Goal: Task Accomplishment & Management: Complete application form

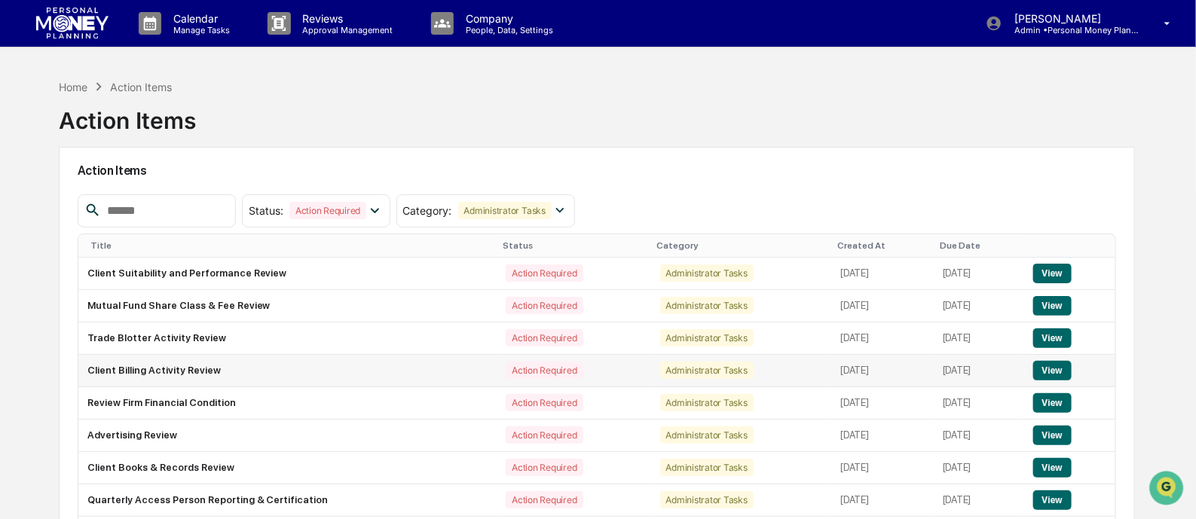
click at [1047, 363] on button "View" at bounding box center [1052, 371] width 38 height 20
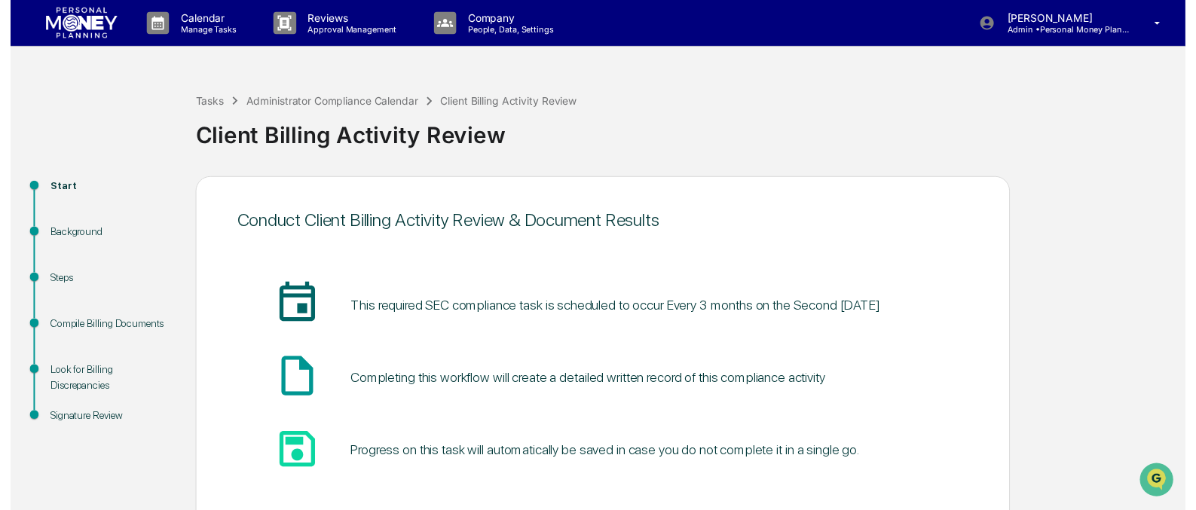
scroll to position [88, 0]
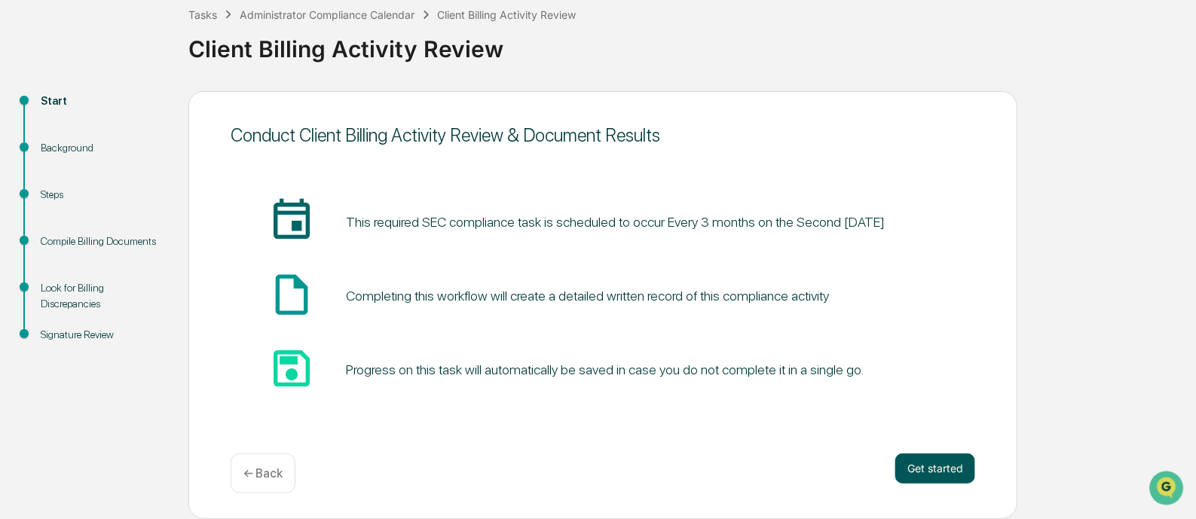
click at [938, 465] on button "Get started" at bounding box center [935, 469] width 80 height 30
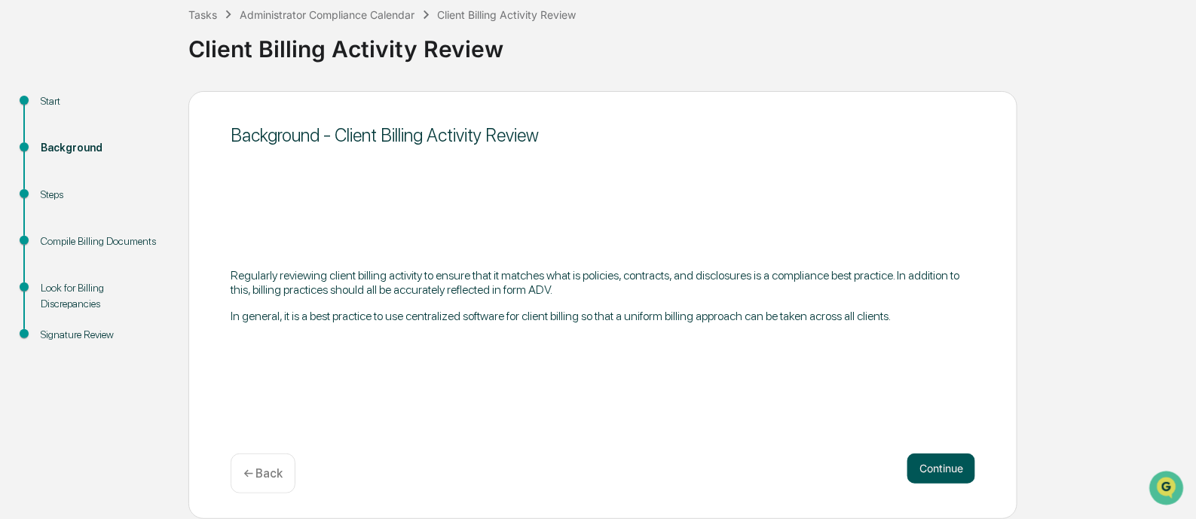
click at [941, 470] on button "Continue" at bounding box center [941, 469] width 68 height 30
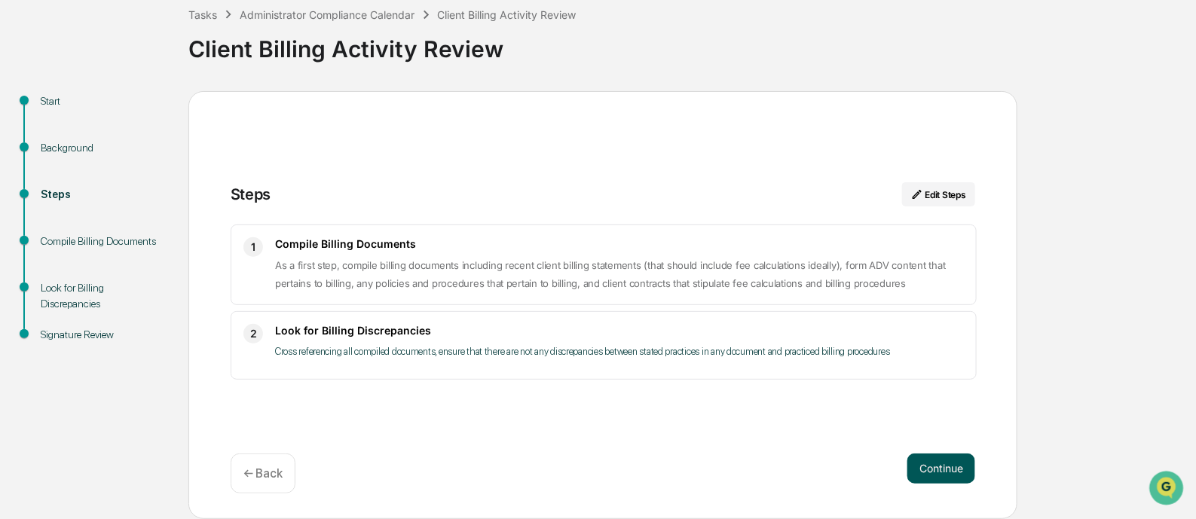
click at [953, 469] on button "Continue" at bounding box center [941, 469] width 68 height 30
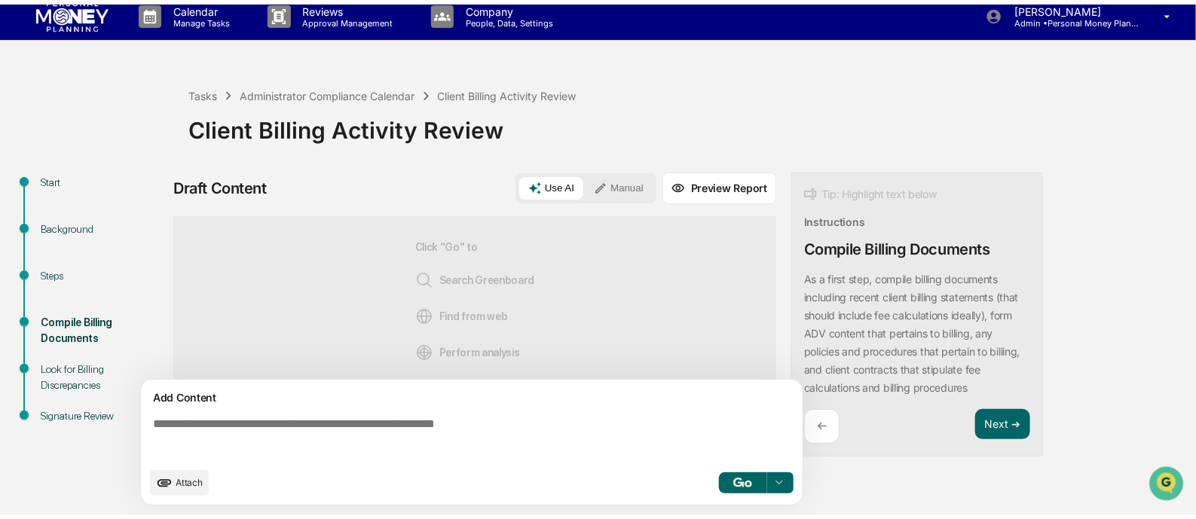
scroll to position [11, 0]
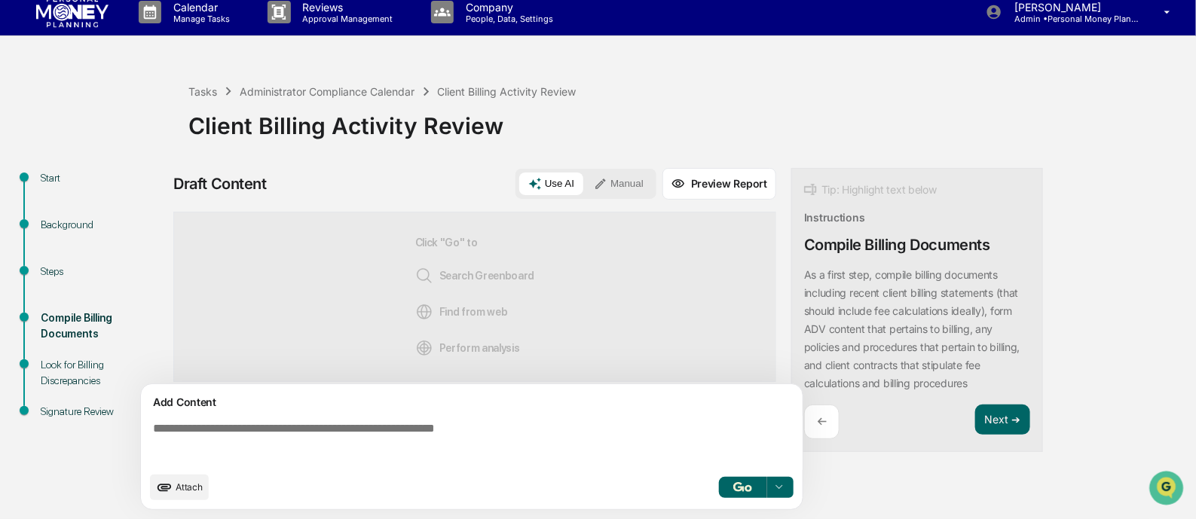
click at [619, 180] on button "Manual" at bounding box center [619, 184] width 68 height 23
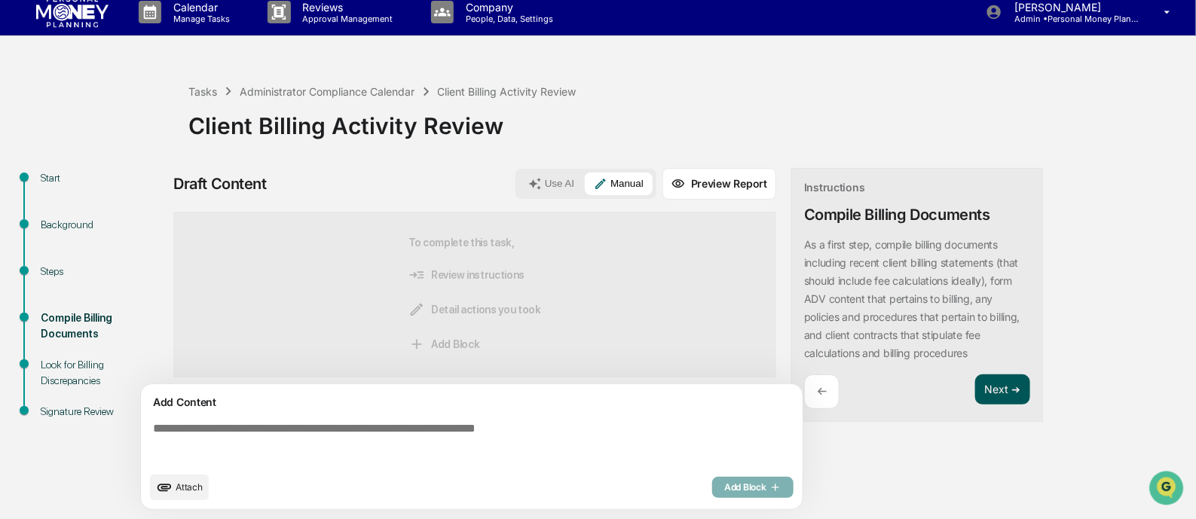
click at [1002, 385] on button "Next ➔" at bounding box center [1002, 390] width 55 height 31
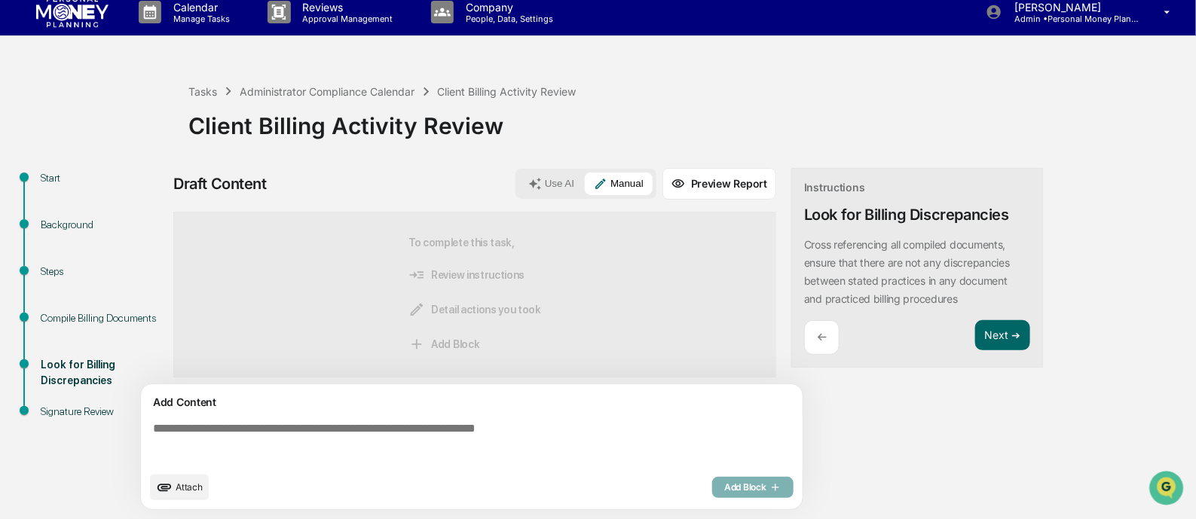
click at [312, 454] on textarea at bounding box center [475, 443] width 656 height 54
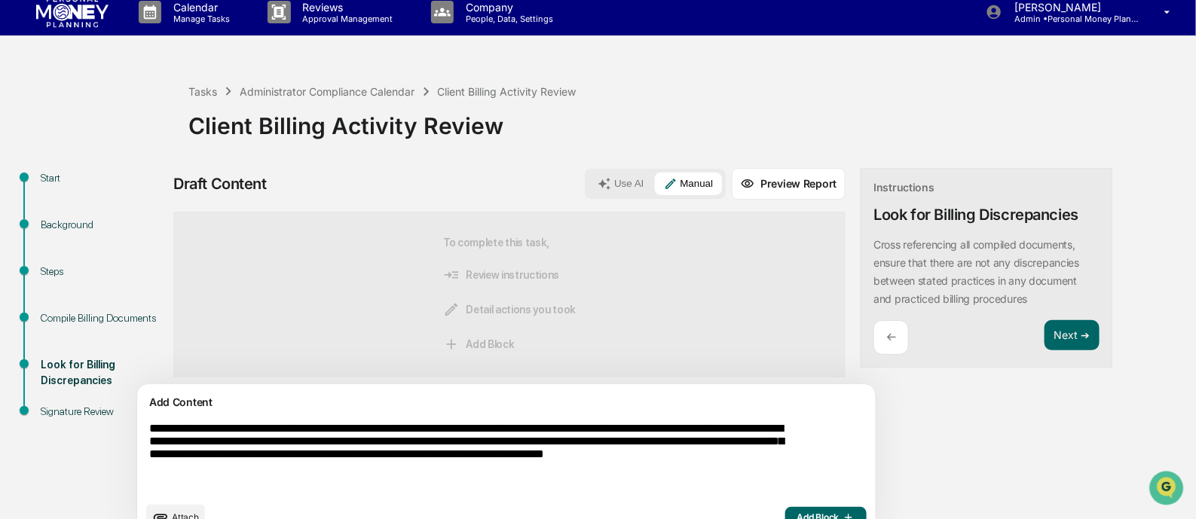
click at [169, 476] on textarea "**********" at bounding box center [471, 458] width 656 height 84
click at [266, 476] on textarea "**********" at bounding box center [471, 458] width 656 height 84
type textarea "**********"
click at [785, 511] on button "Add Block" at bounding box center [825, 517] width 81 height 21
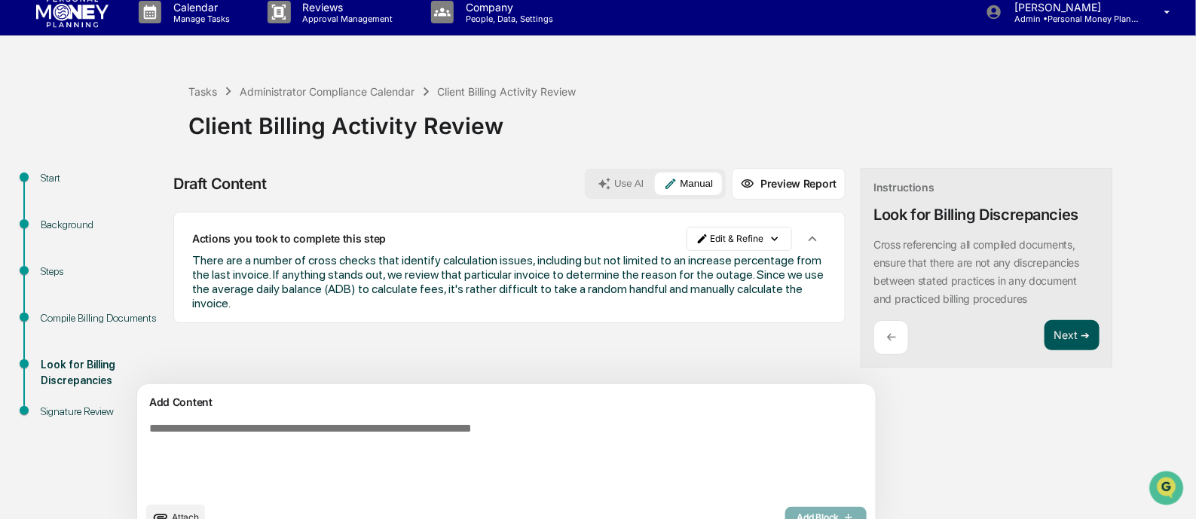
click at [1045, 335] on button "Next ➔" at bounding box center [1072, 335] width 55 height 31
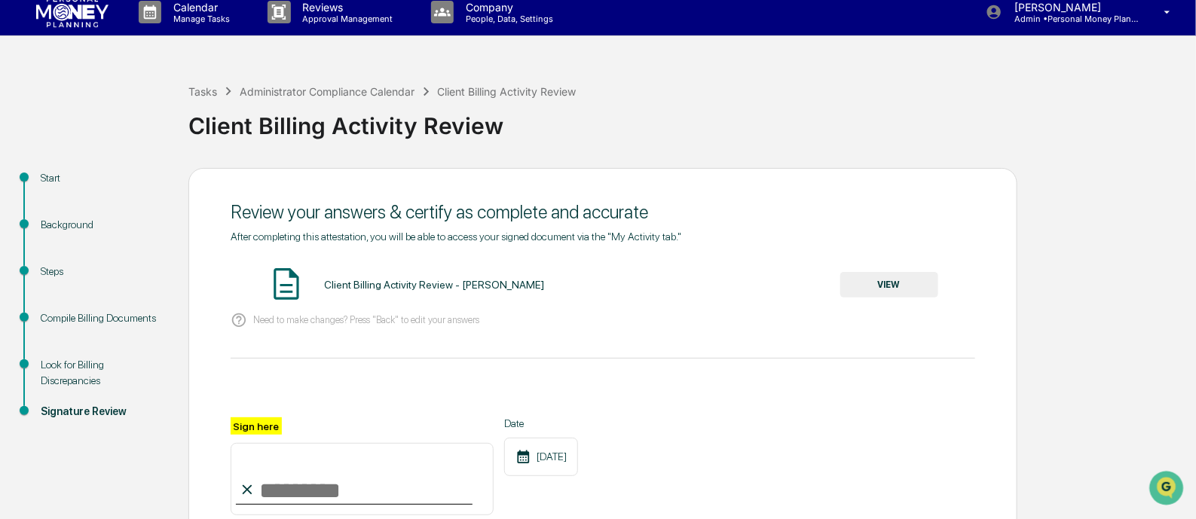
click at [891, 284] on button "VIEW" at bounding box center [889, 285] width 98 height 26
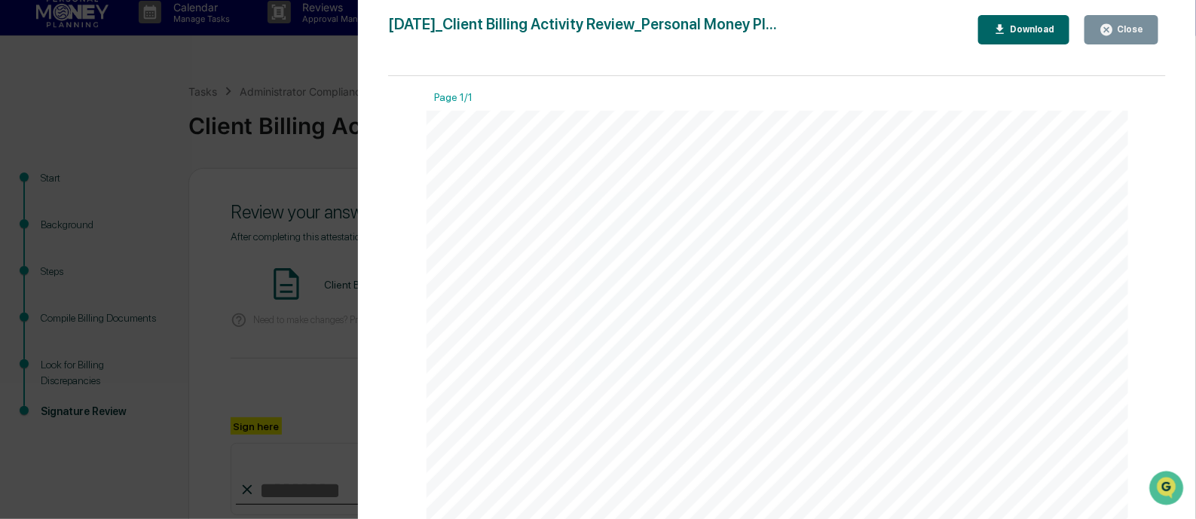
click at [1112, 37] on button "Close" at bounding box center [1121, 29] width 74 height 29
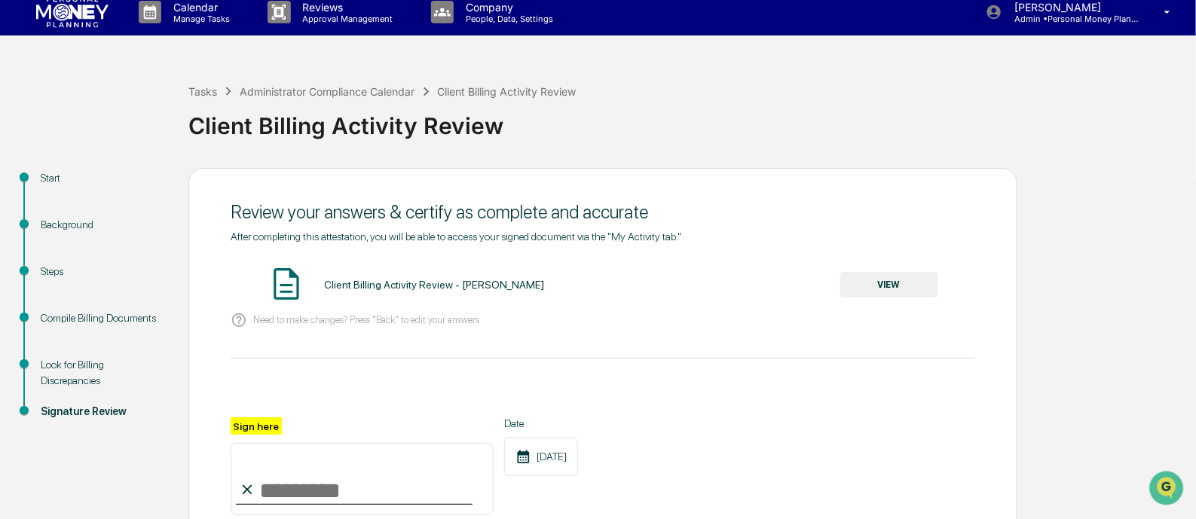
click at [264, 470] on input "Sign here" at bounding box center [362, 479] width 263 height 72
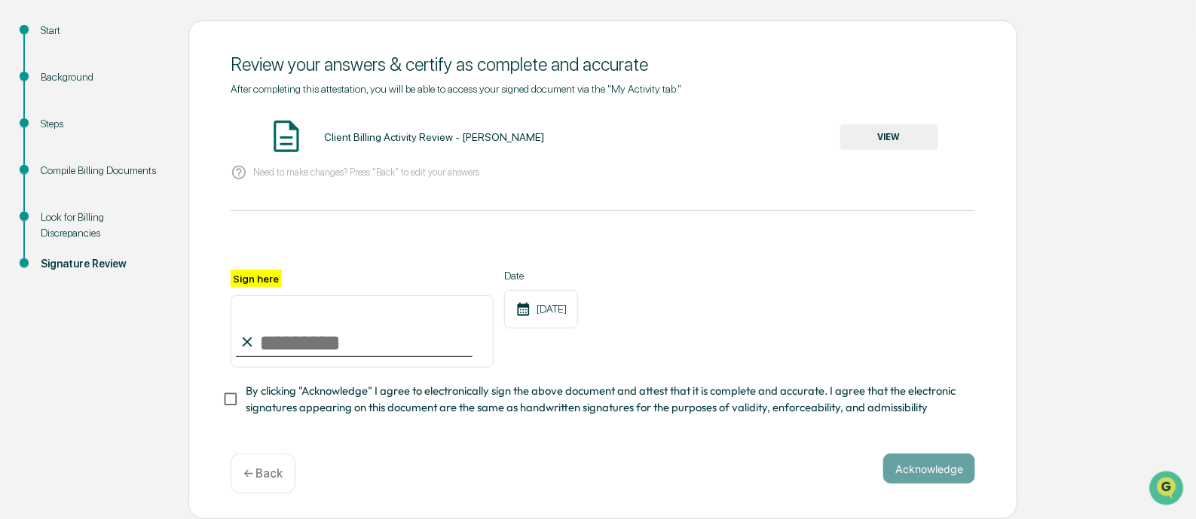
scroll to position [165, 0]
click at [328, 352] on input "Sign here" at bounding box center [362, 331] width 263 height 72
type input "**********"
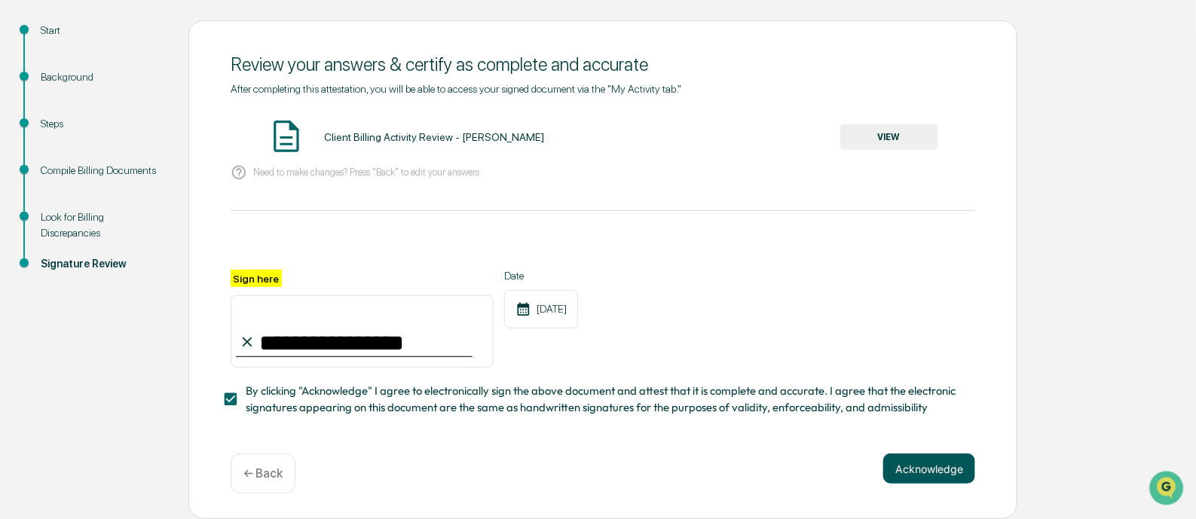
click at [904, 463] on button "Acknowledge" at bounding box center [929, 469] width 92 height 30
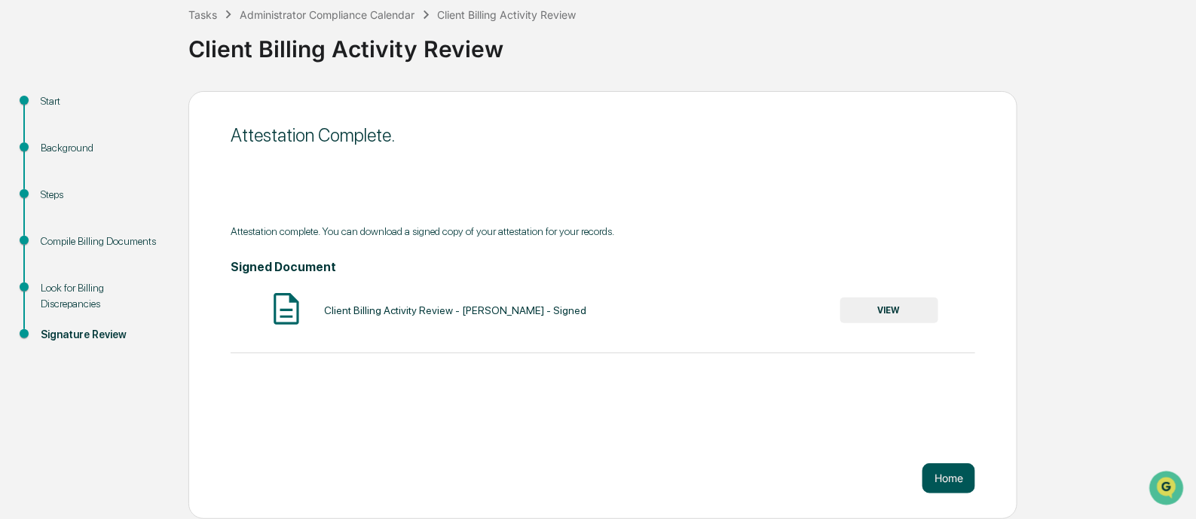
click at [959, 480] on button "Home" at bounding box center [948, 478] width 53 height 30
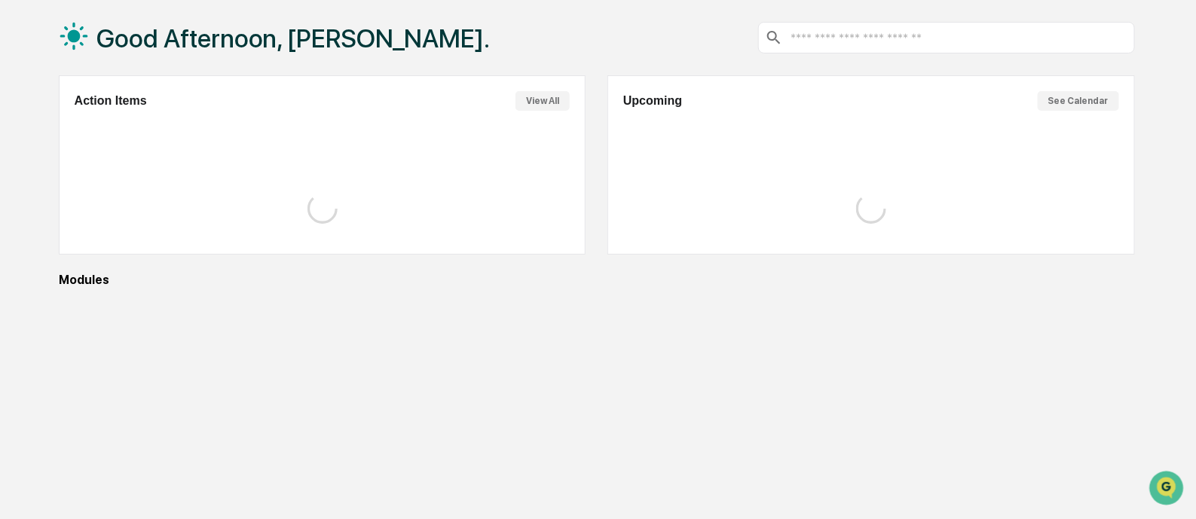
scroll to position [17, 0]
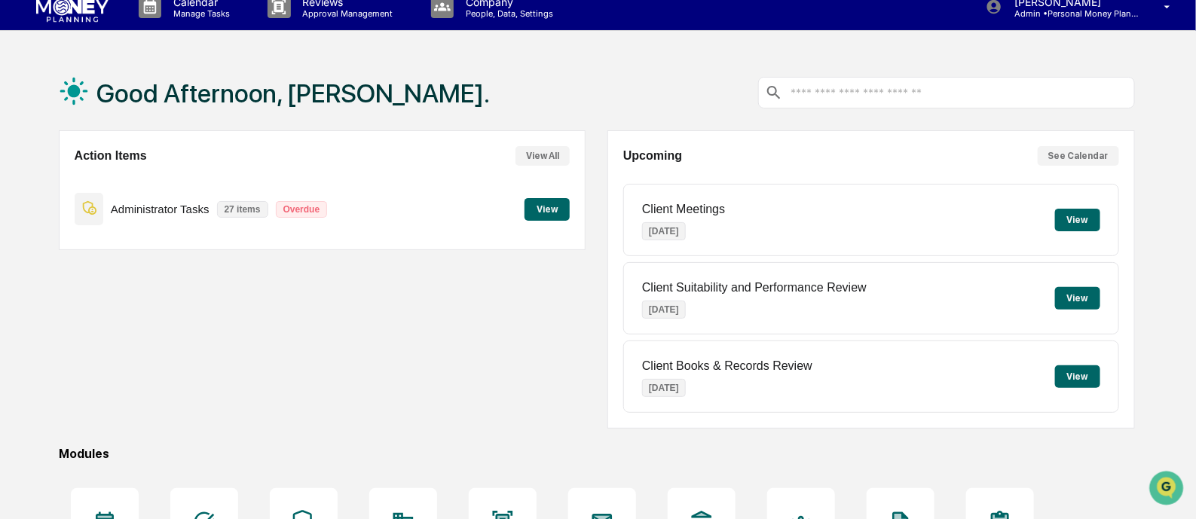
click at [543, 210] on button "View" at bounding box center [547, 209] width 45 height 23
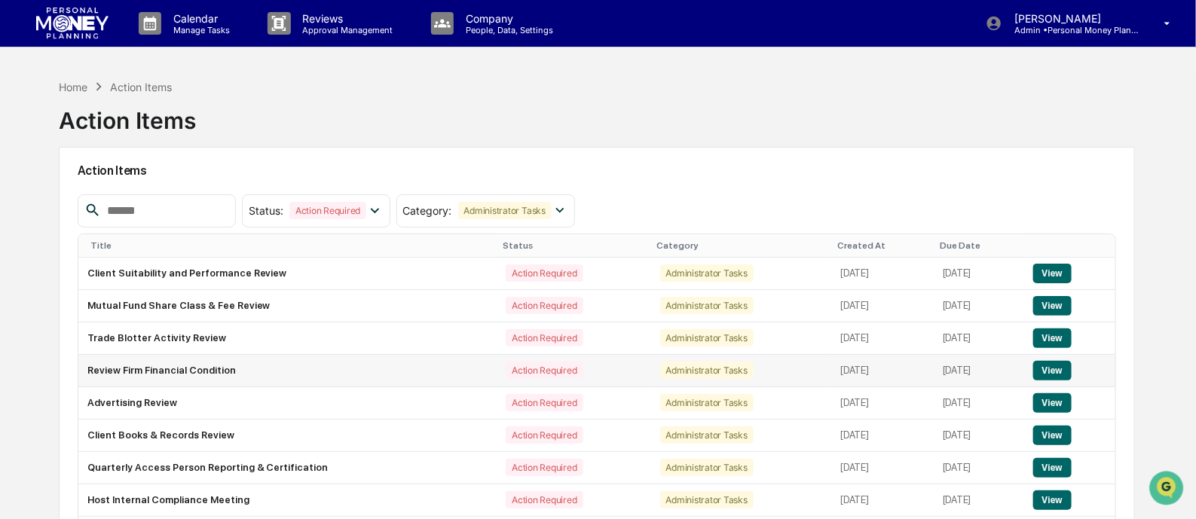
click at [1051, 369] on button "View" at bounding box center [1052, 371] width 38 height 20
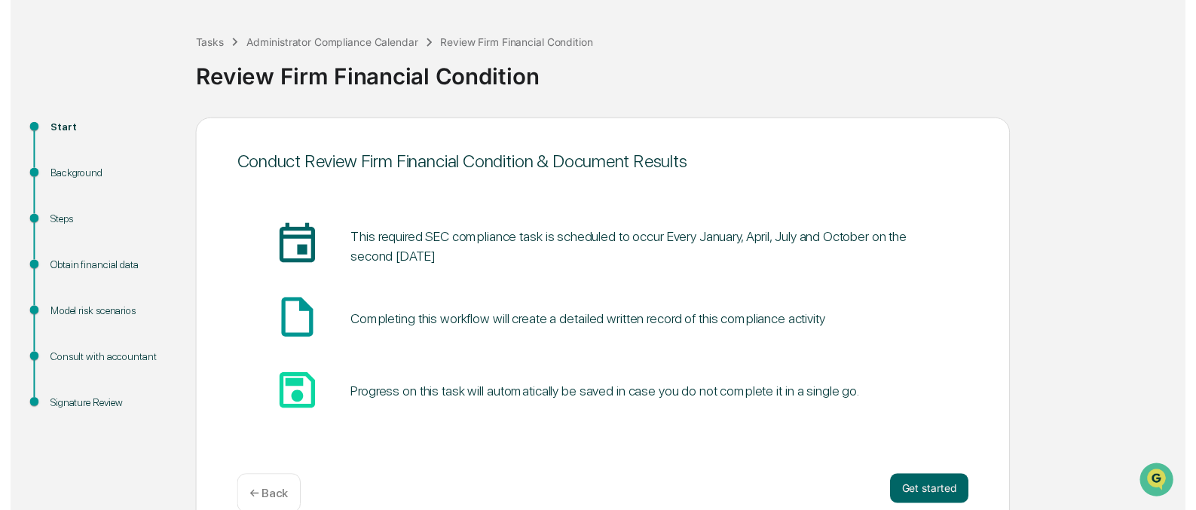
scroll to position [88, 0]
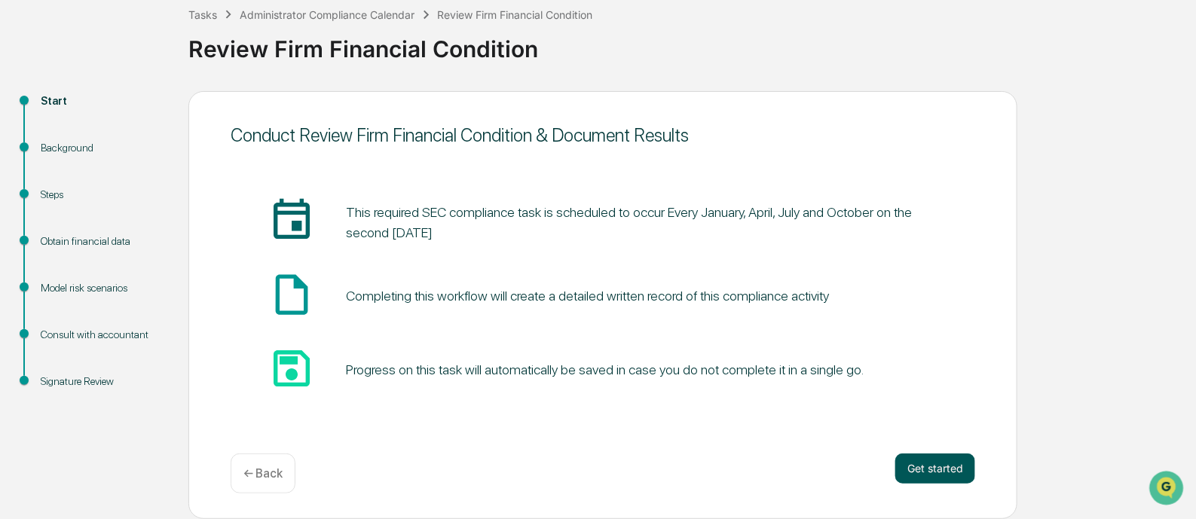
click at [940, 463] on button "Get started" at bounding box center [935, 469] width 80 height 30
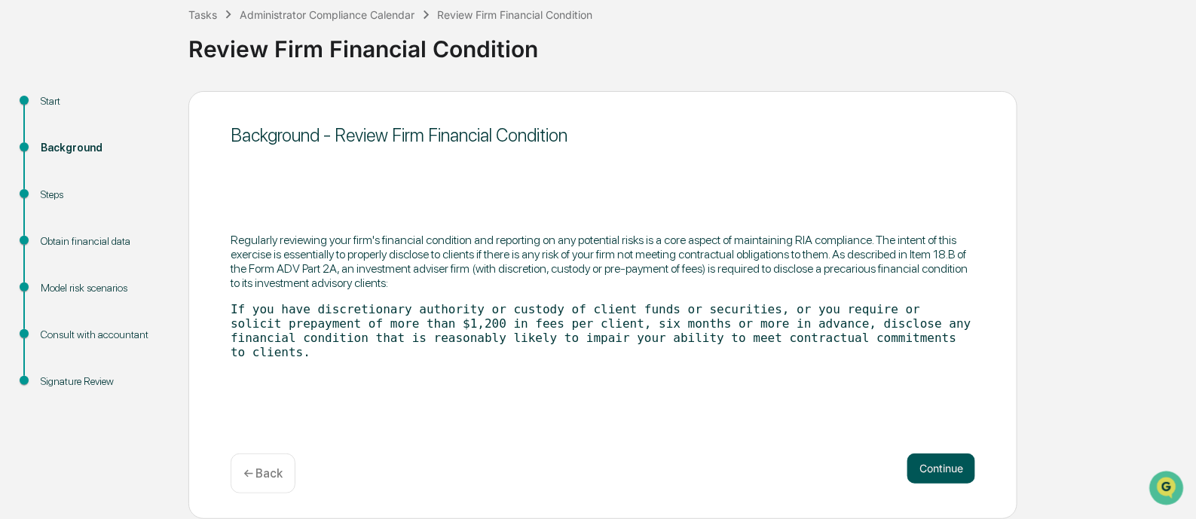
click at [935, 461] on button "Continue" at bounding box center [941, 469] width 68 height 30
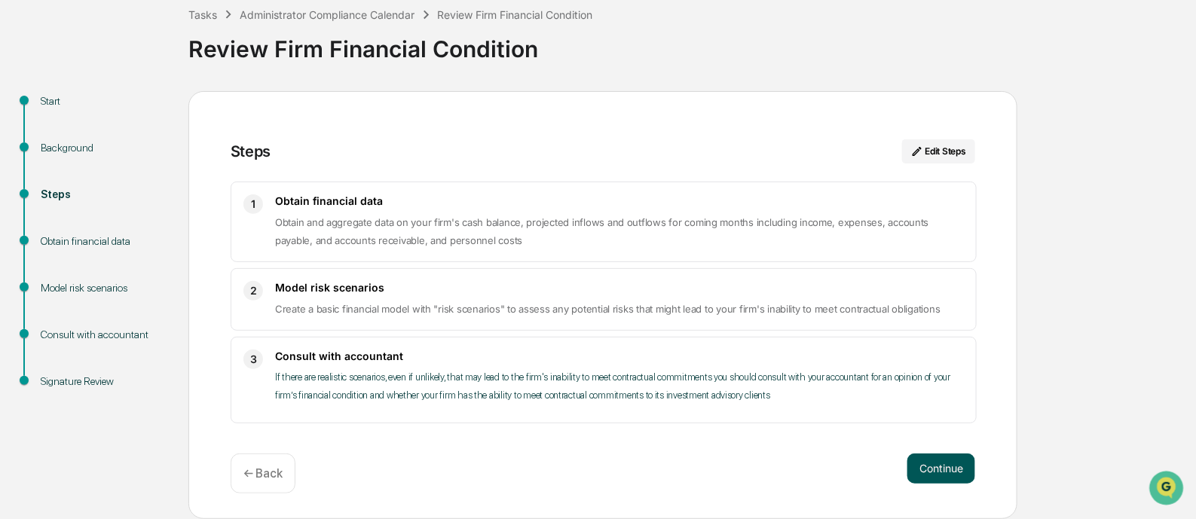
click at [938, 461] on button "Continue" at bounding box center [941, 469] width 68 height 30
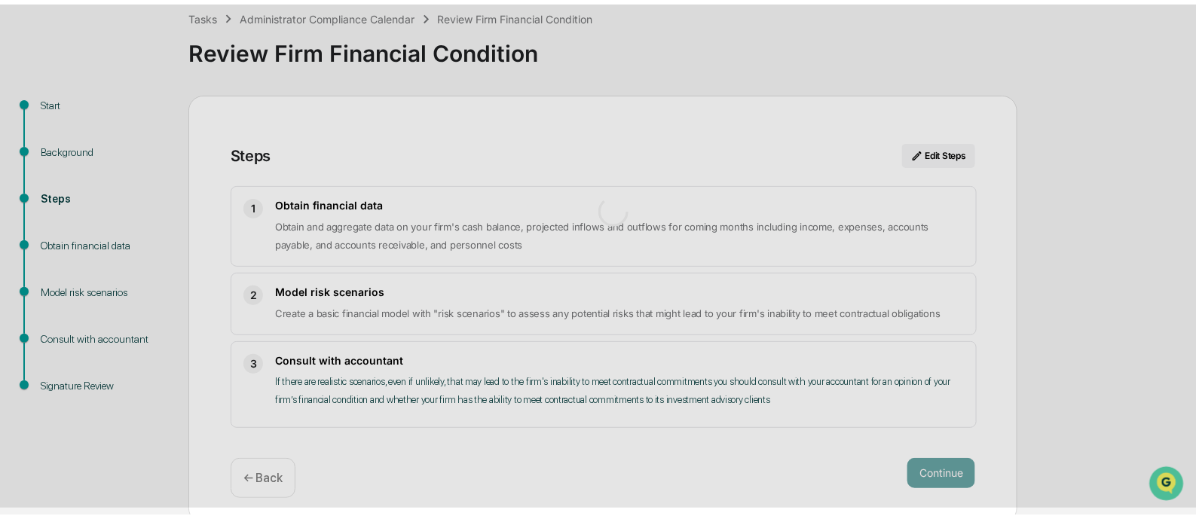
scroll to position [11, 0]
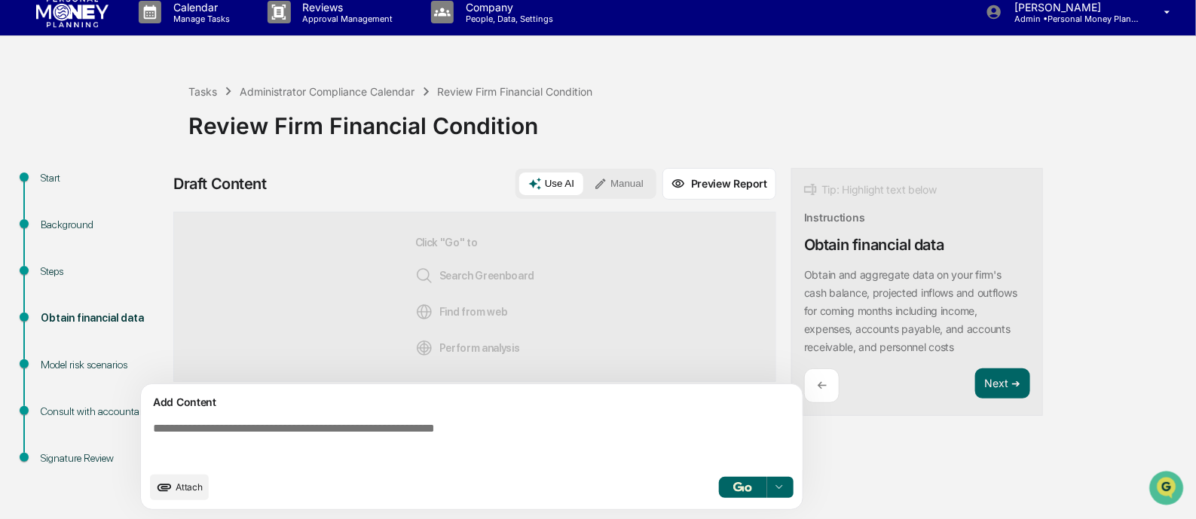
click at [612, 182] on button "Manual" at bounding box center [619, 184] width 68 height 23
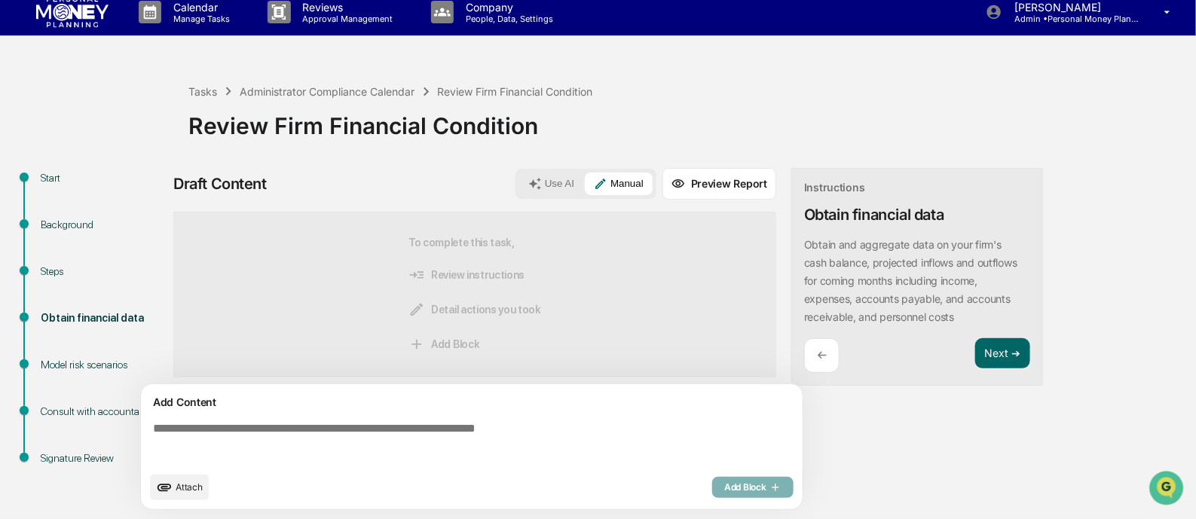
click at [333, 429] on textarea at bounding box center [475, 443] width 656 height 54
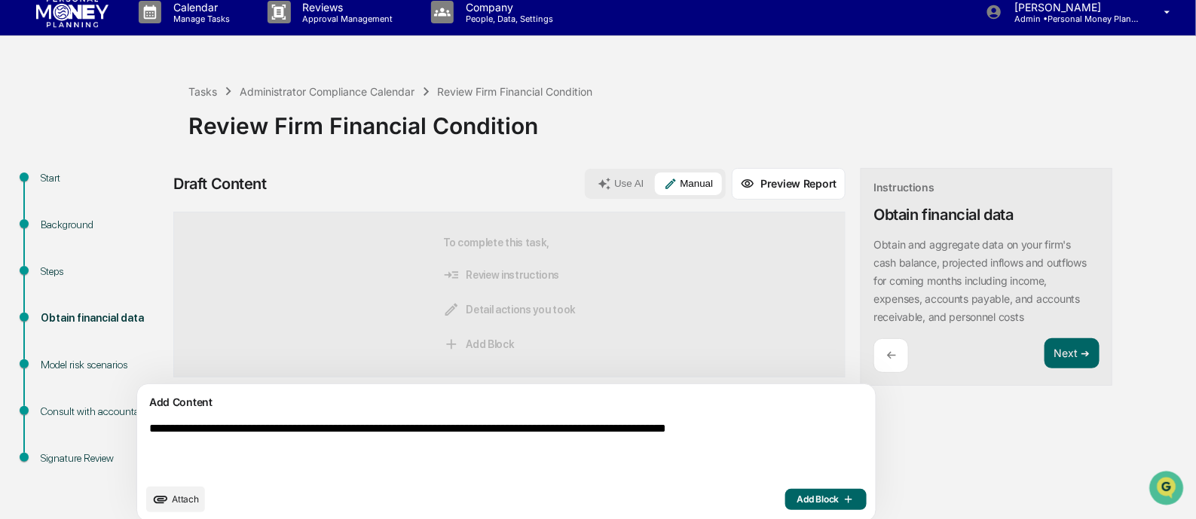
type textarea "**********"
click at [797, 503] on span "Add Block" at bounding box center [825, 500] width 57 height 12
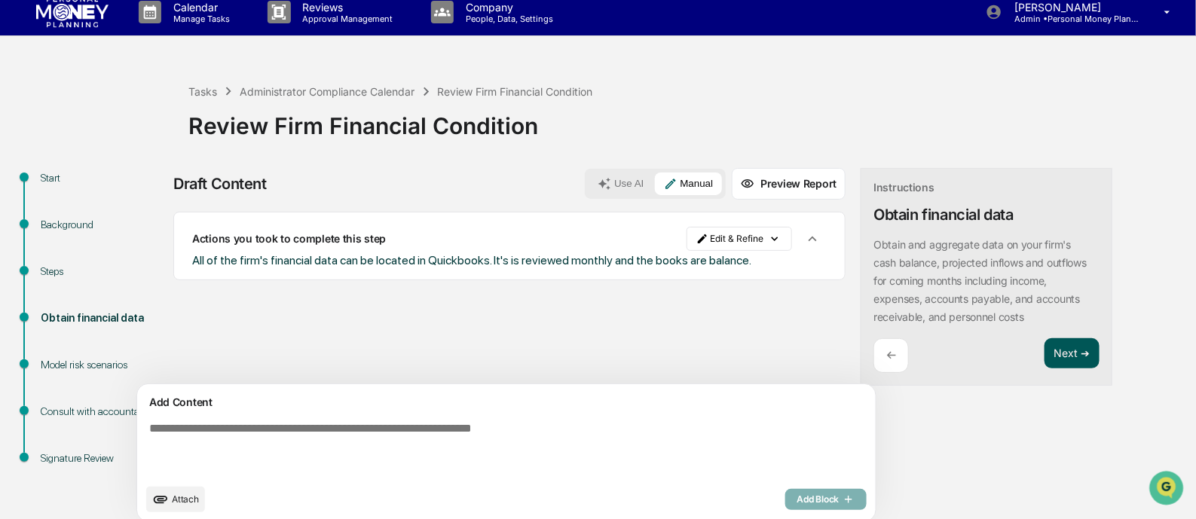
click at [1045, 356] on button "Next ➔" at bounding box center [1072, 353] width 55 height 31
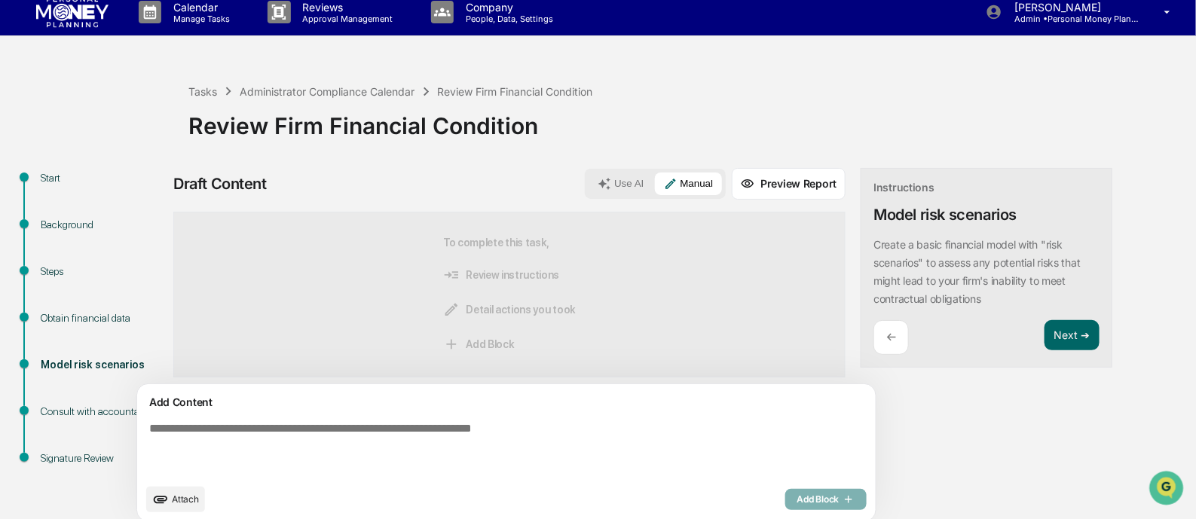
click at [381, 425] on textarea at bounding box center [471, 449] width 656 height 66
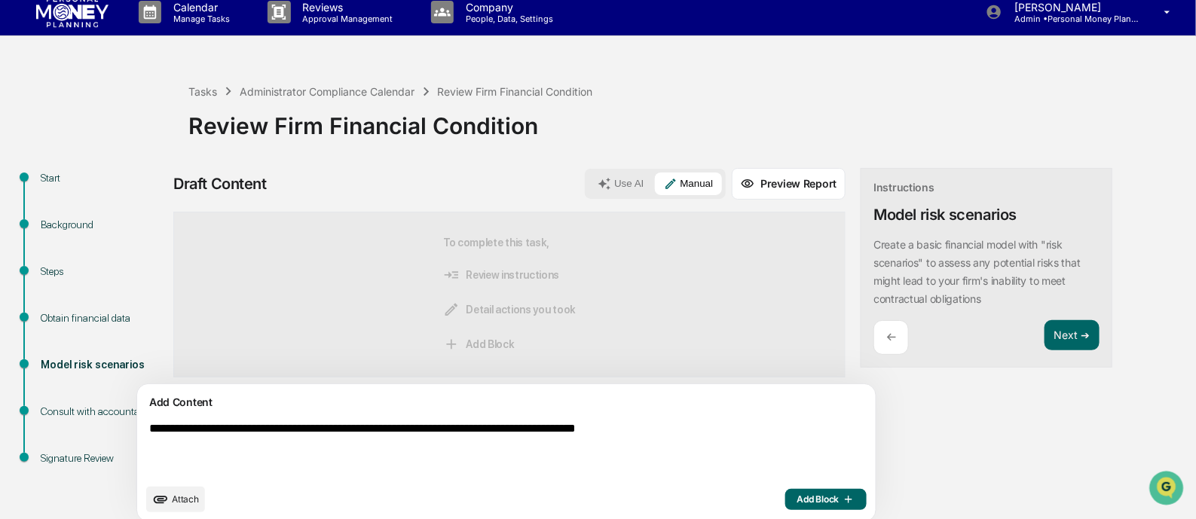
type textarea "**********"
click at [785, 492] on button "Add Block" at bounding box center [825, 499] width 81 height 21
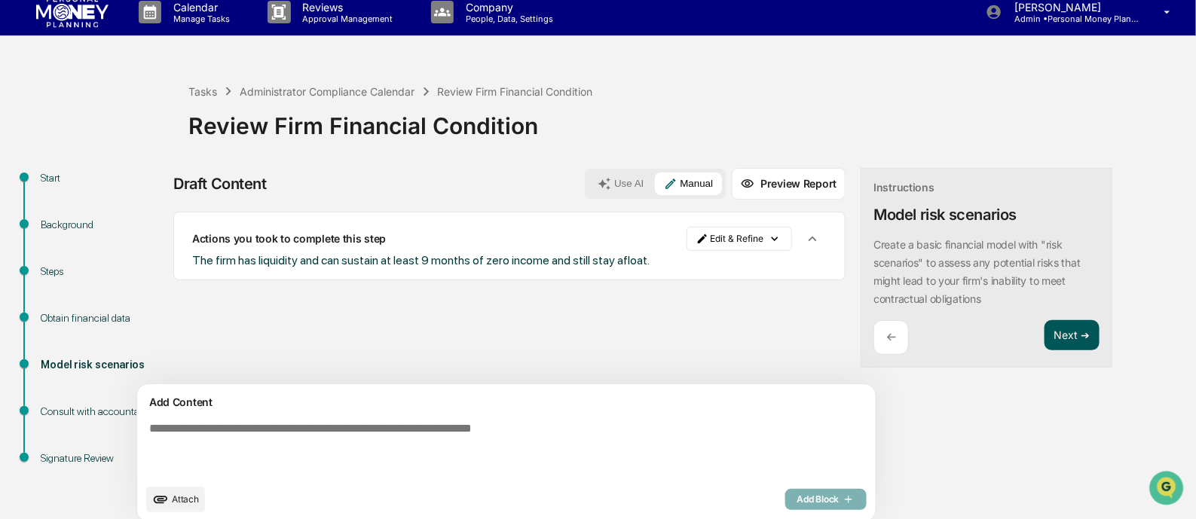
click at [1045, 331] on button "Next ➔" at bounding box center [1072, 335] width 55 height 31
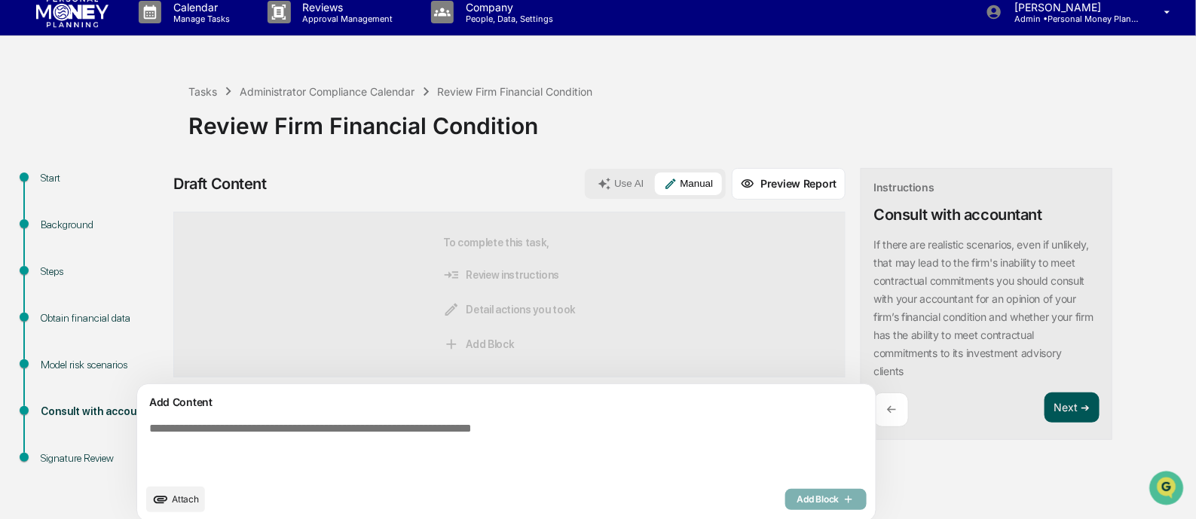
click at [1045, 408] on button "Next ➔" at bounding box center [1072, 408] width 55 height 31
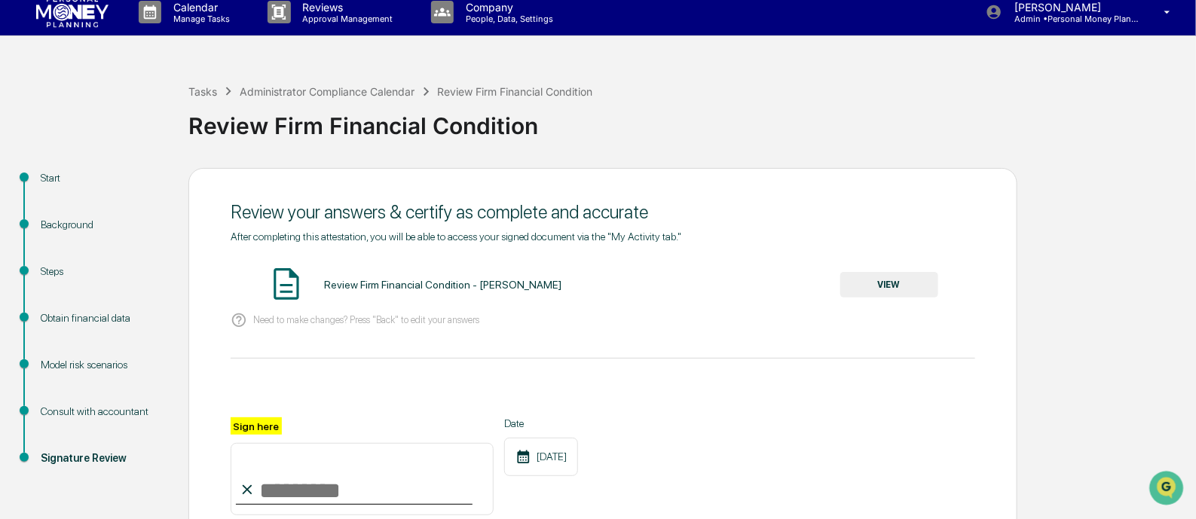
click at [886, 286] on button "VIEW" at bounding box center [889, 285] width 98 height 26
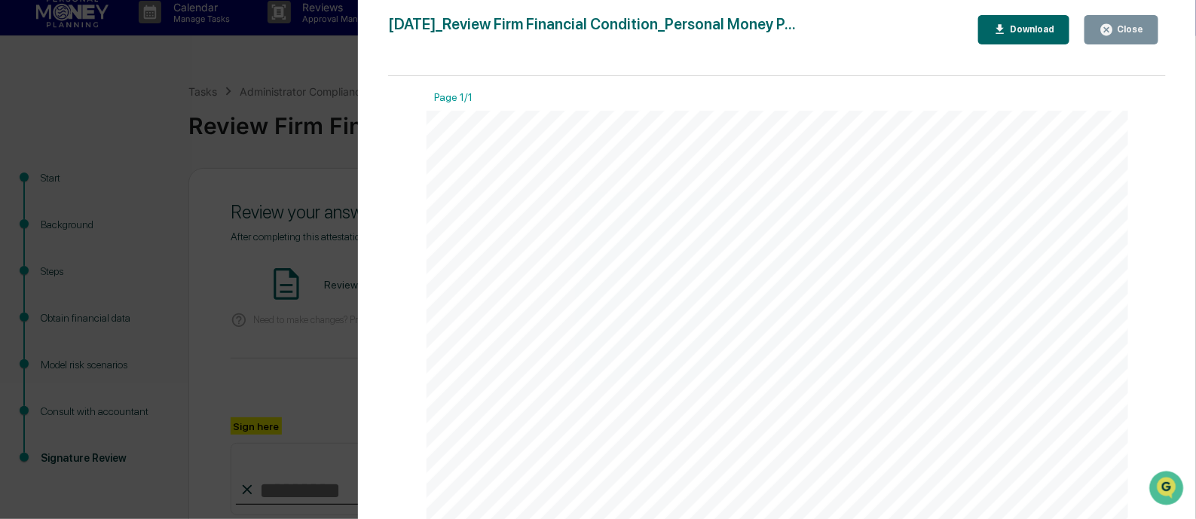
click at [1120, 28] on div "Close" at bounding box center [1128, 29] width 29 height 11
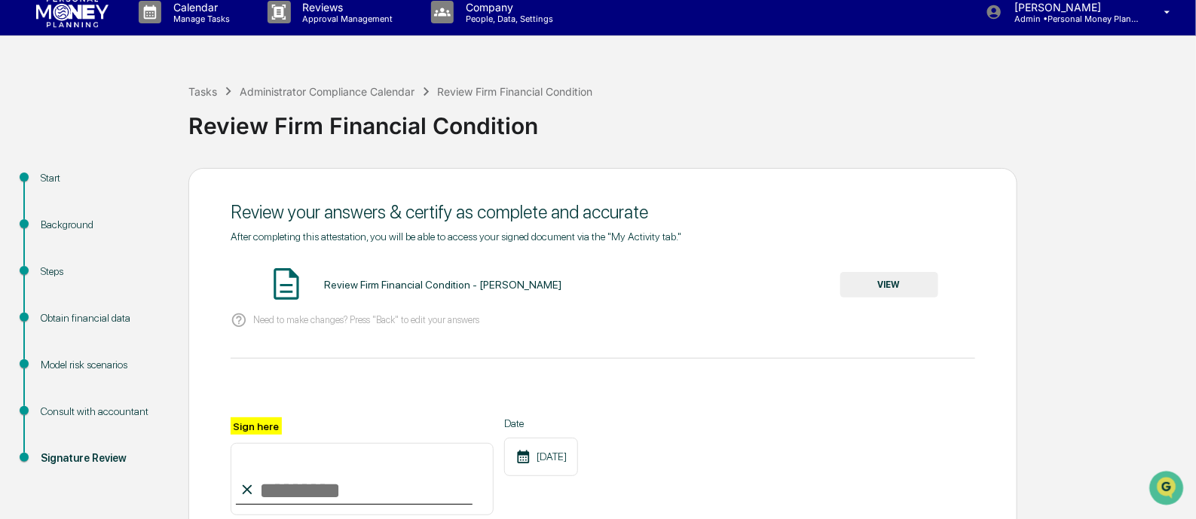
click at [262, 431] on label "Sign here" at bounding box center [256, 426] width 51 height 17
click at [262, 443] on input "Sign here" at bounding box center [362, 479] width 263 height 72
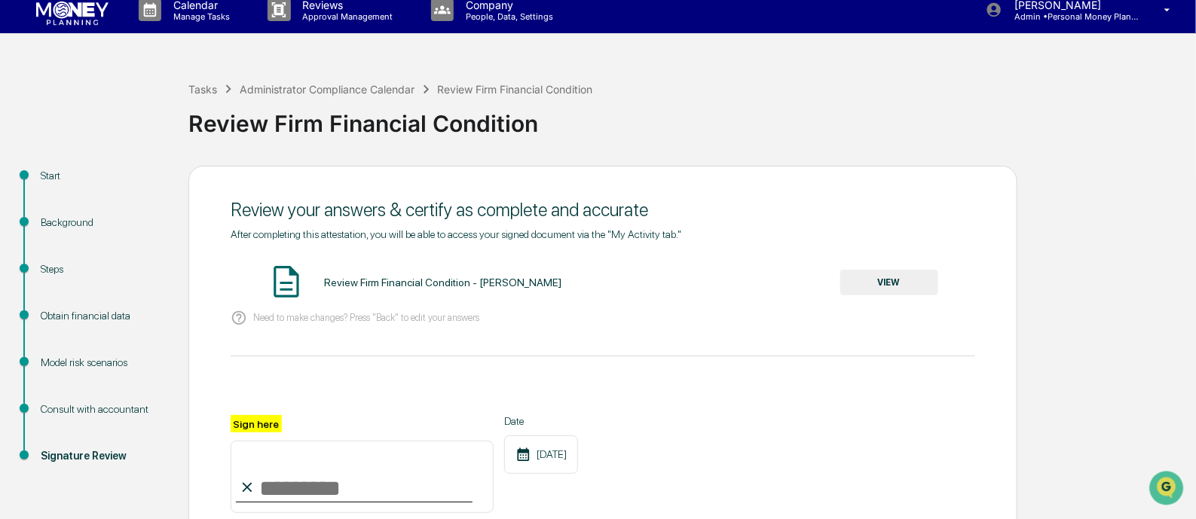
click at [268, 494] on input "Sign here" at bounding box center [362, 477] width 263 height 72
type input "**********"
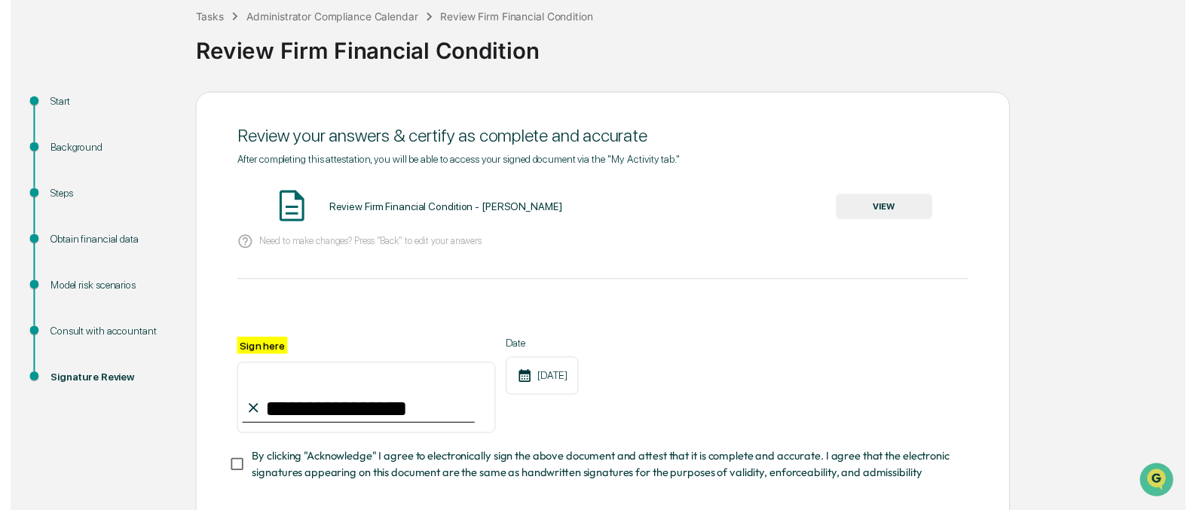
scroll to position [165, 0]
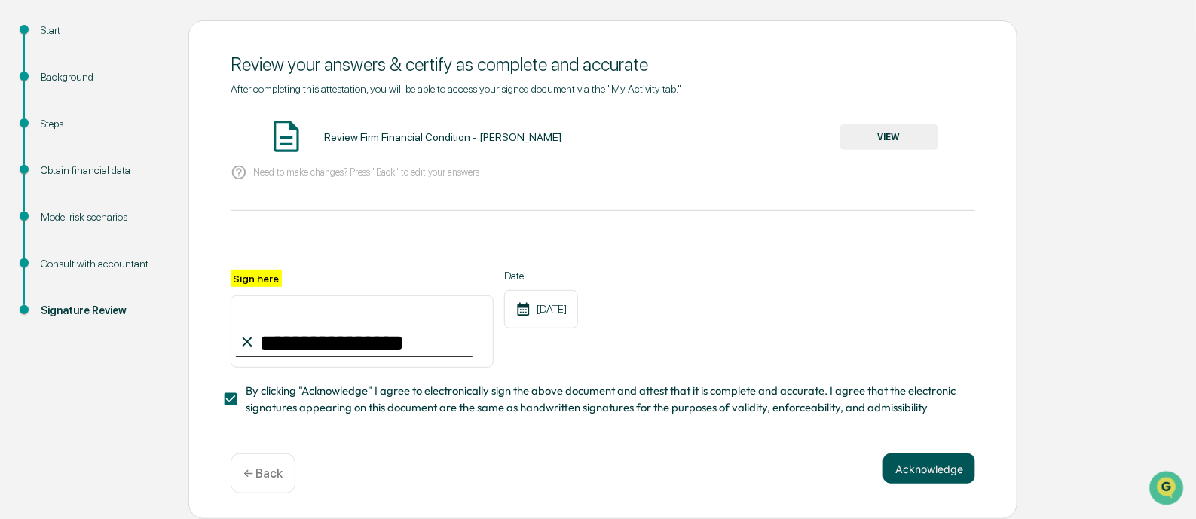
click at [898, 467] on button "Acknowledge" at bounding box center [929, 469] width 92 height 30
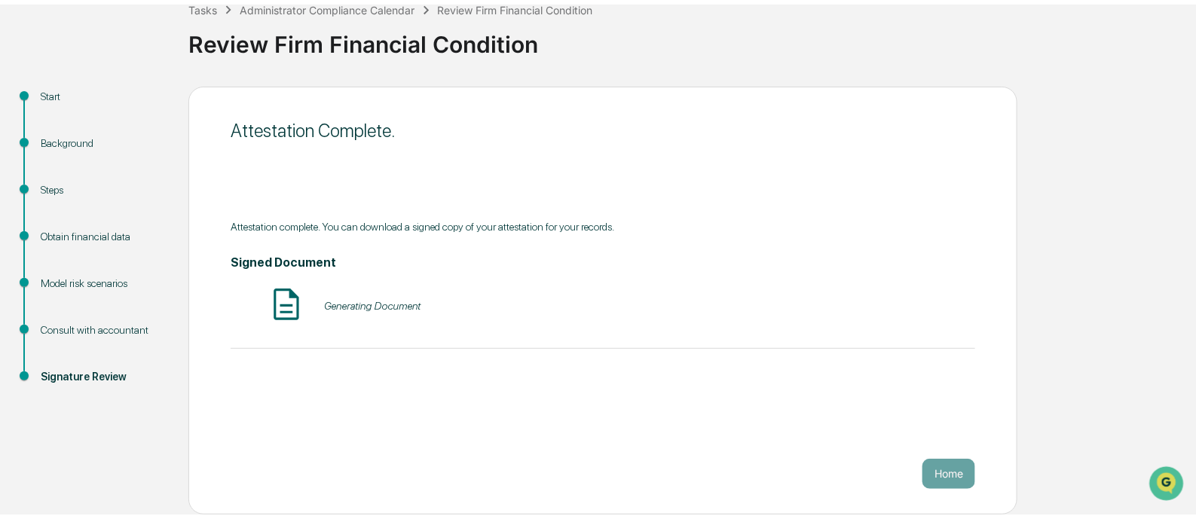
scroll to position [88, 0]
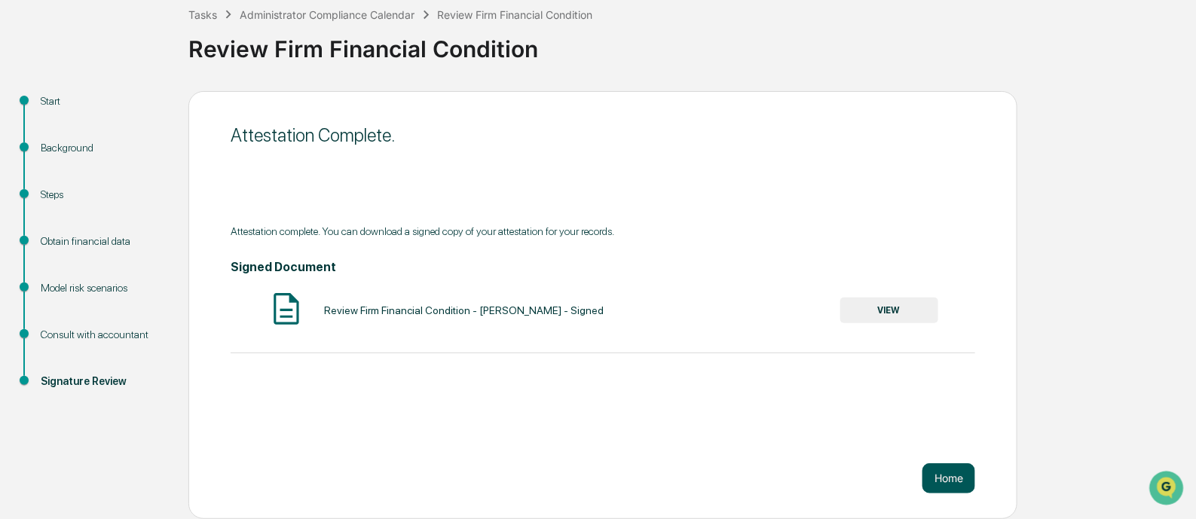
click at [938, 472] on button "Home" at bounding box center [948, 478] width 53 height 30
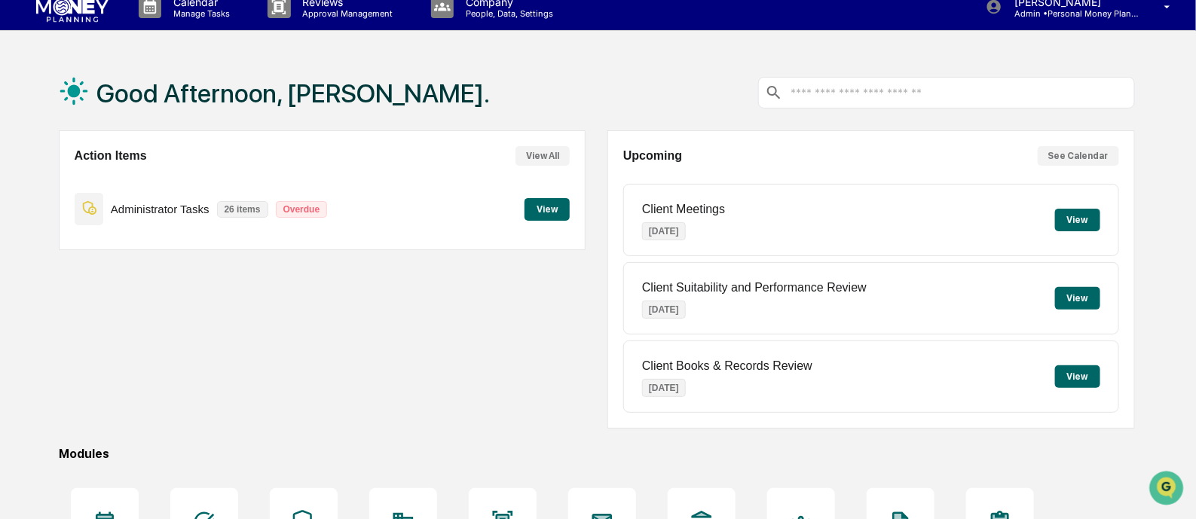
click at [556, 213] on button "View" at bounding box center [547, 209] width 45 height 23
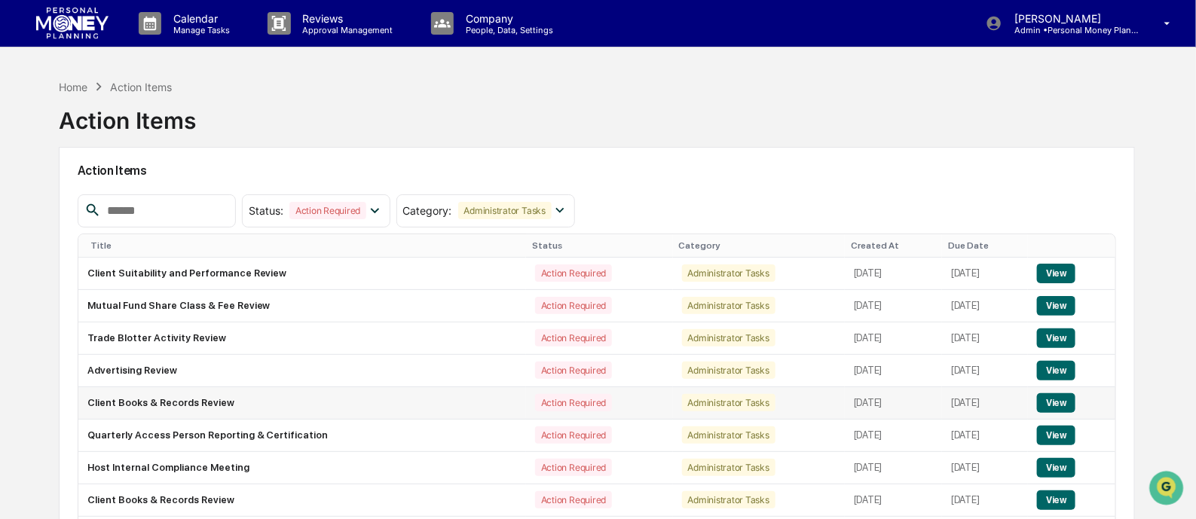
scroll to position [93, 0]
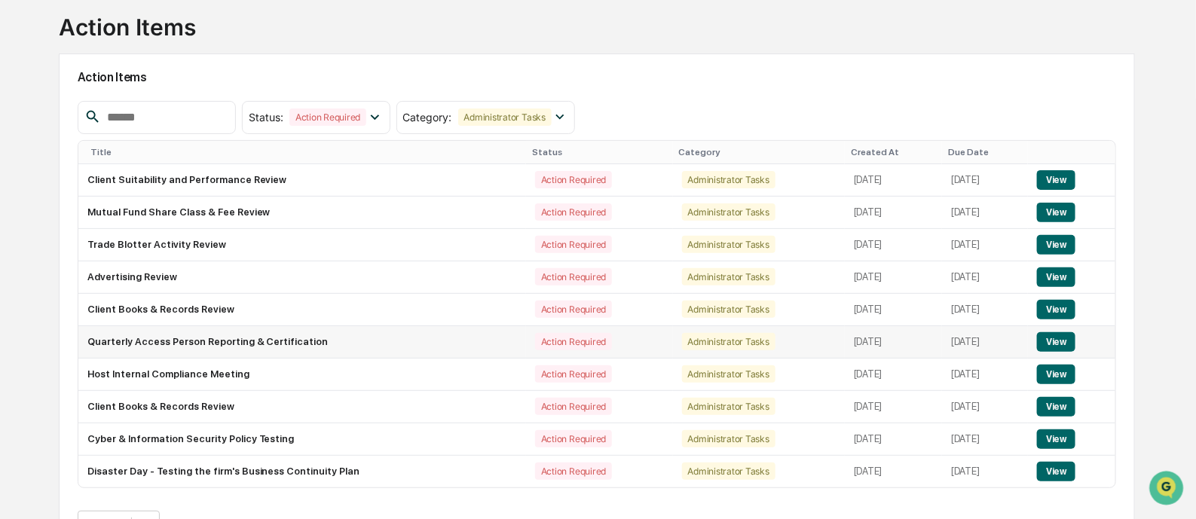
click at [1058, 337] on button "View" at bounding box center [1056, 342] width 38 height 20
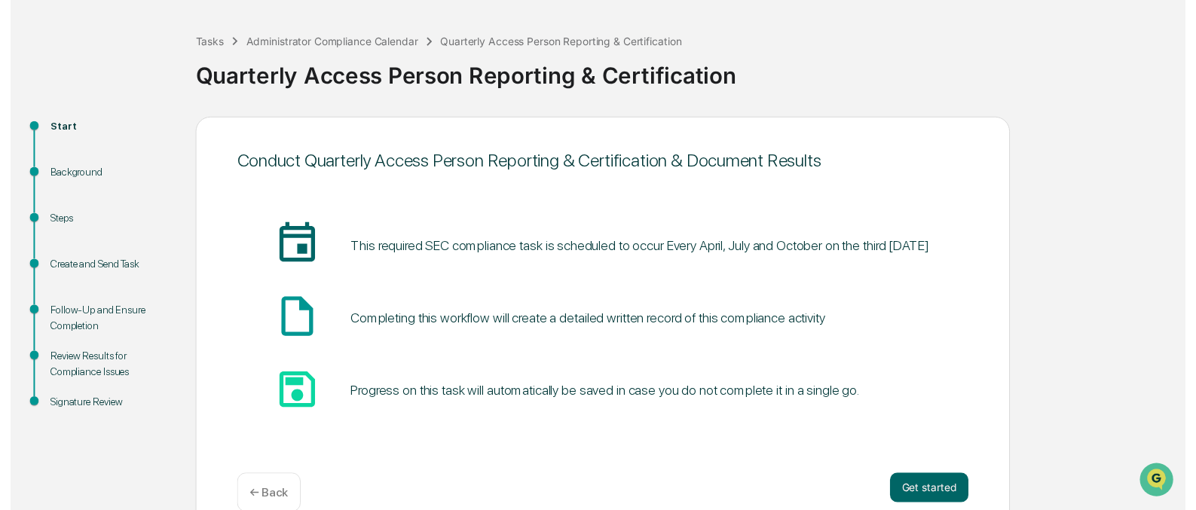
scroll to position [88, 0]
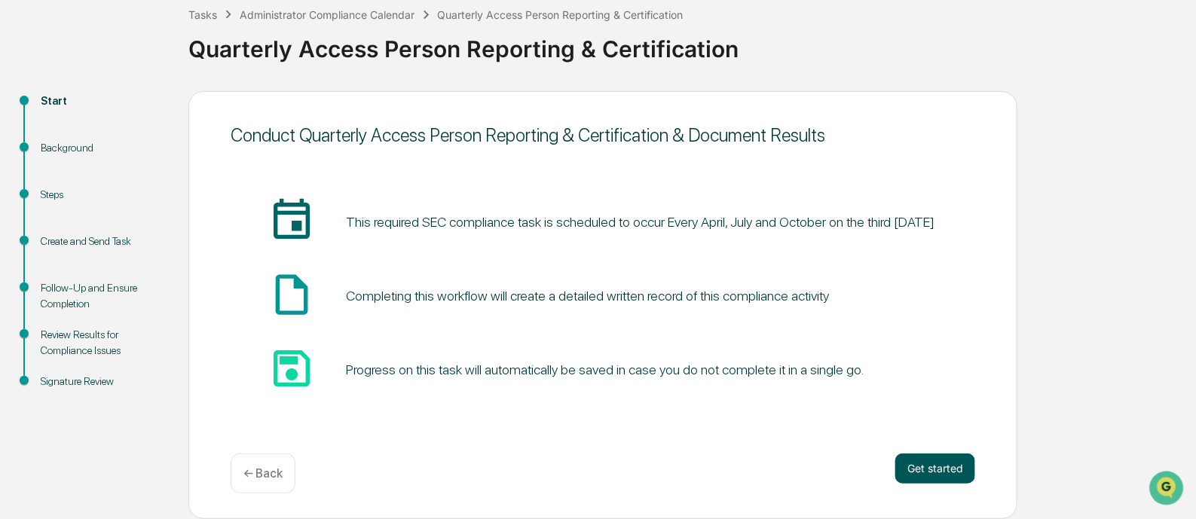
click at [916, 457] on button "Get started" at bounding box center [935, 469] width 80 height 30
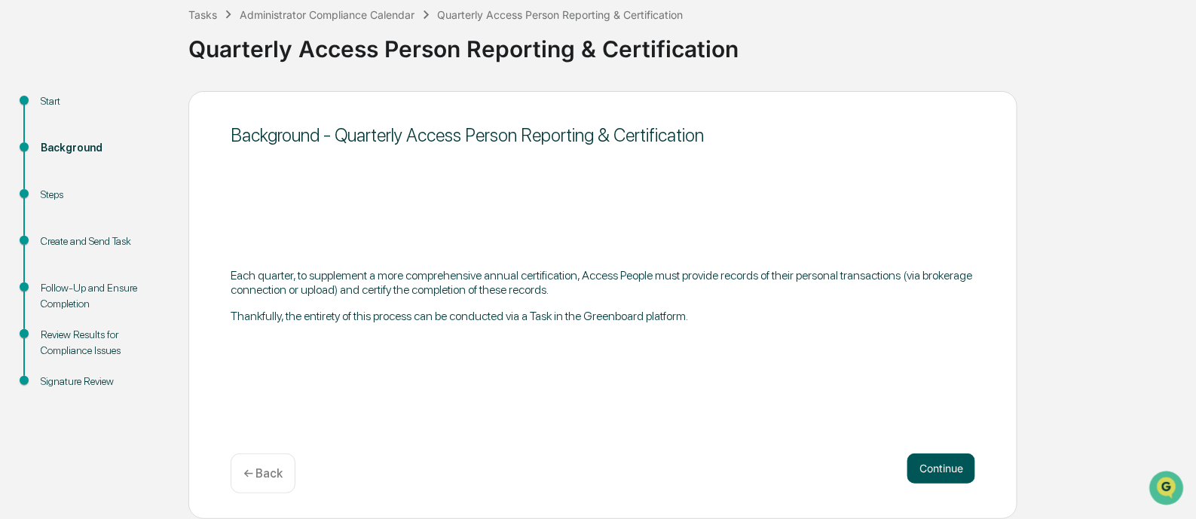
click at [916, 466] on button "Continue" at bounding box center [941, 469] width 68 height 30
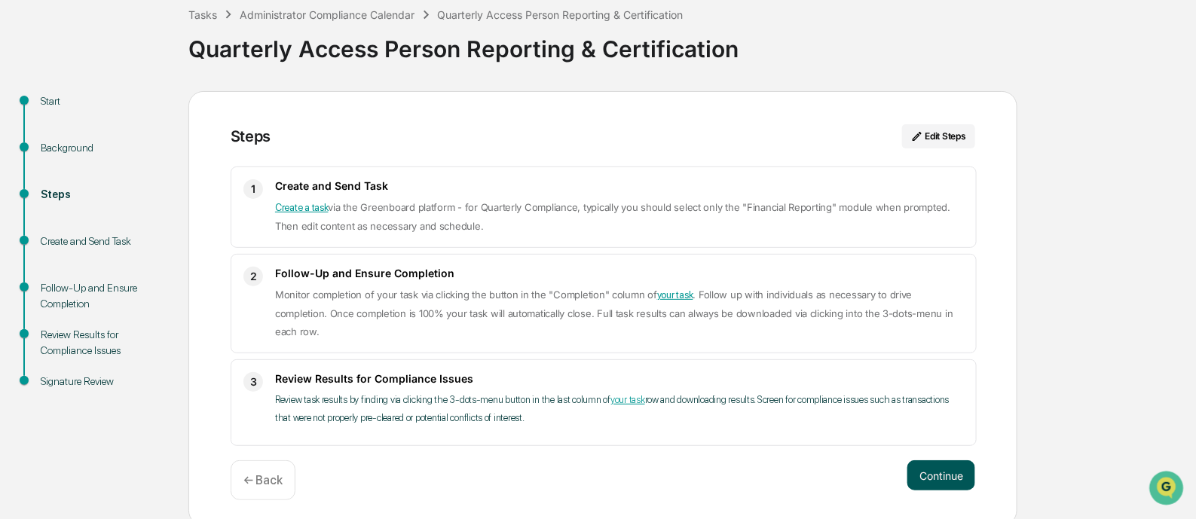
click at [933, 469] on button "Continue" at bounding box center [941, 475] width 68 height 30
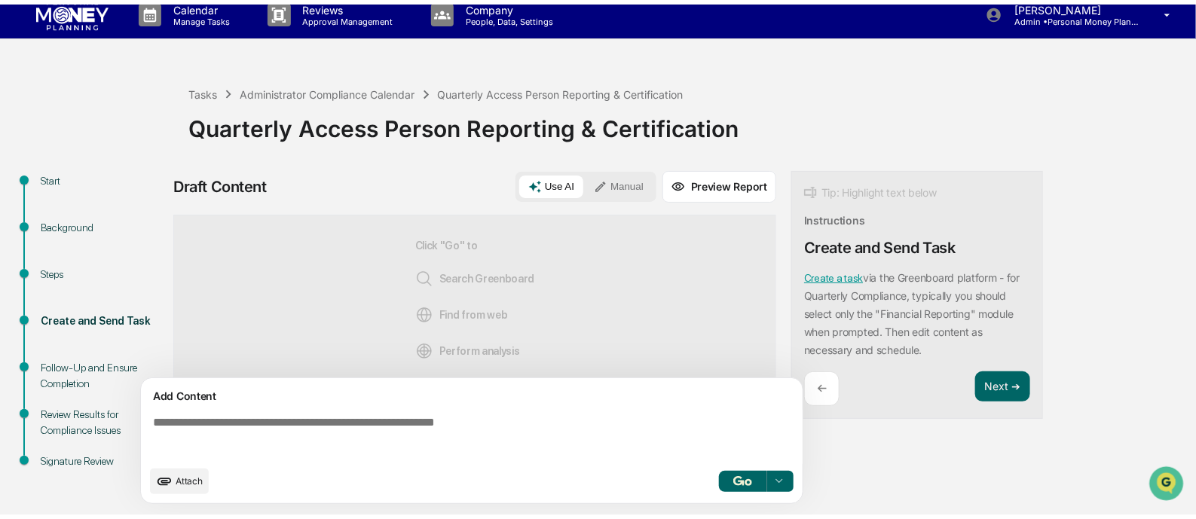
scroll to position [11, 0]
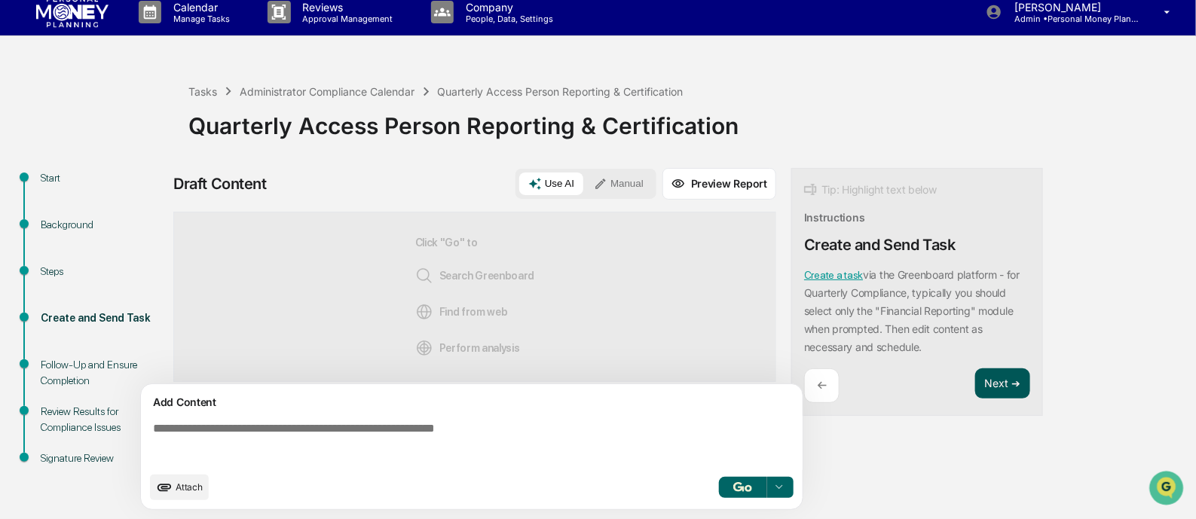
click at [1002, 378] on button "Next ➔" at bounding box center [1002, 384] width 55 height 31
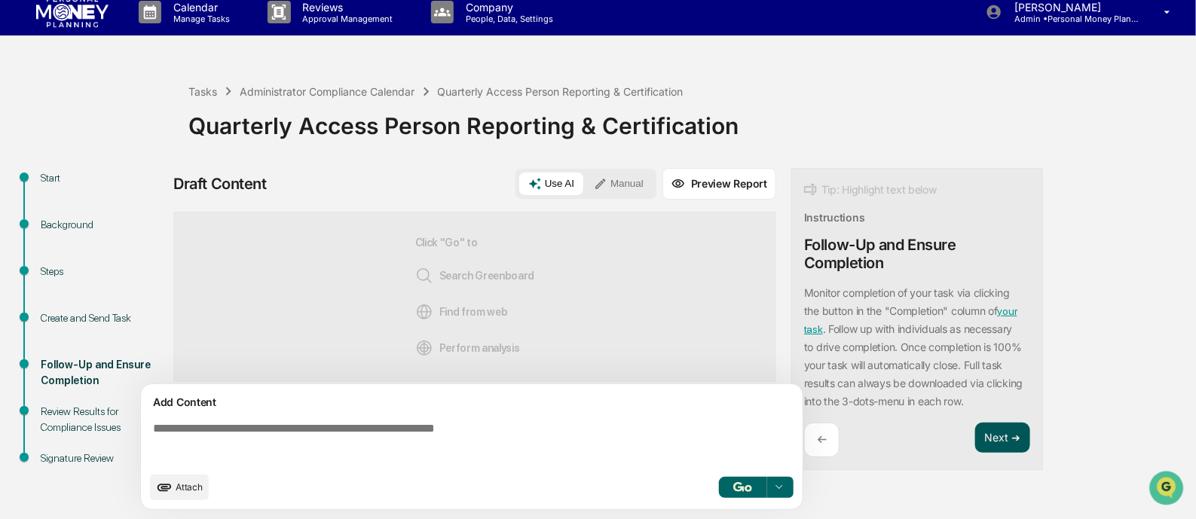
click at [1011, 441] on button "Next ➔" at bounding box center [1002, 438] width 55 height 31
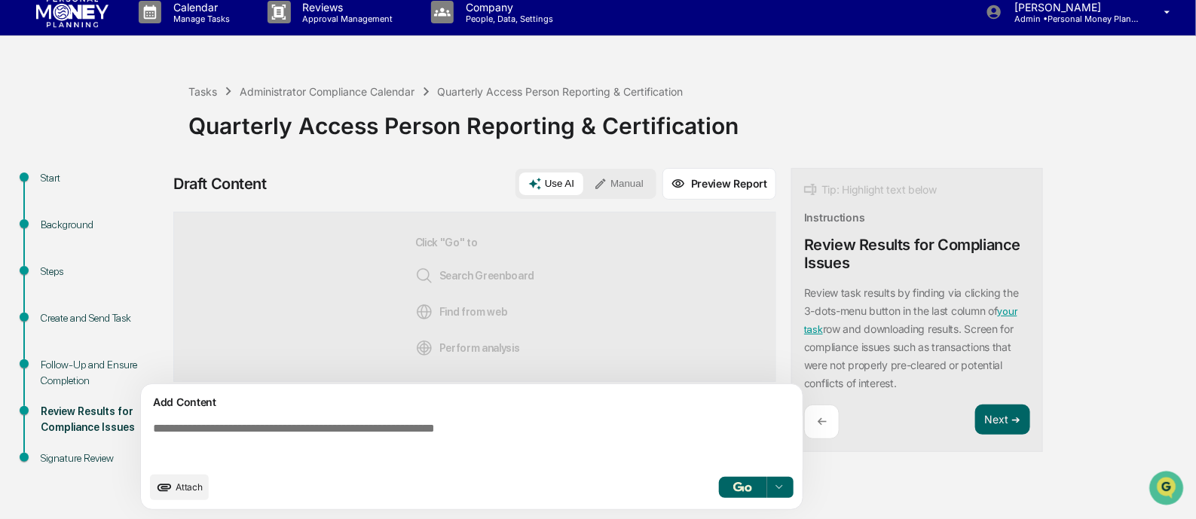
click at [995, 403] on div "Tip: Highlight text below Instructions Review Results for Compliance Issues Rev…" at bounding box center [917, 310] width 252 height 285
click at [996, 419] on button "Next ➔" at bounding box center [1002, 420] width 55 height 31
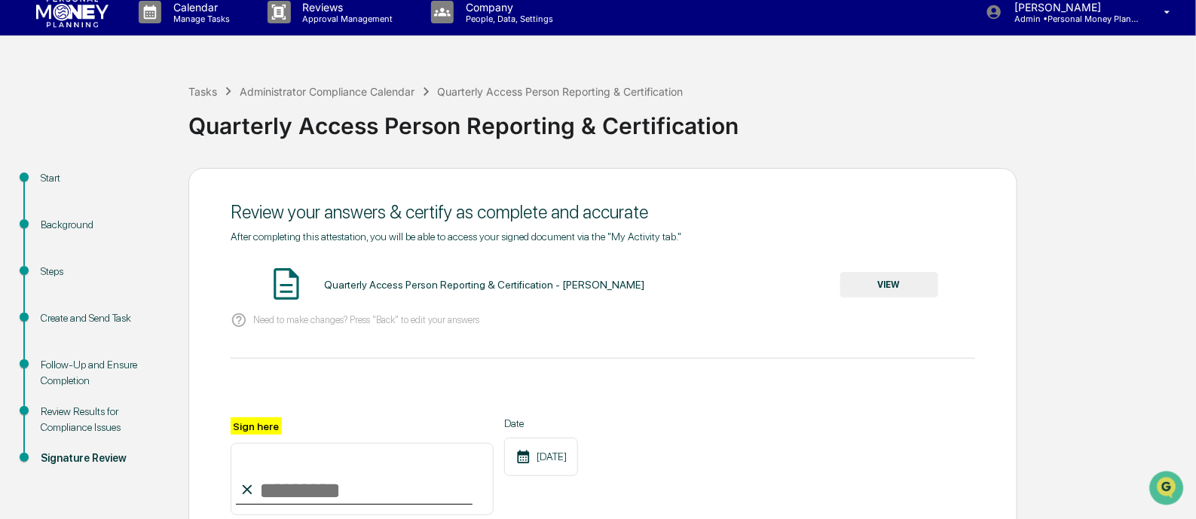
click at [883, 284] on button "VIEW" at bounding box center [889, 285] width 98 height 26
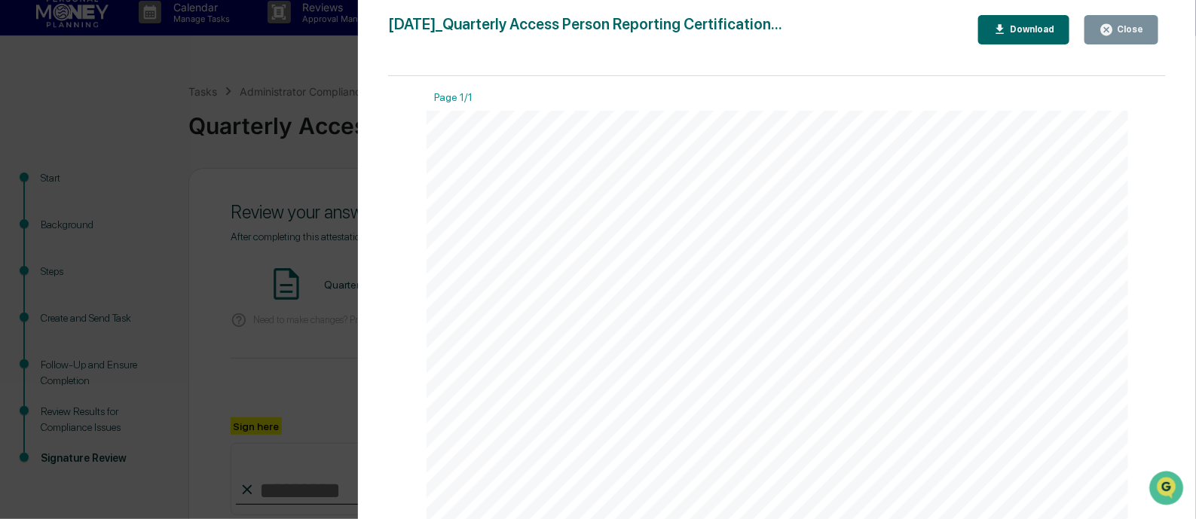
click at [1109, 30] on icon "button" at bounding box center [1107, 30] width 14 height 14
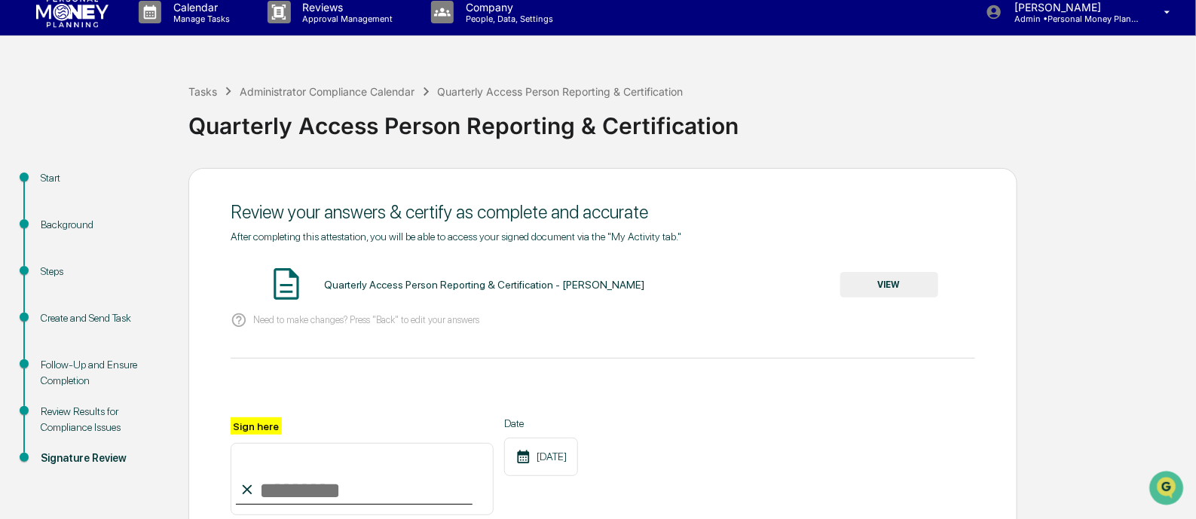
click at [268, 484] on input "Sign here" at bounding box center [362, 479] width 263 height 72
type input "**********"
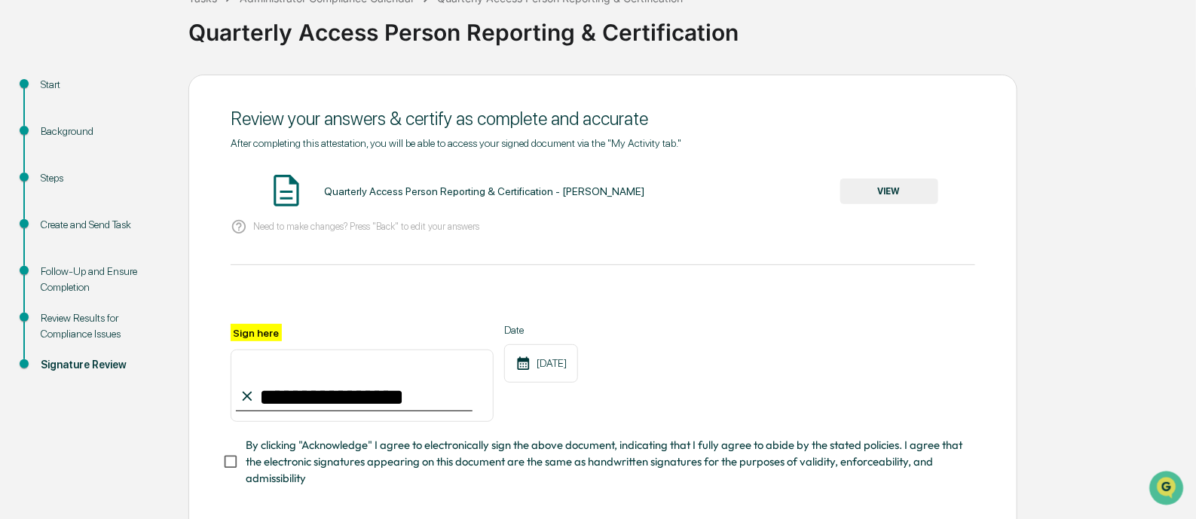
scroll to position [182, 0]
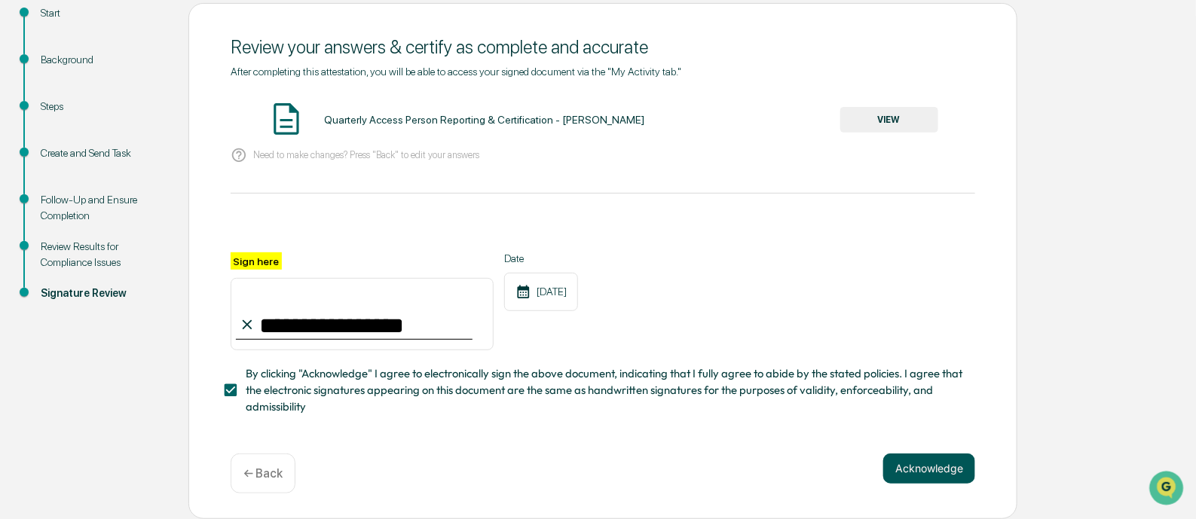
click at [944, 467] on button "Acknowledge" at bounding box center [929, 469] width 92 height 30
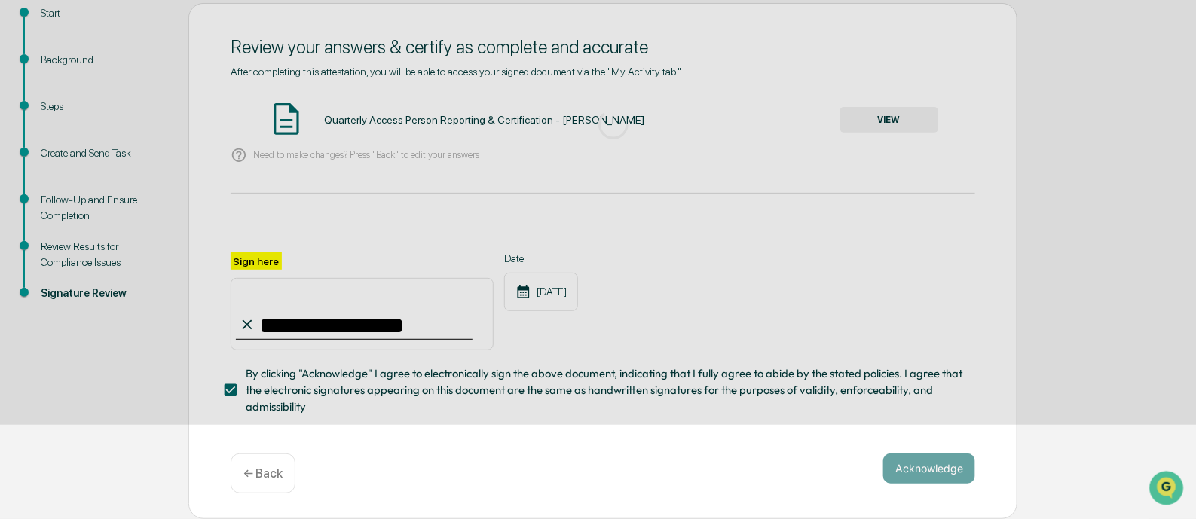
scroll to position [88, 0]
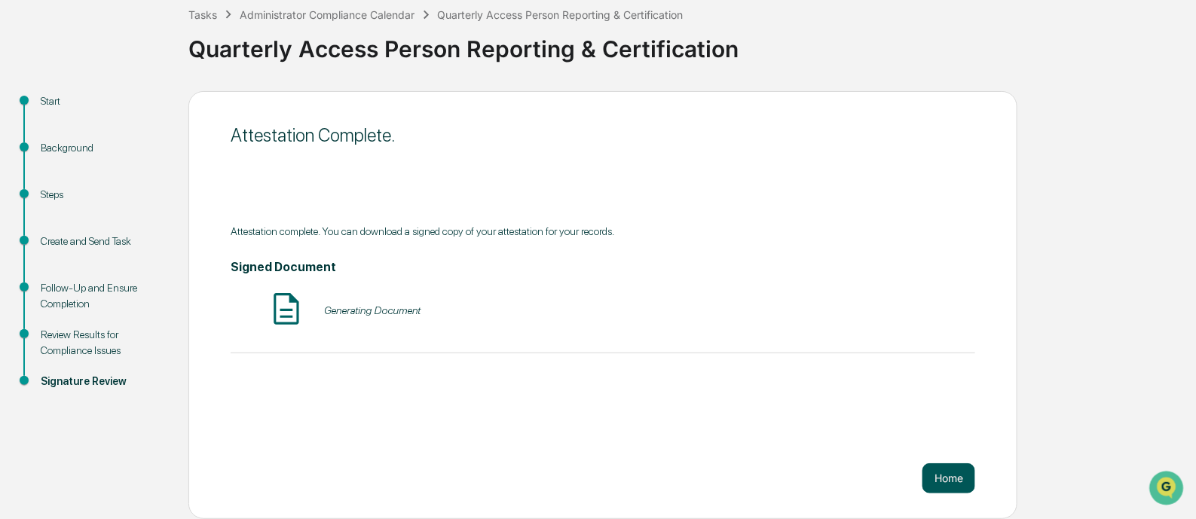
click at [942, 482] on button "Home" at bounding box center [948, 478] width 53 height 30
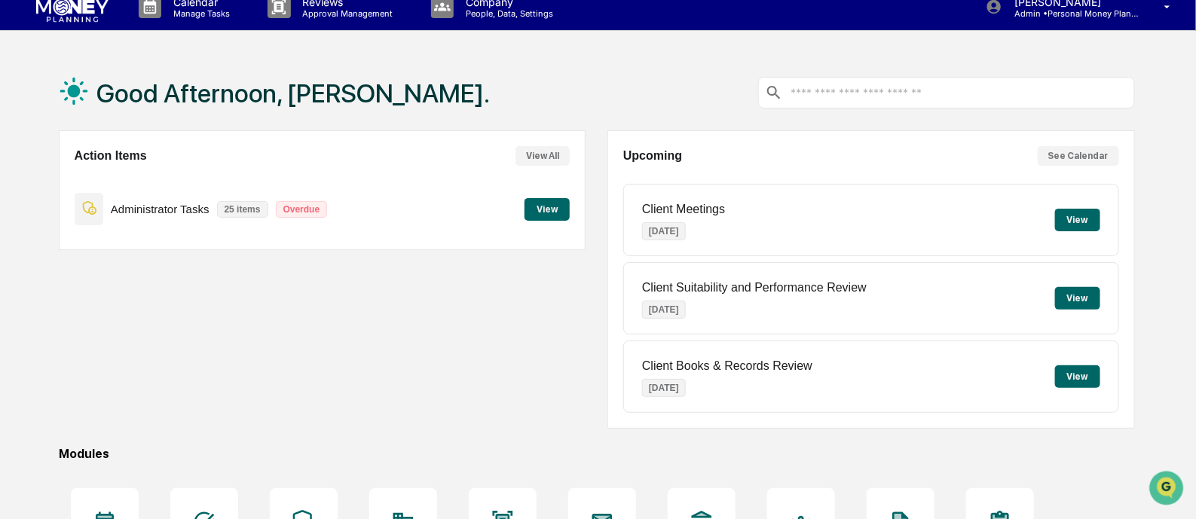
click at [545, 206] on button "View" at bounding box center [547, 209] width 45 height 23
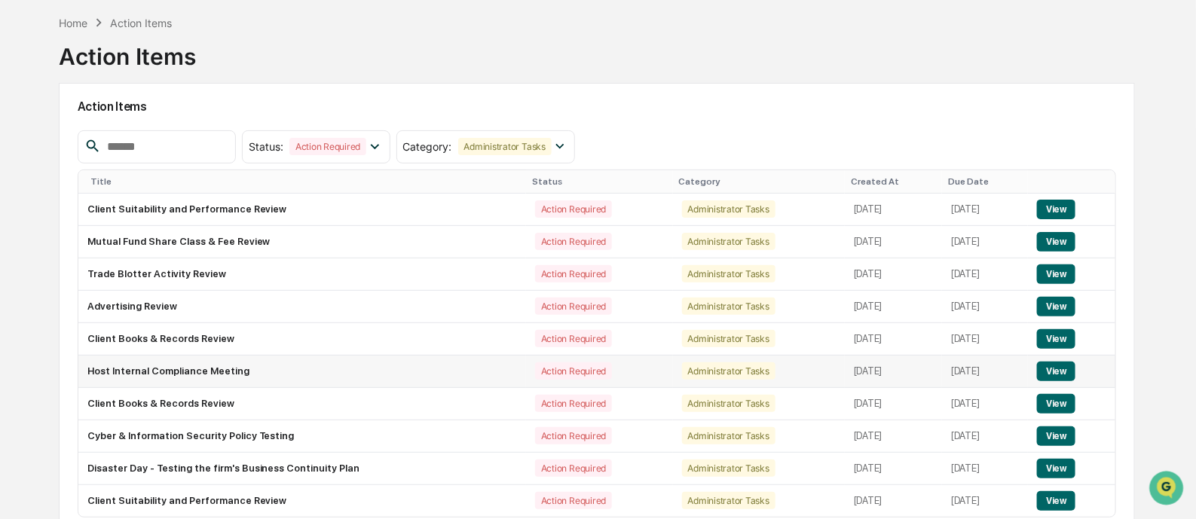
scroll to position [93, 0]
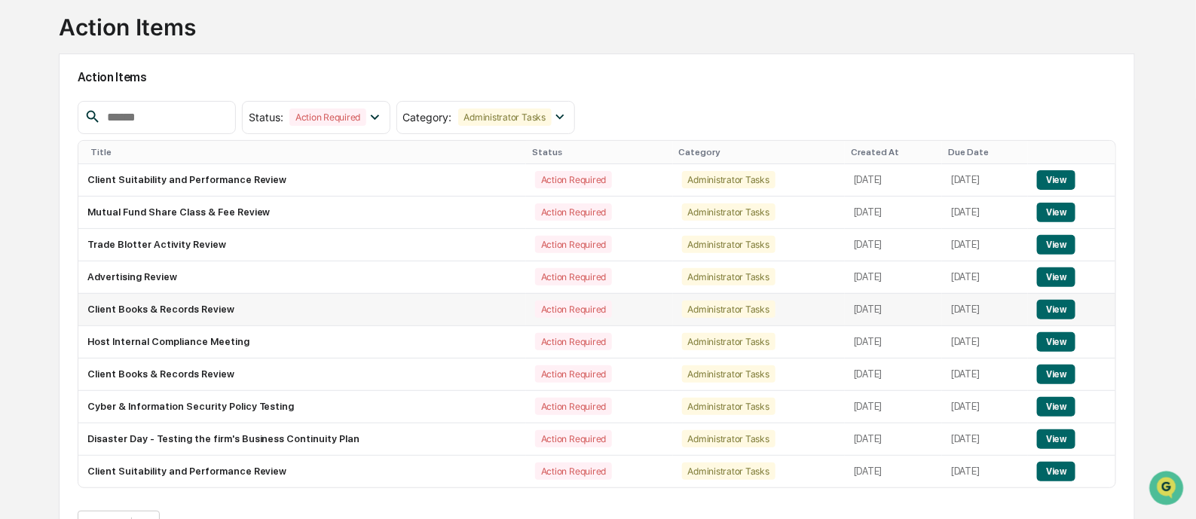
click at [1059, 307] on button "View" at bounding box center [1056, 310] width 38 height 20
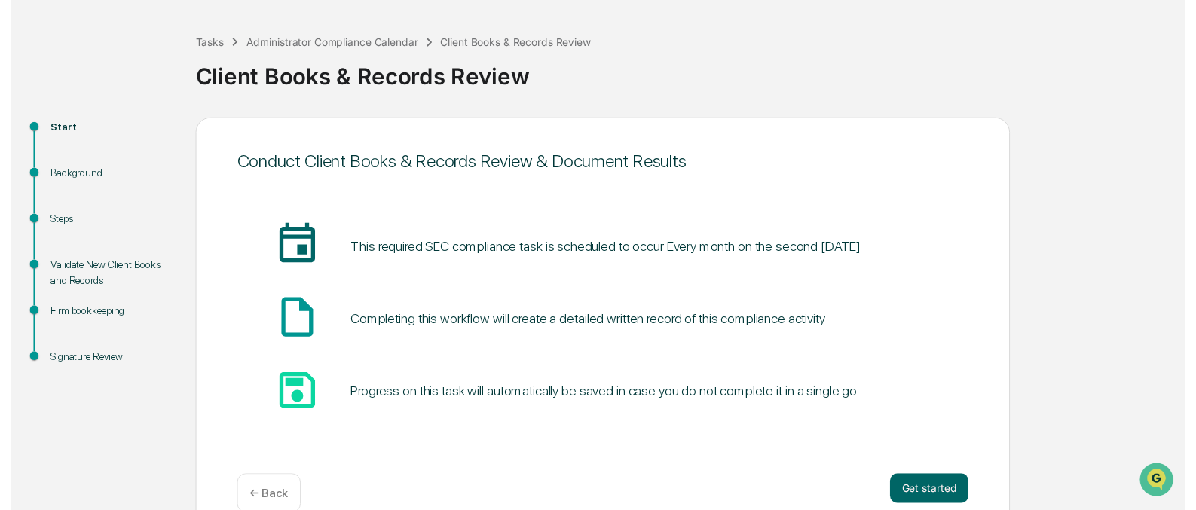
scroll to position [88, 0]
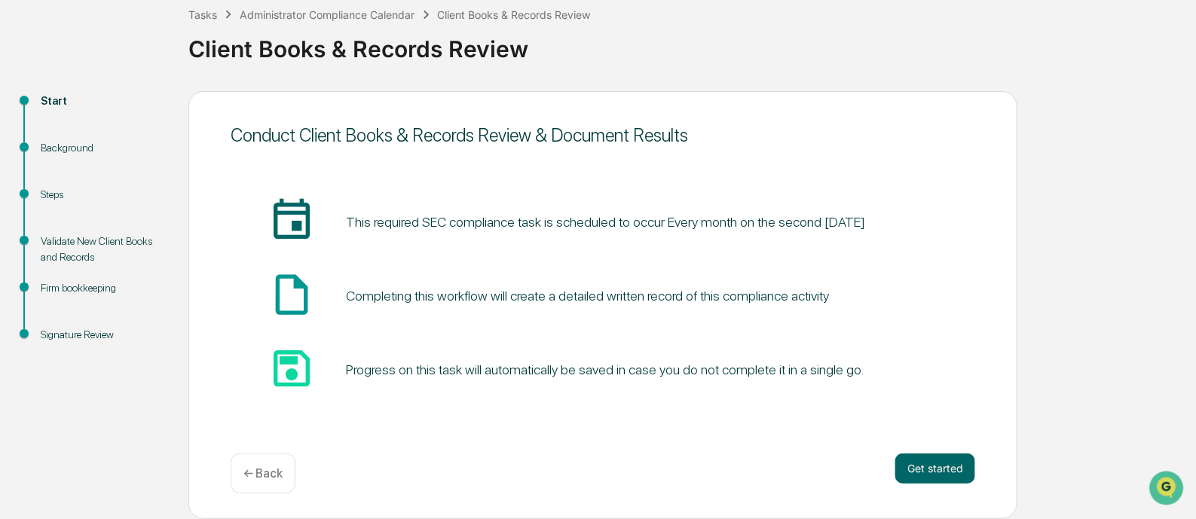
drag, startPoint x: 922, startPoint y: 503, endPoint x: 925, endPoint y: 427, distance: 75.4
click at [923, 442] on div "Conduct Client Books & Records Review & Document Results insert_invitation_icon…" at bounding box center [602, 305] width 829 height 428
click at [935, 464] on button "Get started" at bounding box center [935, 469] width 80 height 30
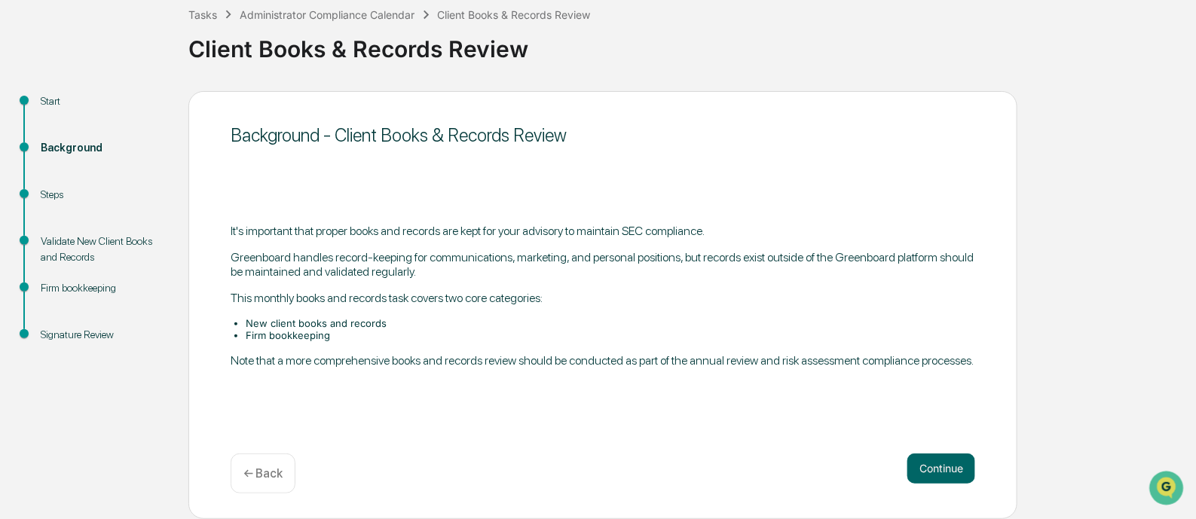
click at [935, 464] on button "Continue" at bounding box center [941, 469] width 68 height 30
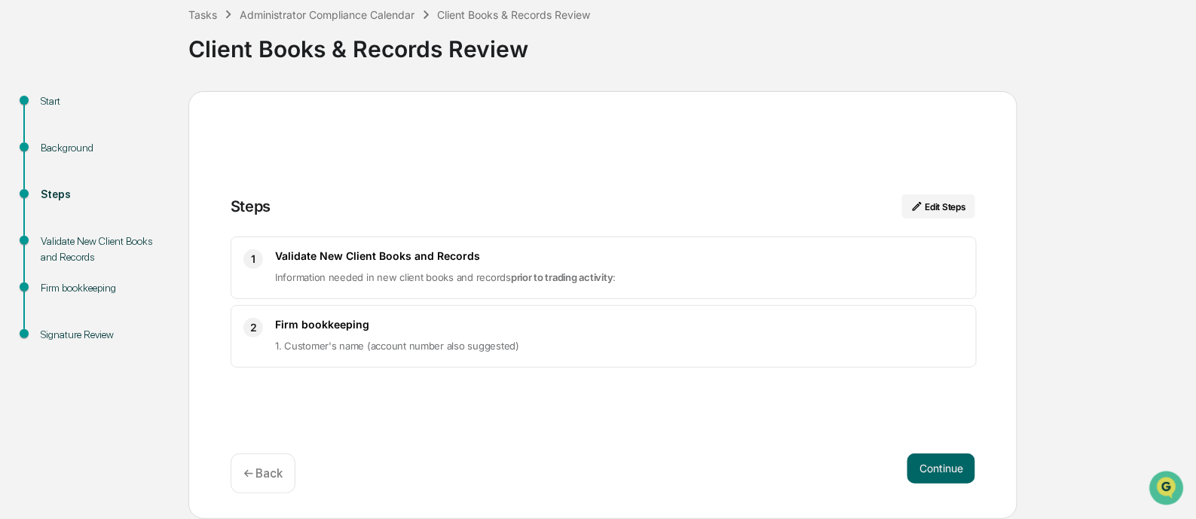
click at [935, 464] on button "Continue" at bounding box center [941, 469] width 68 height 30
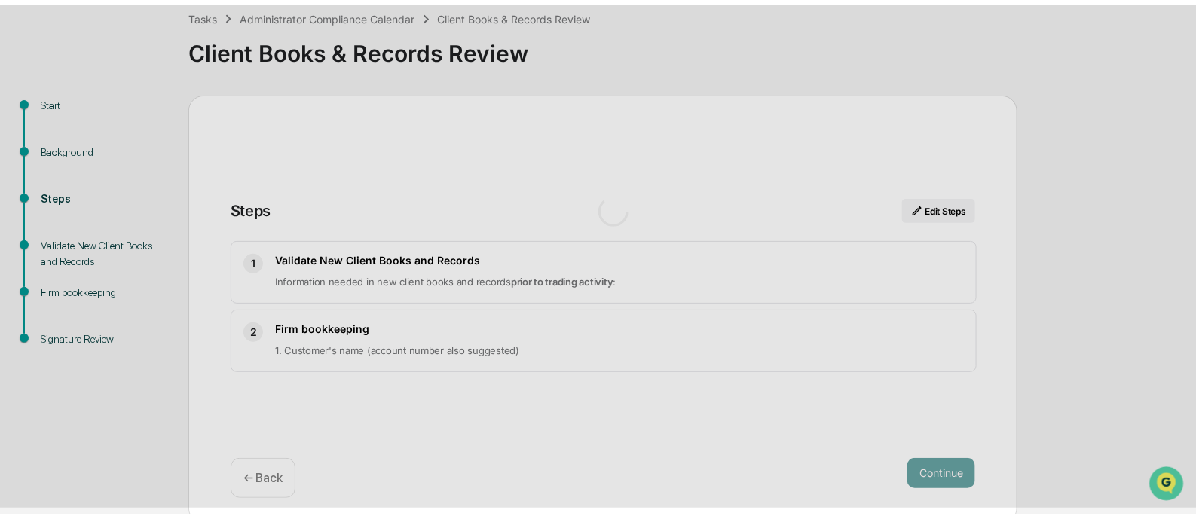
scroll to position [11, 0]
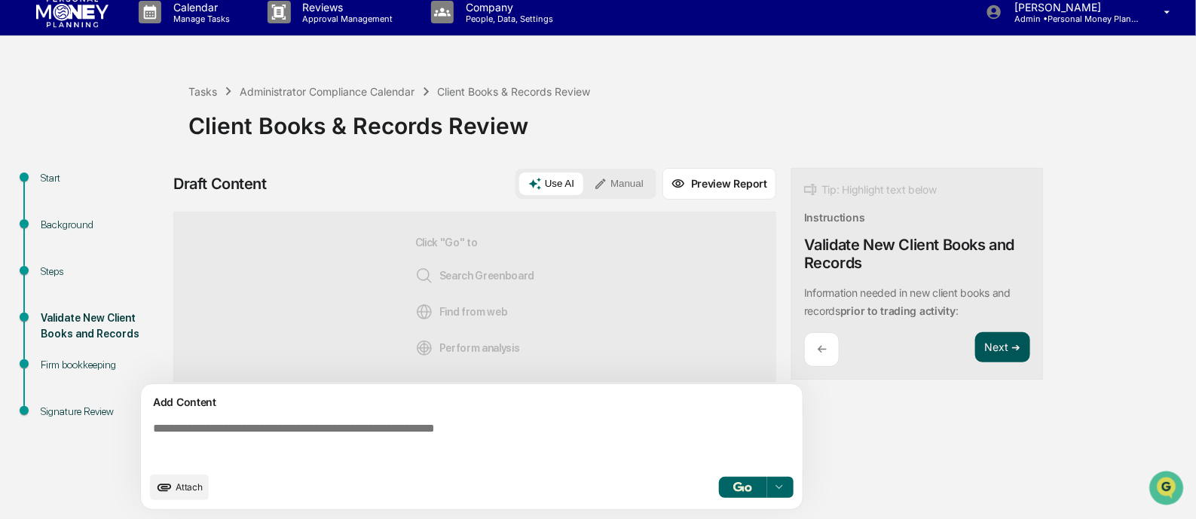
click at [993, 349] on button "Next ➔" at bounding box center [1002, 347] width 55 height 31
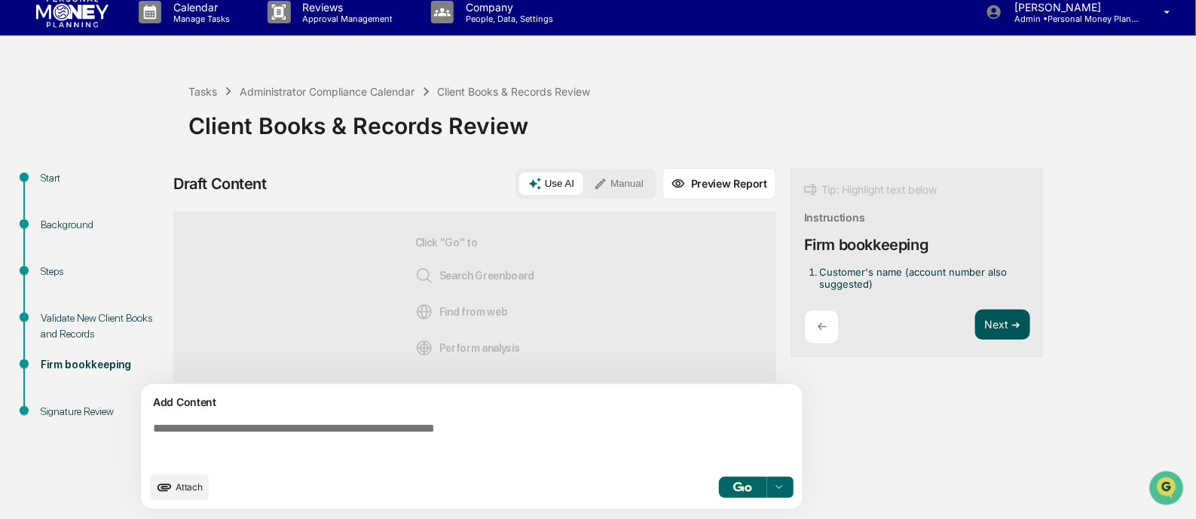
click at [996, 318] on button "Next ➔" at bounding box center [1002, 325] width 55 height 31
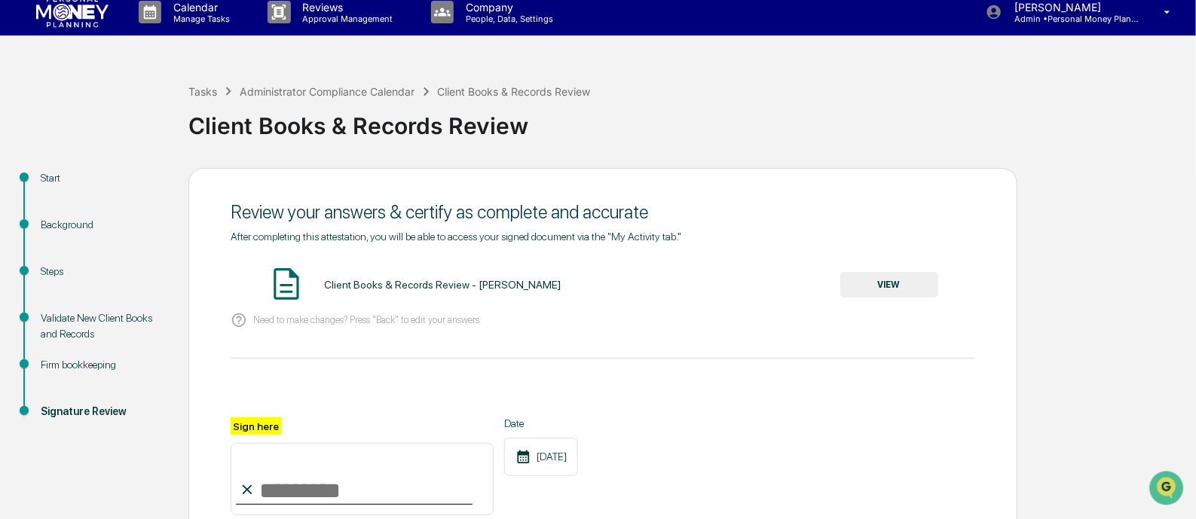
click at [301, 286] on img at bounding box center [287, 284] width 38 height 38
click at [895, 283] on button "VIEW" at bounding box center [889, 285] width 98 height 26
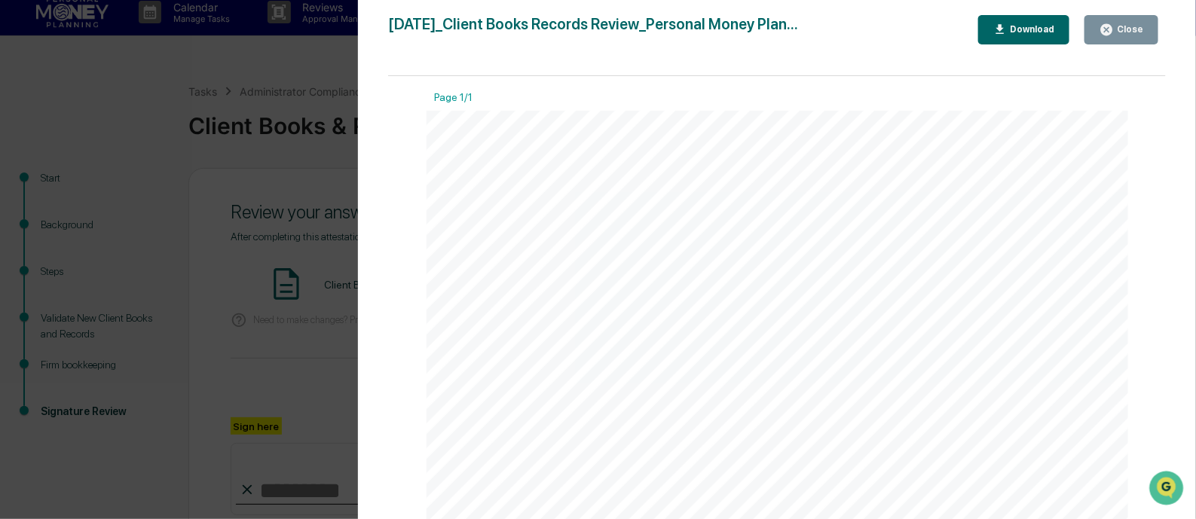
click at [1094, 28] on button "Close" at bounding box center [1121, 29] width 74 height 29
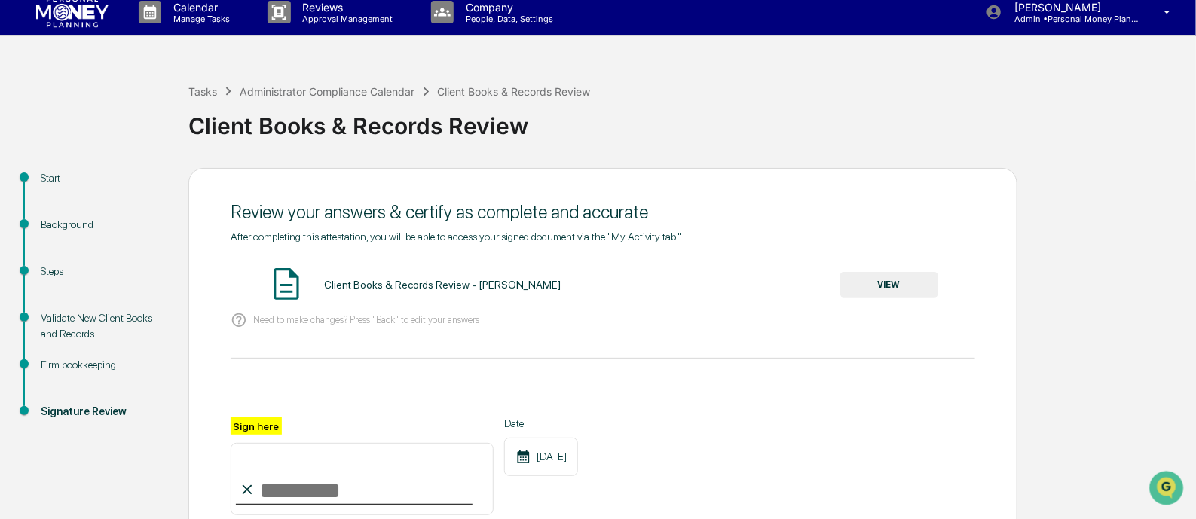
click at [282, 491] on input "Sign here" at bounding box center [362, 479] width 263 height 72
type input "**********"
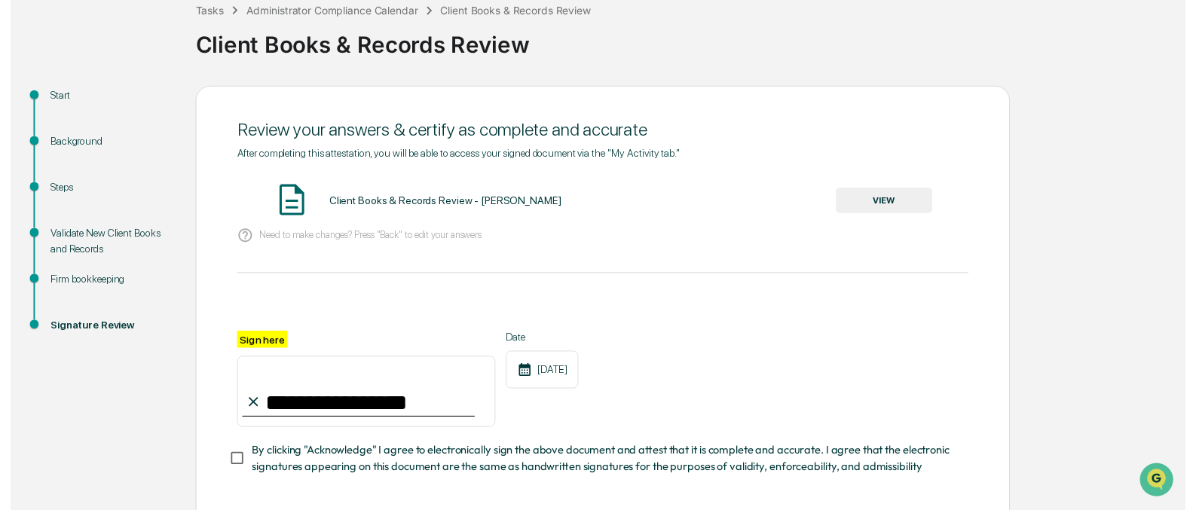
scroll to position [165, 0]
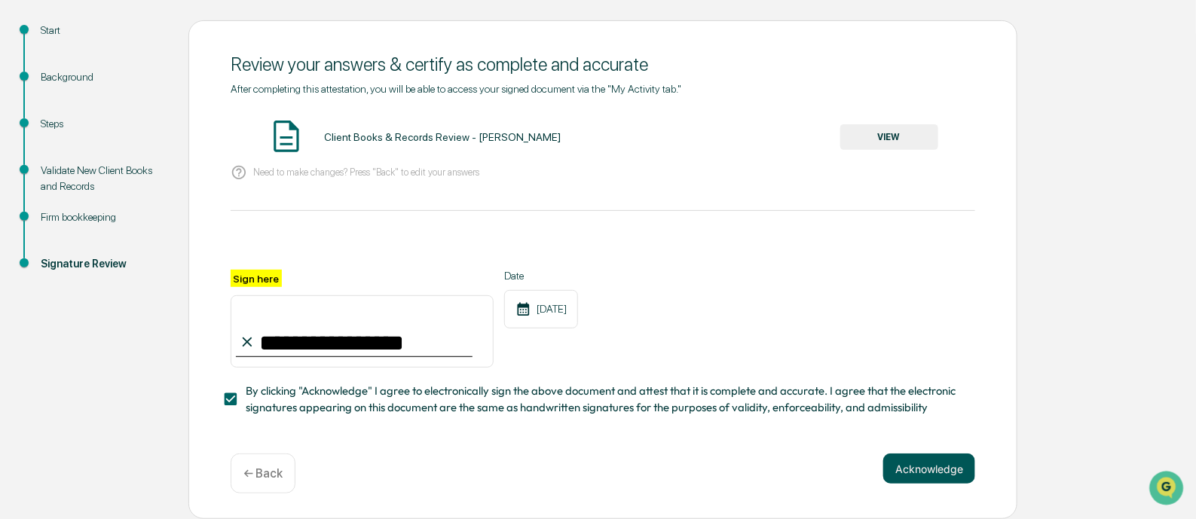
click at [928, 465] on button "Acknowledge" at bounding box center [929, 469] width 92 height 30
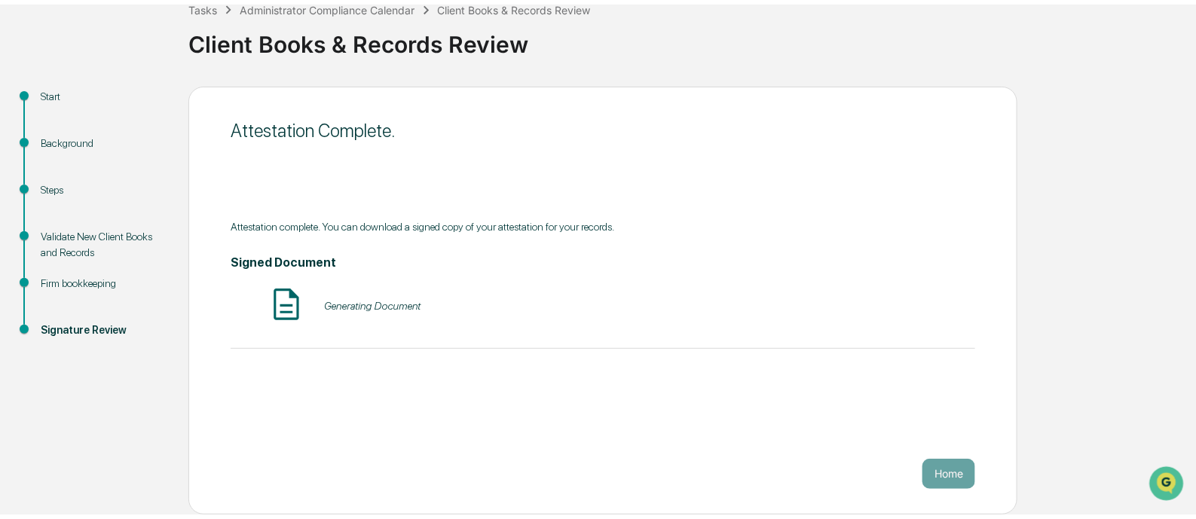
scroll to position [88, 0]
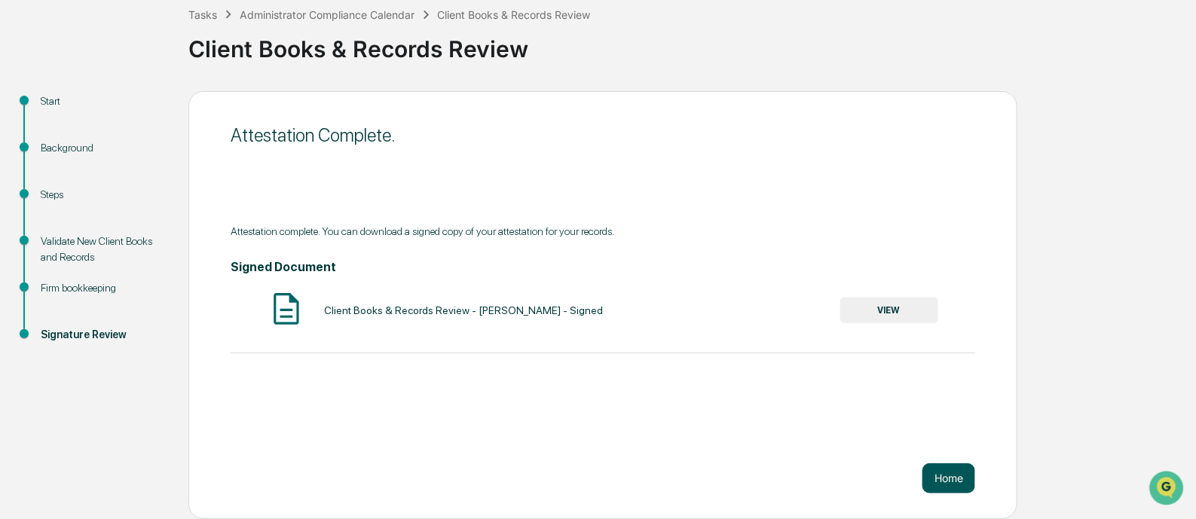
click at [965, 480] on button "Home" at bounding box center [948, 478] width 53 height 30
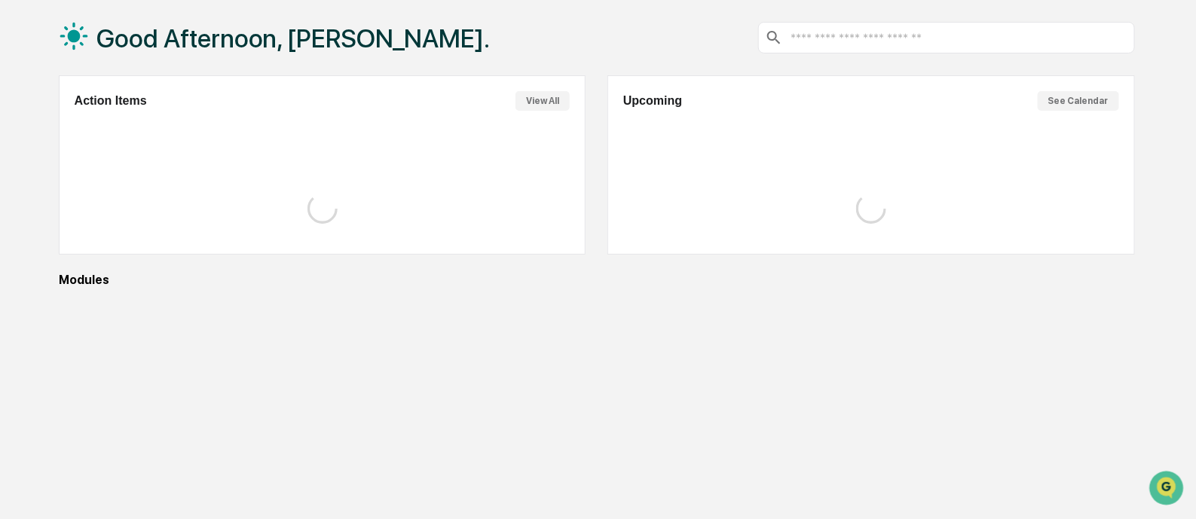
scroll to position [17, 0]
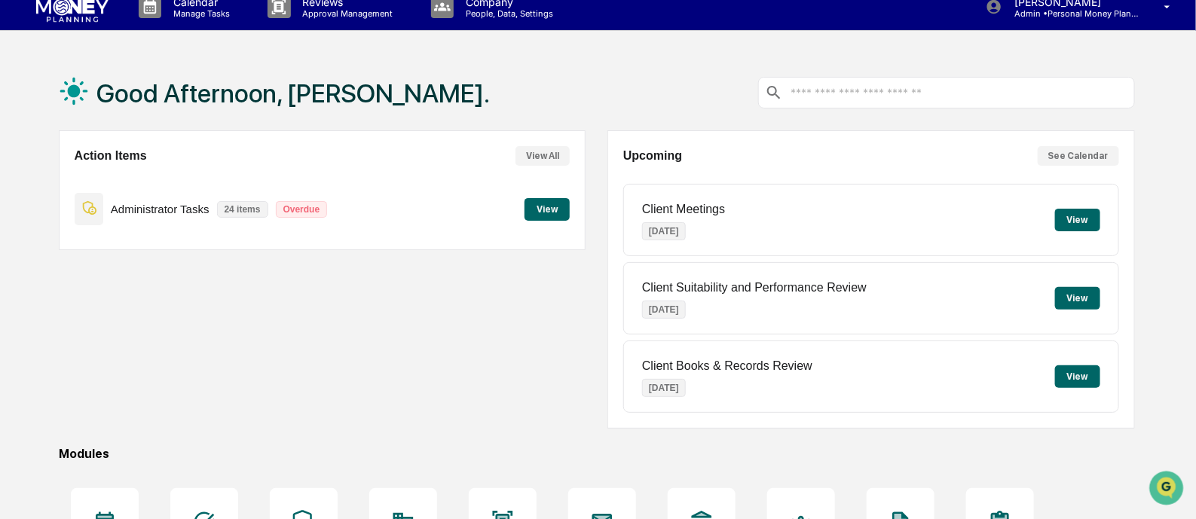
click at [551, 205] on button "View" at bounding box center [547, 209] width 45 height 23
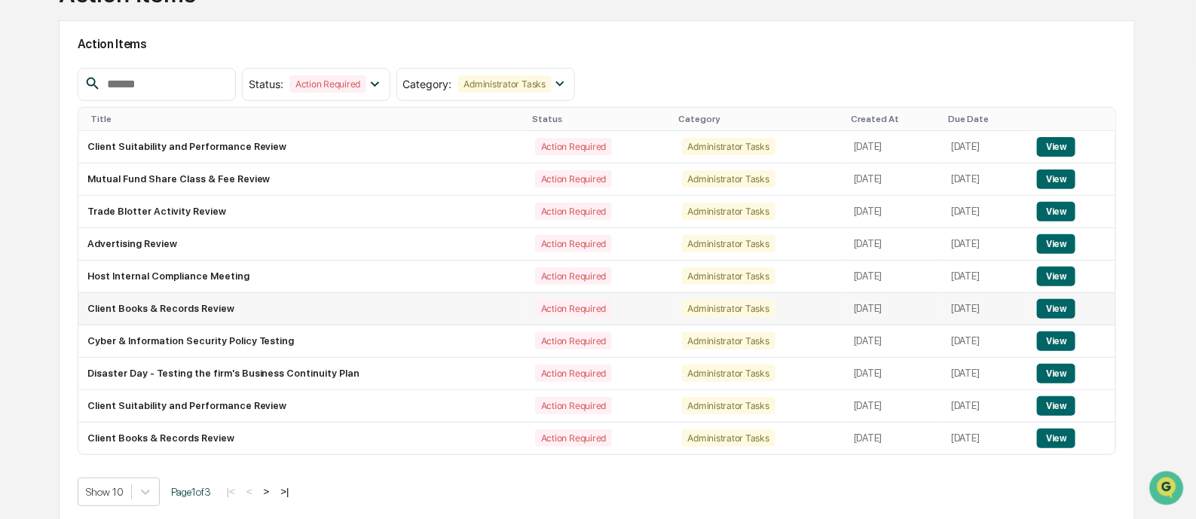
scroll to position [131, 0]
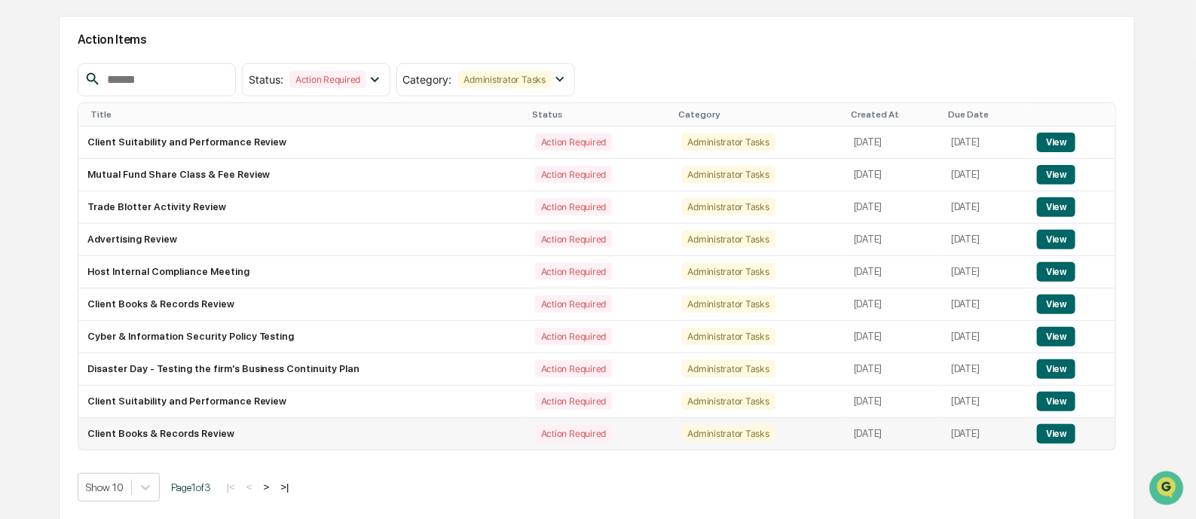
click at [1060, 431] on button "View" at bounding box center [1056, 434] width 38 height 20
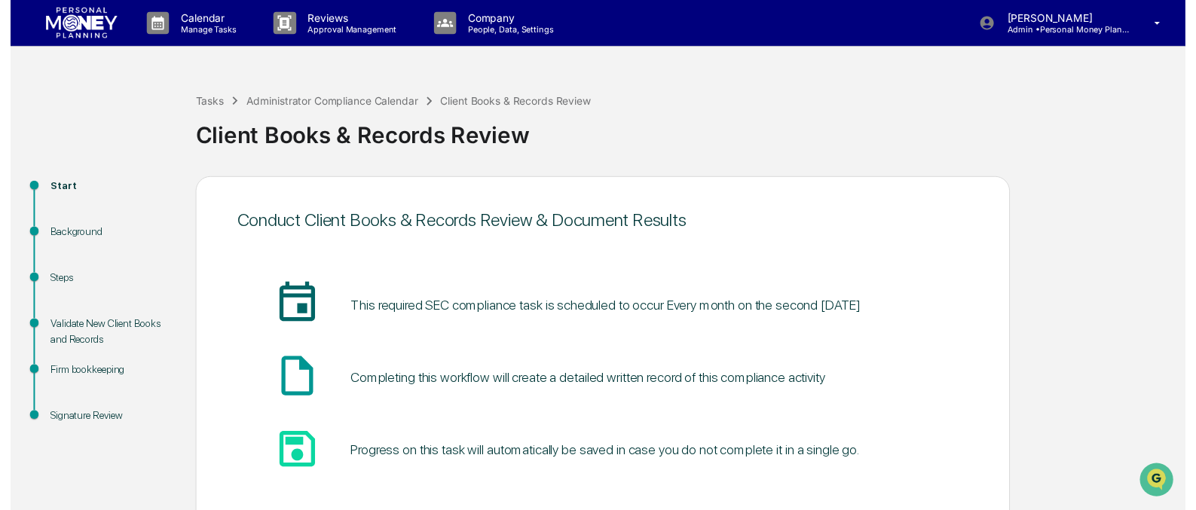
scroll to position [88, 0]
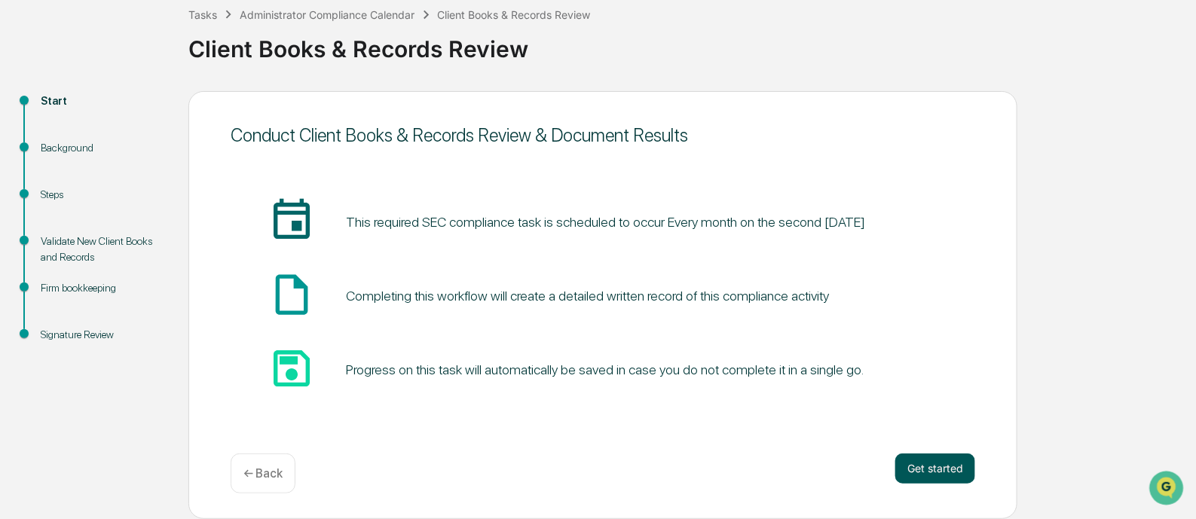
click at [909, 481] on button "Get started" at bounding box center [935, 469] width 80 height 30
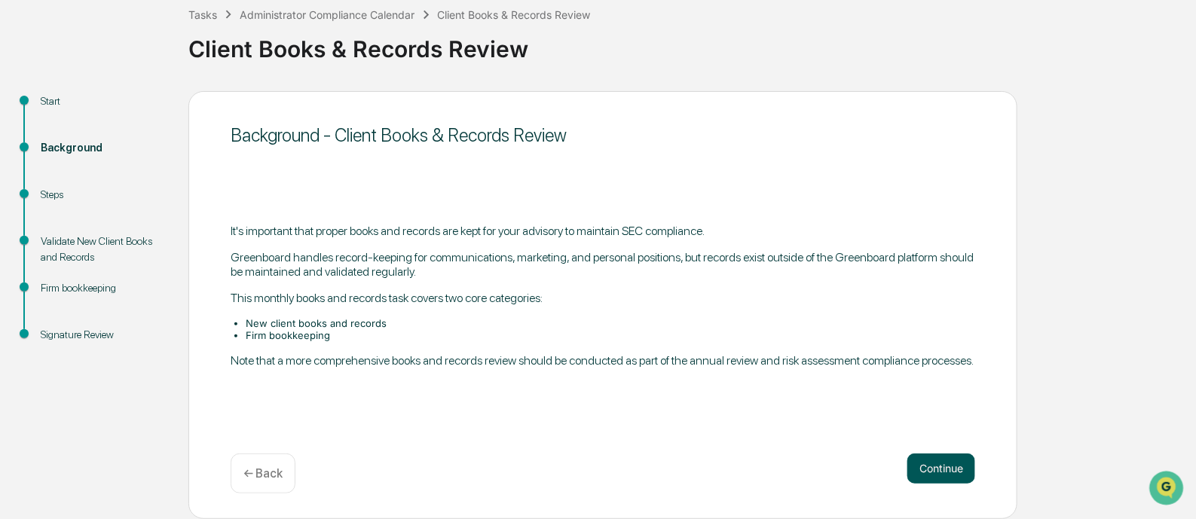
click at [912, 460] on button "Continue" at bounding box center [941, 469] width 68 height 30
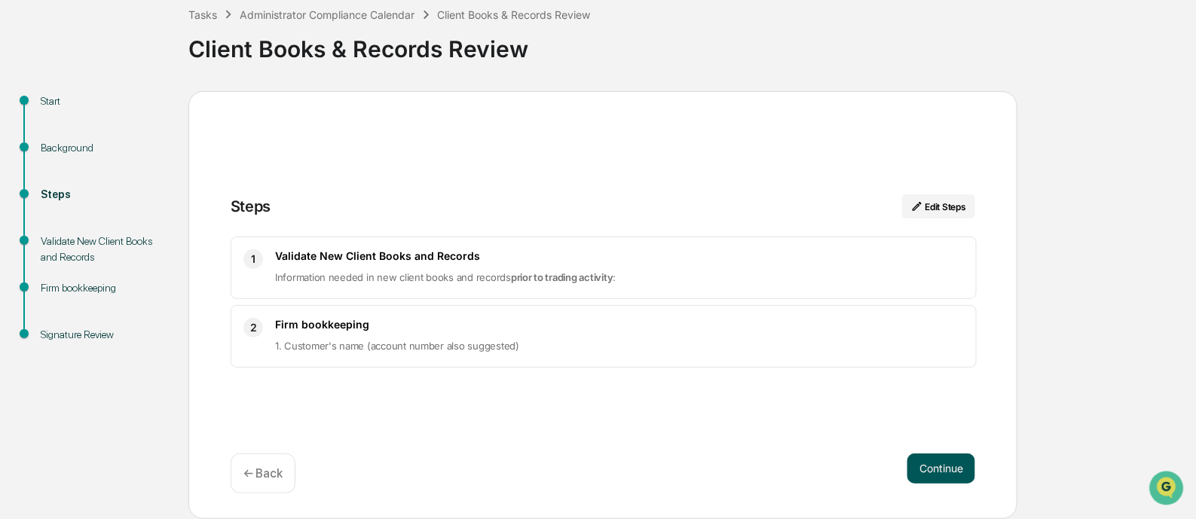
click at [928, 459] on button "Continue" at bounding box center [941, 469] width 68 height 30
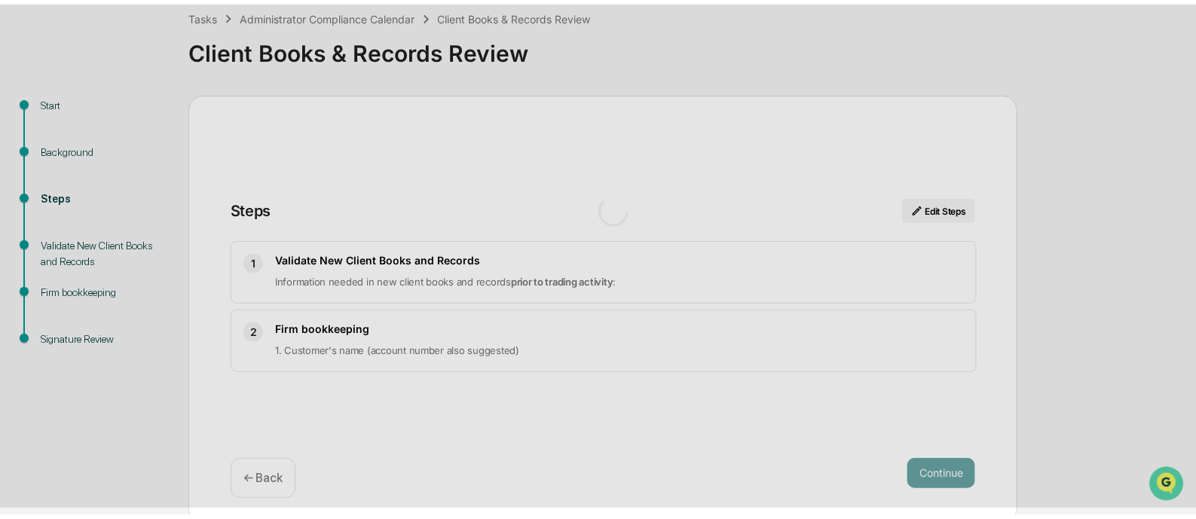
scroll to position [11, 0]
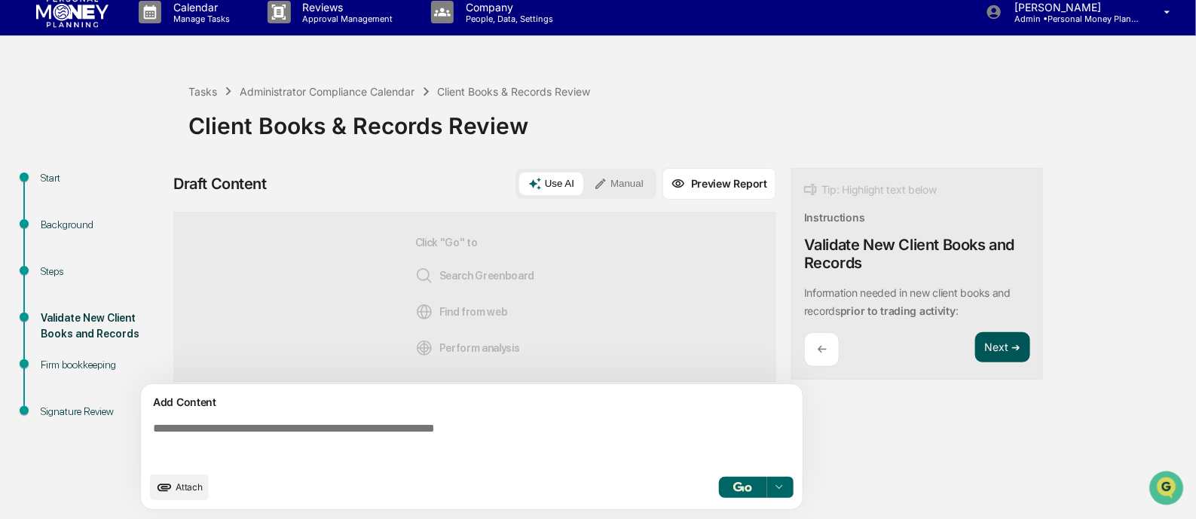
click at [1016, 344] on button "Next ➔" at bounding box center [1002, 347] width 55 height 31
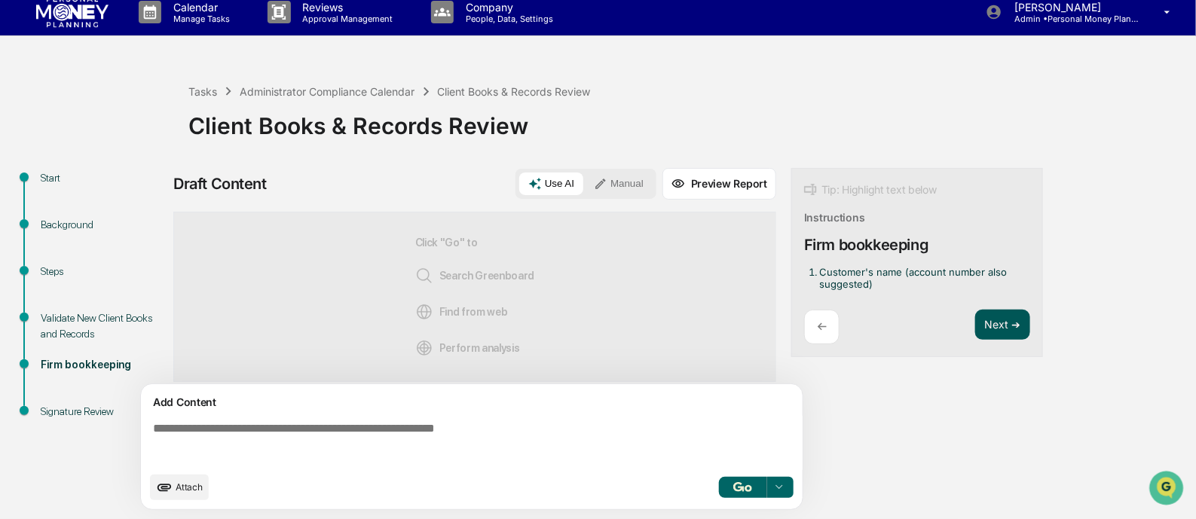
click at [1008, 325] on button "Next ➔" at bounding box center [1002, 325] width 55 height 31
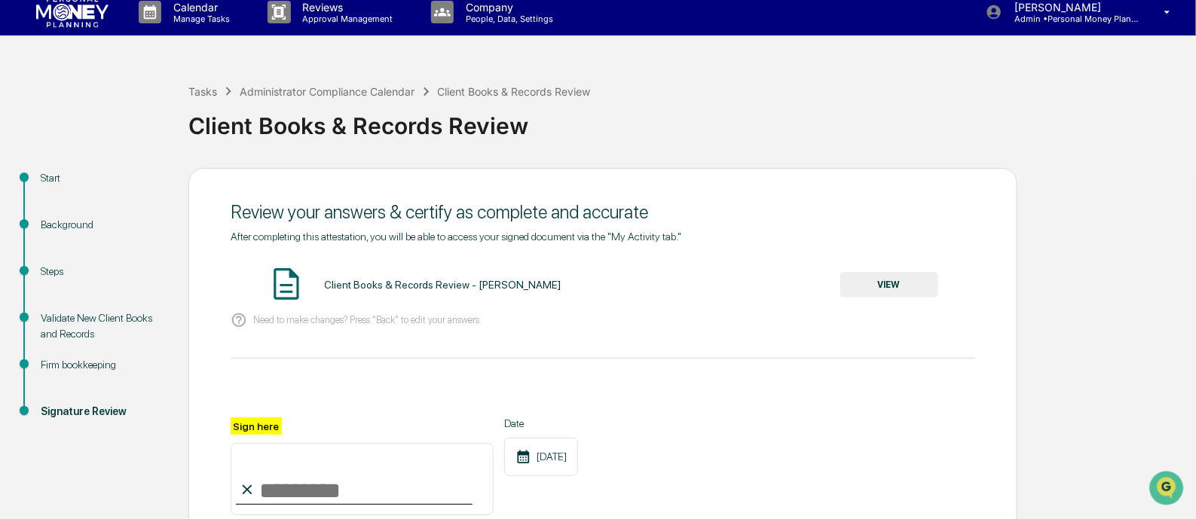
click at [889, 283] on button "VIEW" at bounding box center [889, 285] width 98 height 26
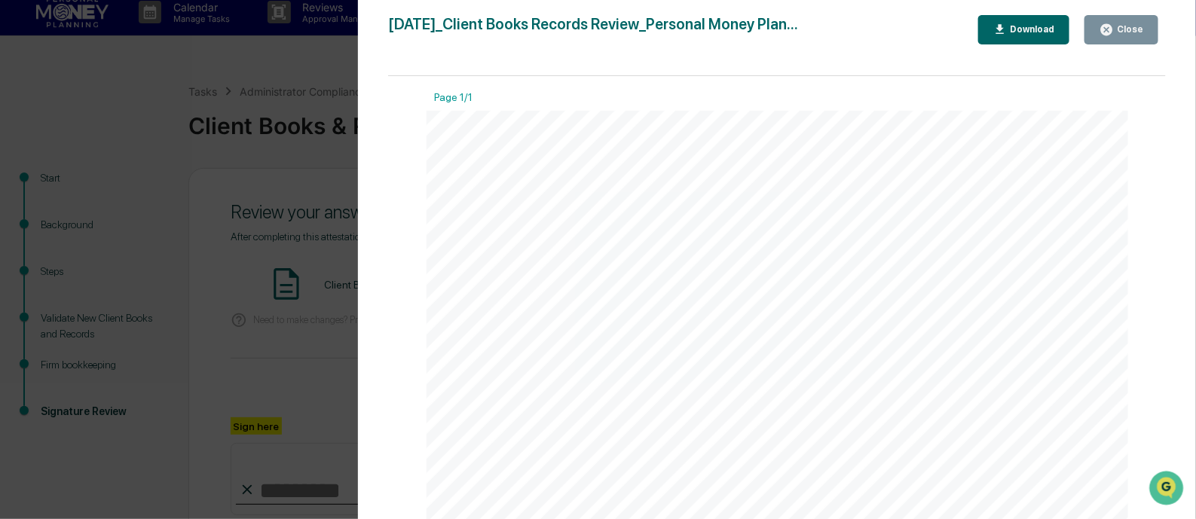
click at [1112, 26] on icon "button" at bounding box center [1106, 29] width 11 height 11
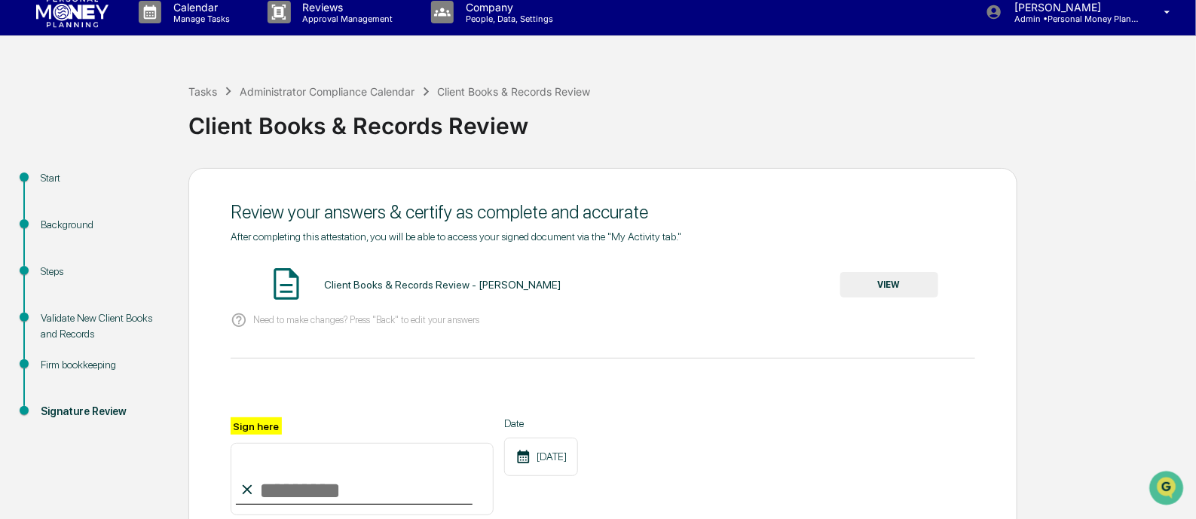
click at [323, 492] on input "Sign here" at bounding box center [362, 479] width 263 height 72
type input "**********"
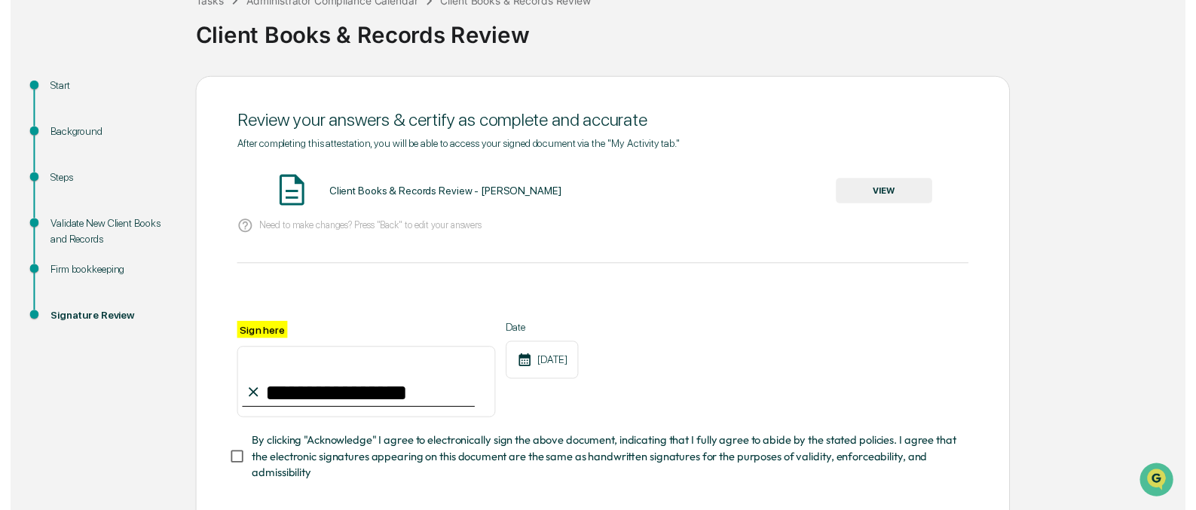
scroll to position [182, 0]
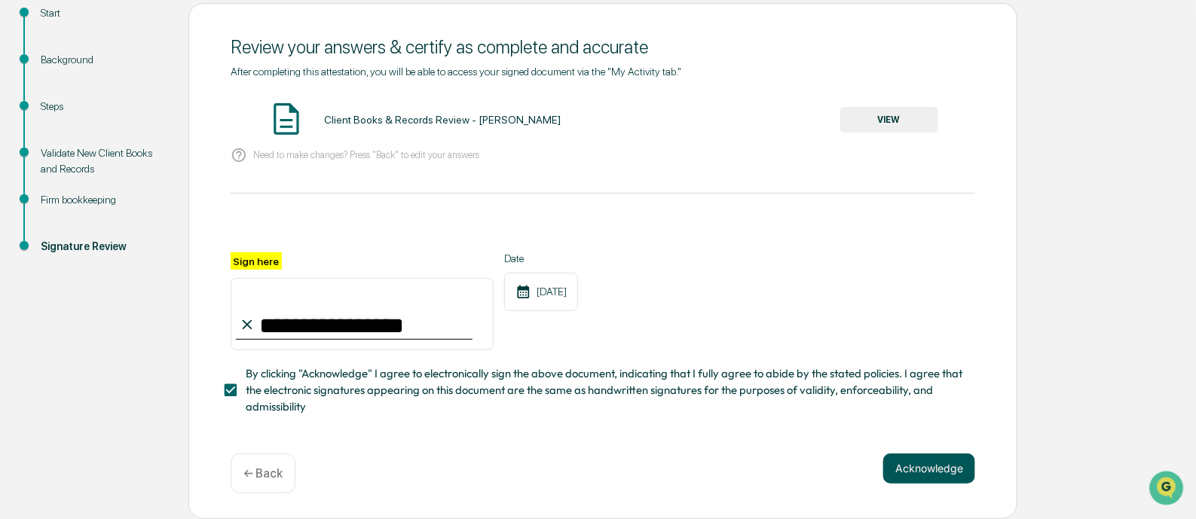
click at [912, 471] on button "Acknowledge" at bounding box center [929, 469] width 92 height 30
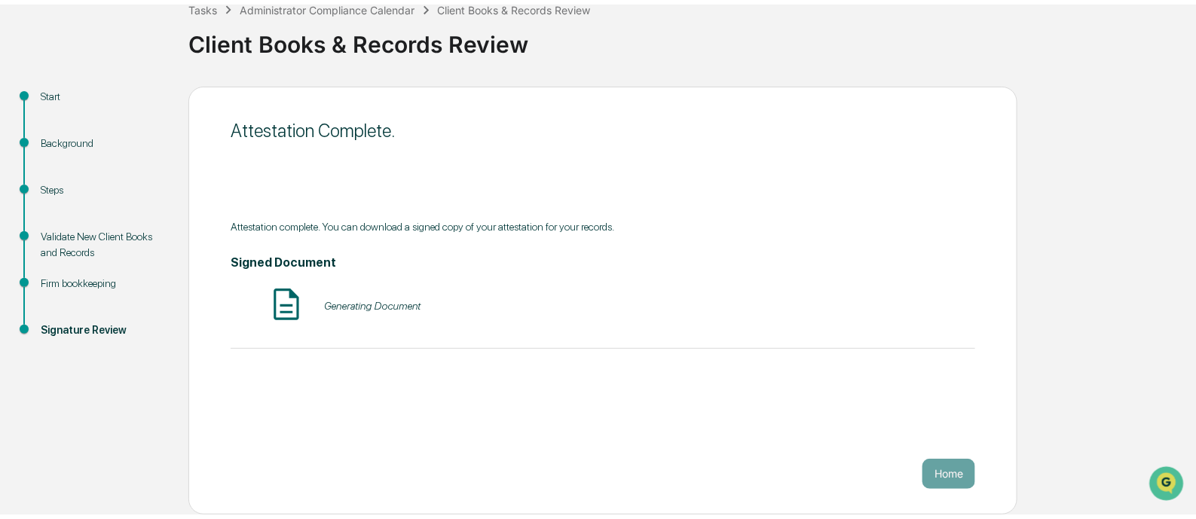
scroll to position [88, 0]
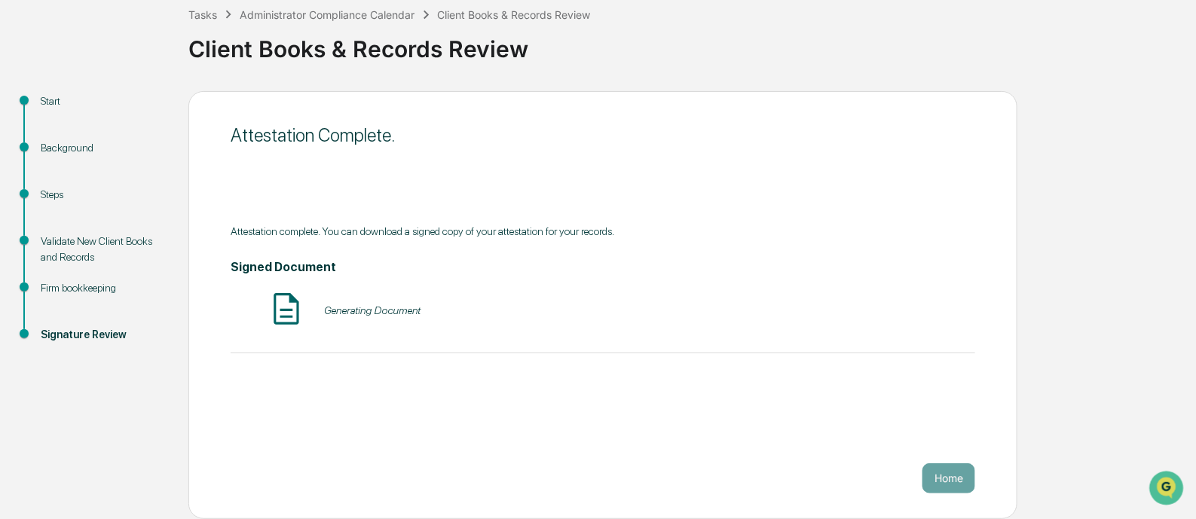
click at [950, 484] on button "Home" at bounding box center [948, 478] width 53 height 30
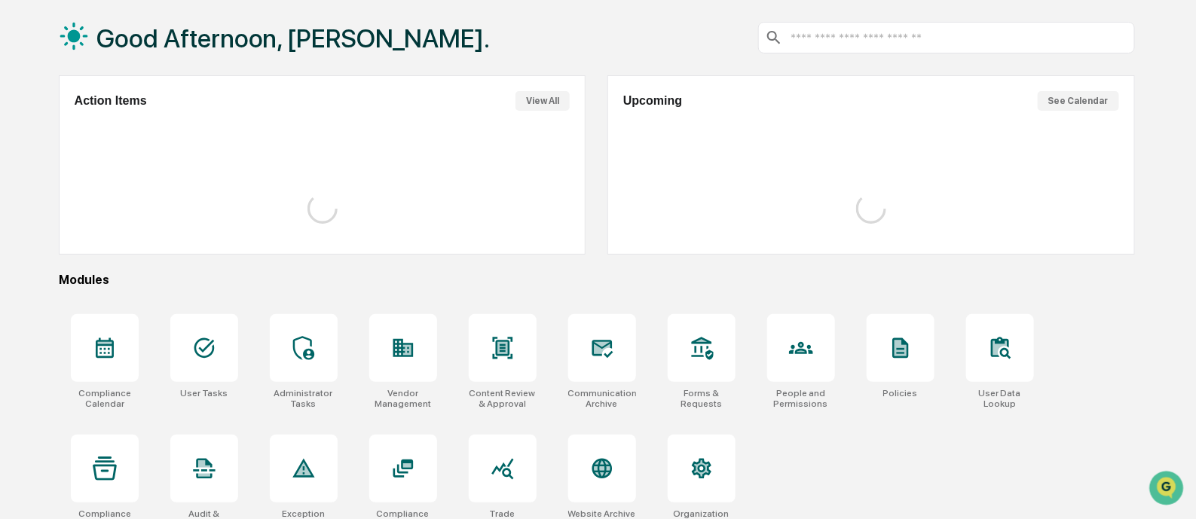
scroll to position [88, 0]
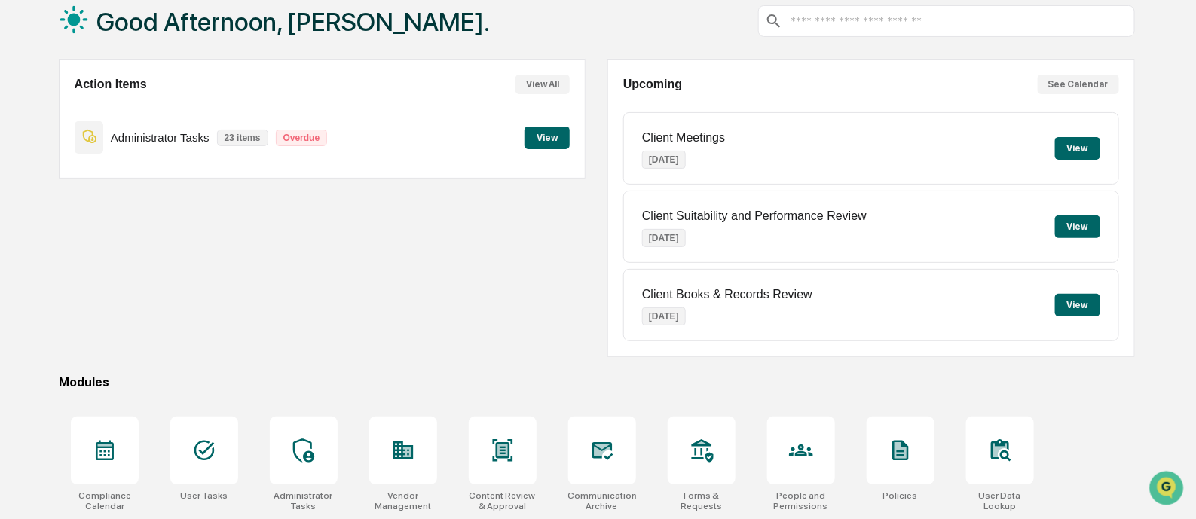
click at [546, 137] on button "View" at bounding box center [547, 138] width 45 height 23
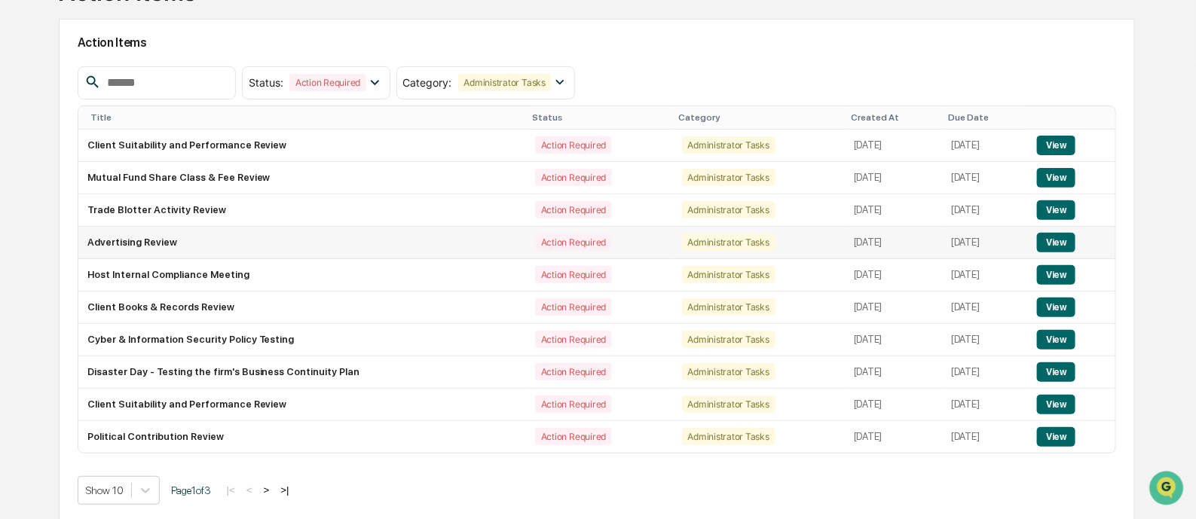
scroll to position [131, 0]
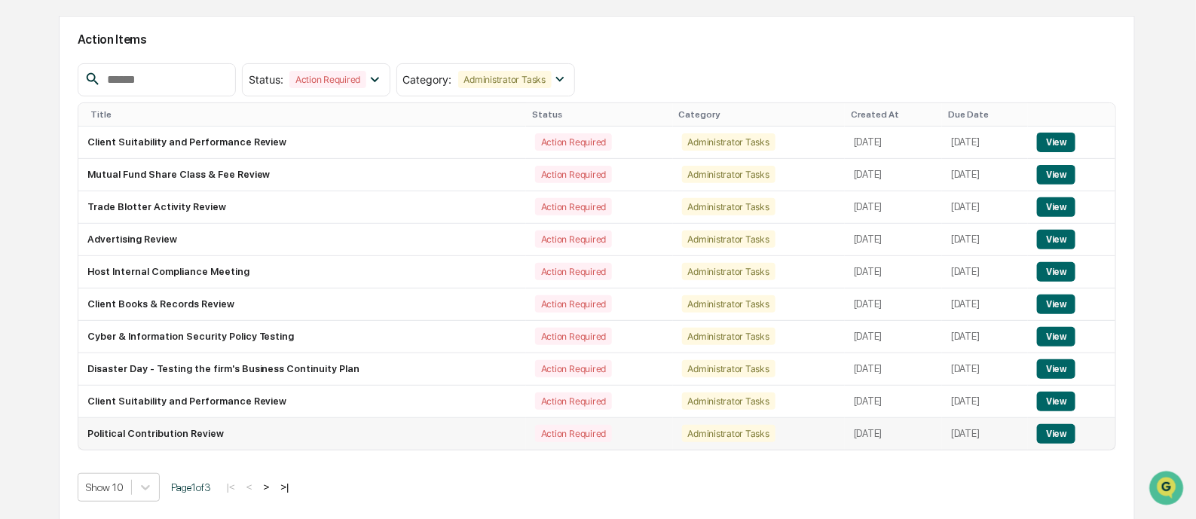
click at [1054, 428] on button "View" at bounding box center [1056, 434] width 38 height 20
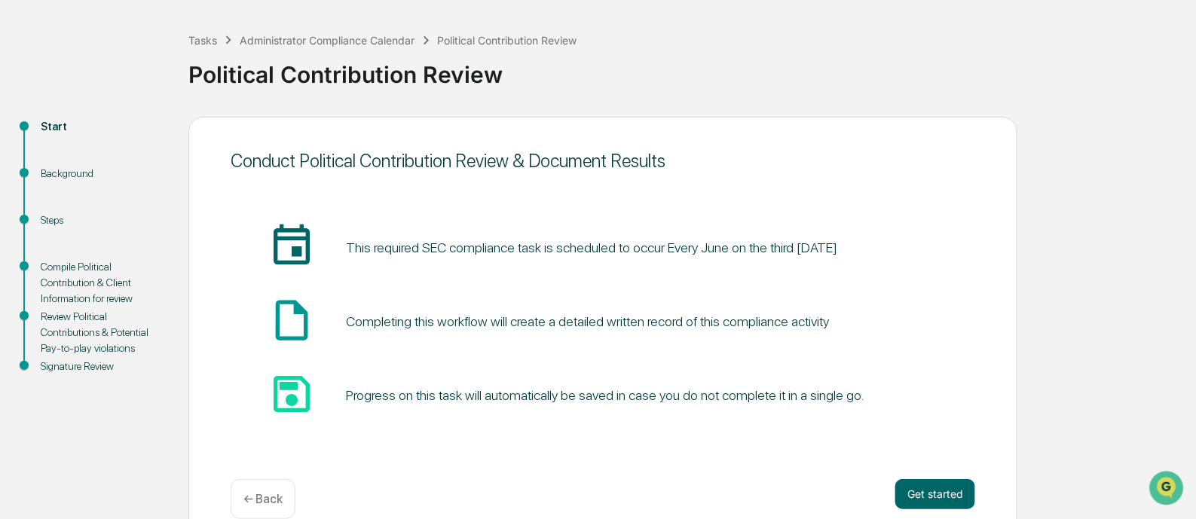
scroll to position [88, 0]
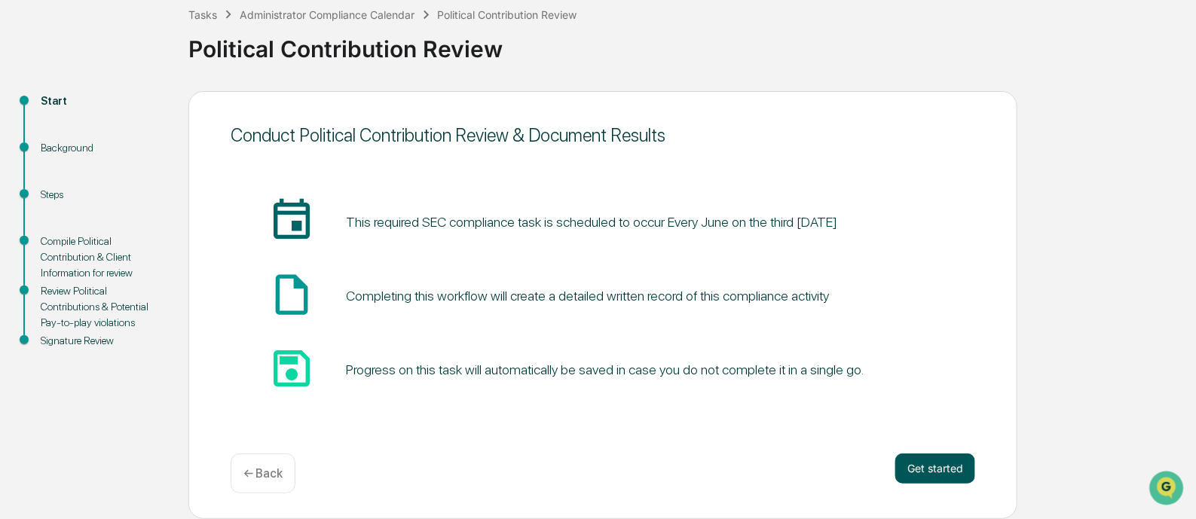
click at [919, 463] on button "Get started" at bounding box center [935, 469] width 80 height 30
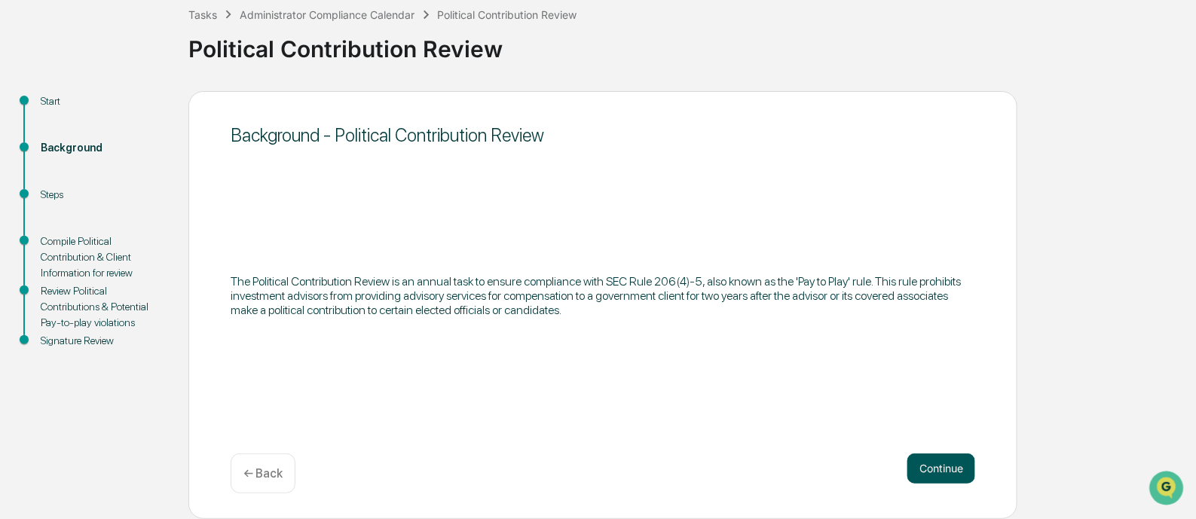
click at [923, 471] on button "Continue" at bounding box center [941, 469] width 68 height 30
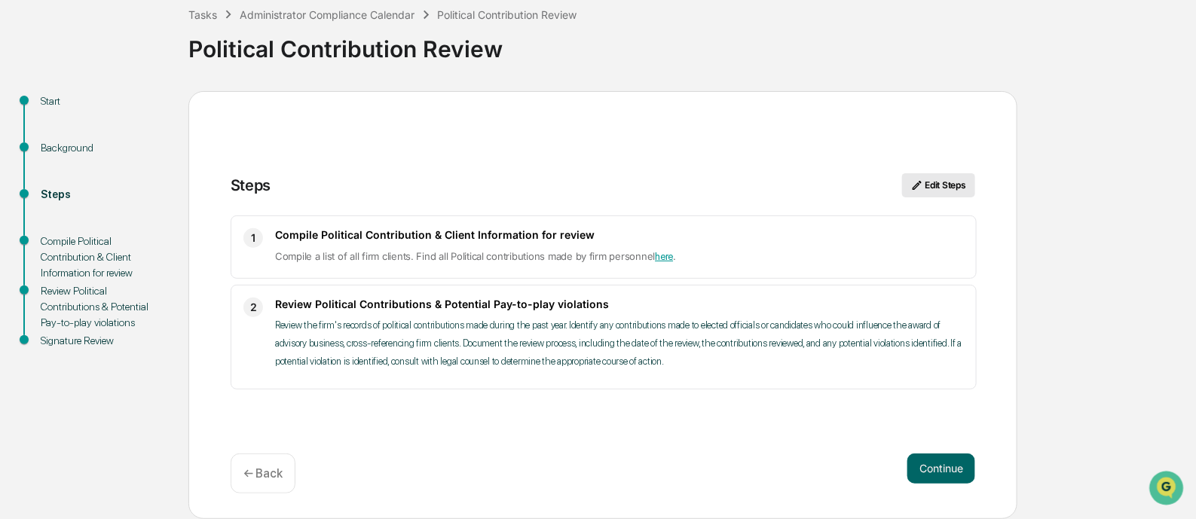
click at [937, 182] on button "Edit Steps" at bounding box center [938, 185] width 73 height 24
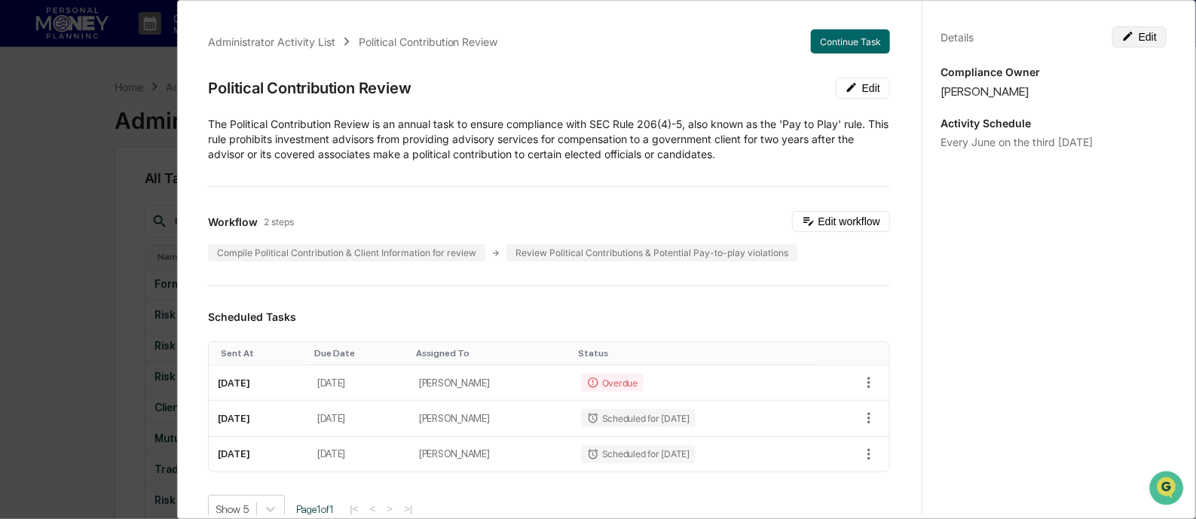
click at [1122, 33] on icon at bounding box center [1128, 36] width 12 height 12
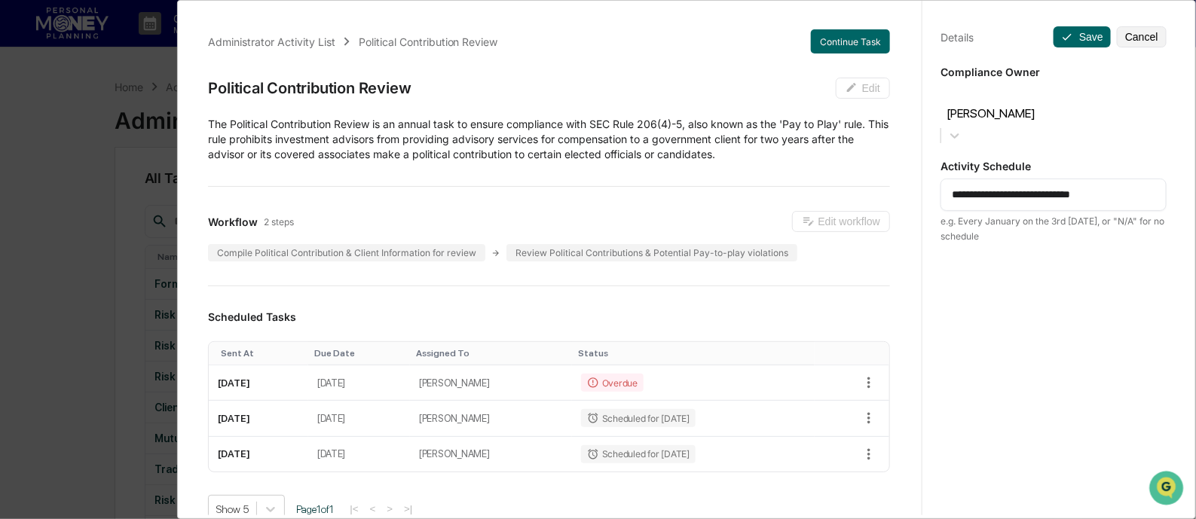
click at [1118, 33] on button "Cancel" at bounding box center [1142, 36] width 50 height 21
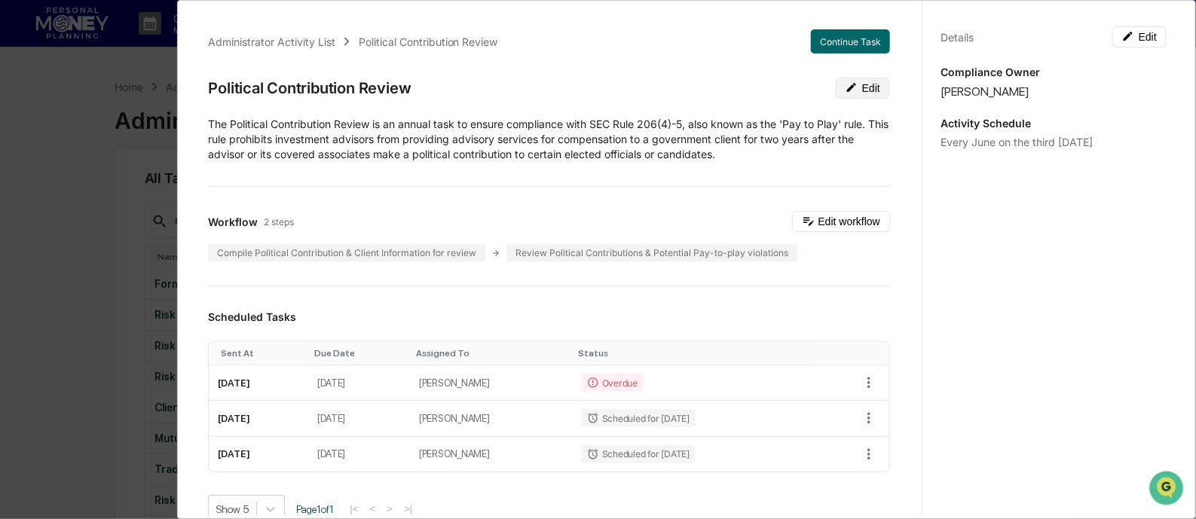
click at [842, 93] on button "Edit" at bounding box center [863, 88] width 54 height 21
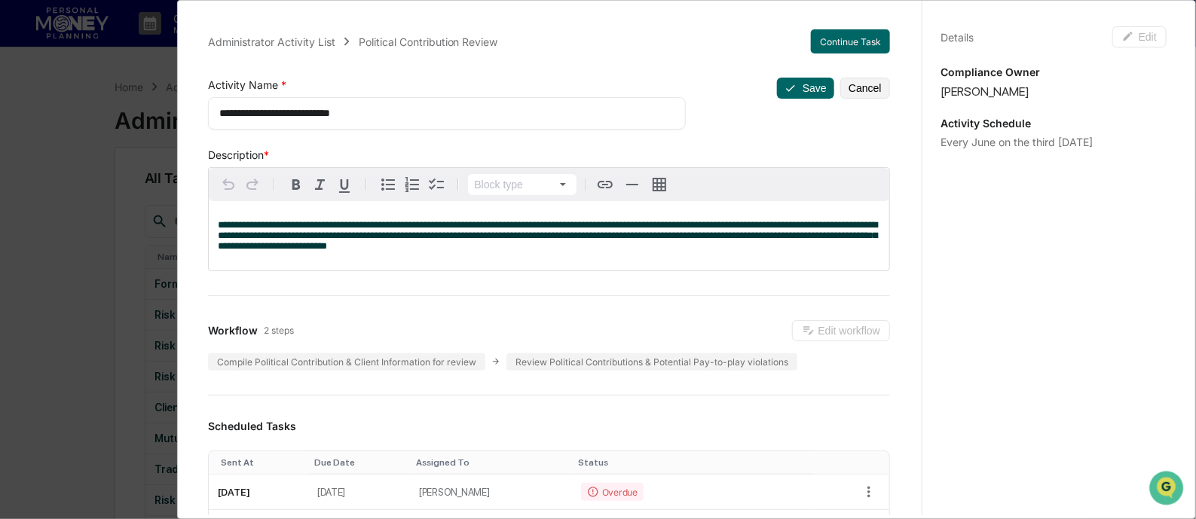
click at [842, 93] on button "Cancel" at bounding box center [865, 88] width 50 height 21
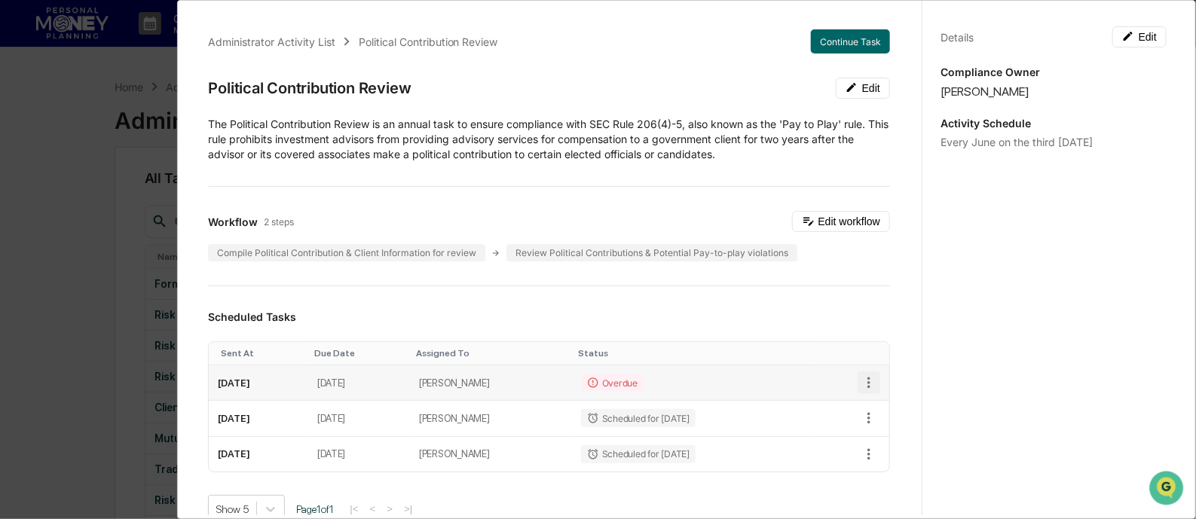
click at [861, 376] on icon "button" at bounding box center [869, 383] width 17 height 17
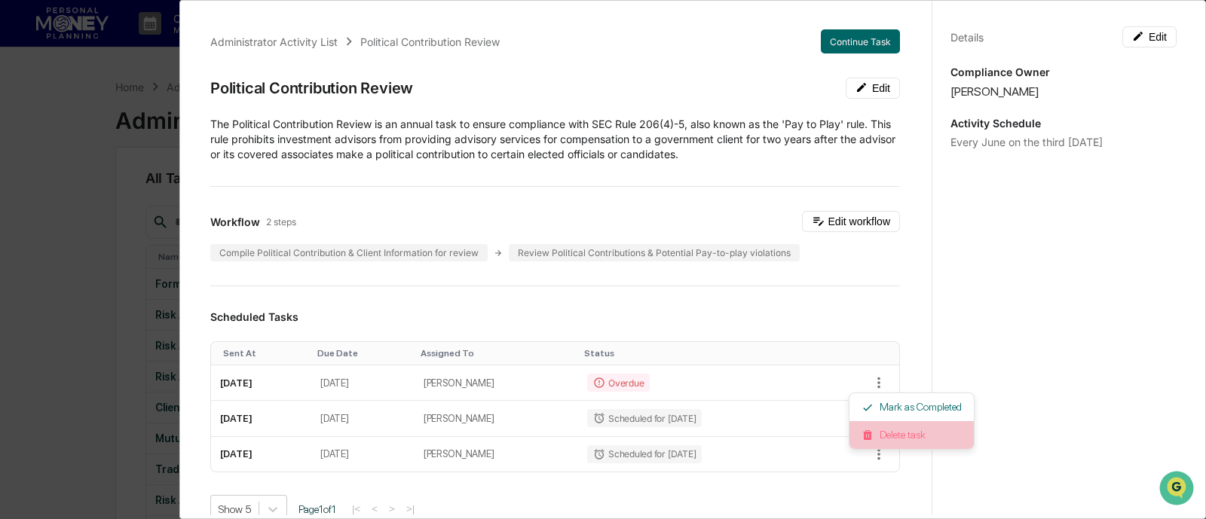
click at [889, 431] on li "Delete task" at bounding box center [911, 435] width 124 height 28
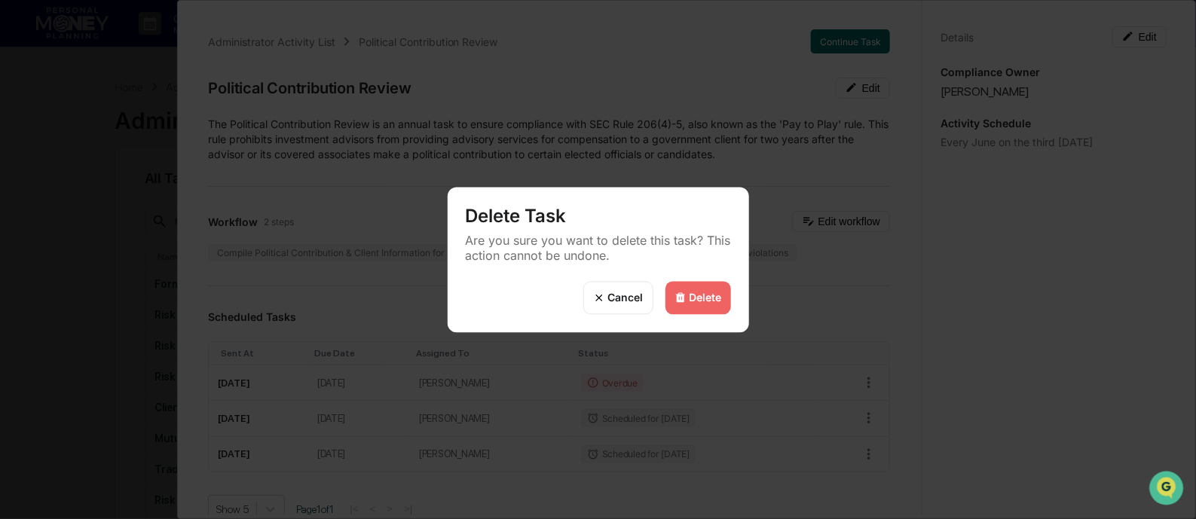
click at [702, 286] on div "Delete" at bounding box center [698, 297] width 66 height 33
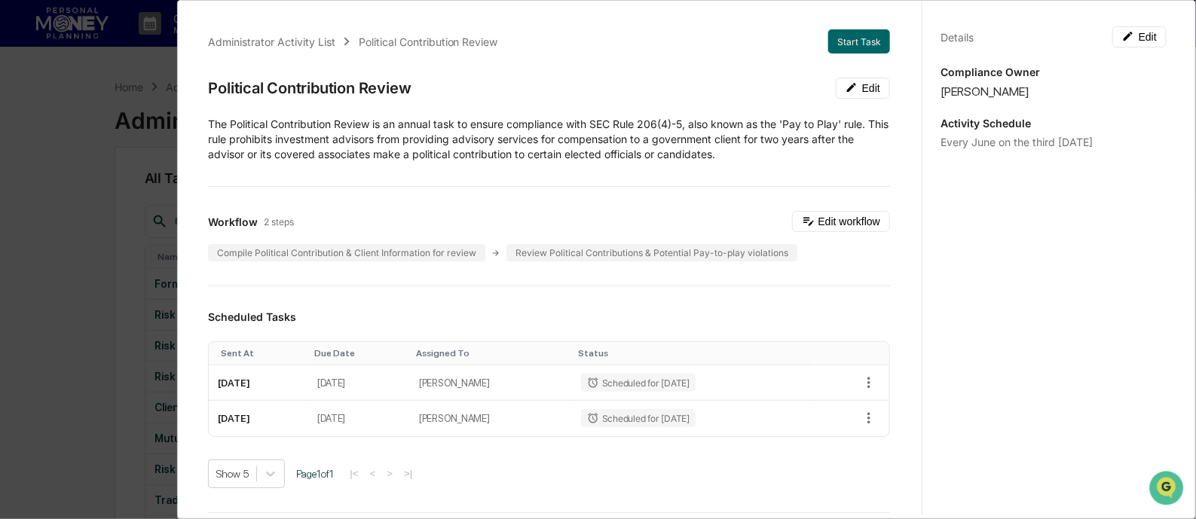
click at [74, 112] on div "Administrator Activity List Political Contribution Review Start Task Political …" at bounding box center [598, 259] width 1196 height 519
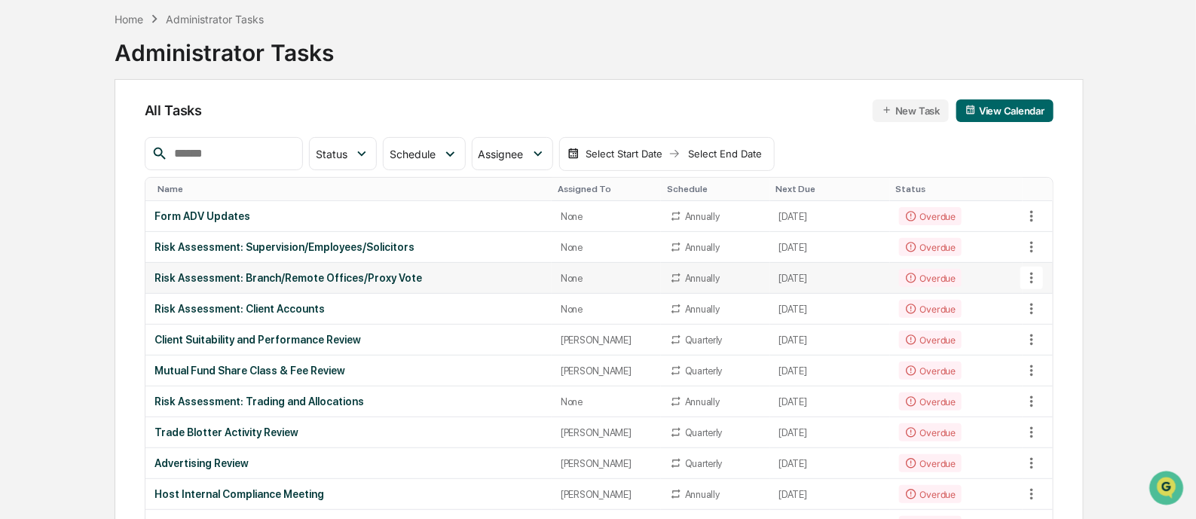
scroll to position [93, 0]
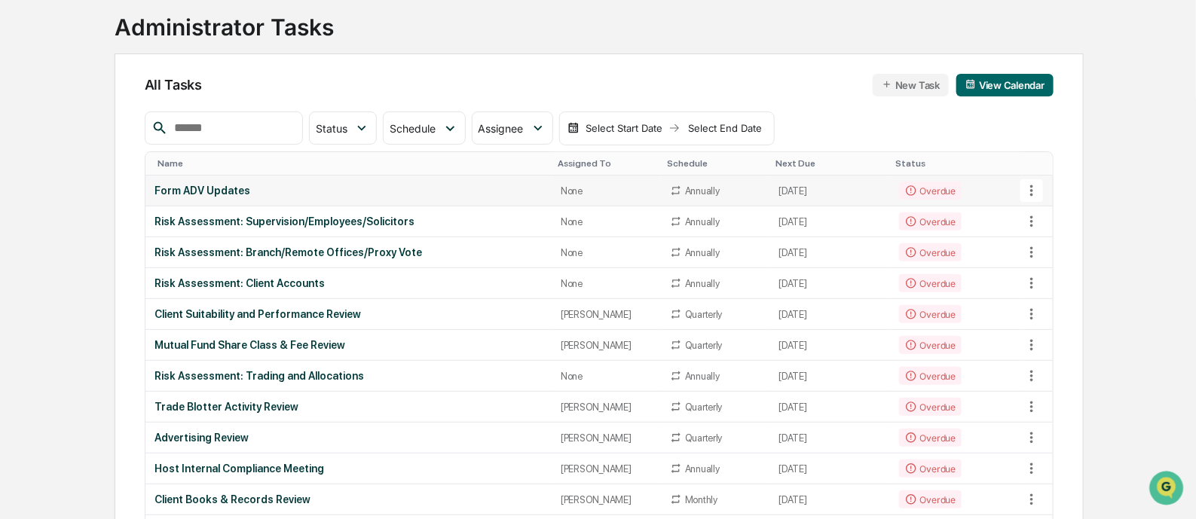
click at [231, 185] on div "Form ADV Updates" at bounding box center [348, 191] width 388 height 12
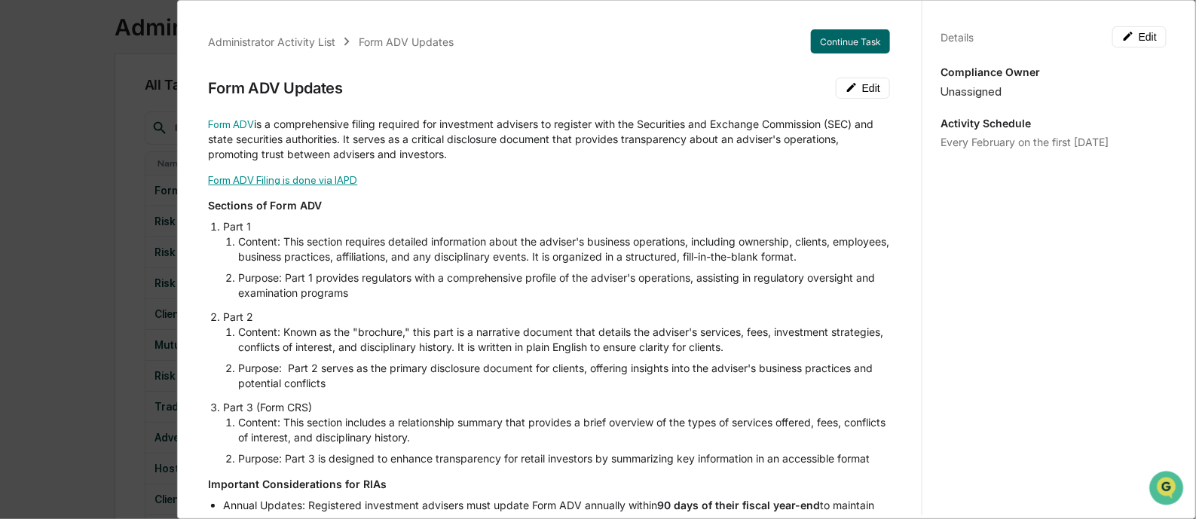
click at [302, 184] on link "Form ADV Filing is done via IAPD" at bounding box center [282, 180] width 149 height 12
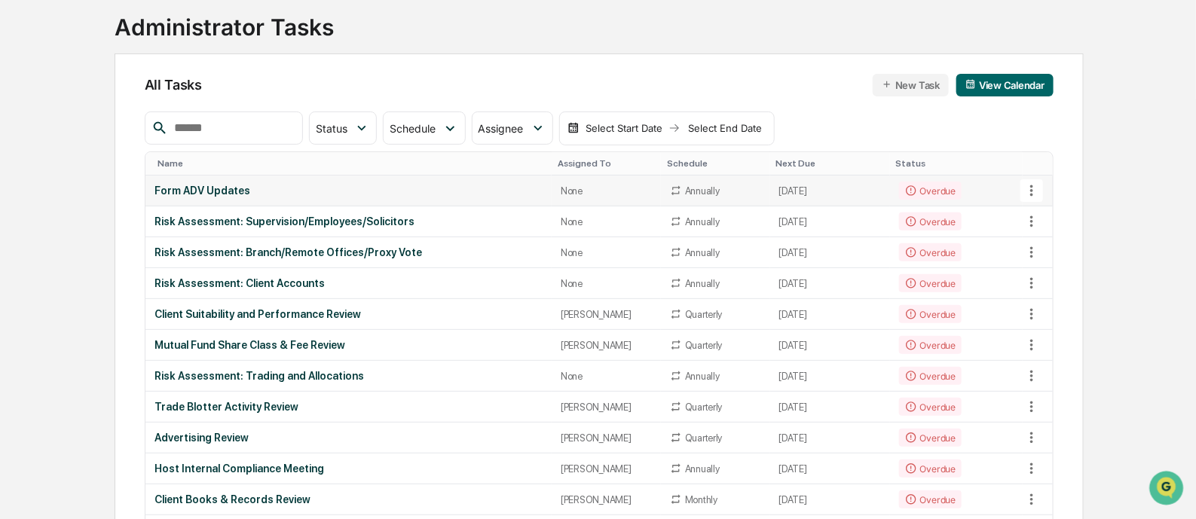
click at [219, 192] on div "Form ADV Updates" at bounding box center [348, 191] width 388 height 12
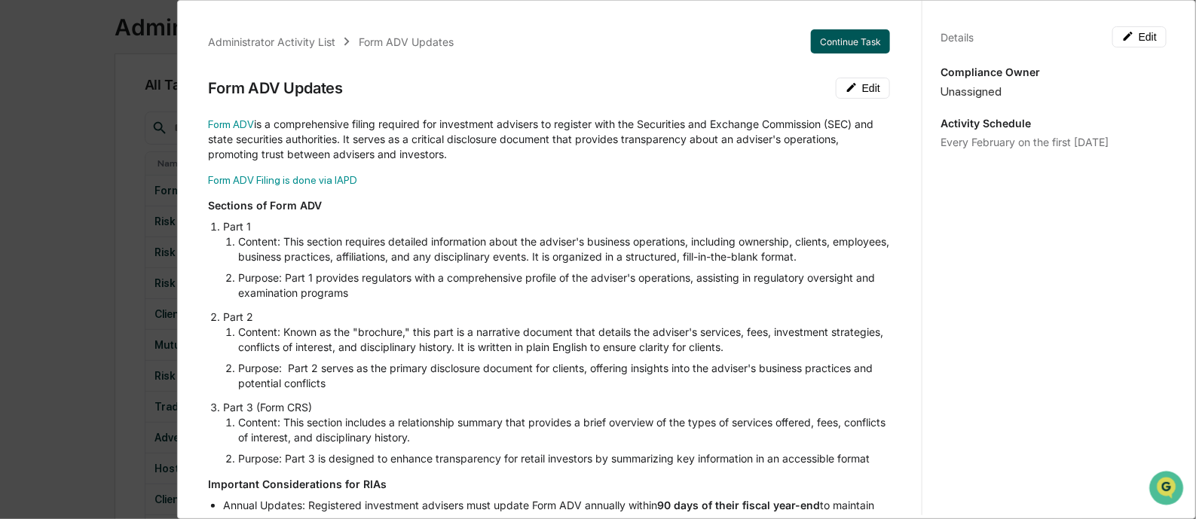
click at [832, 42] on button "Continue Task" at bounding box center [850, 41] width 79 height 24
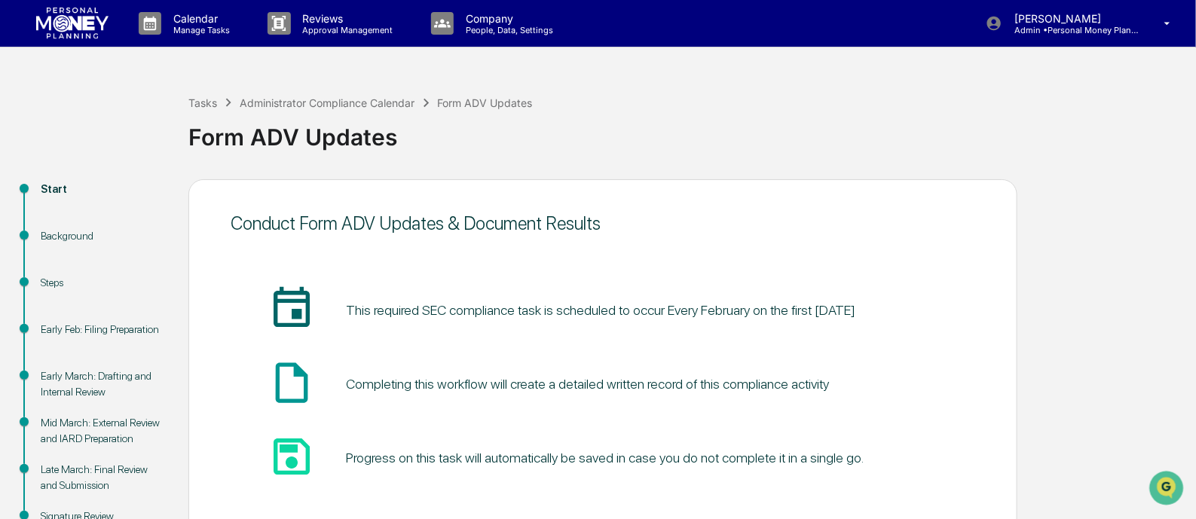
scroll to position [88, 0]
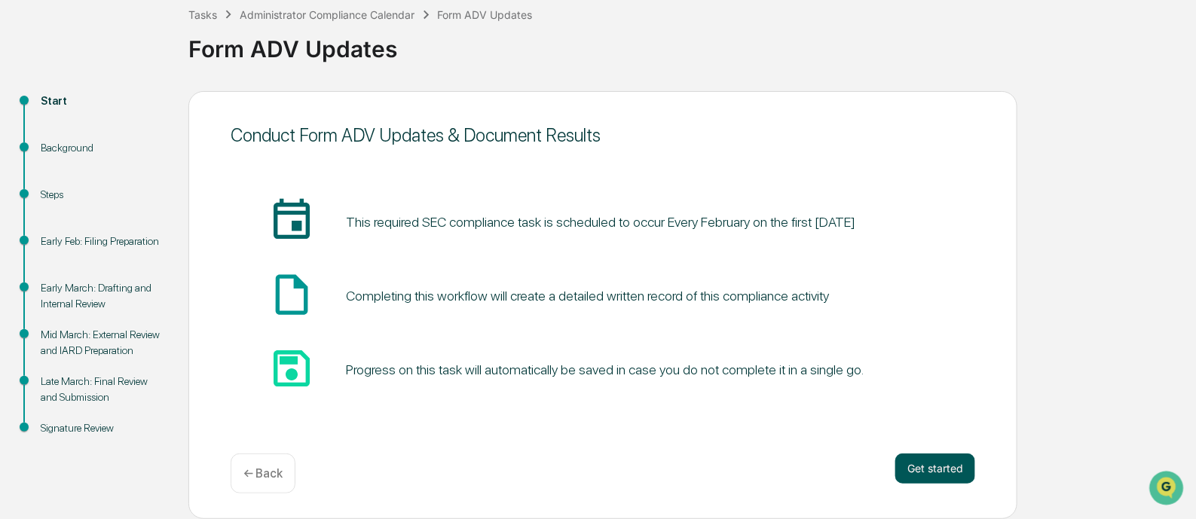
click at [960, 482] on button "Get started" at bounding box center [935, 469] width 80 height 30
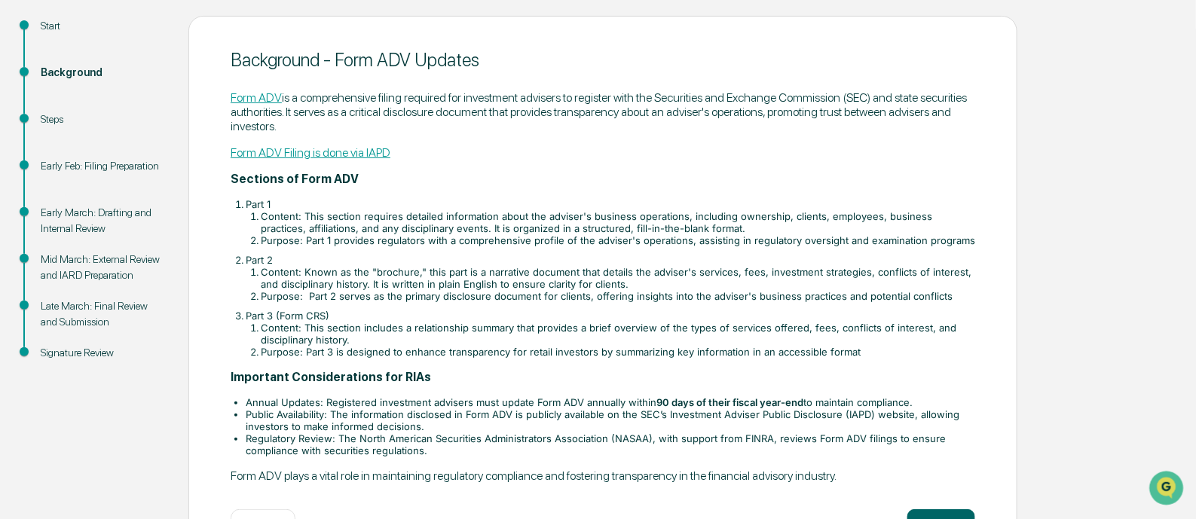
scroll to position [219, 0]
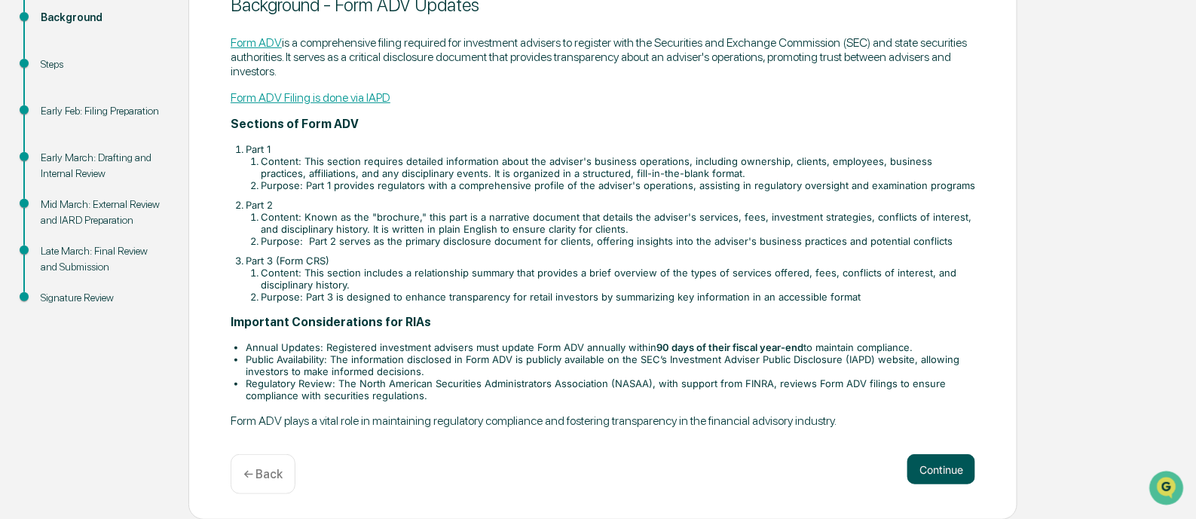
click at [942, 462] on button "Continue" at bounding box center [941, 469] width 68 height 30
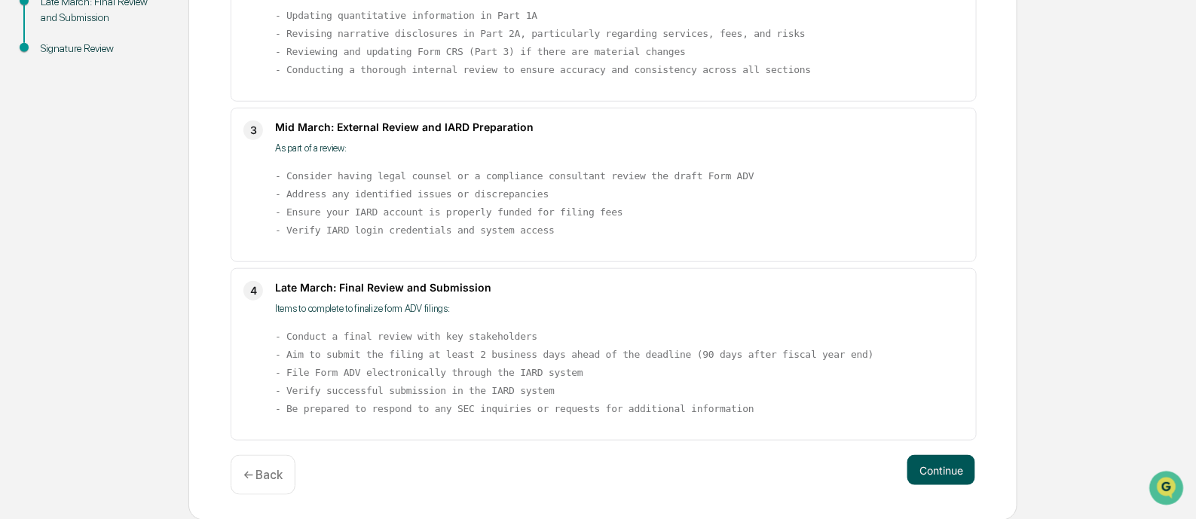
click at [914, 461] on button "Continue" at bounding box center [941, 470] width 68 height 30
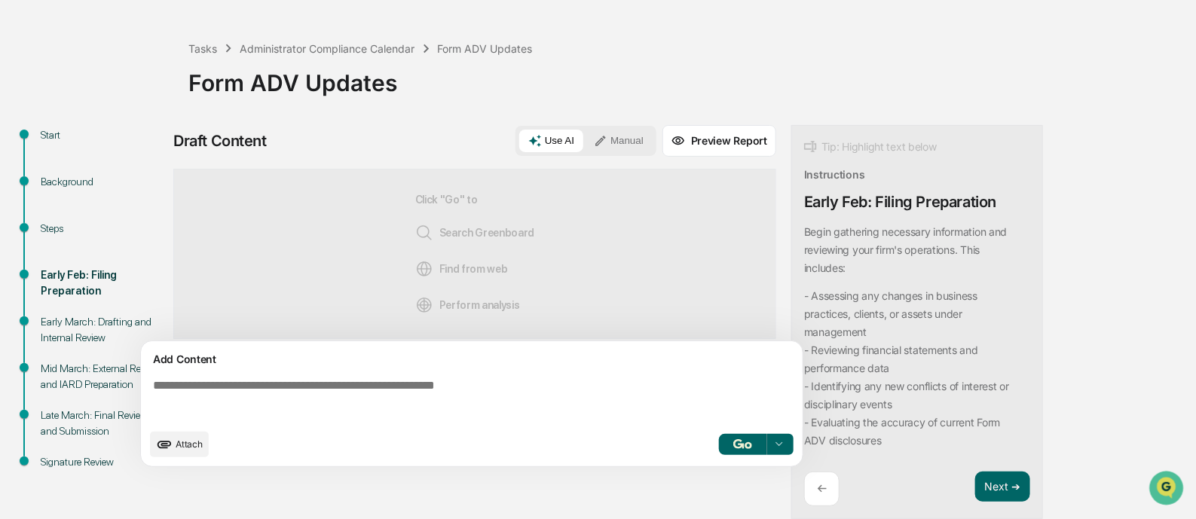
scroll to position [54, 0]
click at [1002, 481] on button "Next ➔" at bounding box center [1002, 487] width 55 height 31
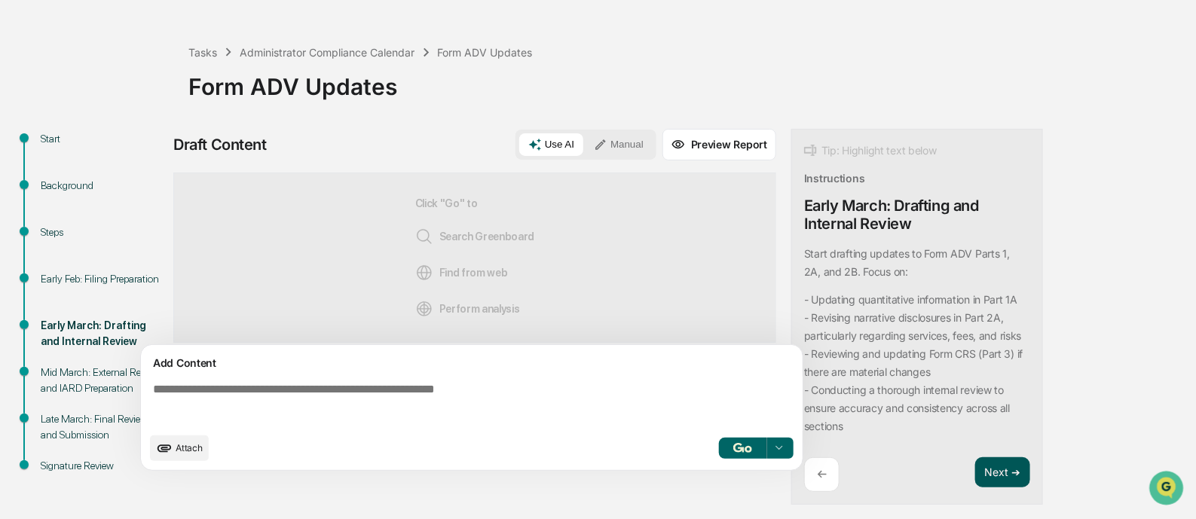
click at [1002, 484] on button "Next ➔" at bounding box center [1002, 472] width 55 height 31
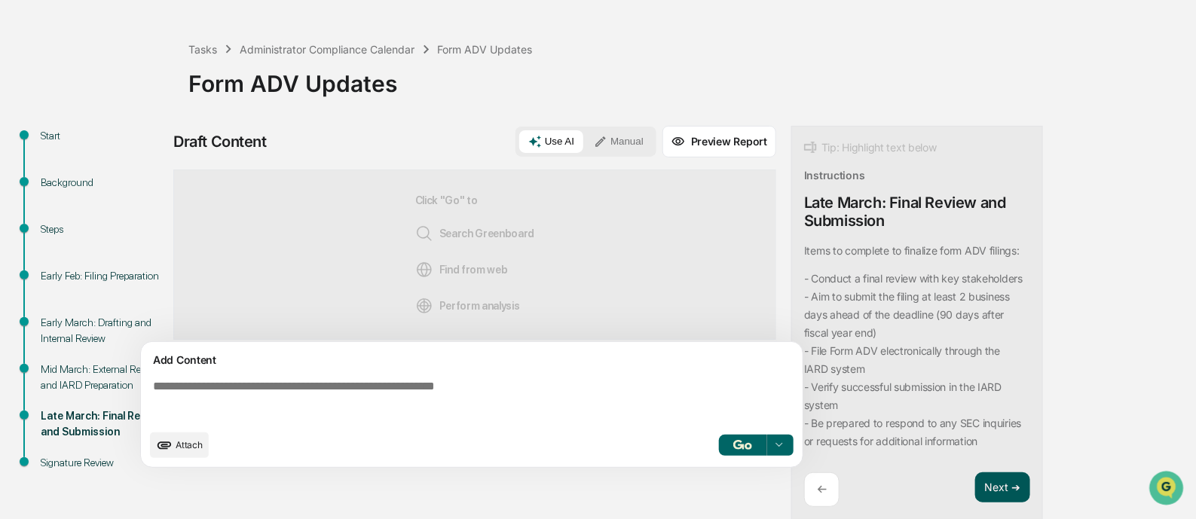
click at [1002, 484] on div "Tip: Highlight text below Instructions Late March: Final Review and Submission …" at bounding box center [917, 323] width 252 height 395
click at [1005, 495] on button "Next ➔" at bounding box center [1002, 487] width 55 height 31
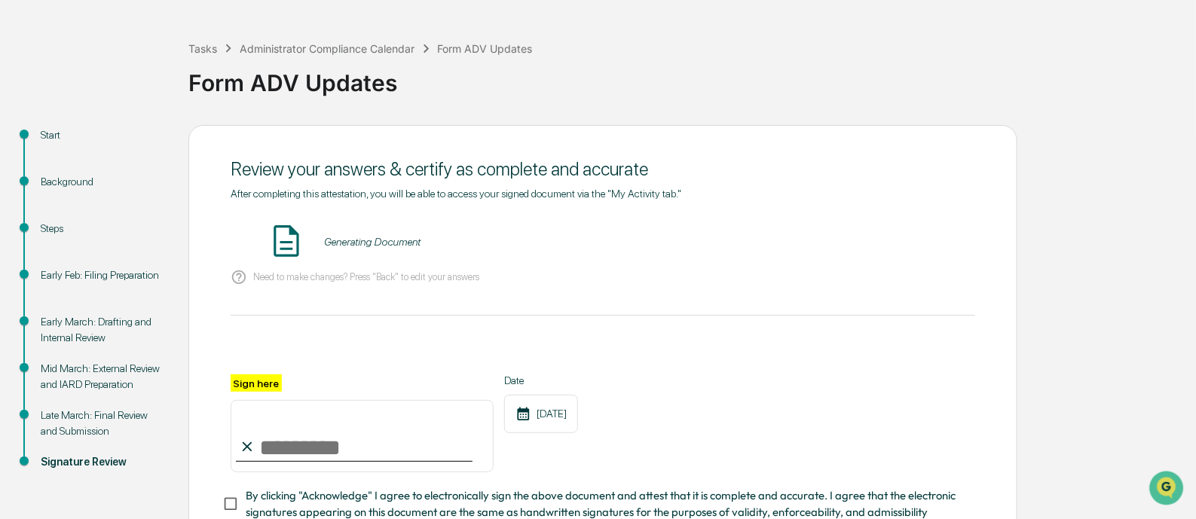
click at [1005, 495] on div "Review your answers & certify as complete and accurate After completing this at…" at bounding box center [602, 375] width 829 height 500
click at [887, 238] on button "VIEW" at bounding box center [889, 242] width 98 height 26
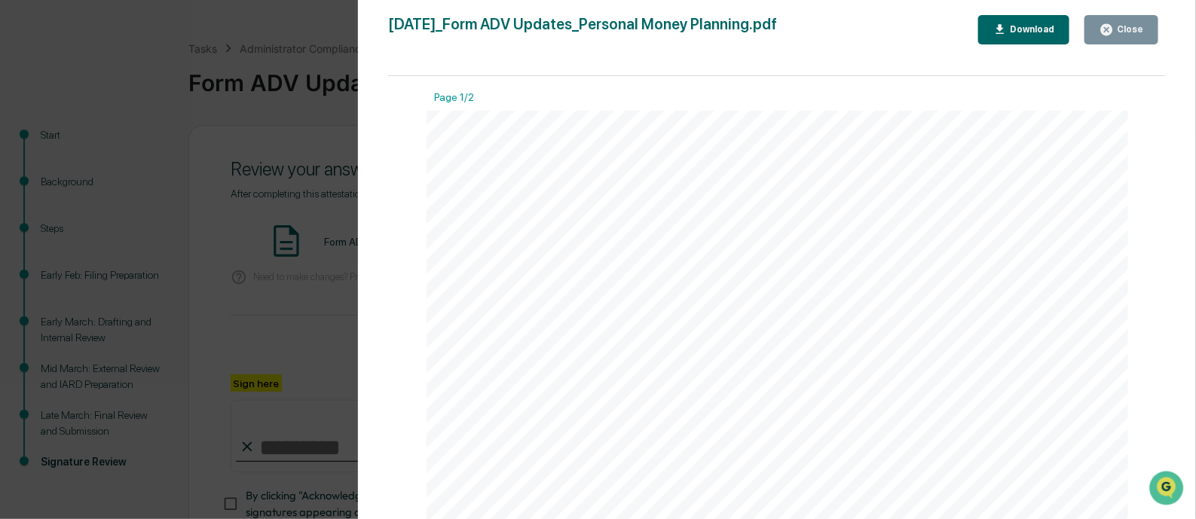
click at [1133, 23] on div "Close" at bounding box center [1122, 30] width 44 height 14
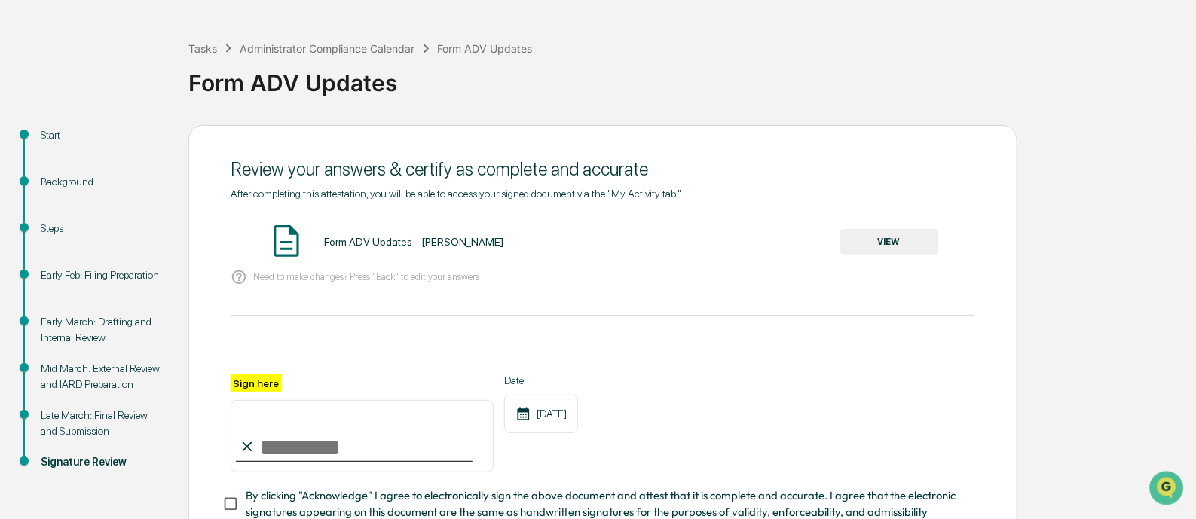
click at [309, 457] on input "Sign here" at bounding box center [362, 436] width 263 height 72
type input "**********"
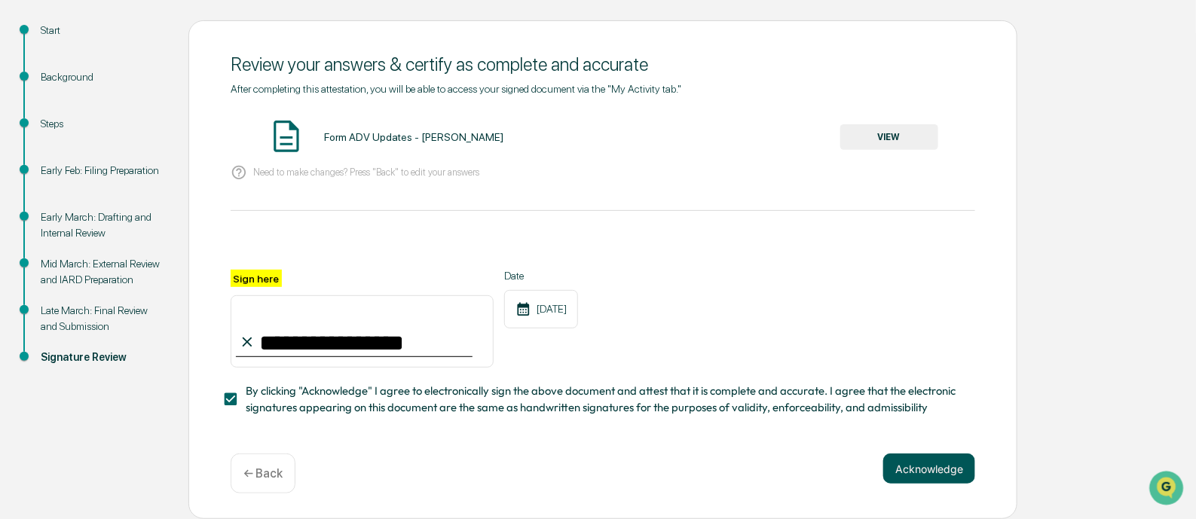
click at [883, 473] on button "Acknowledge" at bounding box center [929, 469] width 92 height 30
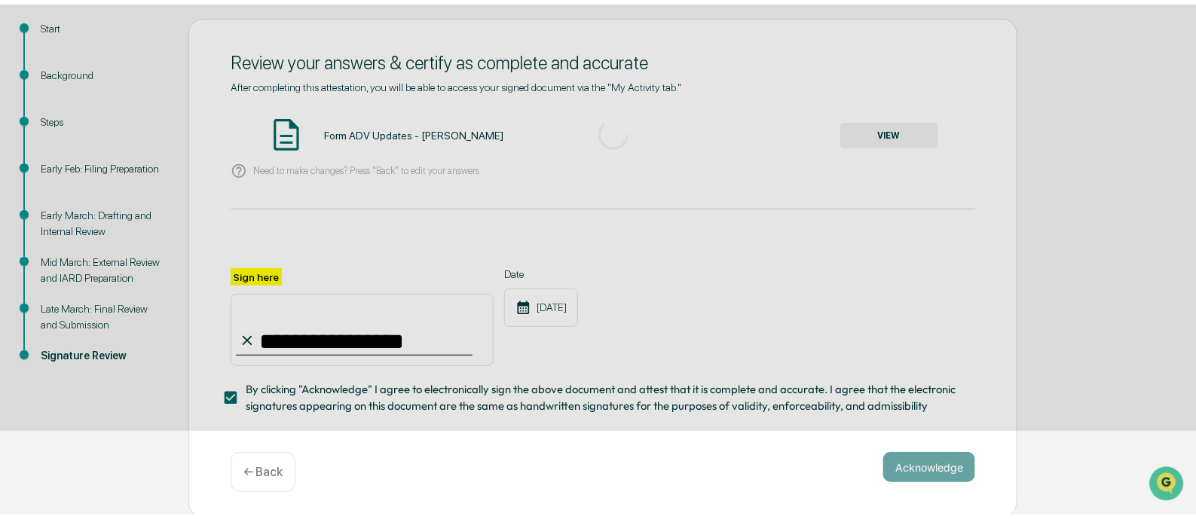
scroll to position [88, 0]
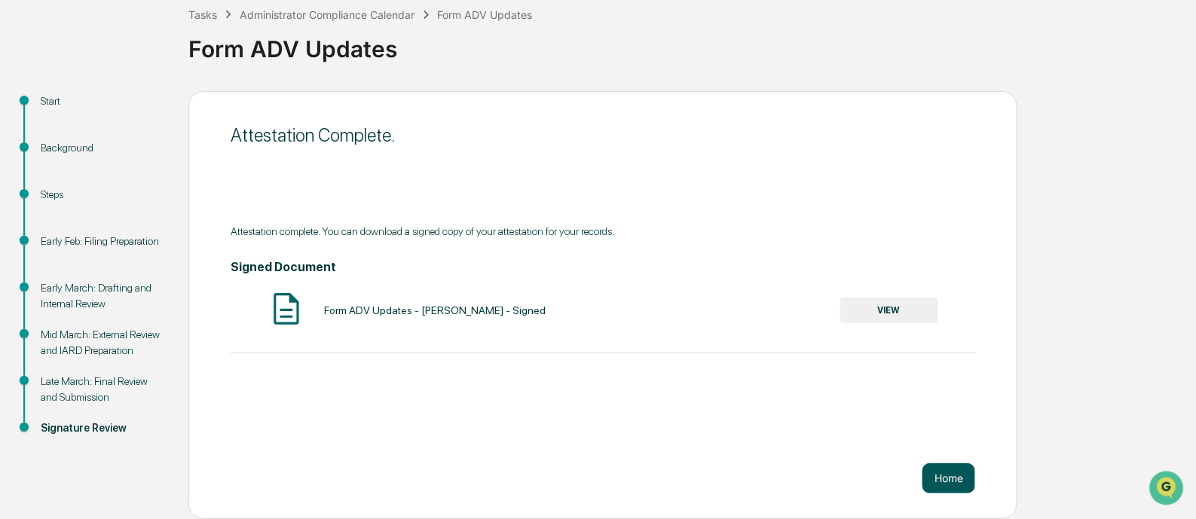
click at [951, 476] on button "Home" at bounding box center [948, 478] width 53 height 30
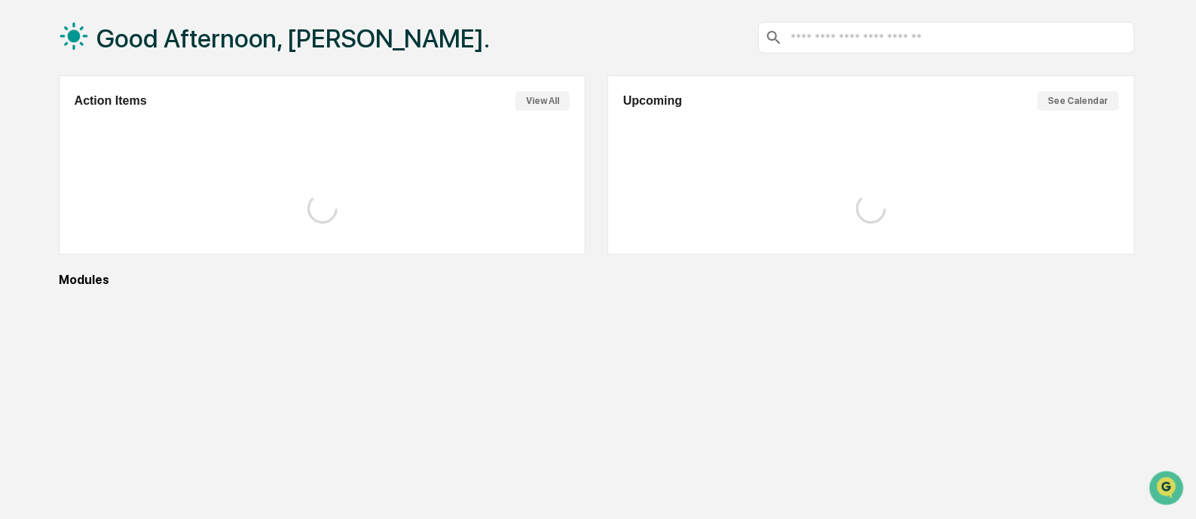
scroll to position [88, 0]
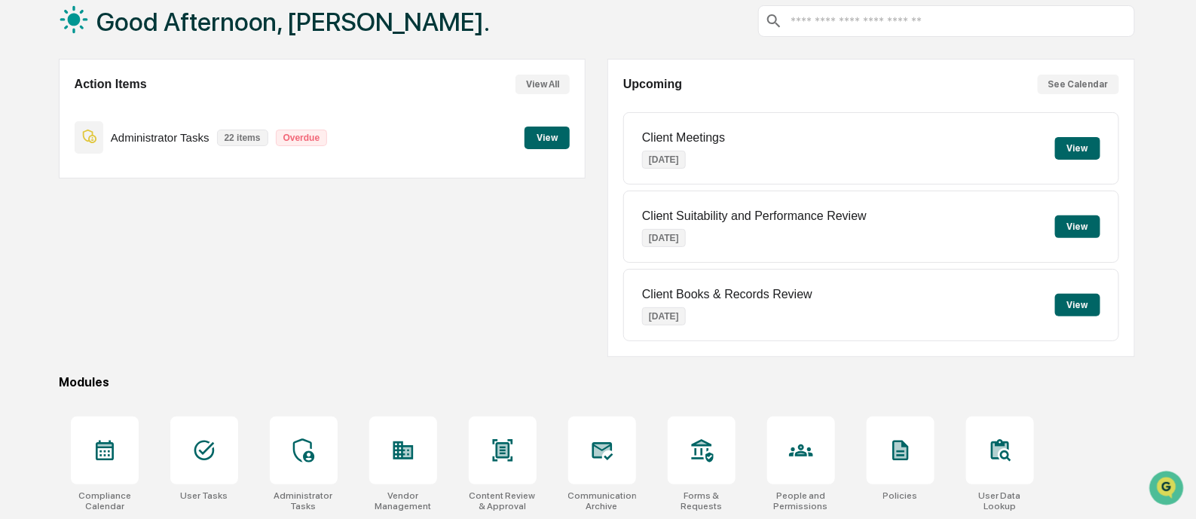
click at [524, 126] on div "Administrator Tasks 22 items Overdue View" at bounding box center [323, 137] width 496 height 50
click at [555, 139] on button "View" at bounding box center [547, 138] width 45 height 23
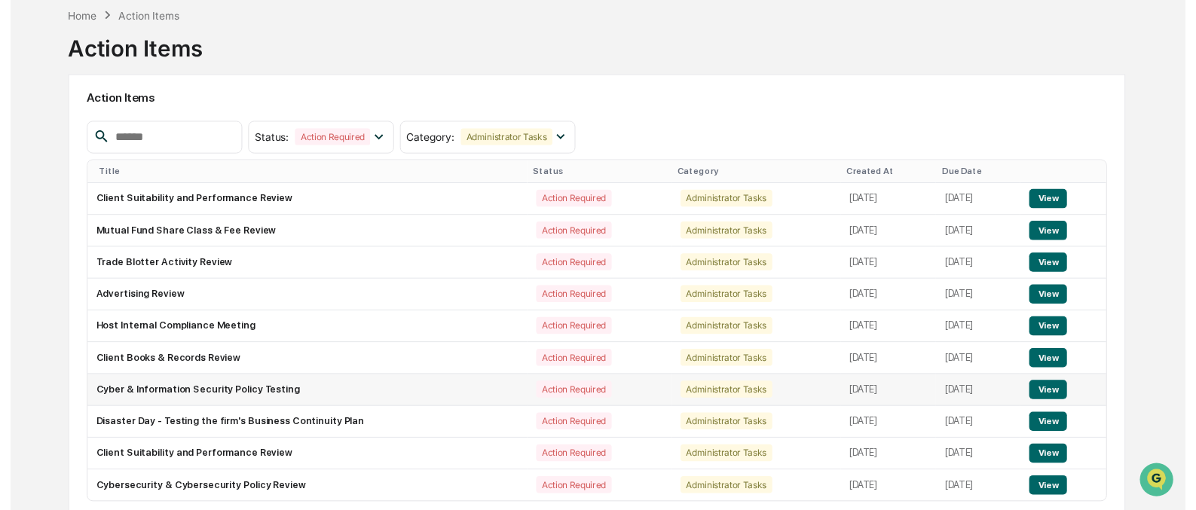
scroll to position [88, 0]
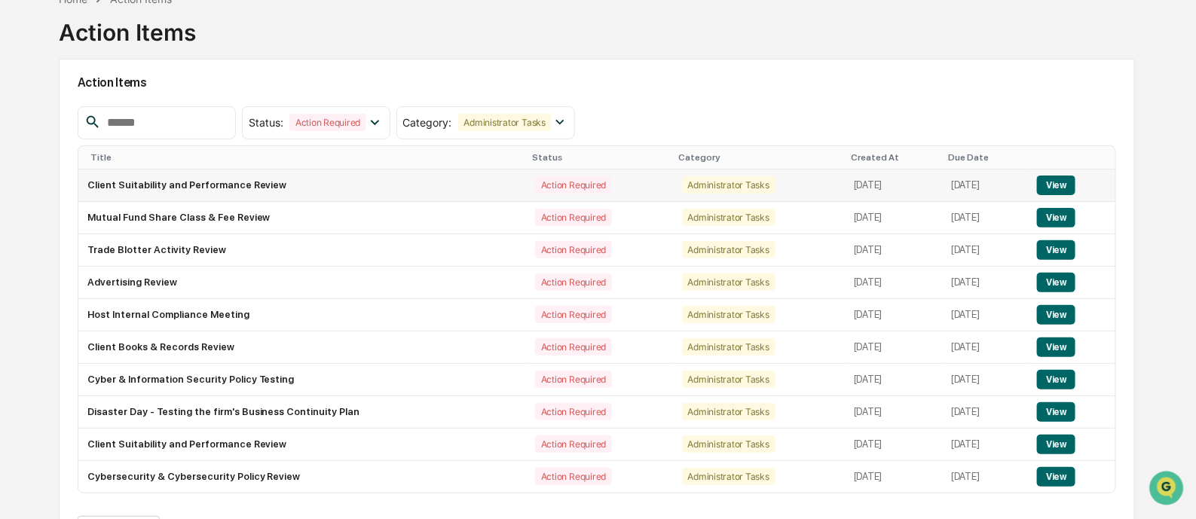
click at [1060, 187] on button "View" at bounding box center [1056, 186] width 38 height 20
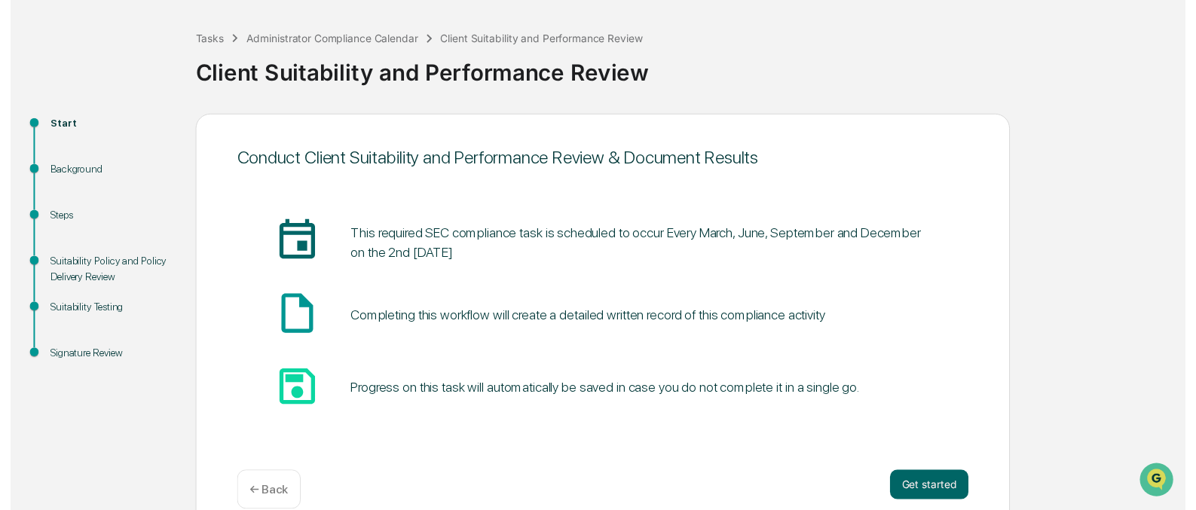
scroll to position [88, 0]
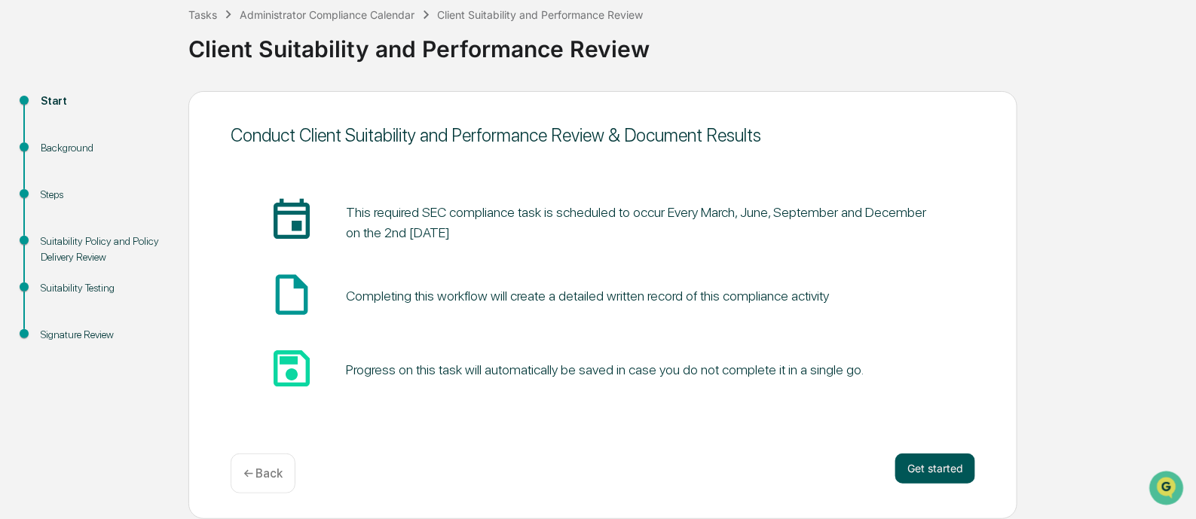
click at [947, 478] on button "Get started" at bounding box center [935, 469] width 80 height 30
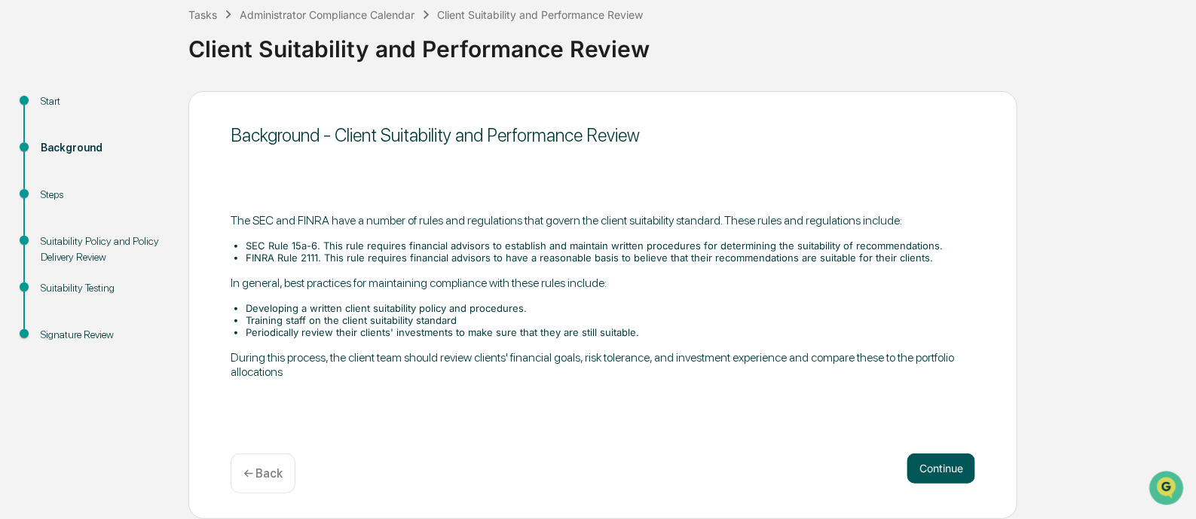
click at [935, 462] on button "Continue" at bounding box center [941, 469] width 68 height 30
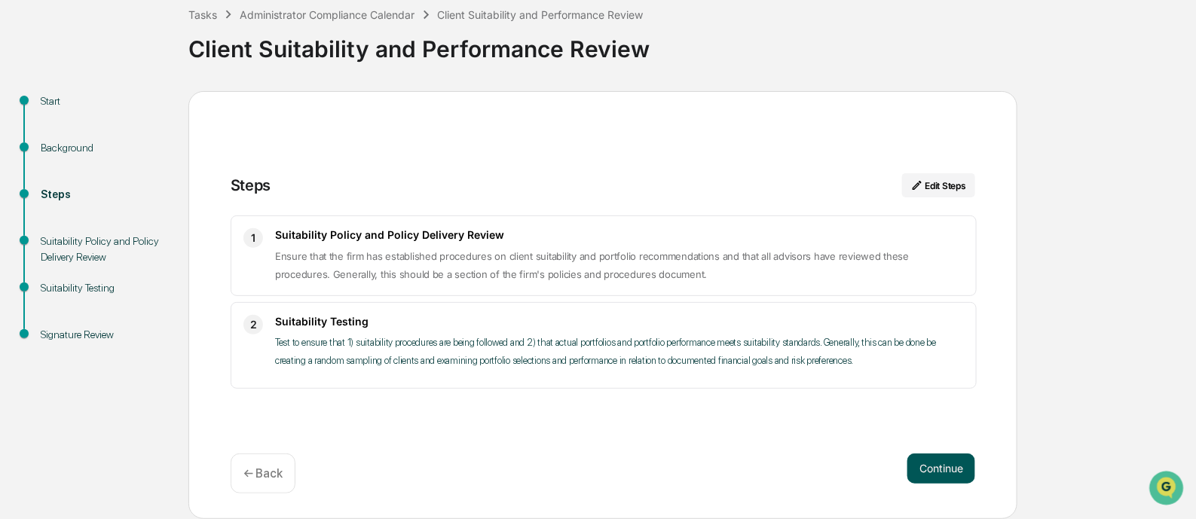
click at [942, 460] on button "Continue" at bounding box center [941, 469] width 68 height 30
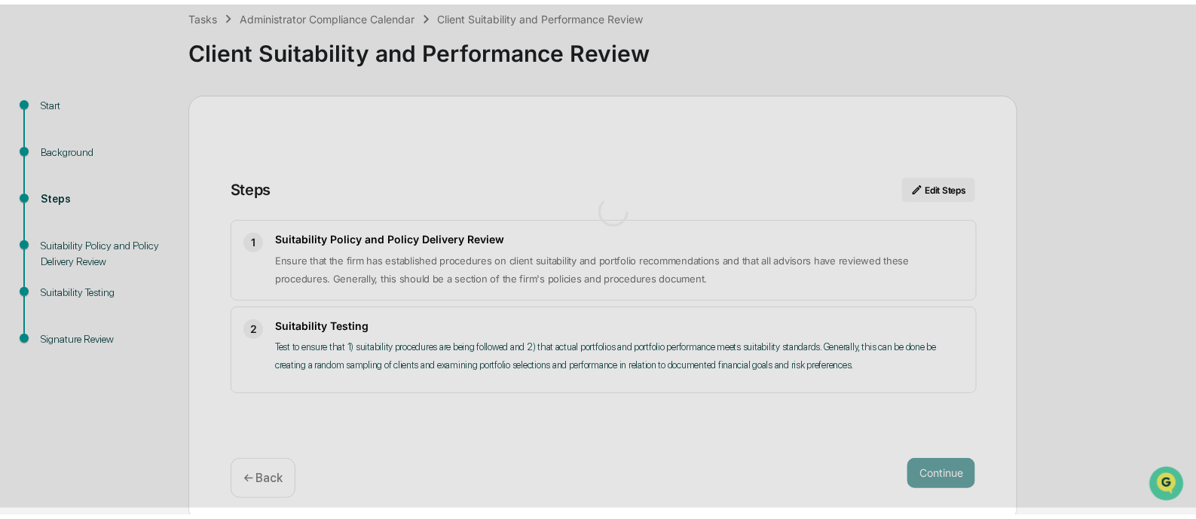
scroll to position [11, 0]
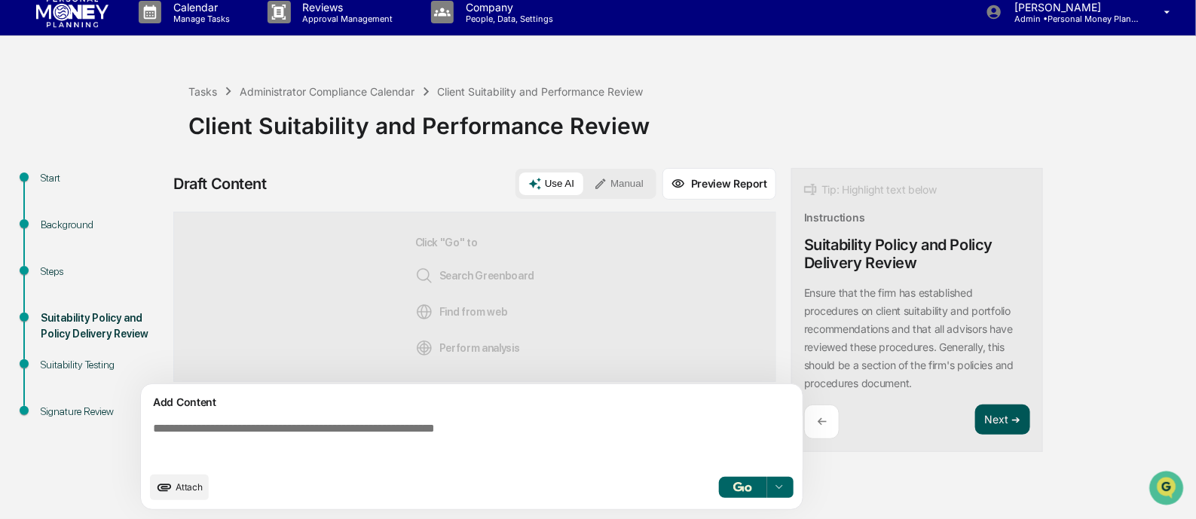
click at [994, 417] on button "Next ➔" at bounding box center [1002, 420] width 55 height 31
click at [994, 417] on div "Tip: Highlight text below Instructions Suitability Policy and Policy Delivery R…" at bounding box center [917, 310] width 252 height 285
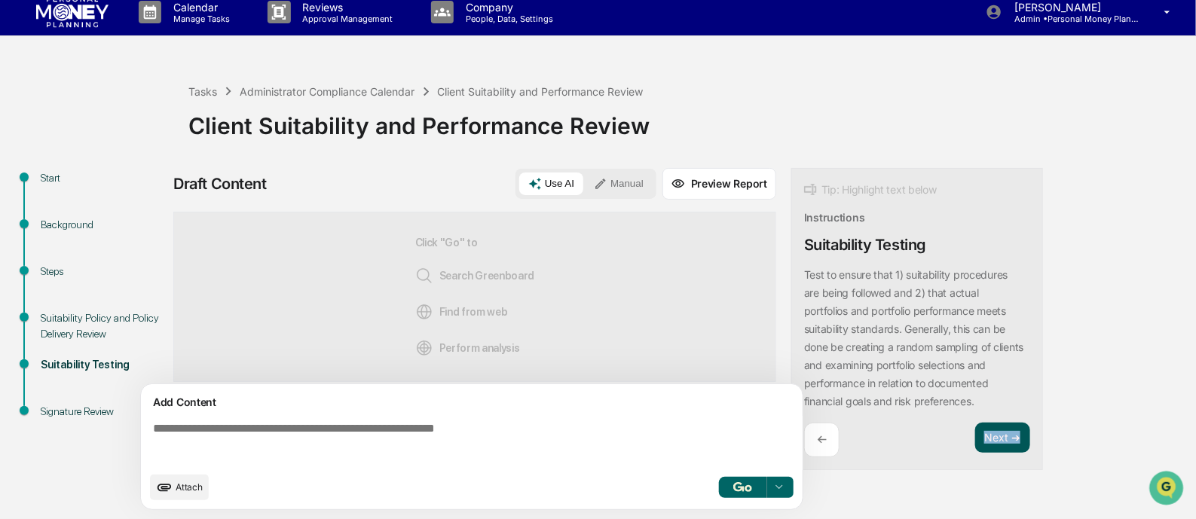
click at [994, 417] on div "Tip: Highlight text below Instructions Suitability Testing Test to ensure that …" at bounding box center [917, 319] width 252 height 303
click at [997, 439] on button "Next ➔" at bounding box center [1002, 438] width 55 height 31
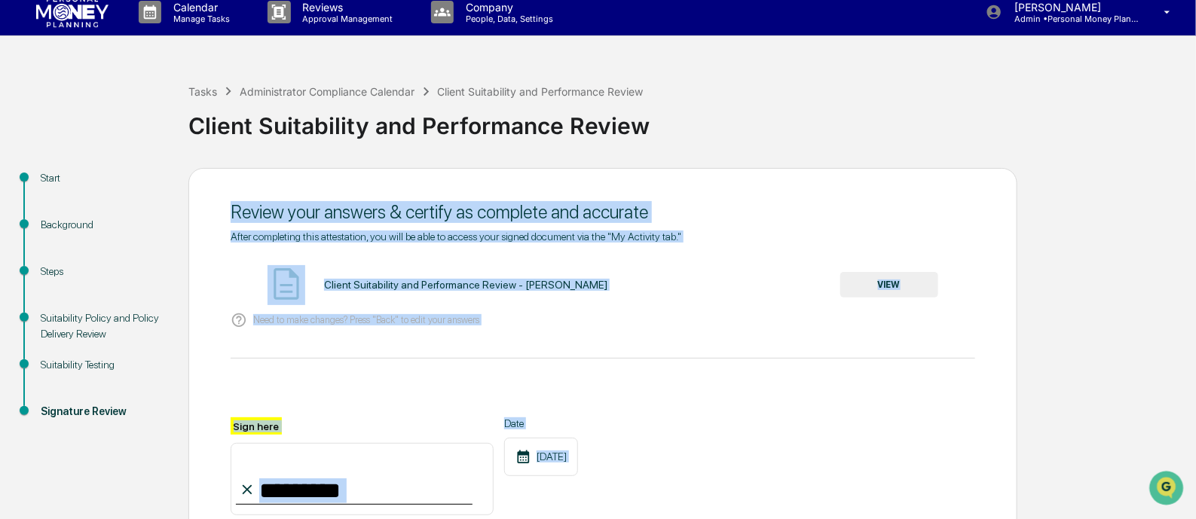
click at [889, 280] on button "VIEW" at bounding box center [889, 285] width 98 height 26
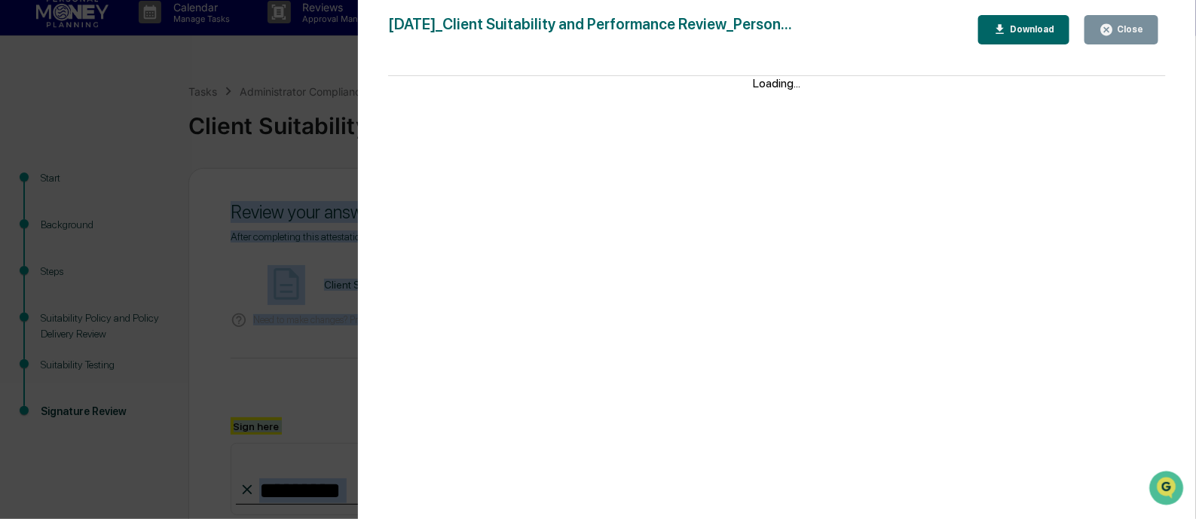
click at [1121, 26] on div "Close" at bounding box center [1128, 29] width 29 height 11
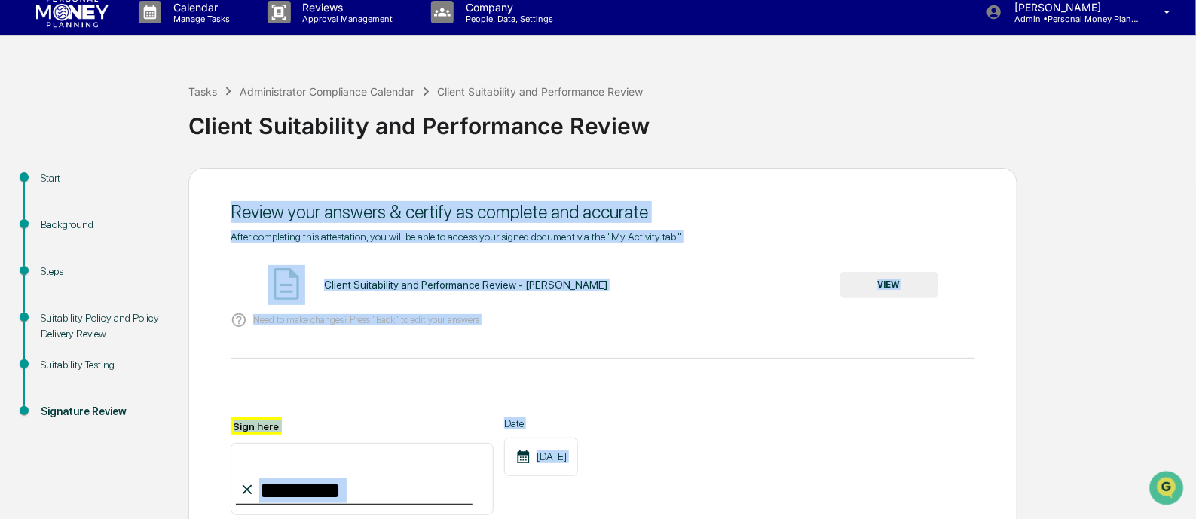
click at [292, 491] on input "Sign here" at bounding box center [362, 479] width 263 height 72
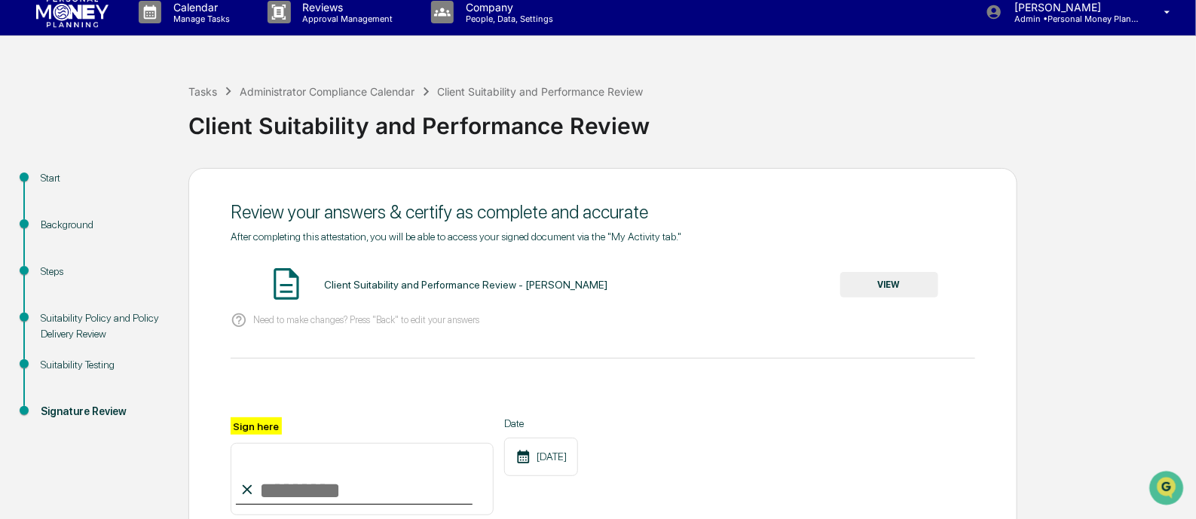
type input "**********"
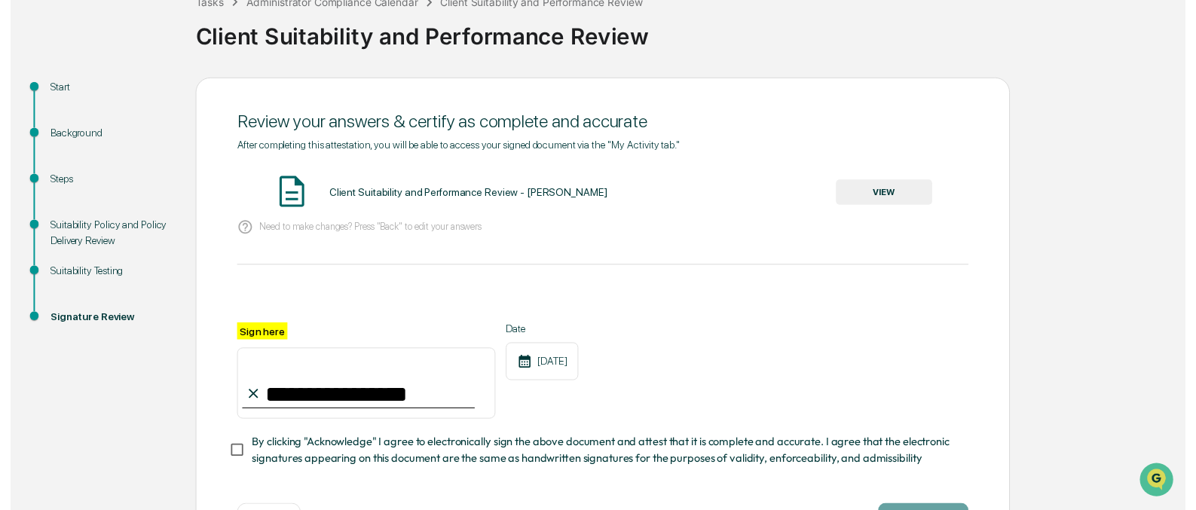
scroll to position [165, 0]
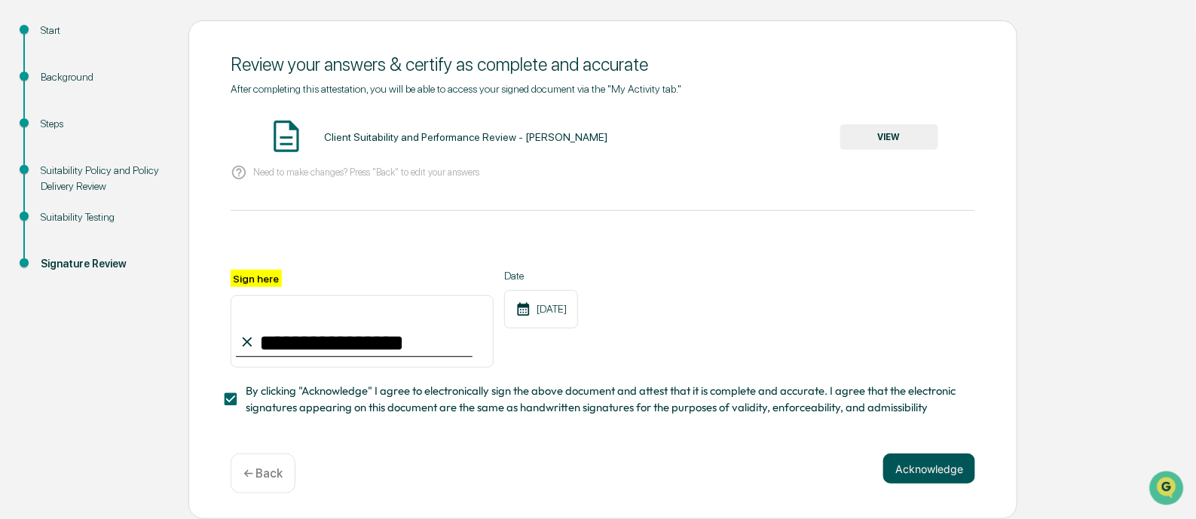
click at [925, 463] on button "Acknowledge" at bounding box center [929, 469] width 92 height 30
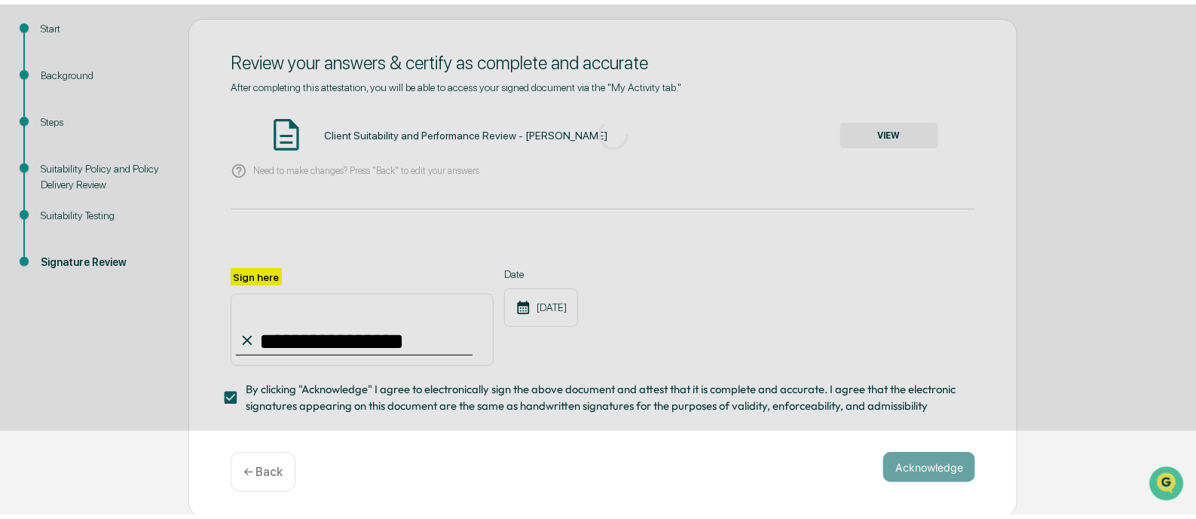
scroll to position [88, 0]
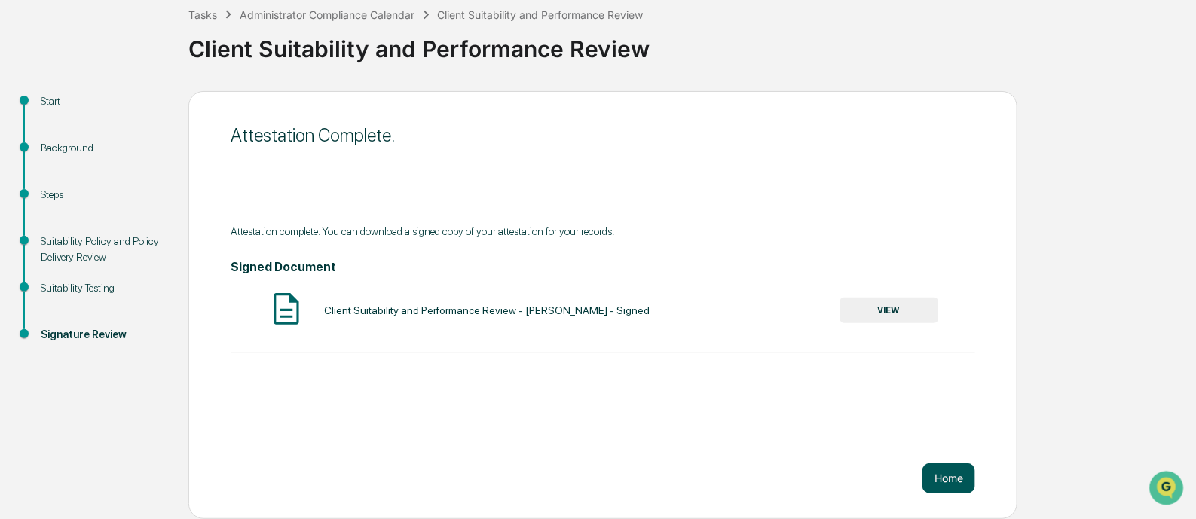
click at [928, 471] on button "Home" at bounding box center [948, 478] width 53 height 30
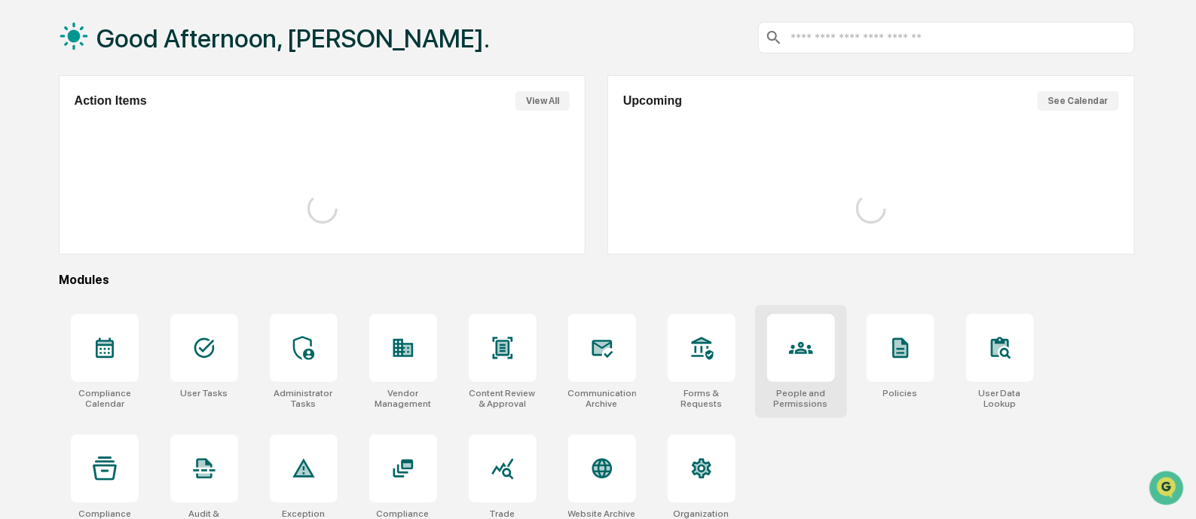
scroll to position [88, 0]
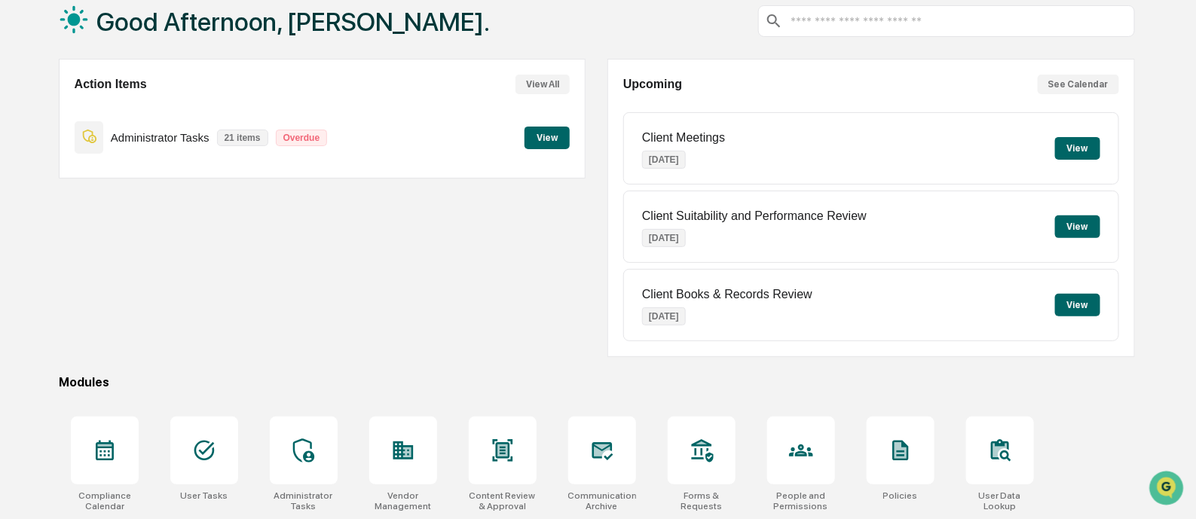
click at [550, 142] on button "View" at bounding box center [547, 138] width 45 height 23
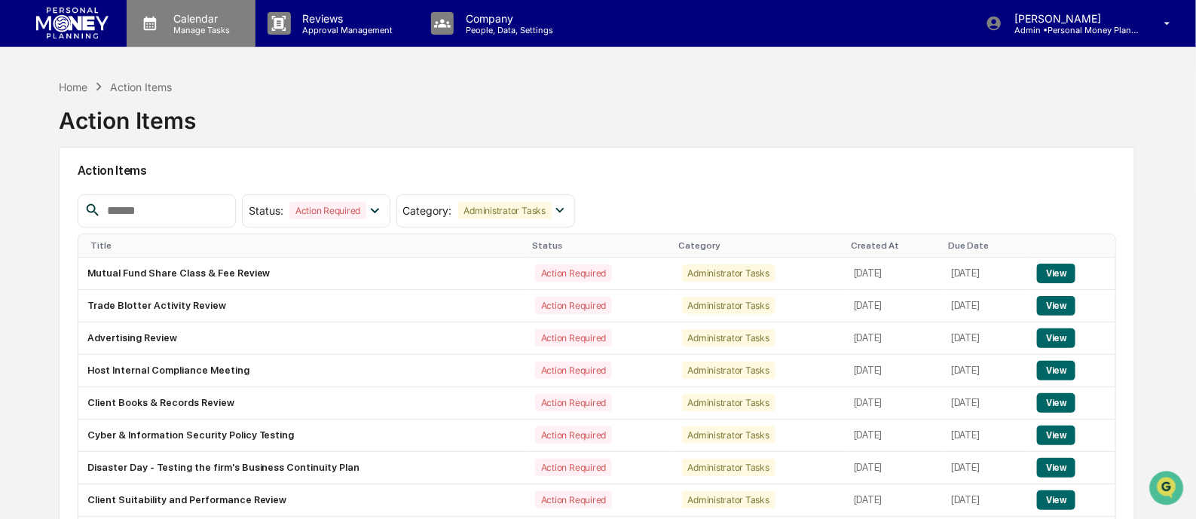
click at [206, 25] on p "Manage Tasks" at bounding box center [199, 30] width 76 height 11
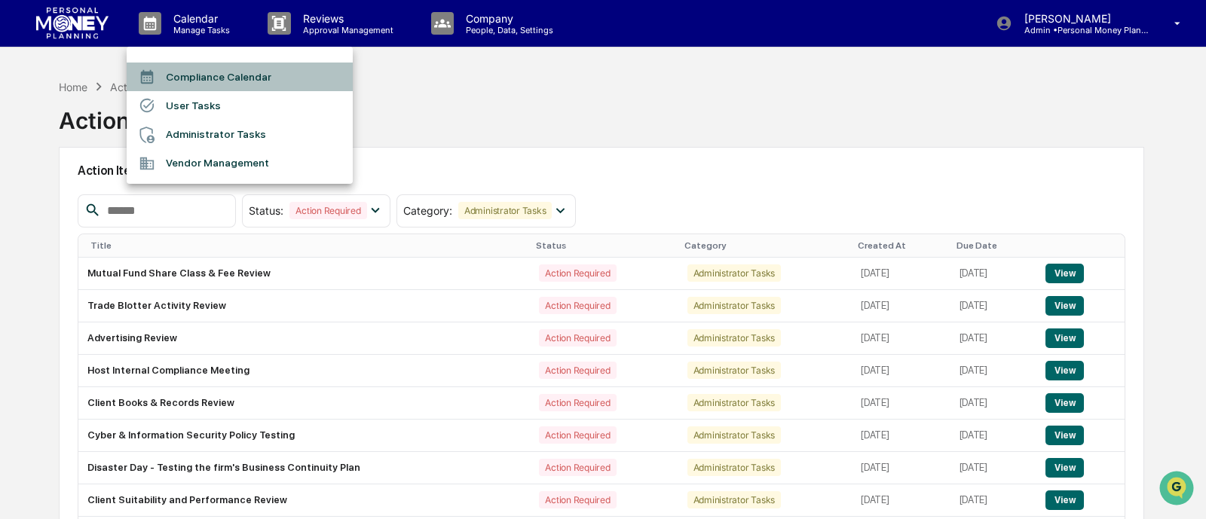
click at [219, 73] on li "Compliance Calendar" at bounding box center [240, 77] width 226 height 29
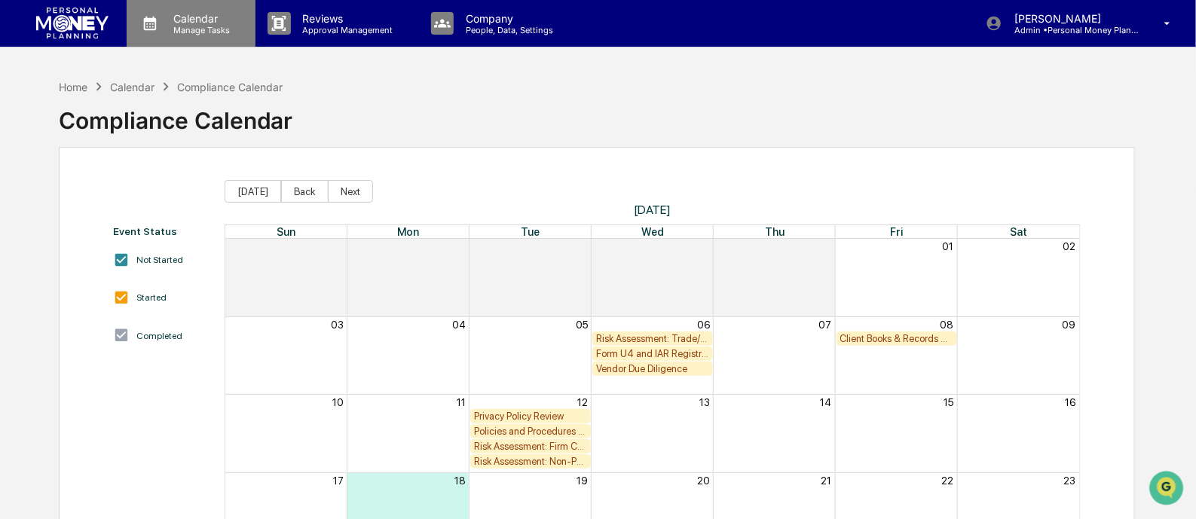
click at [206, 33] on p "Manage Tasks" at bounding box center [199, 30] width 76 height 11
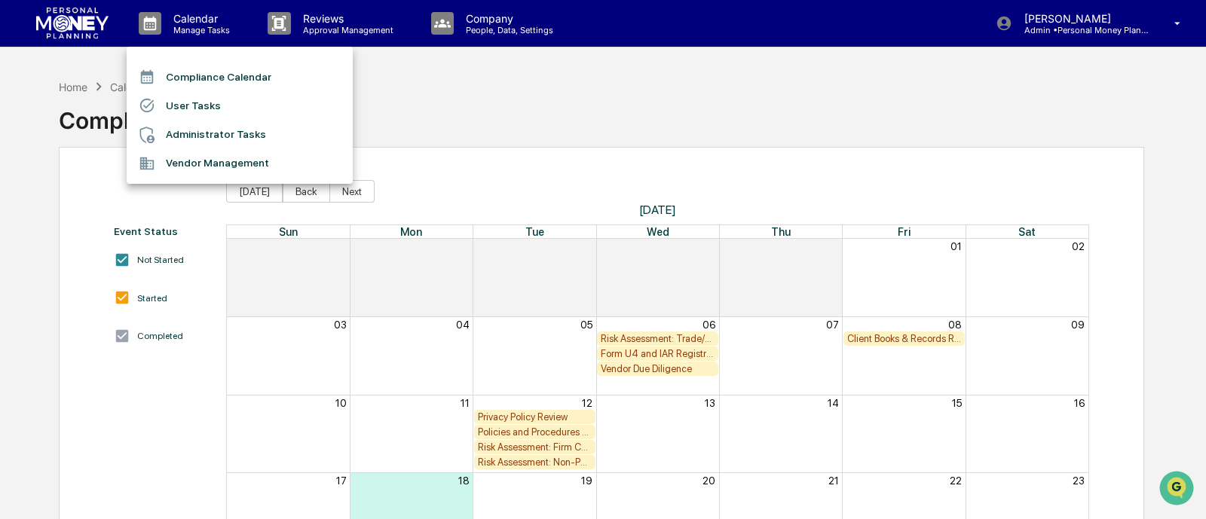
click at [206, 133] on li "Administrator Tasks" at bounding box center [240, 135] width 226 height 29
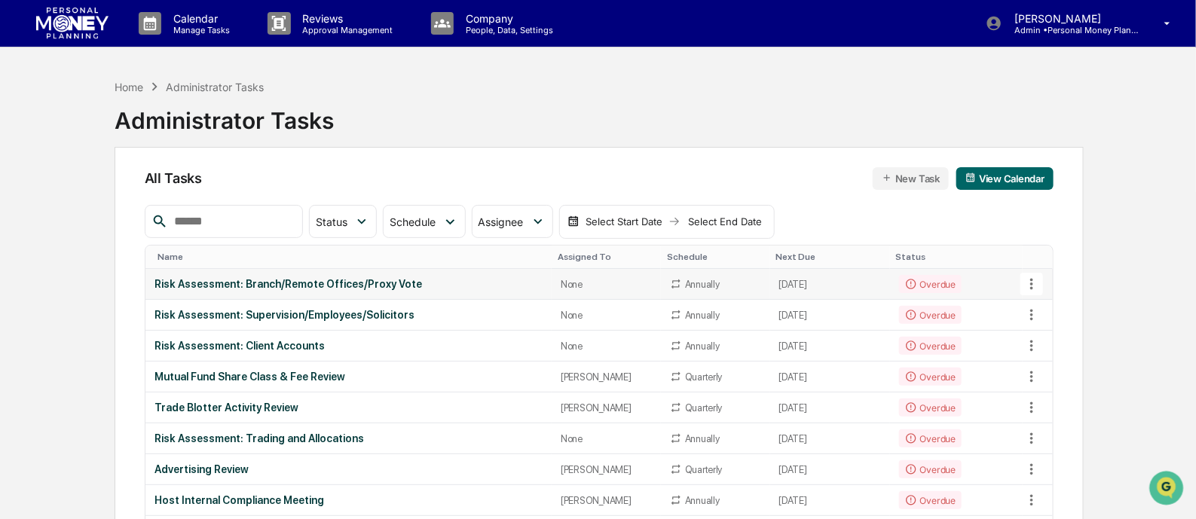
click at [369, 278] on div "Risk Assessment: Branch/Remote Offices/Proxy Vote" at bounding box center [348, 284] width 388 height 12
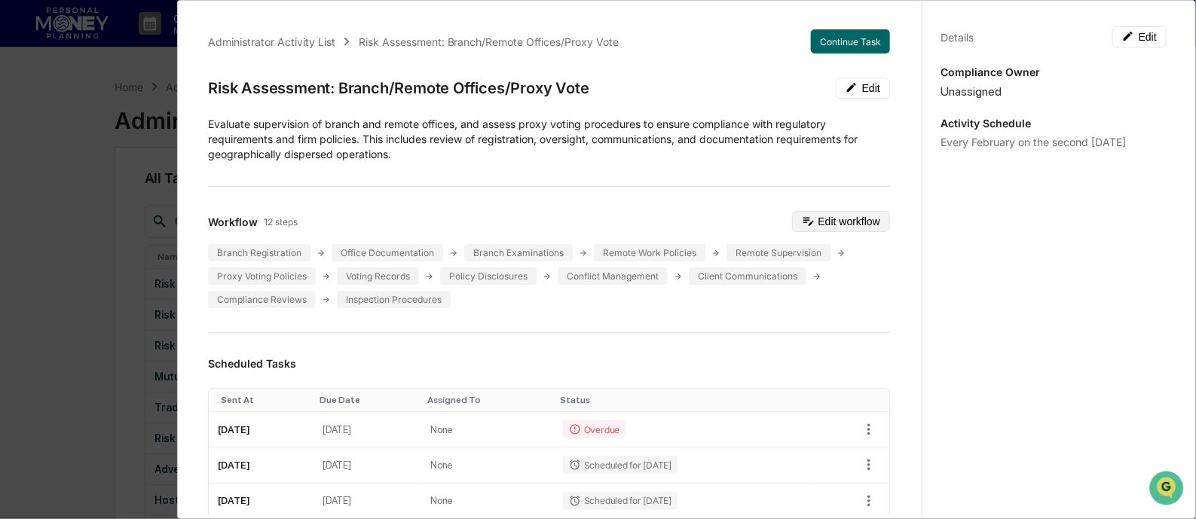
click at [818, 224] on button "Edit workflow" at bounding box center [841, 221] width 98 height 21
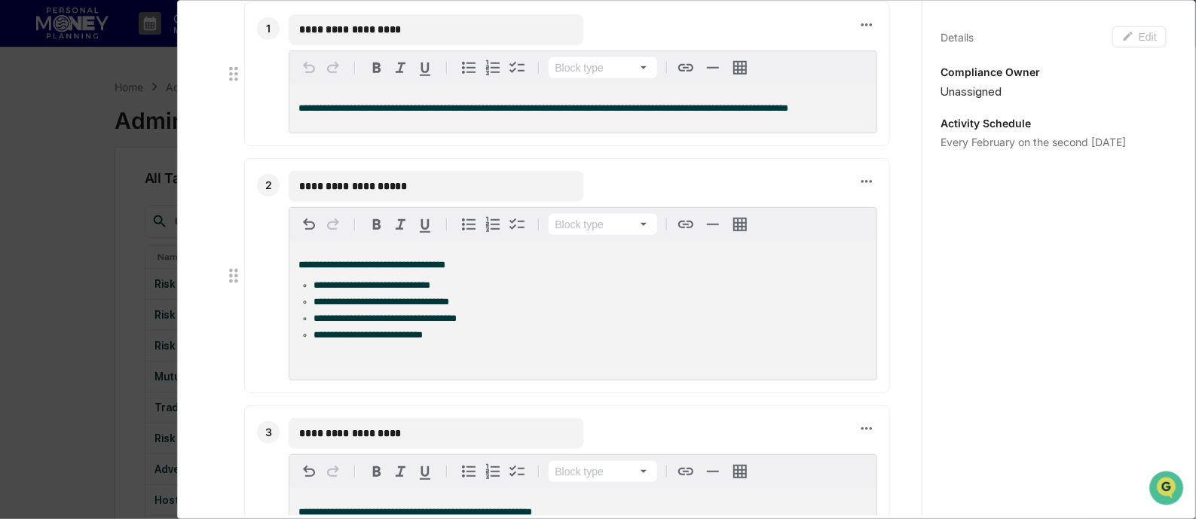
scroll to position [283, 0]
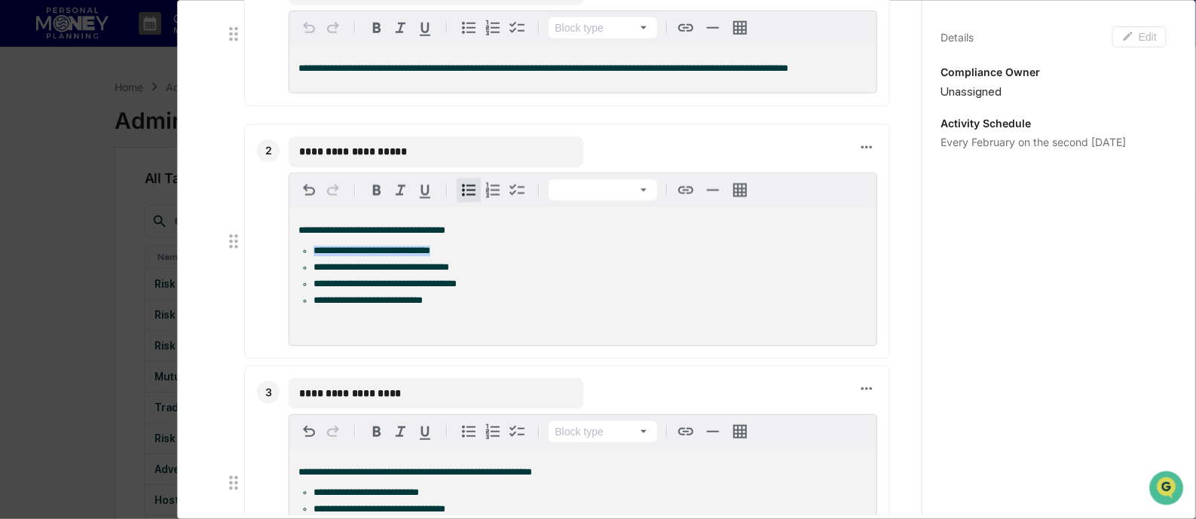
drag, startPoint x: 443, startPoint y: 250, endPoint x: 290, endPoint y: 255, distance: 153.1
click at [290, 255] on div "**********" at bounding box center [582, 276] width 587 height 139
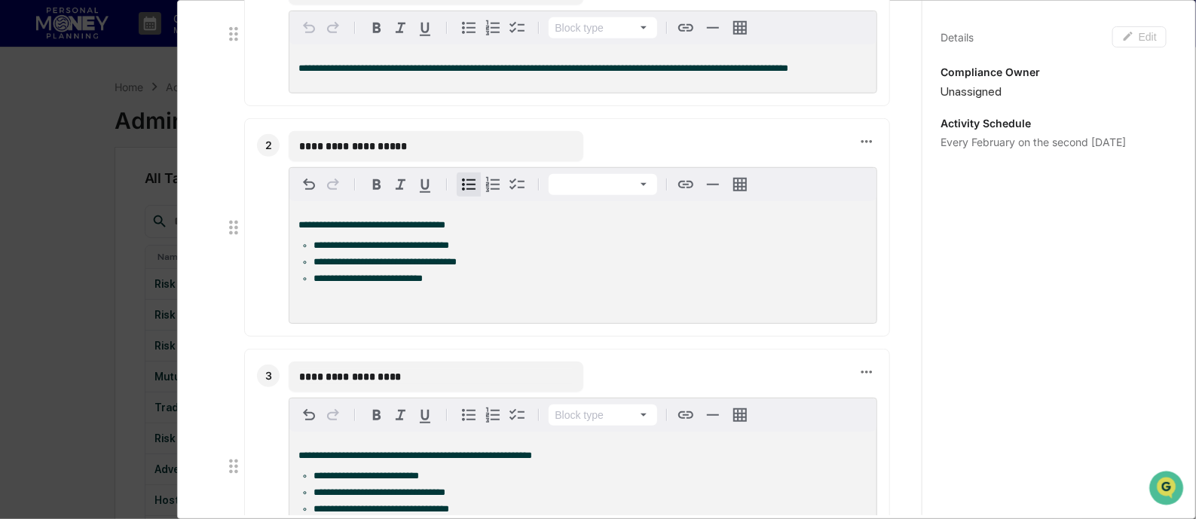
click at [449, 246] on span "**********" at bounding box center [382, 245] width 136 height 10
click at [477, 264] on li "**********" at bounding box center [591, 262] width 554 height 11
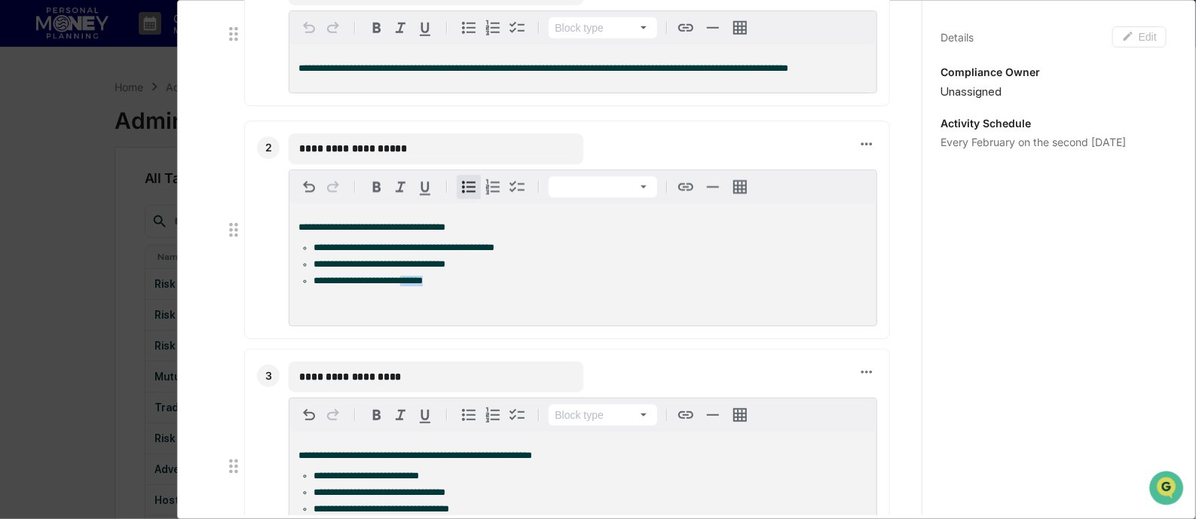
drag, startPoint x: 438, startPoint y: 282, endPoint x: 411, endPoint y: 285, distance: 27.3
click at [411, 285] on span "**********" at bounding box center [368, 282] width 109 height 10
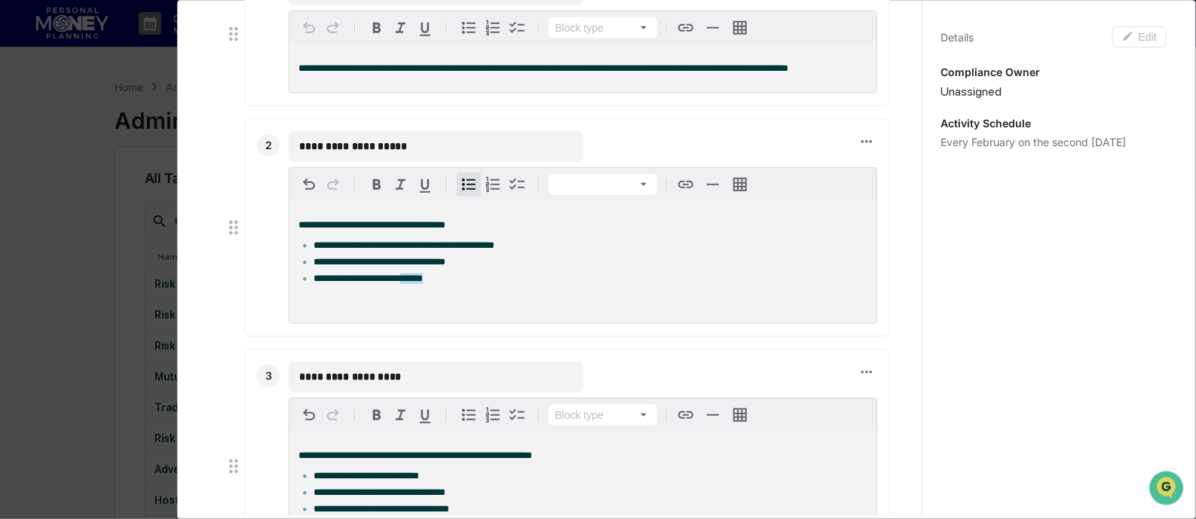
click at [423, 281] on span "**********" at bounding box center [368, 279] width 109 height 10
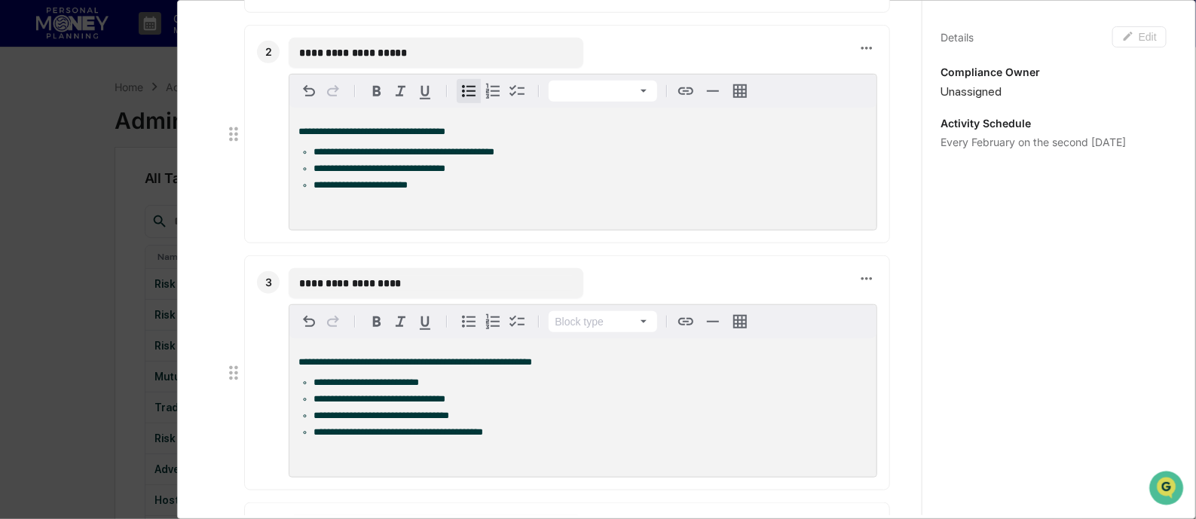
scroll to position [471, 0]
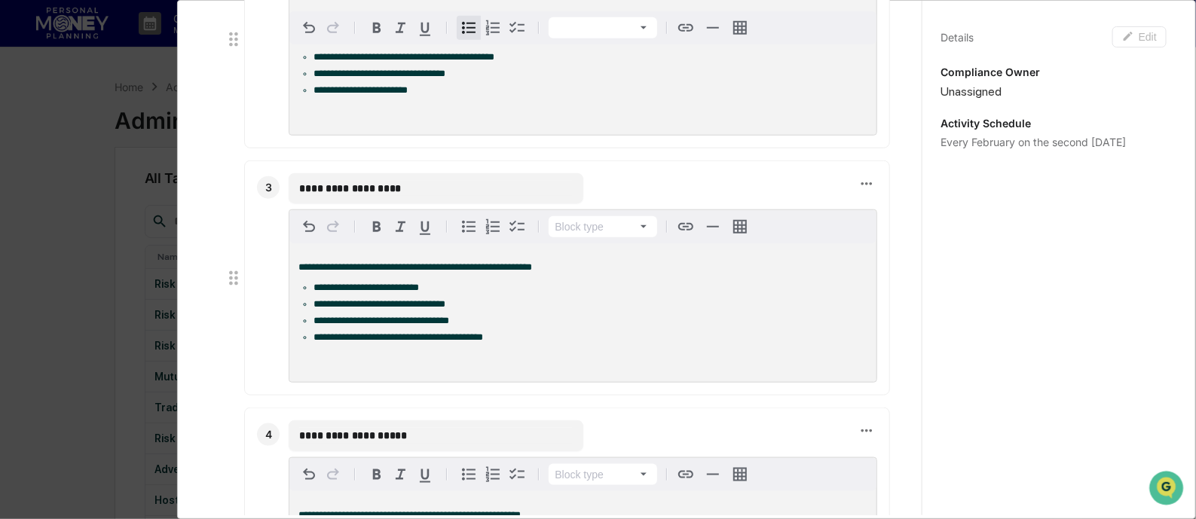
click at [427, 293] on li "**********" at bounding box center [591, 288] width 554 height 11
click at [445, 309] on span "**********" at bounding box center [380, 304] width 132 height 10
click at [468, 326] on li "**********" at bounding box center [591, 321] width 554 height 11
click at [503, 343] on li "**********" at bounding box center [591, 337] width 554 height 11
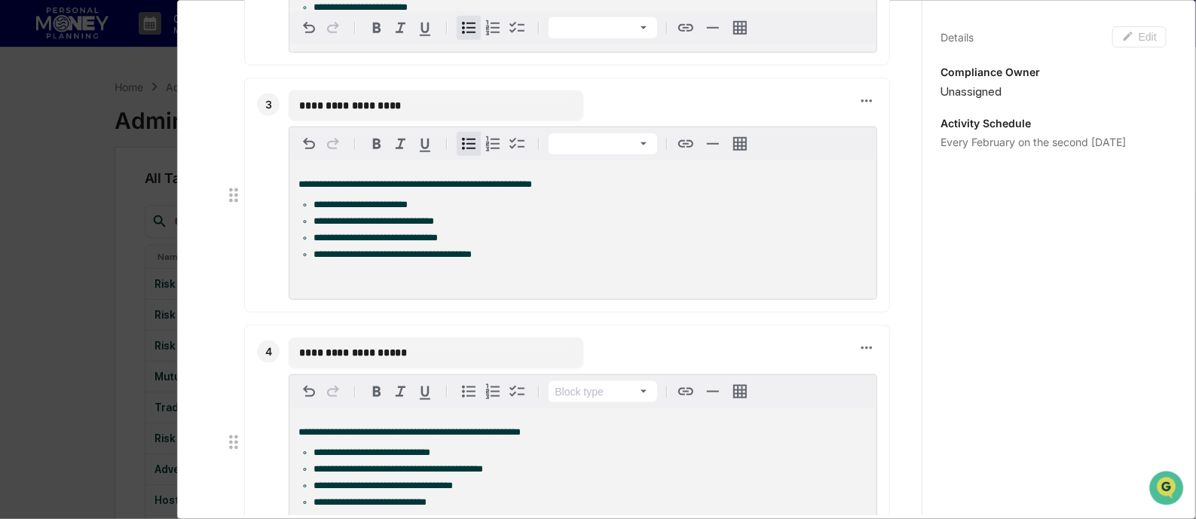
scroll to position [376, 0]
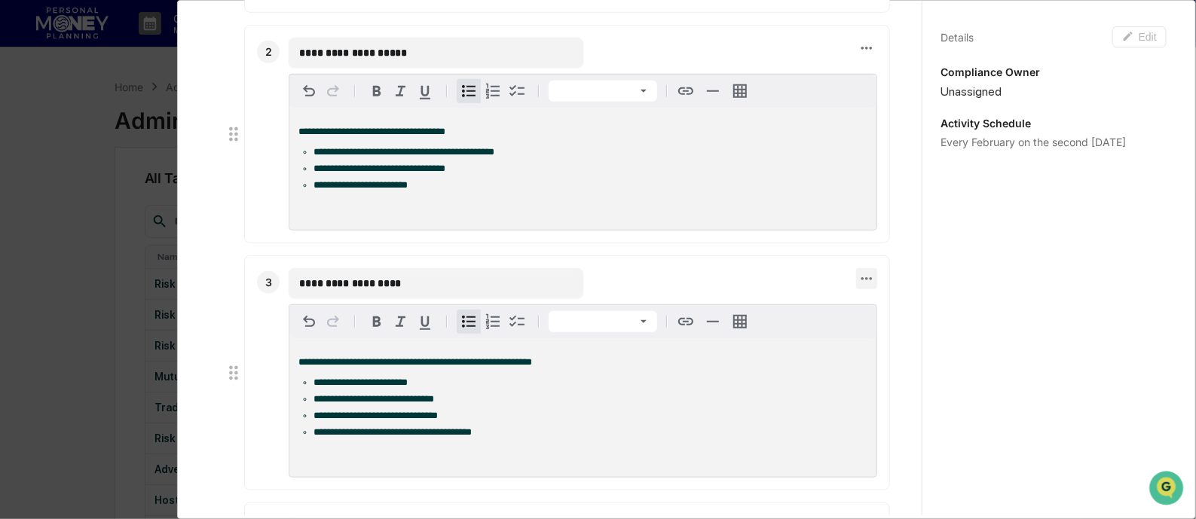
click at [858, 279] on icon at bounding box center [866, 279] width 17 height 17
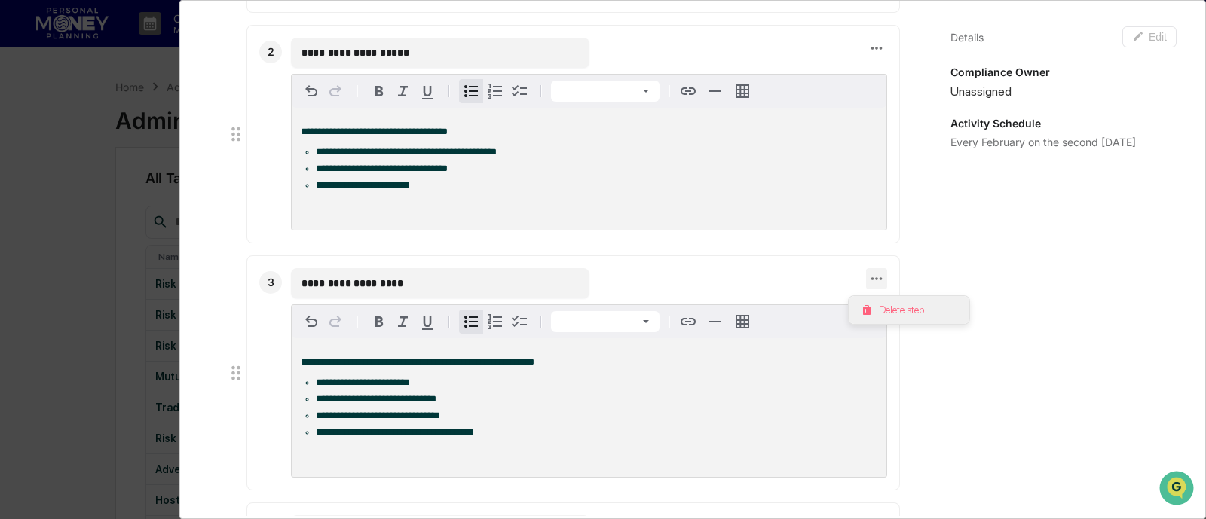
click at [889, 315] on li "Delete step" at bounding box center [909, 310] width 121 height 28
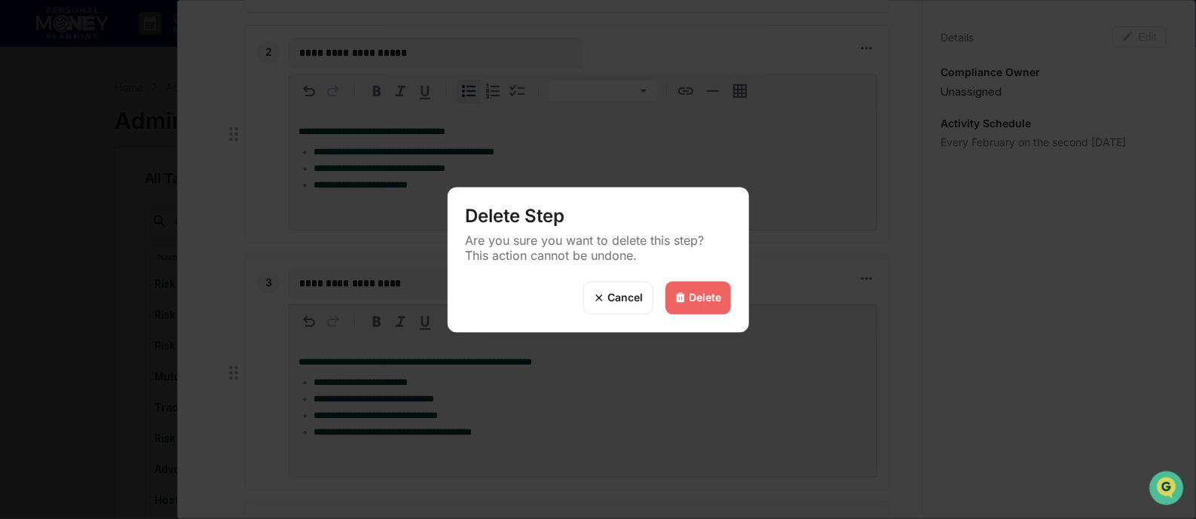
click at [700, 295] on div "Delete" at bounding box center [706, 298] width 32 height 13
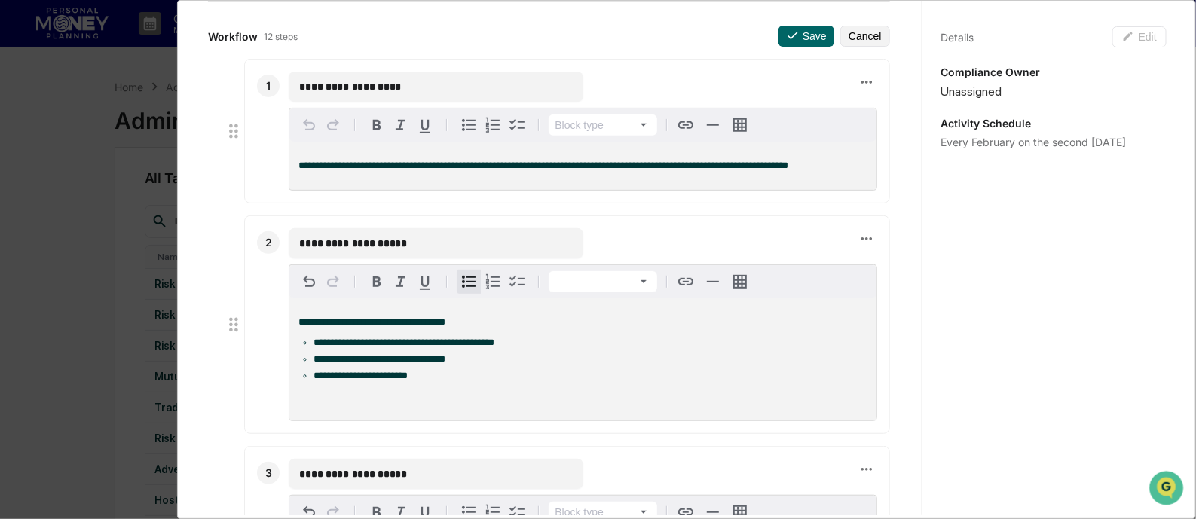
scroll to position [188, 0]
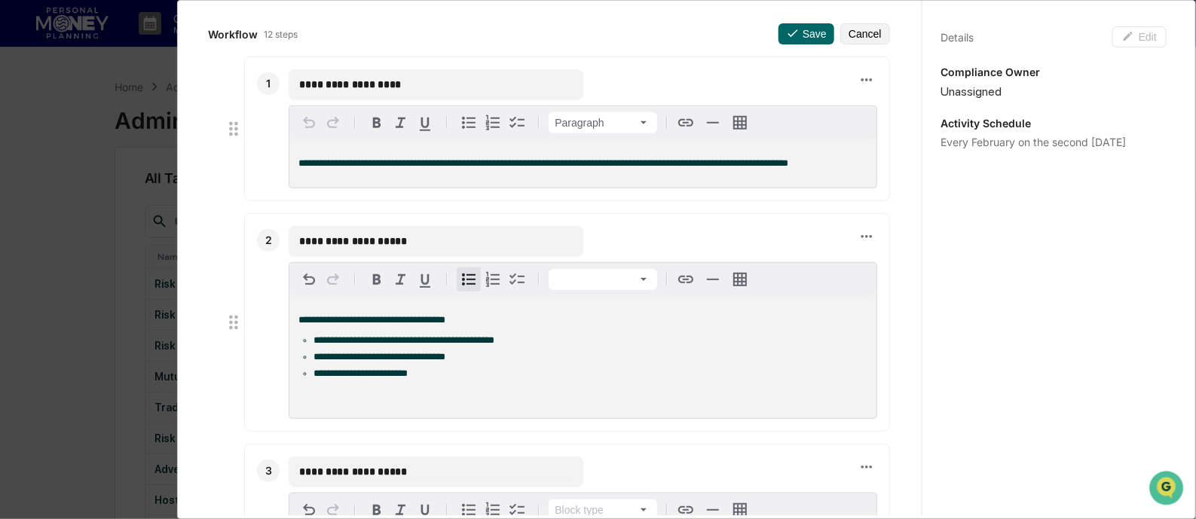
click at [810, 155] on div "**********" at bounding box center [582, 163] width 587 height 48
click at [858, 78] on icon at bounding box center [866, 80] width 17 height 17
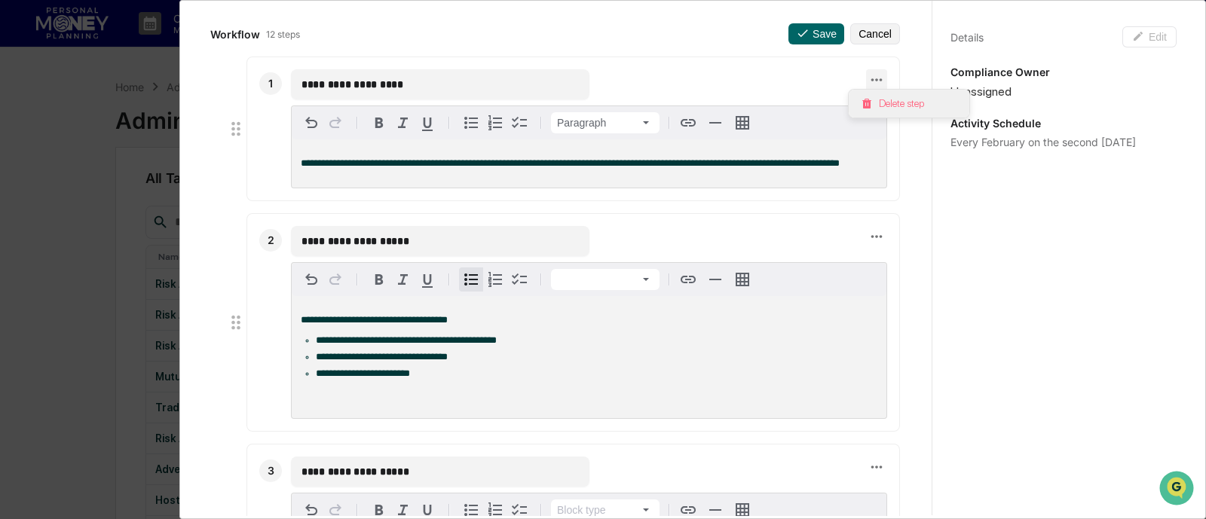
click at [886, 100] on li "Delete step" at bounding box center [909, 104] width 121 height 28
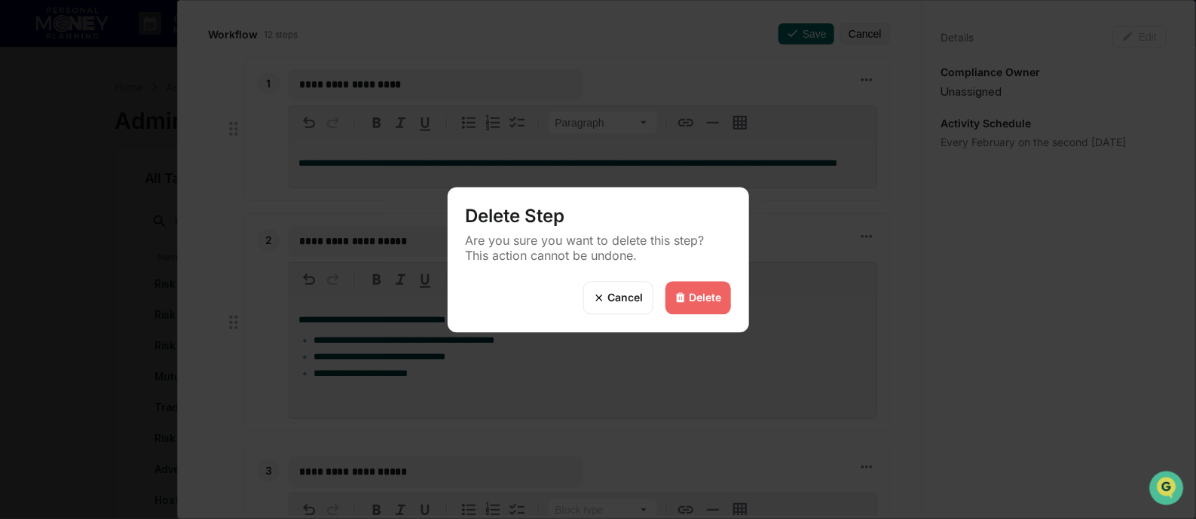
click at [697, 292] on div "Delete" at bounding box center [706, 298] width 32 height 13
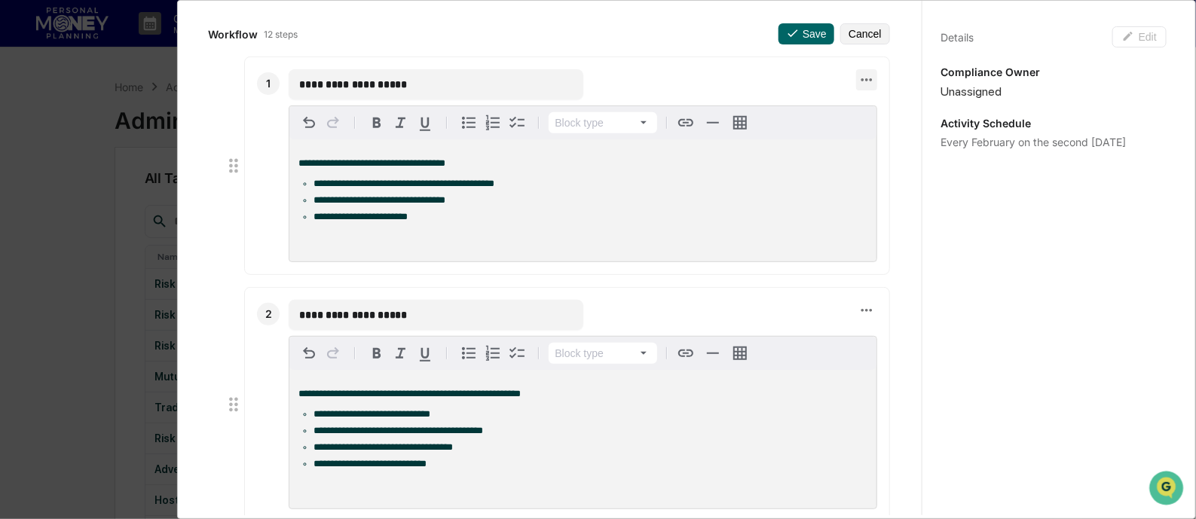
click at [858, 74] on icon at bounding box center [866, 80] width 17 height 17
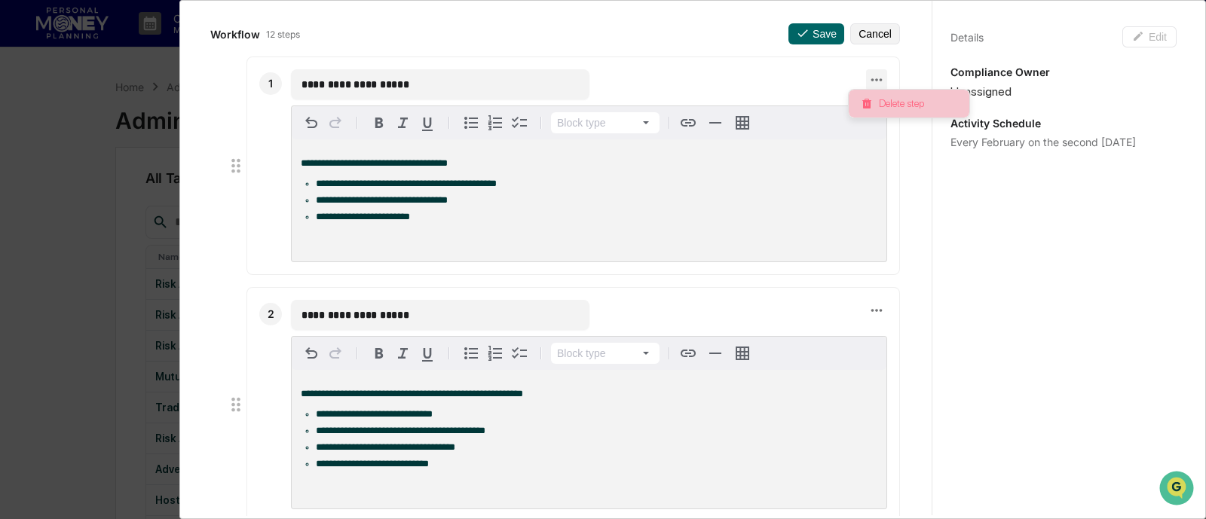
click at [887, 104] on li "Delete step" at bounding box center [909, 104] width 121 height 28
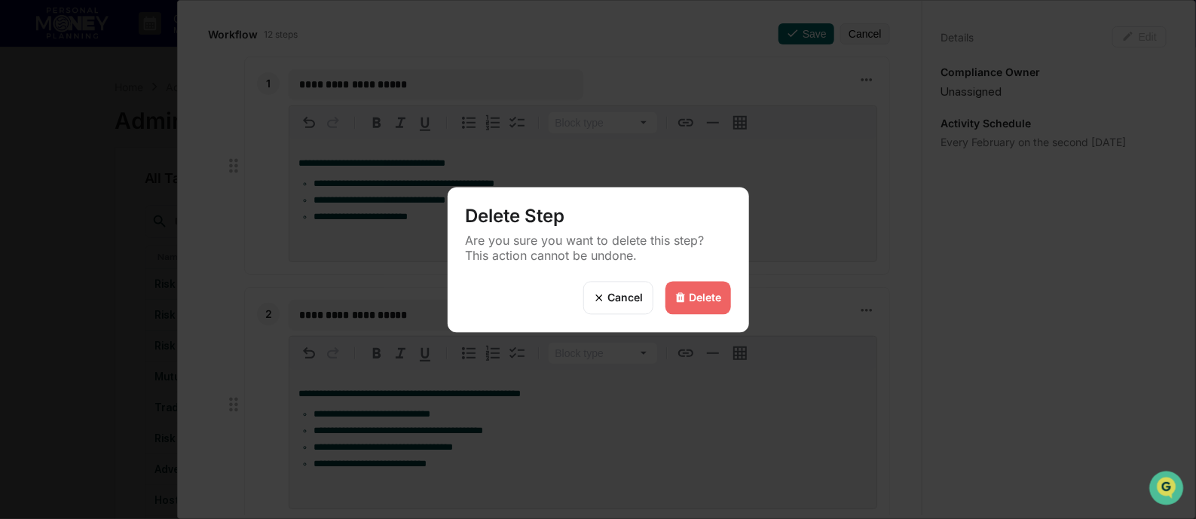
click at [684, 299] on img at bounding box center [681, 298] width 12 height 12
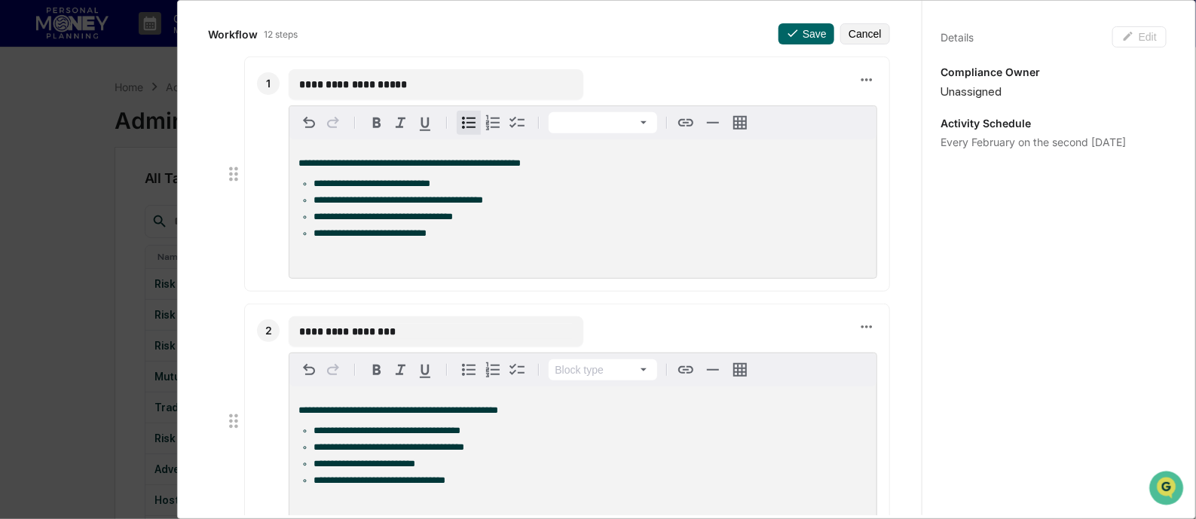
click at [452, 184] on li "**********" at bounding box center [591, 184] width 554 height 11
click at [519, 199] on li "**********" at bounding box center [591, 200] width 554 height 11
click at [477, 217] on li "**********" at bounding box center [591, 217] width 554 height 11
click at [451, 239] on li "**********" at bounding box center [591, 233] width 554 height 11
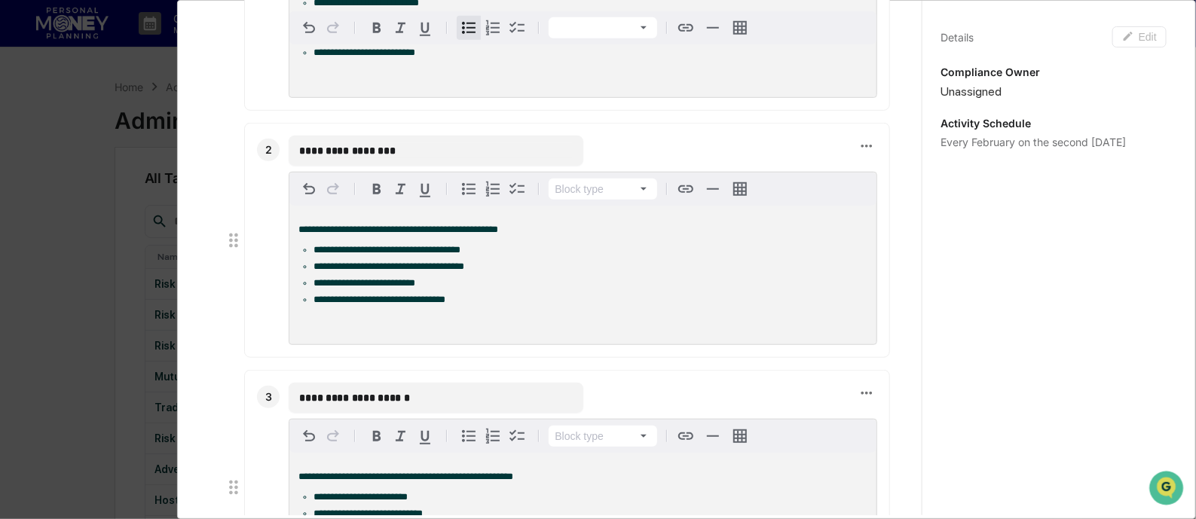
scroll to position [376, 0]
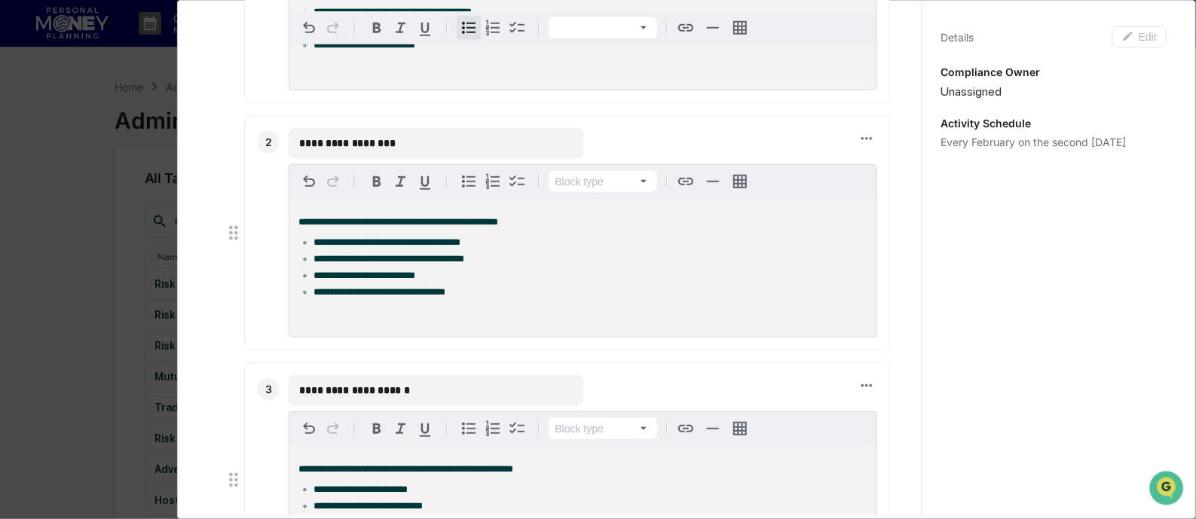
click at [486, 248] on li "**********" at bounding box center [591, 242] width 554 height 11
click at [487, 275] on ul "**********" at bounding box center [582, 267] width 569 height 60
click at [464, 264] on span "**********" at bounding box center [389, 259] width 151 height 10
click at [486, 298] on li "**********" at bounding box center [591, 292] width 554 height 11
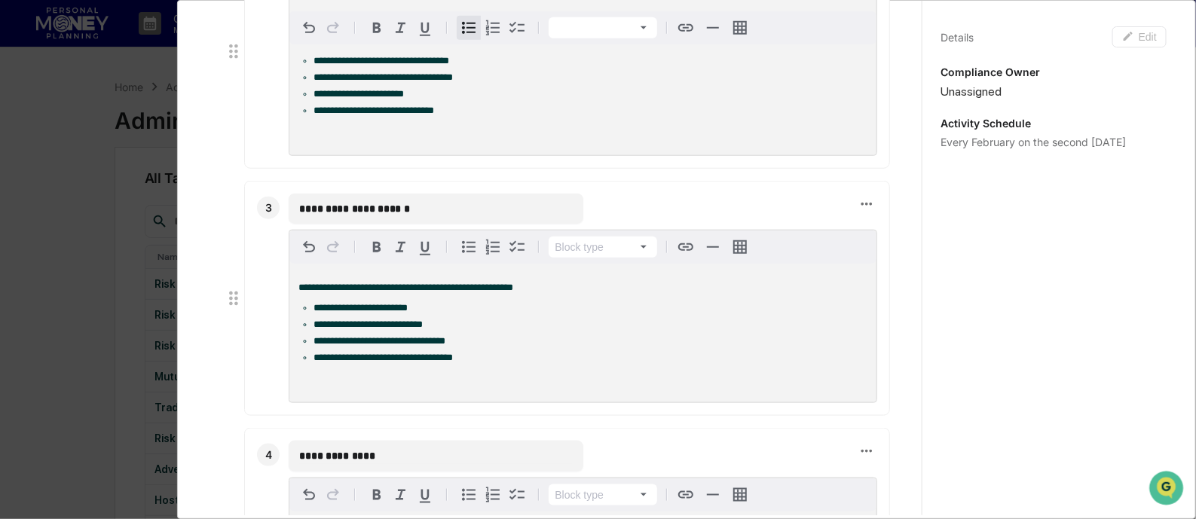
scroll to position [565, 0]
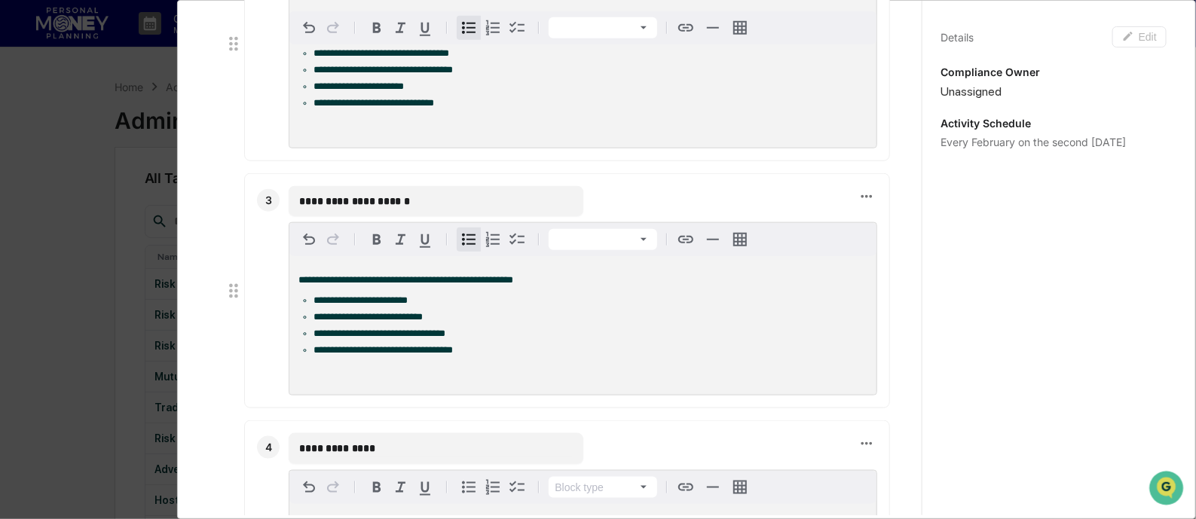
click at [424, 306] on li "**********" at bounding box center [591, 300] width 554 height 11
click at [433, 323] on li "**********" at bounding box center [591, 317] width 554 height 11
click at [467, 339] on li "**********" at bounding box center [591, 334] width 554 height 11
click at [463, 356] on li "**********" at bounding box center [591, 350] width 554 height 11
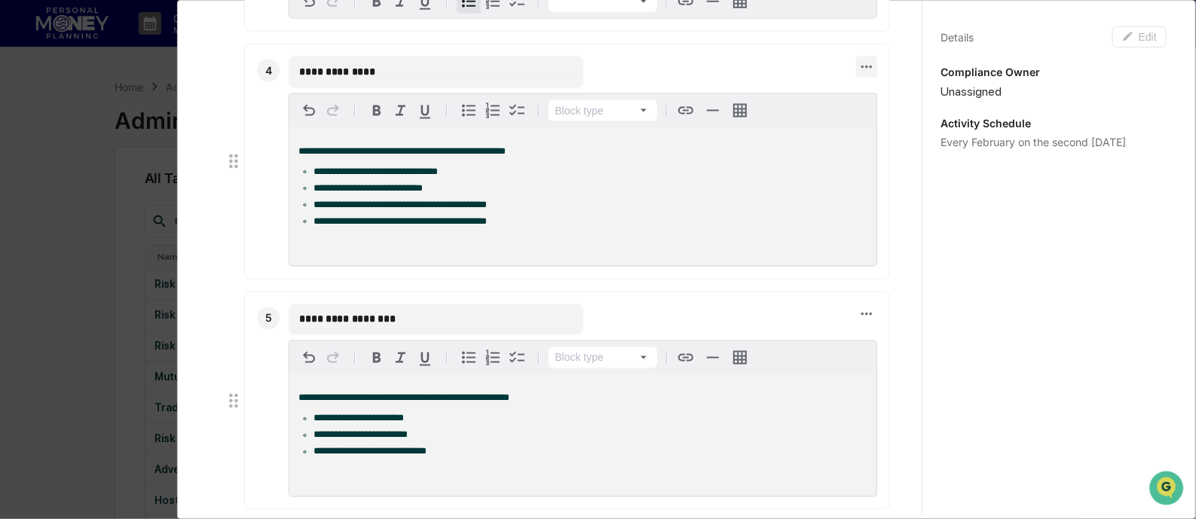
click at [861, 69] on icon at bounding box center [866, 67] width 11 height 3
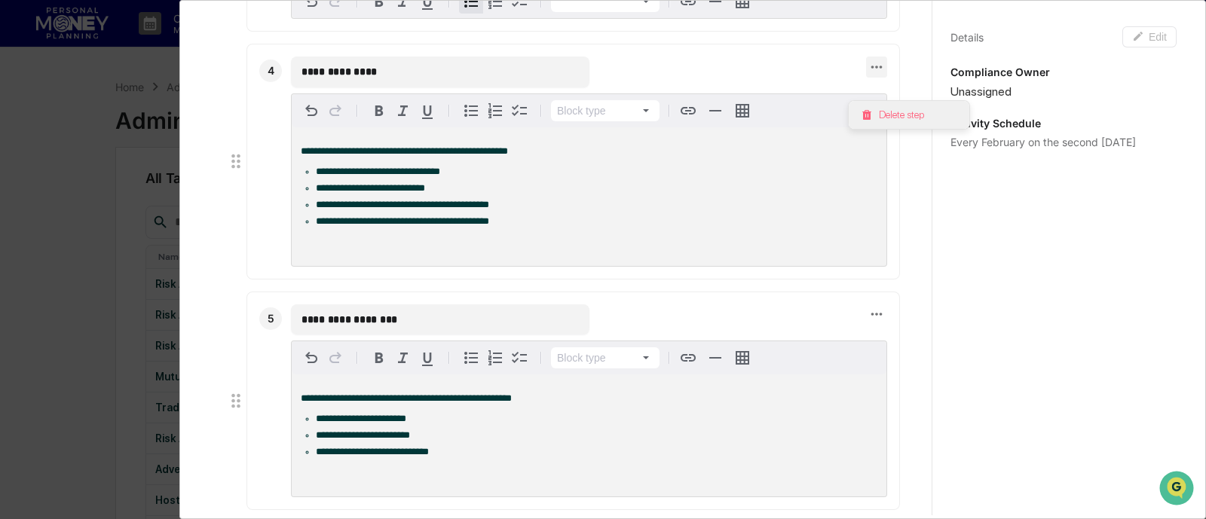
click at [890, 109] on li "Delete step" at bounding box center [909, 115] width 121 height 28
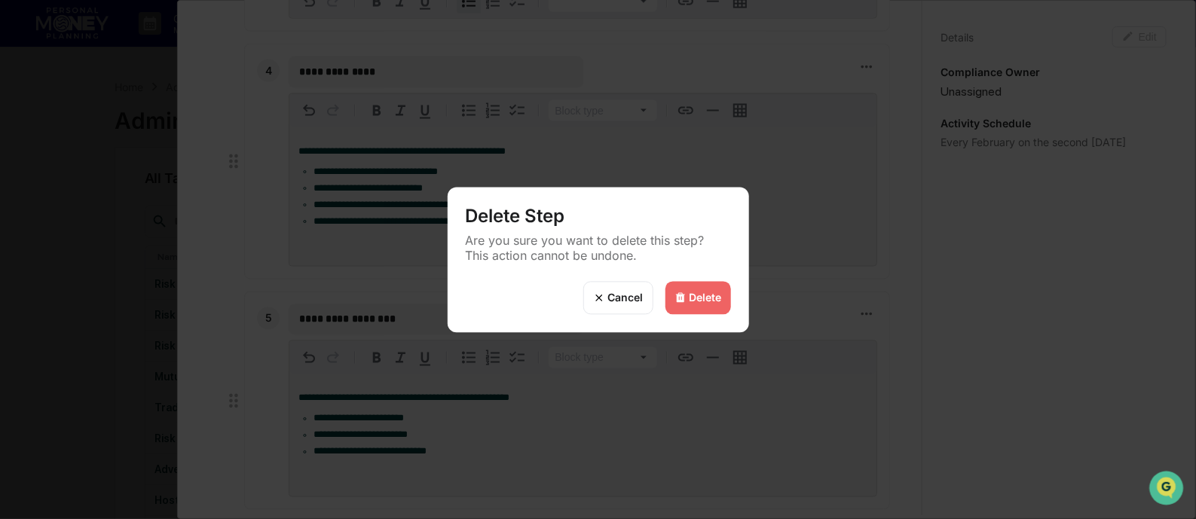
click at [695, 290] on div "Delete" at bounding box center [698, 297] width 66 height 33
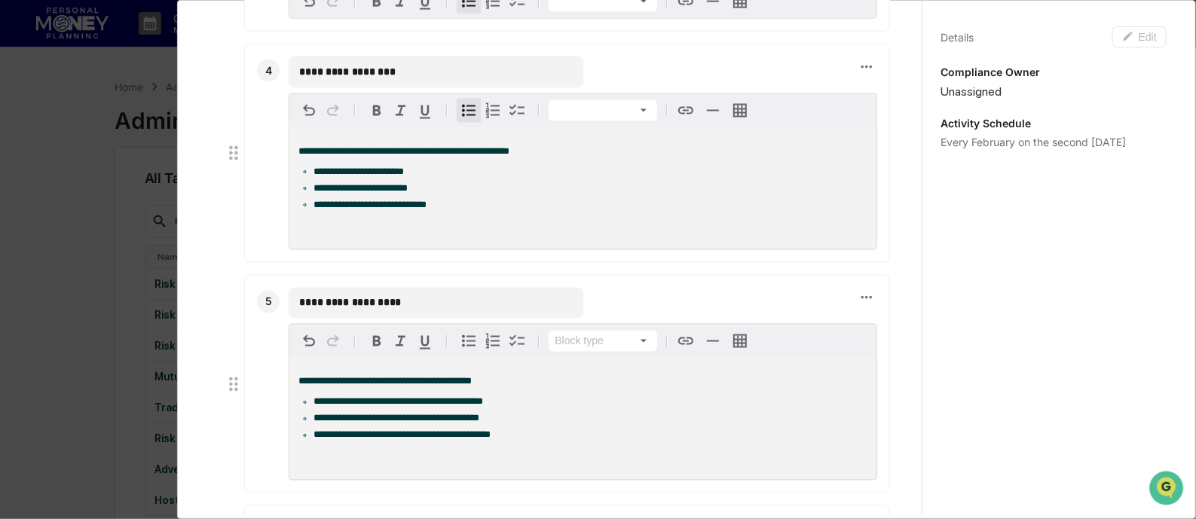
click at [437, 177] on li "**********" at bounding box center [591, 172] width 554 height 11
click at [858, 75] on icon at bounding box center [866, 67] width 17 height 17
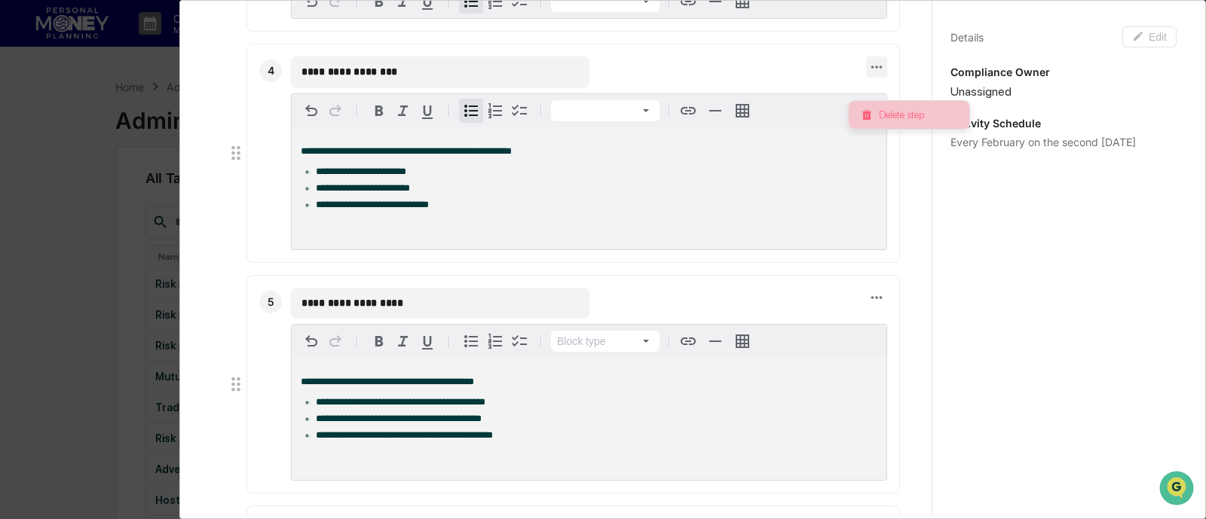
click at [922, 110] on li "Delete step" at bounding box center [909, 115] width 121 height 28
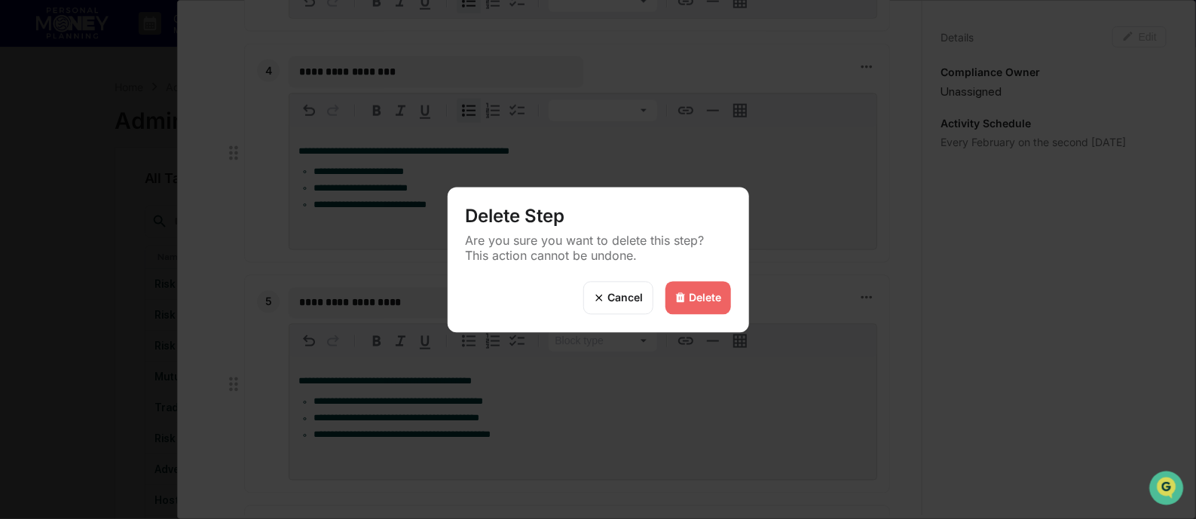
click at [598, 290] on div "Cancel" at bounding box center [618, 297] width 70 height 33
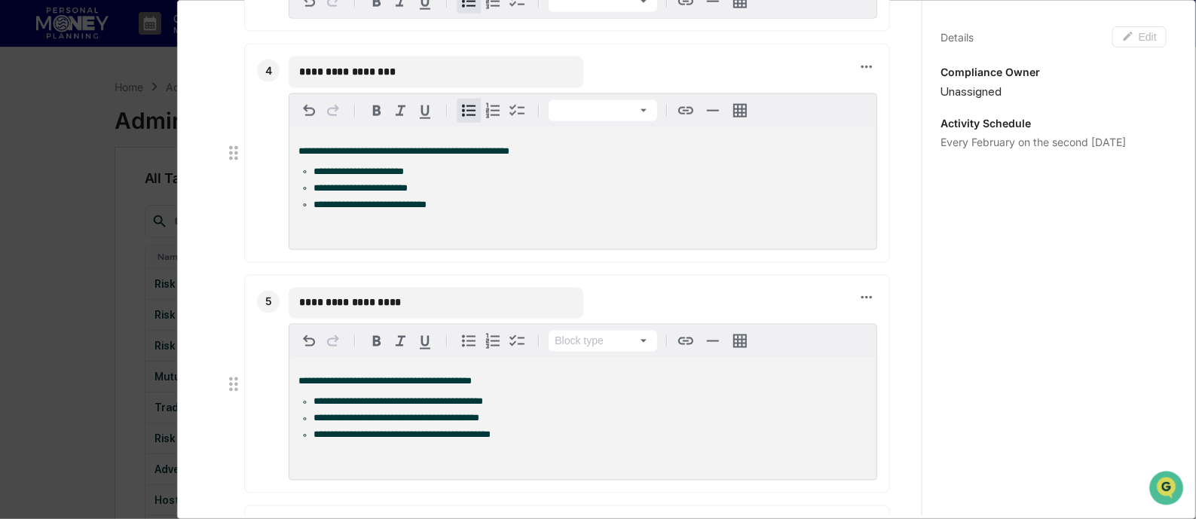
click at [433, 177] on li "**********" at bounding box center [591, 172] width 554 height 11
click at [430, 194] on li "**********" at bounding box center [591, 188] width 554 height 11
click at [445, 210] on li "**********" at bounding box center [591, 205] width 554 height 11
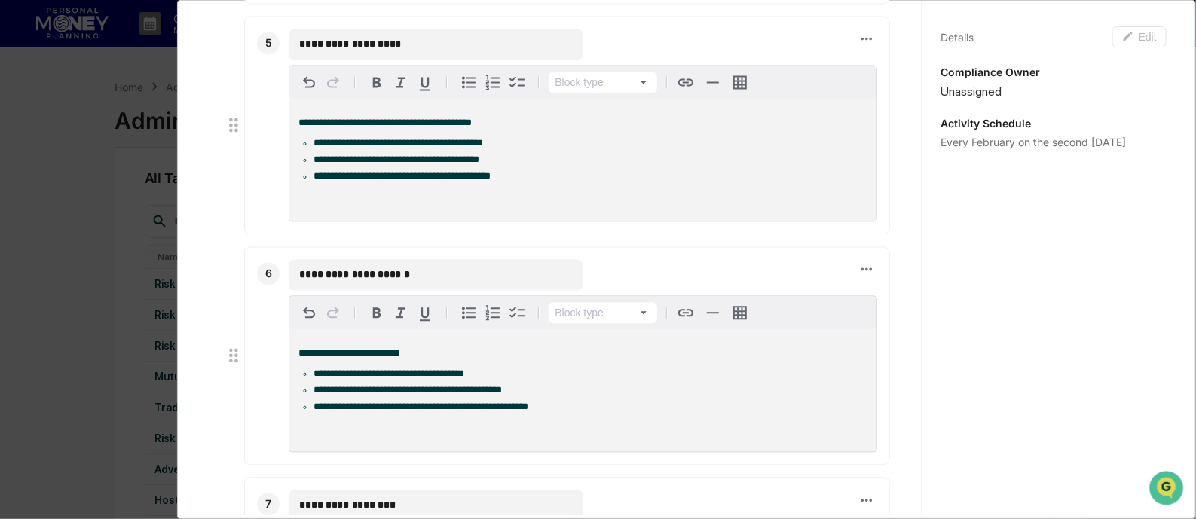
scroll to position [1224, 0]
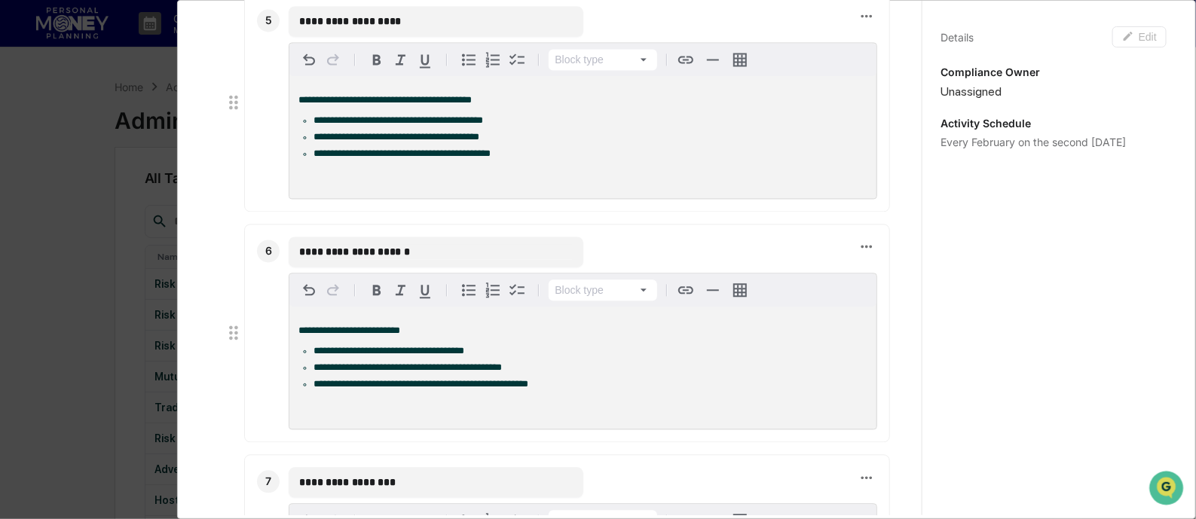
click at [860, 42] on div "**********" at bounding box center [567, 102] width 646 height 219
click at [861, 18] on icon at bounding box center [866, 16] width 11 height 3
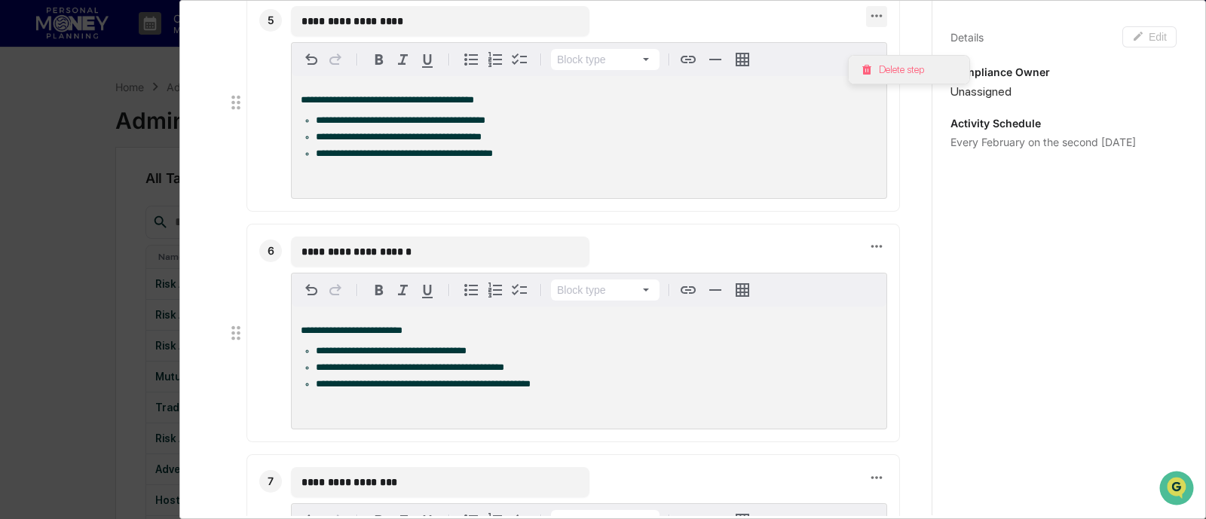
click at [885, 66] on li "Delete step" at bounding box center [909, 70] width 121 height 28
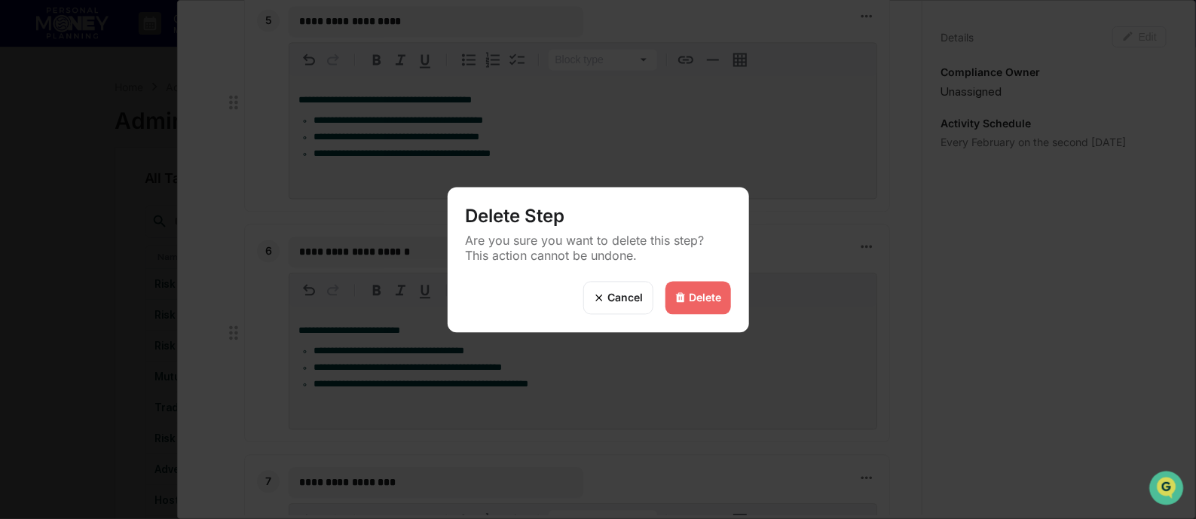
click at [681, 293] on img at bounding box center [681, 298] width 12 height 12
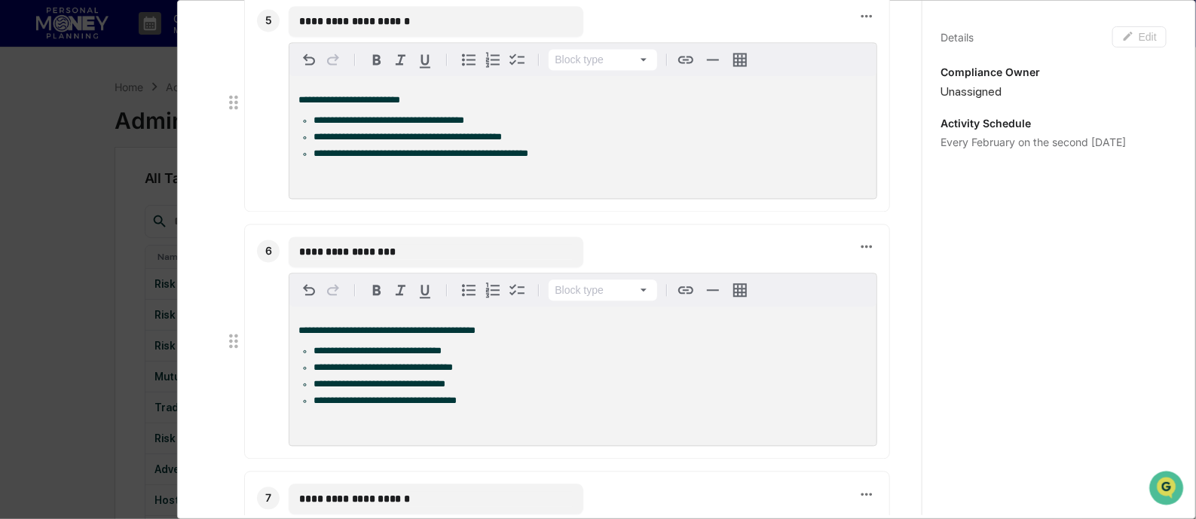
click at [464, 125] on span "**********" at bounding box center [389, 120] width 151 height 10
click at [502, 142] on span "**********" at bounding box center [408, 137] width 188 height 10
click at [528, 158] on span "**********" at bounding box center [421, 153] width 215 height 10
click at [539, 159] on li "**********" at bounding box center [591, 153] width 554 height 11
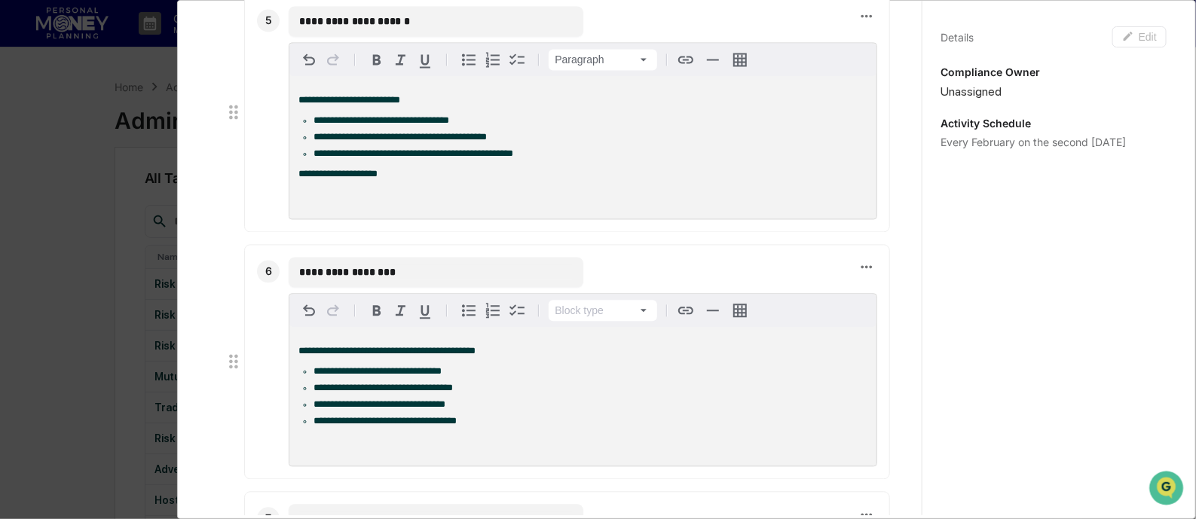
scroll to position [1318, 0]
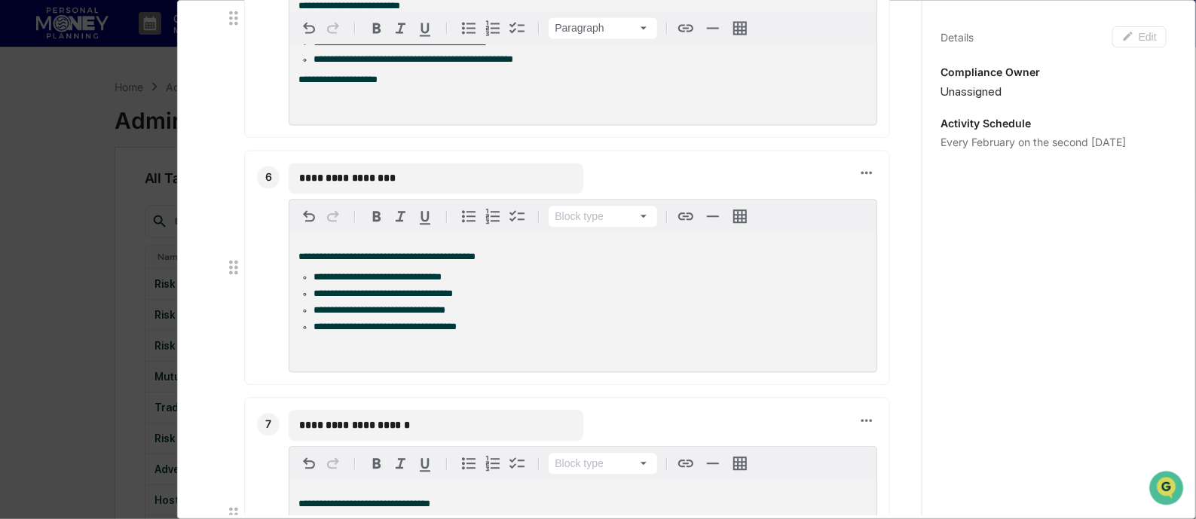
click at [464, 283] on li "**********" at bounding box center [591, 277] width 554 height 11
click at [861, 175] on icon at bounding box center [866, 173] width 11 height 3
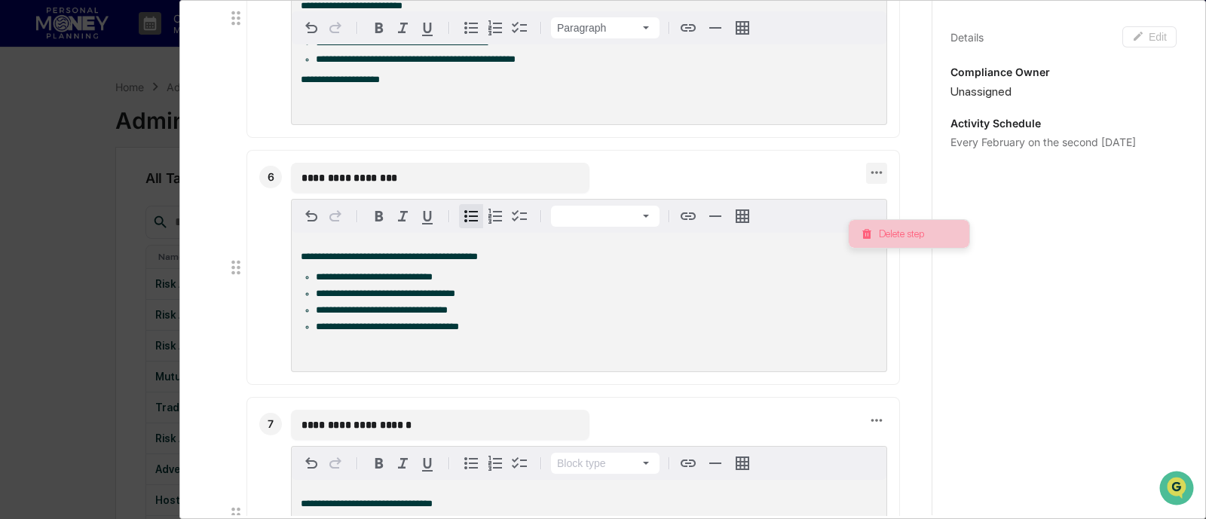
click at [895, 233] on li "Delete step" at bounding box center [909, 234] width 121 height 28
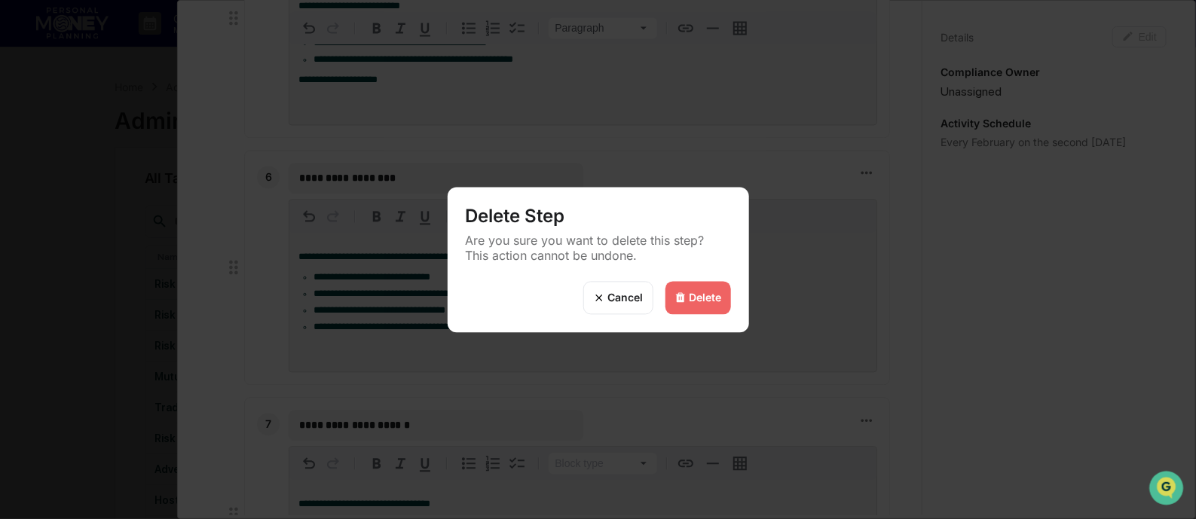
click at [702, 289] on div "Delete" at bounding box center [698, 297] width 66 height 33
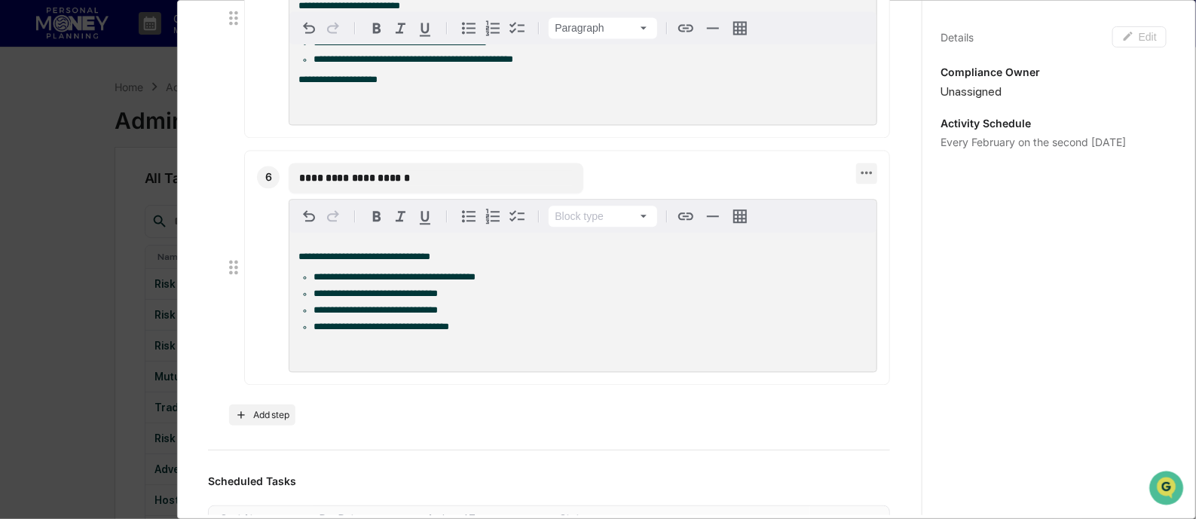
click at [861, 175] on icon at bounding box center [866, 173] width 11 height 3
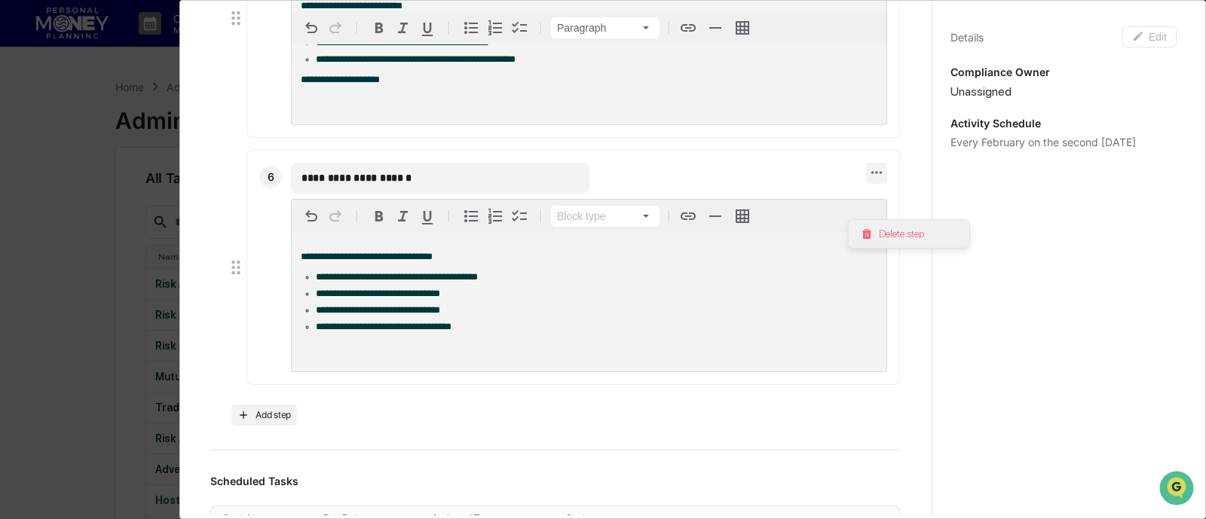
click at [889, 236] on li "Delete step" at bounding box center [909, 234] width 121 height 28
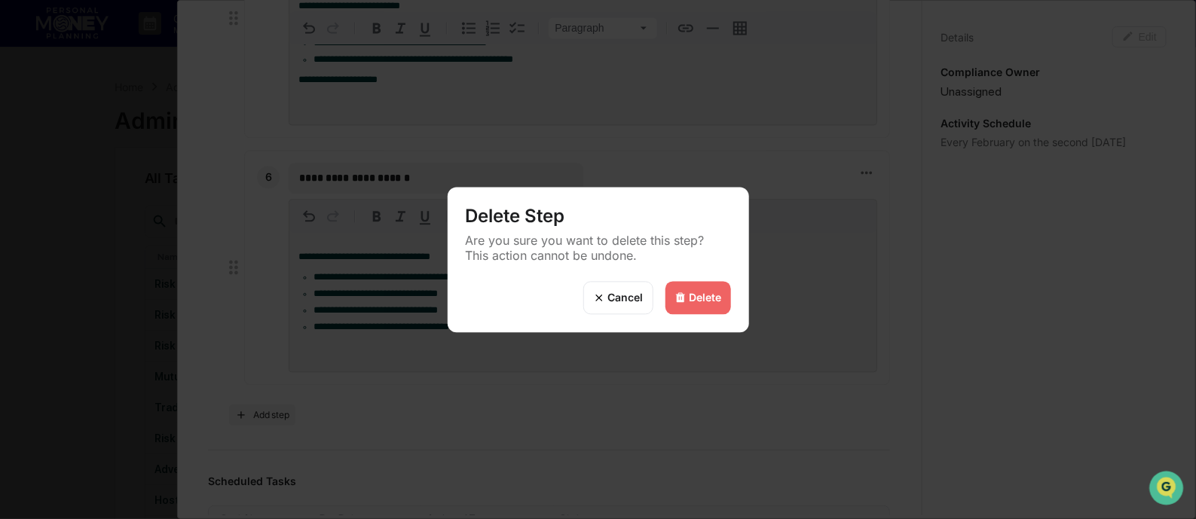
click at [681, 295] on img at bounding box center [681, 298] width 12 height 12
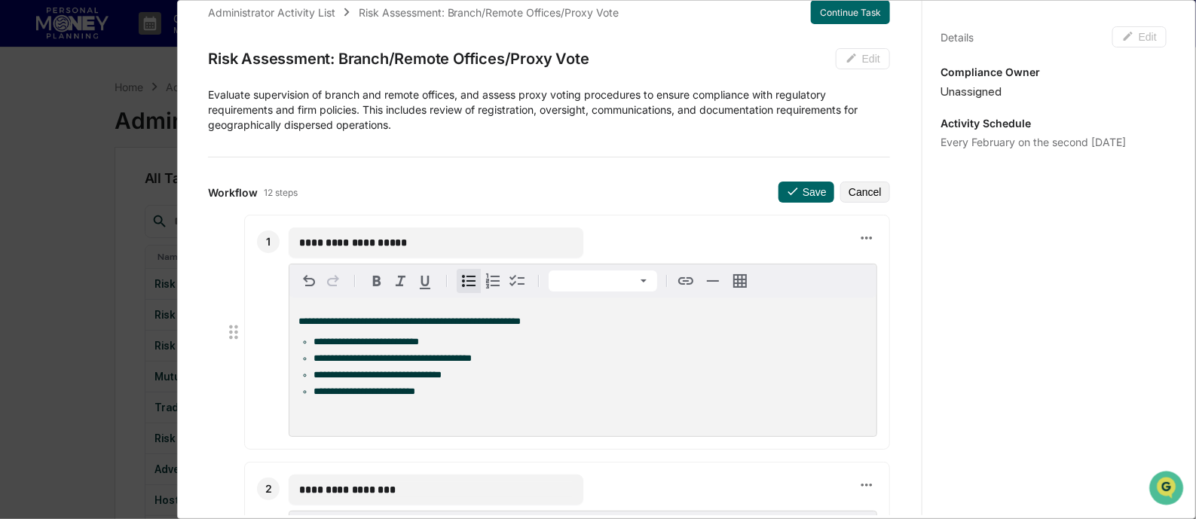
scroll to position [0, 0]
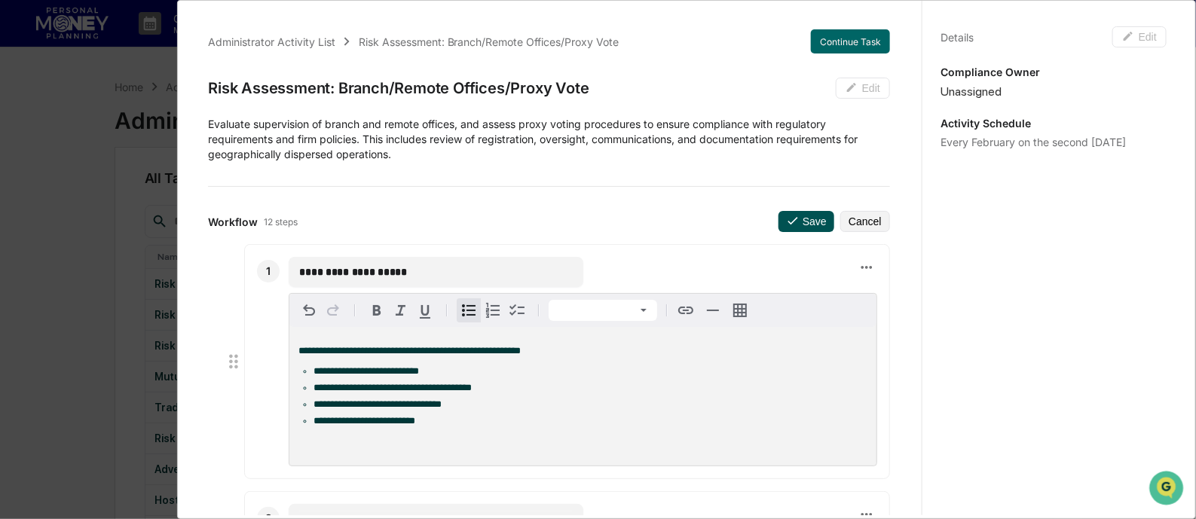
click at [786, 216] on icon at bounding box center [793, 221] width 14 height 14
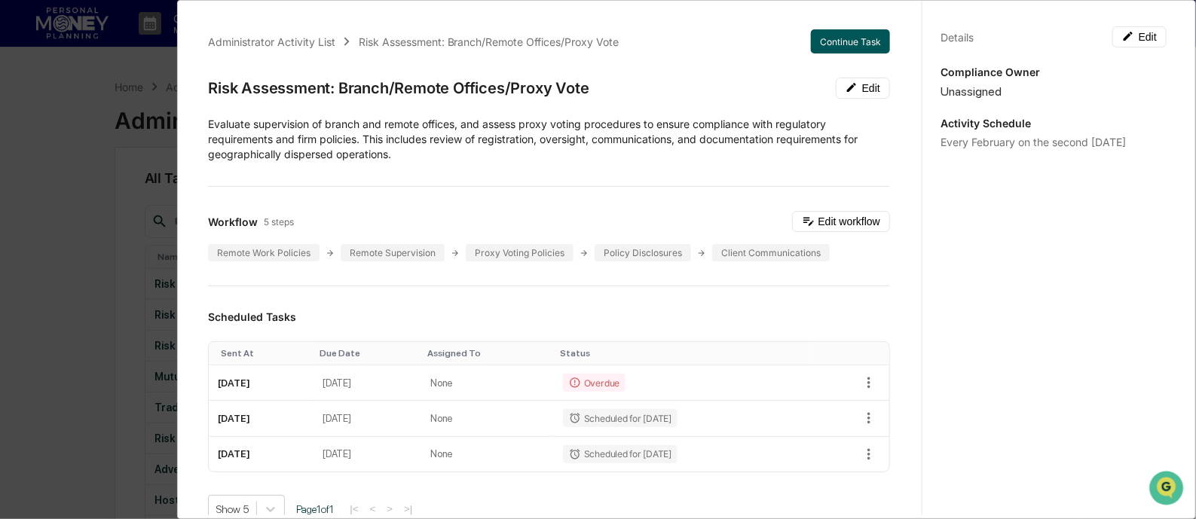
click at [821, 38] on button "Continue Task" at bounding box center [850, 41] width 79 height 24
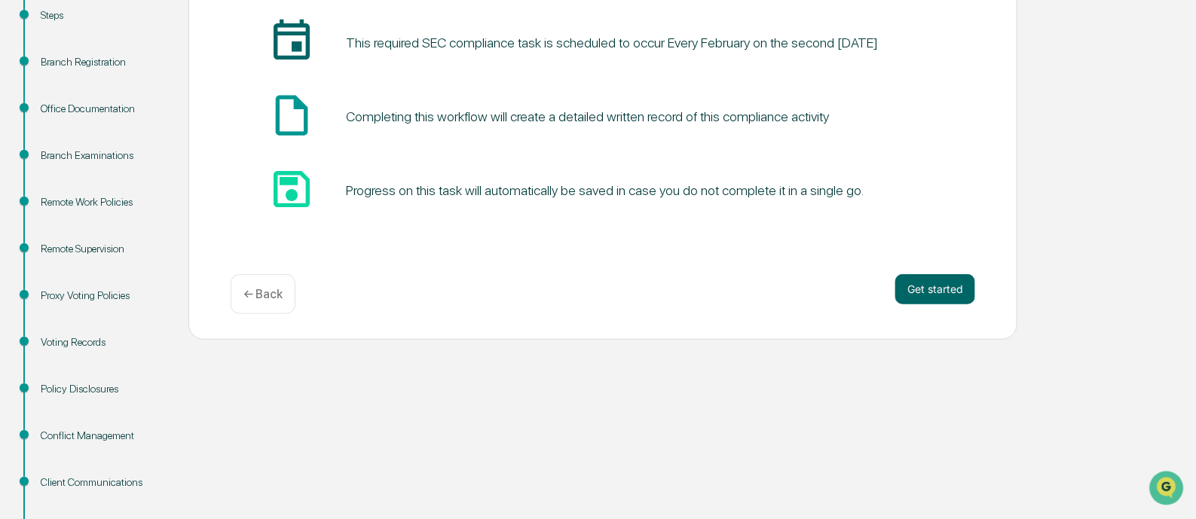
scroll to position [425, 0]
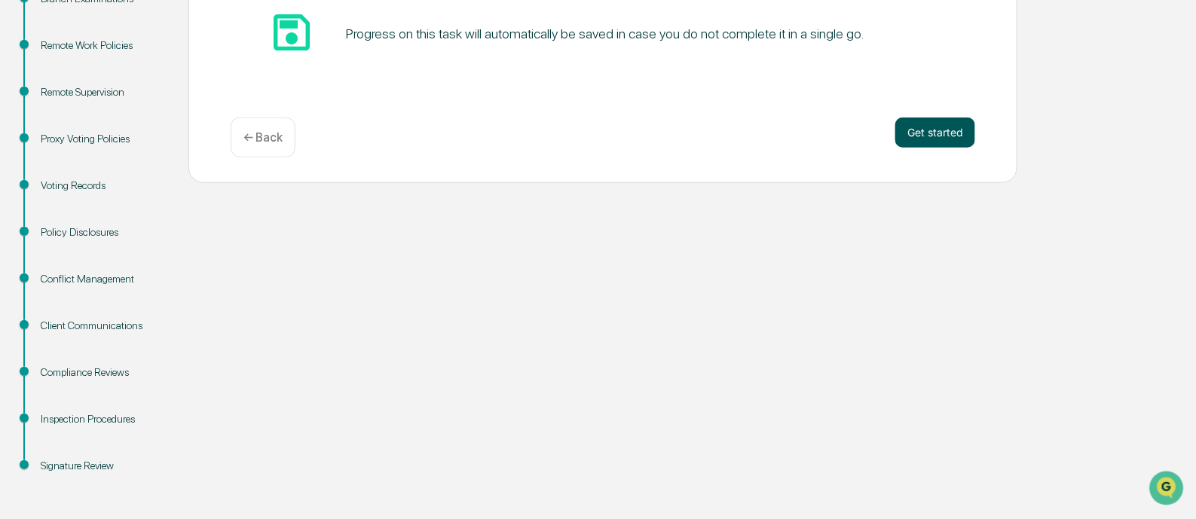
click at [935, 135] on button "Get started" at bounding box center [935, 133] width 80 height 30
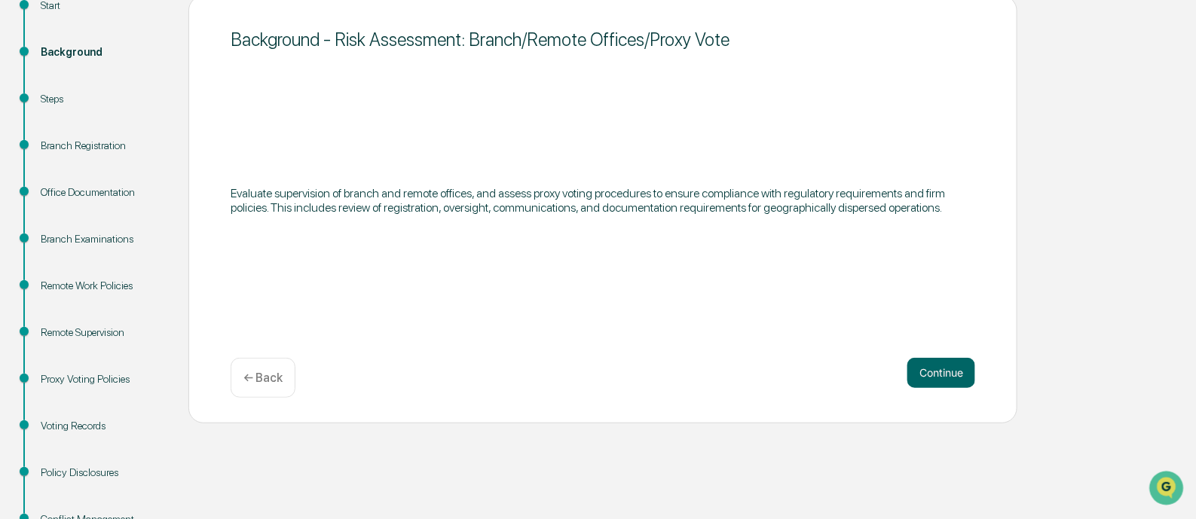
scroll to position [188, 0]
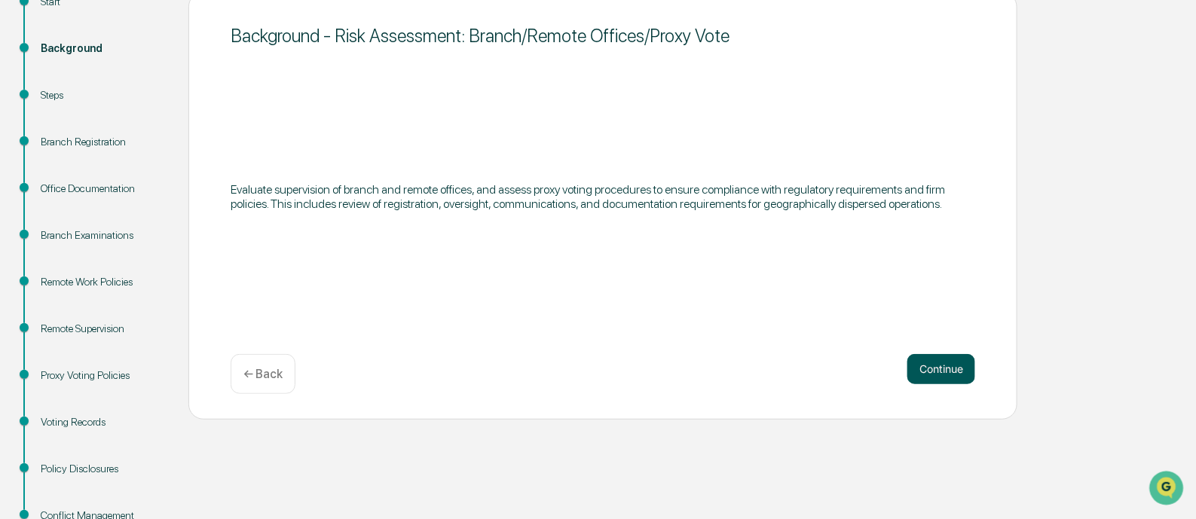
click at [945, 366] on button "Continue" at bounding box center [941, 369] width 68 height 30
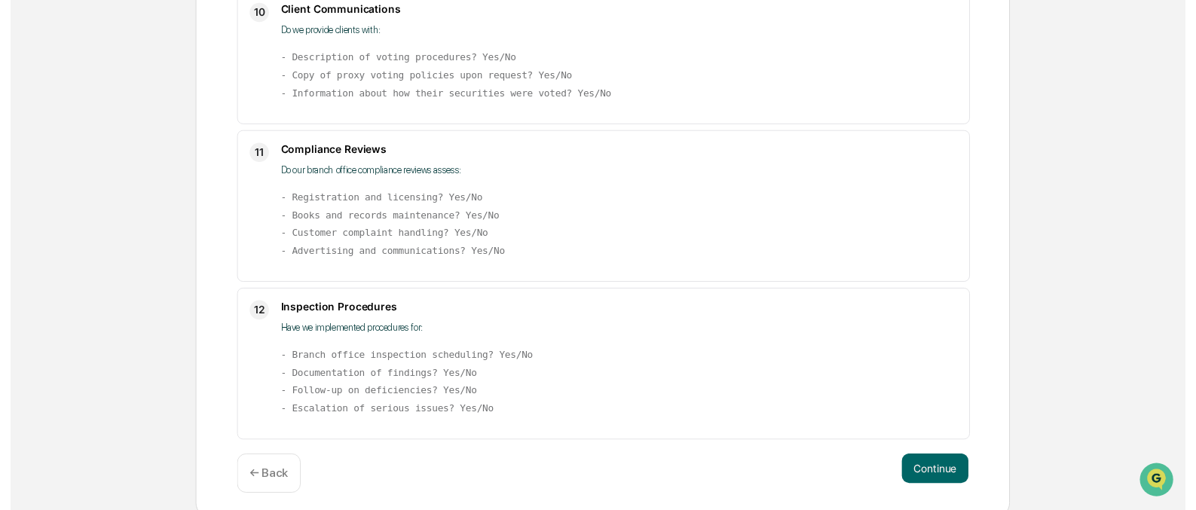
scroll to position [1583, 0]
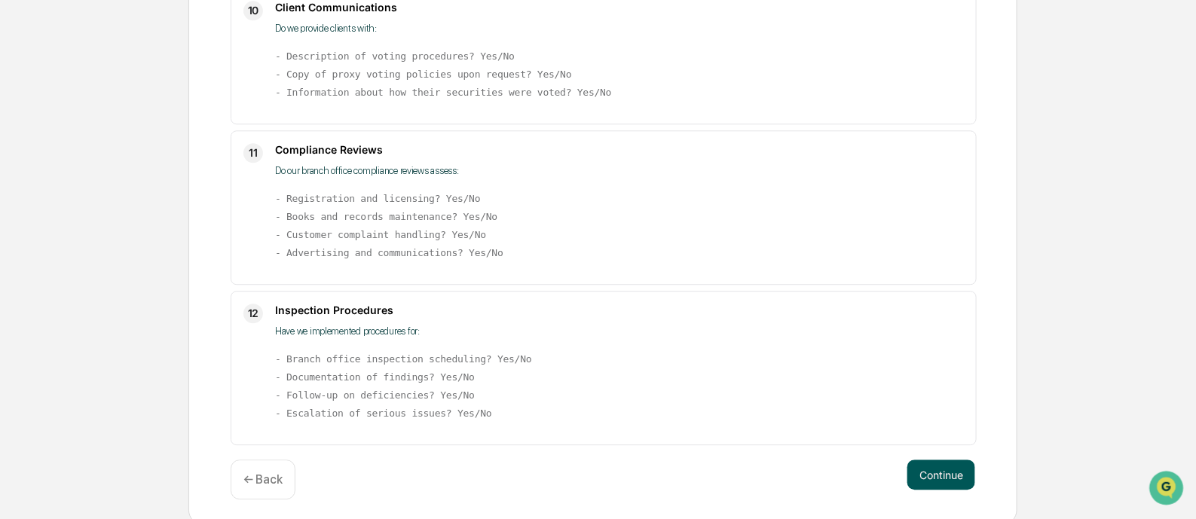
click at [942, 476] on button "Continue" at bounding box center [941, 475] width 68 height 30
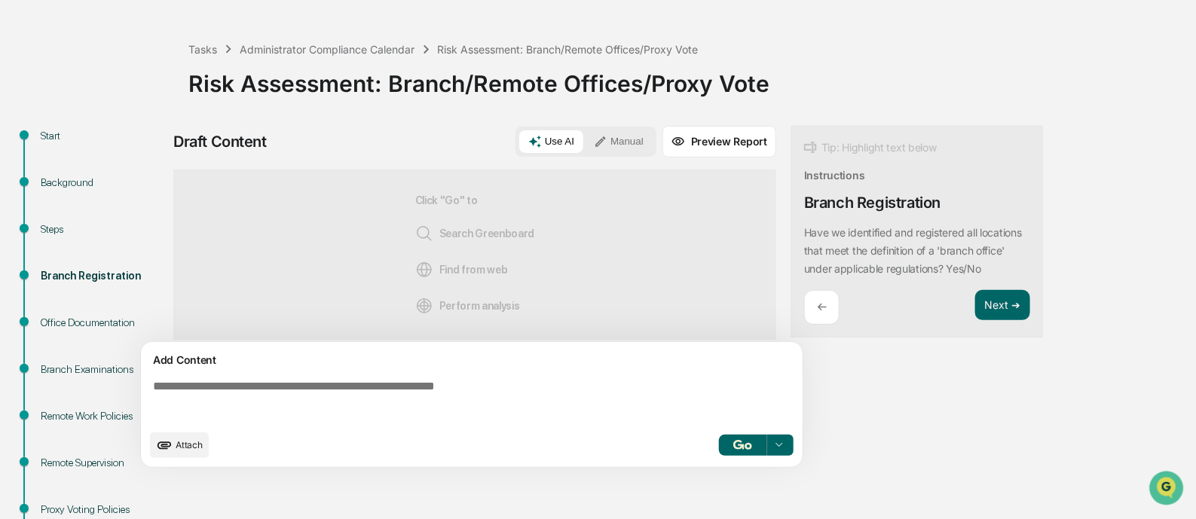
scroll to position [48, 0]
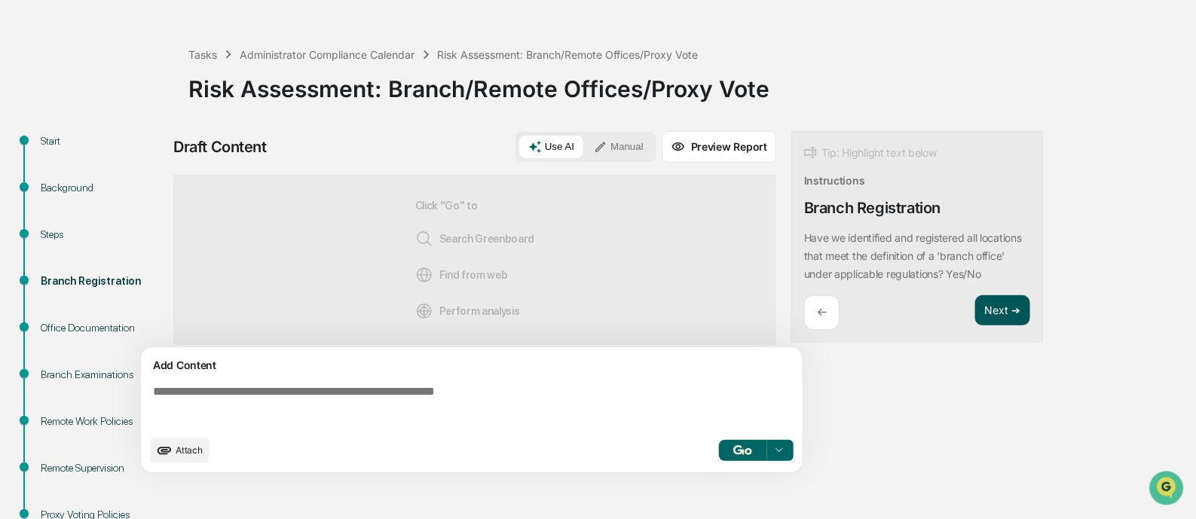
click at [1002, 306] on button "Next ➔" at bounding box center [1002, 310] width 55 height 31
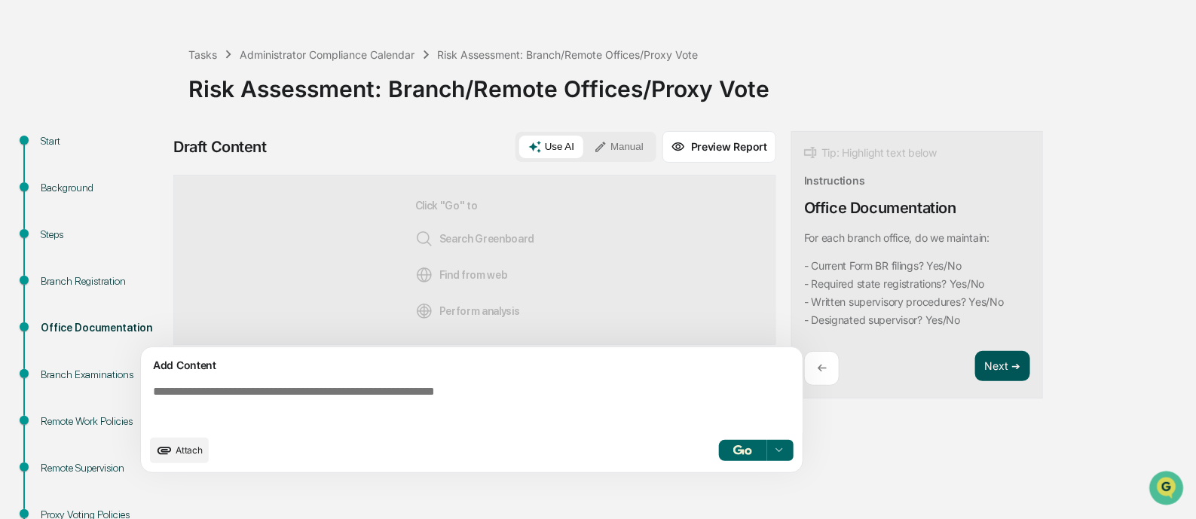
click at [1002, 306] on code "- Current Form BR filings? Yes/No - Required state registrations? Yes/No - Writ…" at bounding box center [904, 293] width 200 height 72
click at [991, 363] on button "Next ➔" at bounding box center [1002, 366] width 55 height 31
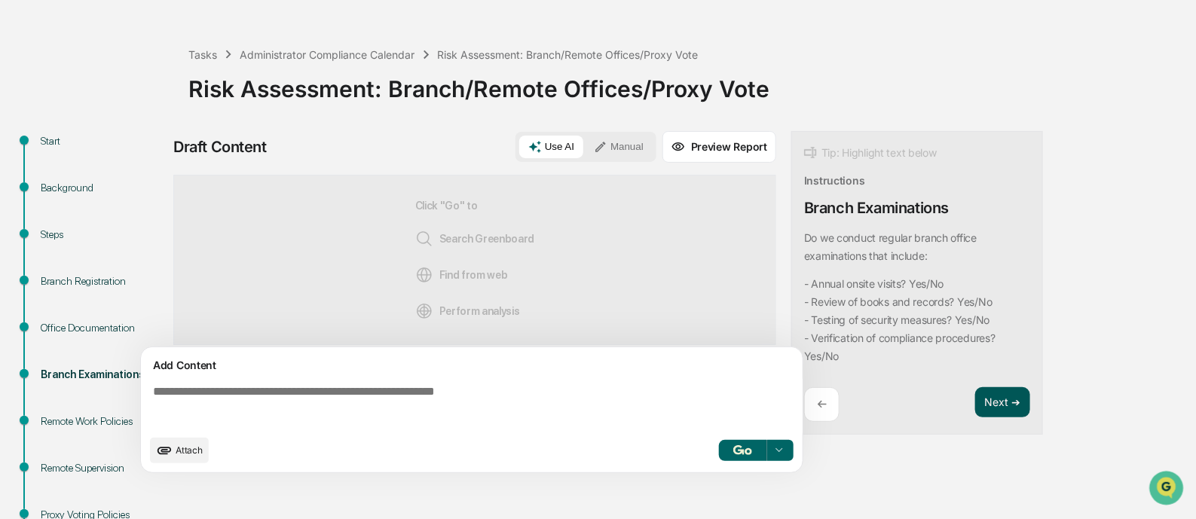
click at [993, 402] on button "Next ➔" at bounding box center [1002, 402] width 55 height 31
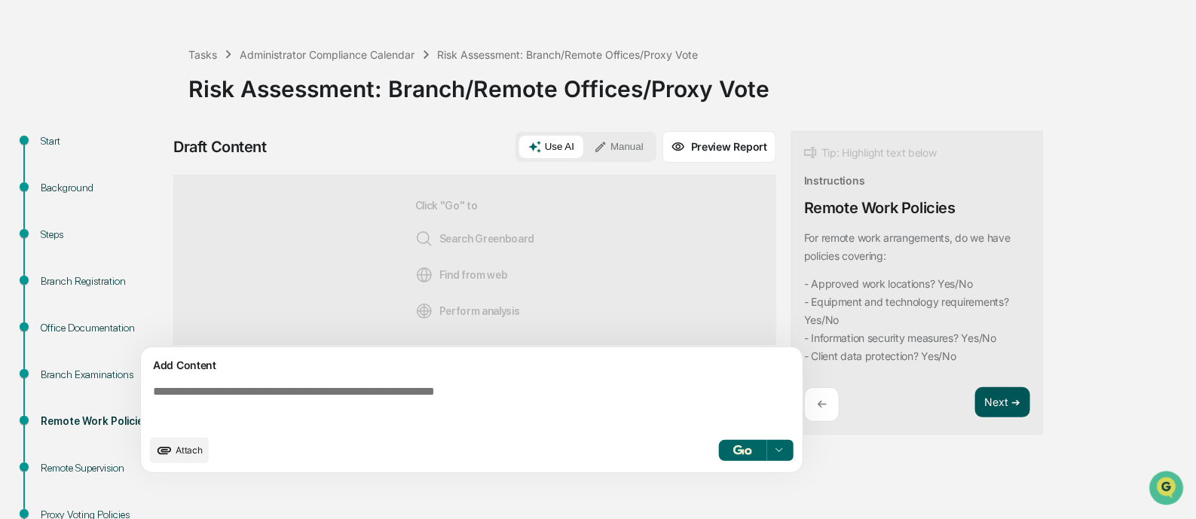
click at [996, 412] on button "Next ➔" at bounding box center [1002, 402] width 55 height 31
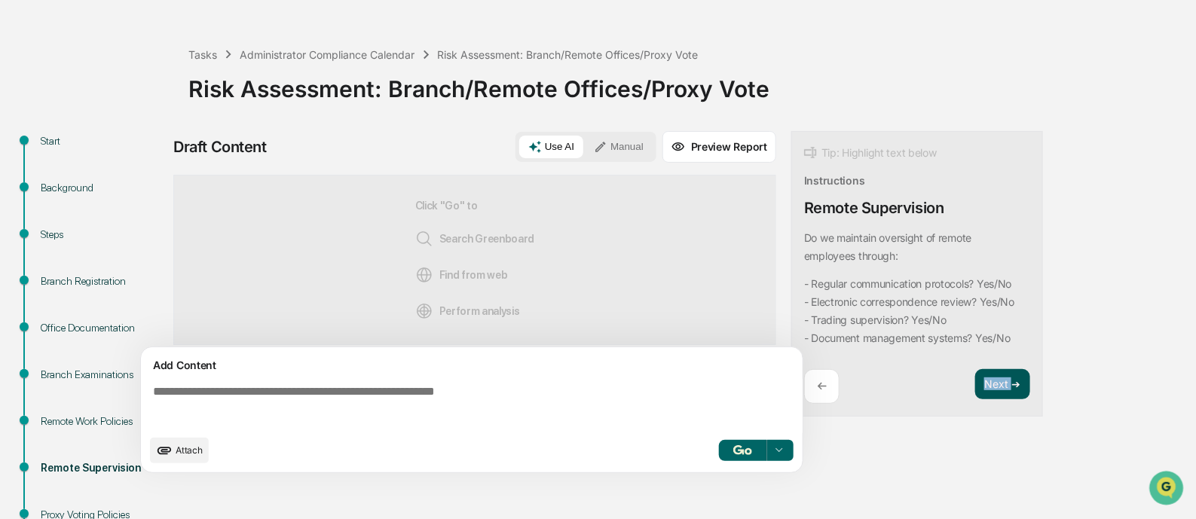
click at [996, 412] on div "Tip: Highlight text below Instructions Remote Supervision Do we maintain oversi…" at bounding box center [917, 274] width 252 height 286
click at [998, 385] on button "Next ➔" at bounding box center [1002, 384] width 55 height 31
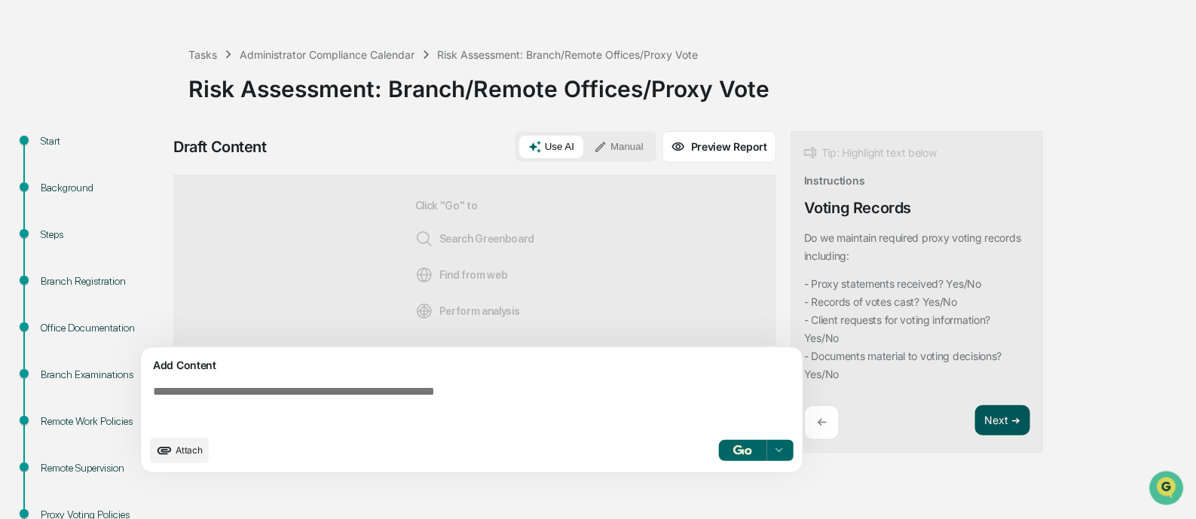
click at [998, 385] on div "Do we maintain required proxy voting records including: - Proxy statements rece…" at bounding box center [917, 311] width 226 height 164
click at [1000, 406] on button "Next ➔" at bounding box center [1002, 420] width 55 height 31
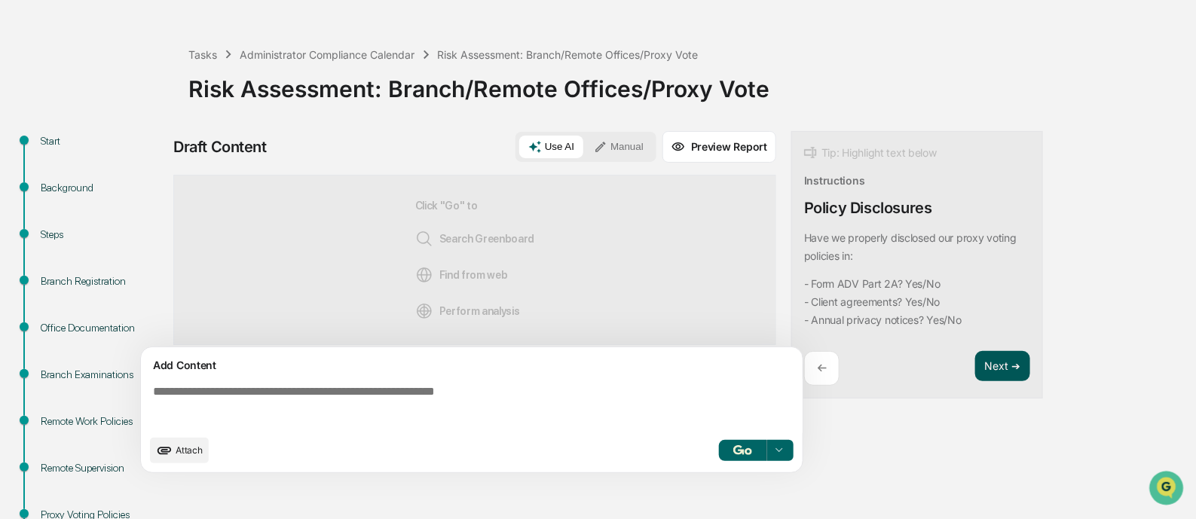
click at [985, 357] on button "Next ➔" at bounding box center [1002, 366] width 55 height 31
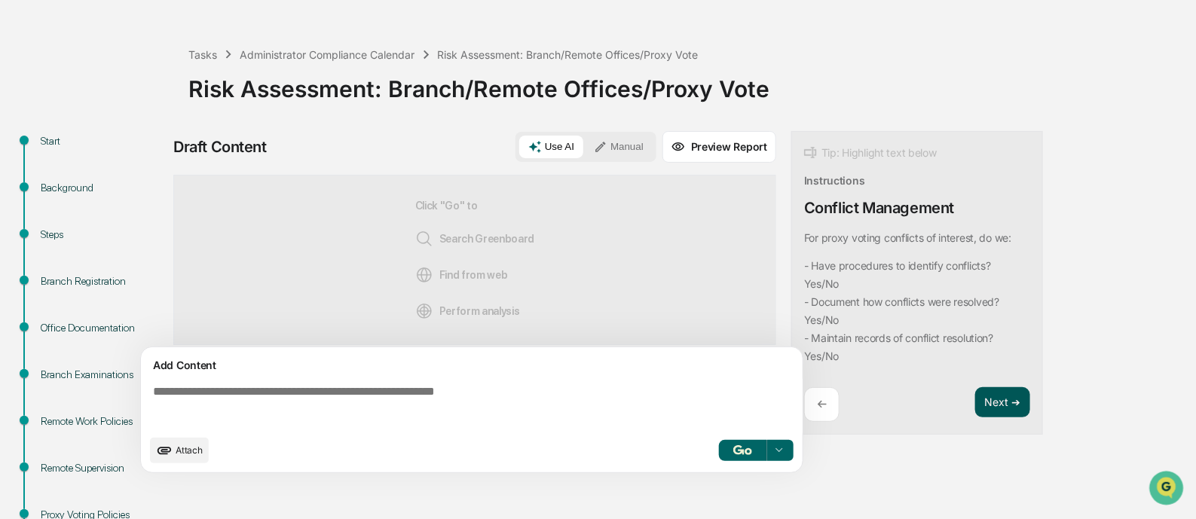
click at [999, 412] on button "Next ➔" at bounding box center [1002, 402] width 55 height 31
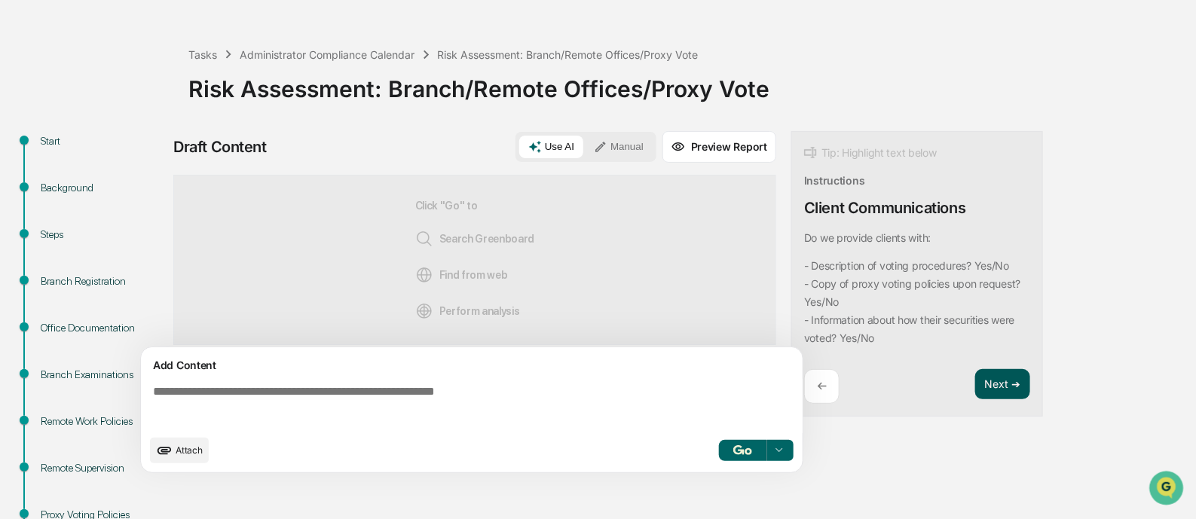
click at [1002, 389] on button "Next ➔" at bounding box center [1002, 384] width 55 height 31
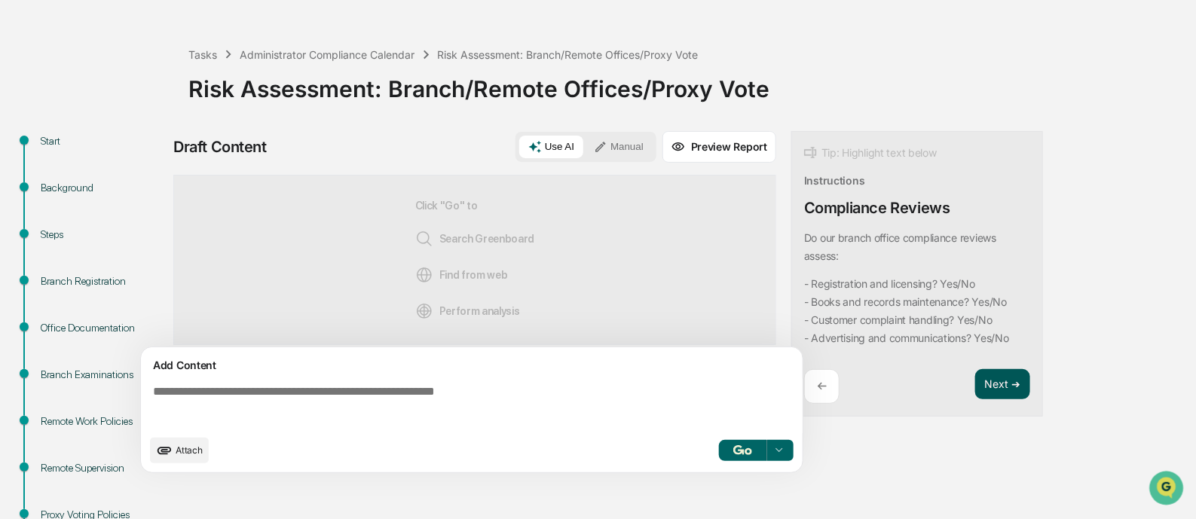
click at [1002, 389] on button "Next ➔" at bounding box center [1002, 384] width 55 height 31
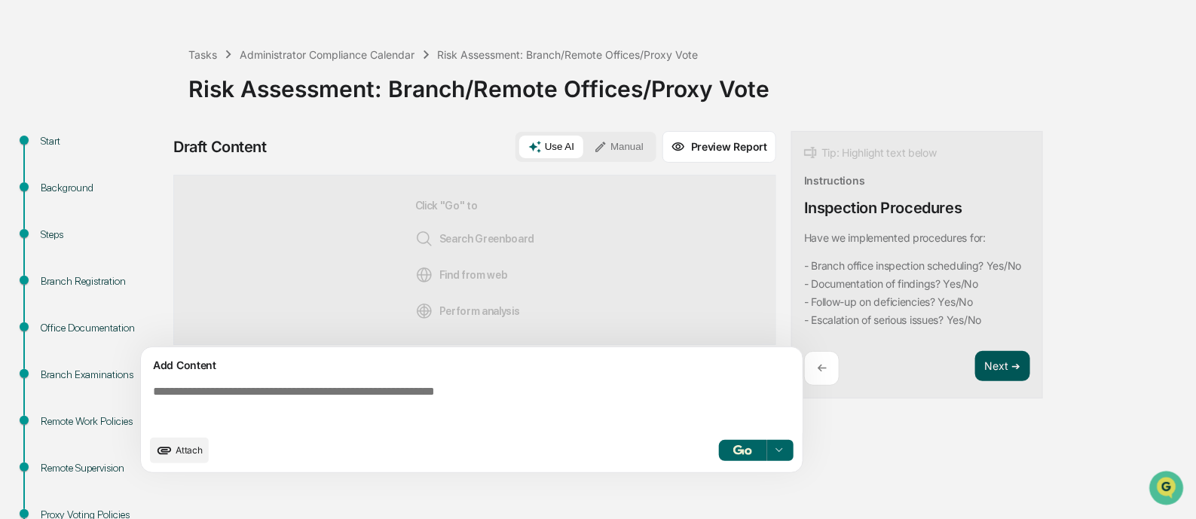
click at [1002, 382] on button "Next ➔" at bounding box center [1002, 366] width 55 height 31
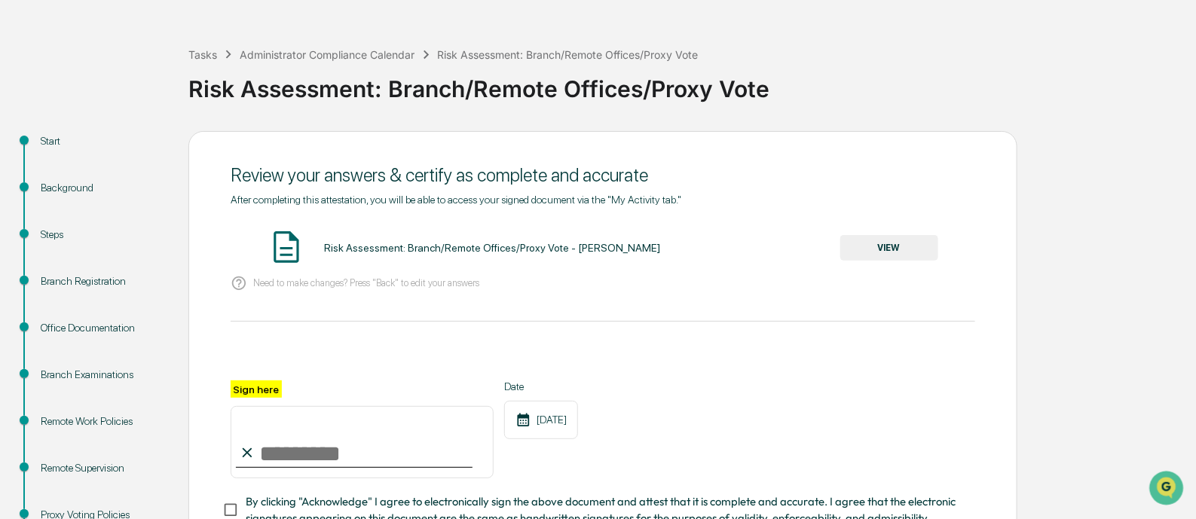
click at [888, 250] on button "VIEW" at bounding box center [889, 248] width 98 height 26
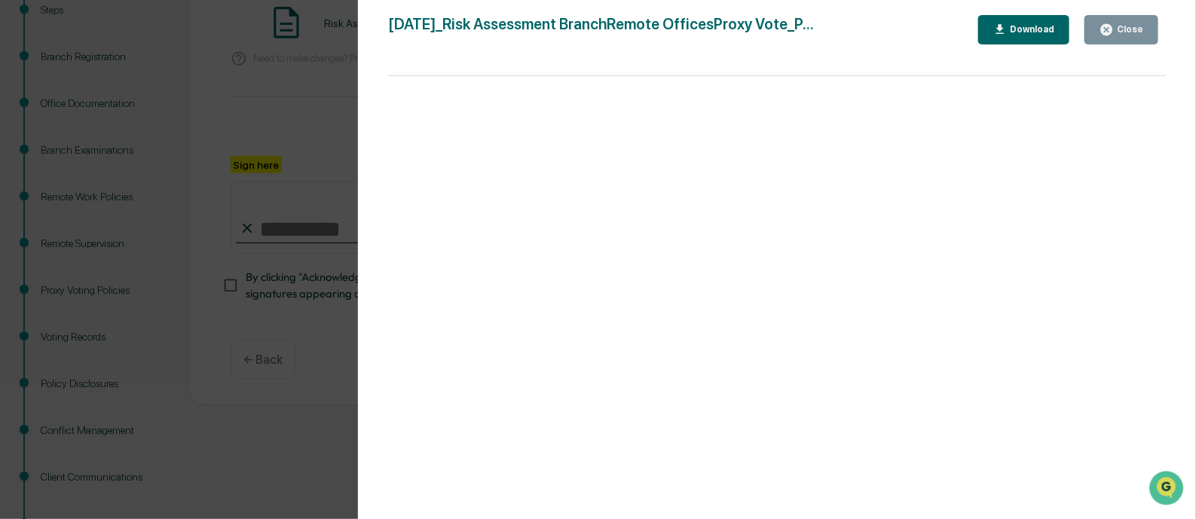
scroll to position [331, 0]
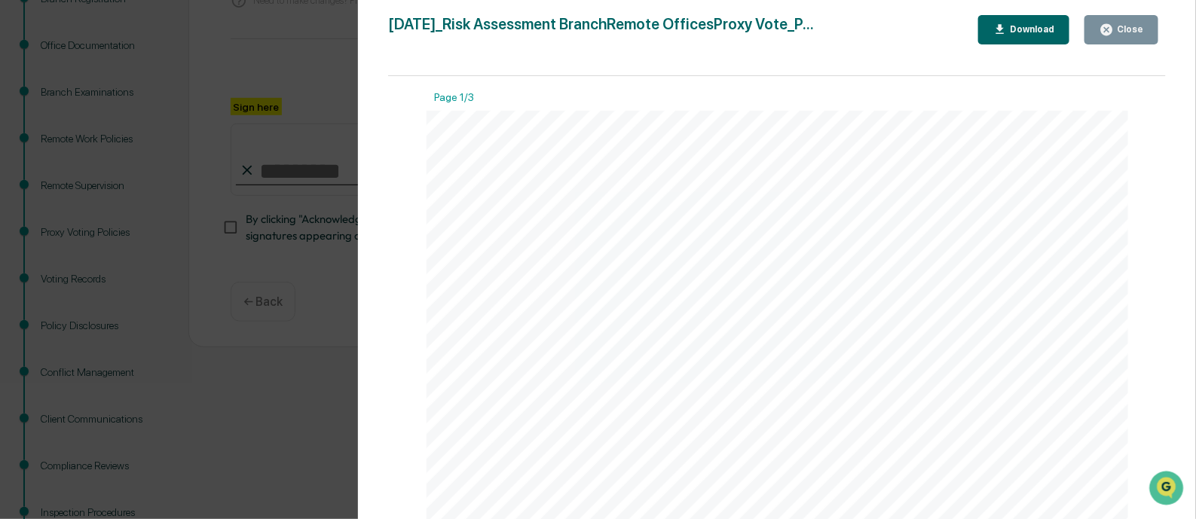
click at [1112, 29] on icon "button" at bounding box center [1106, 29] width 11 height 11
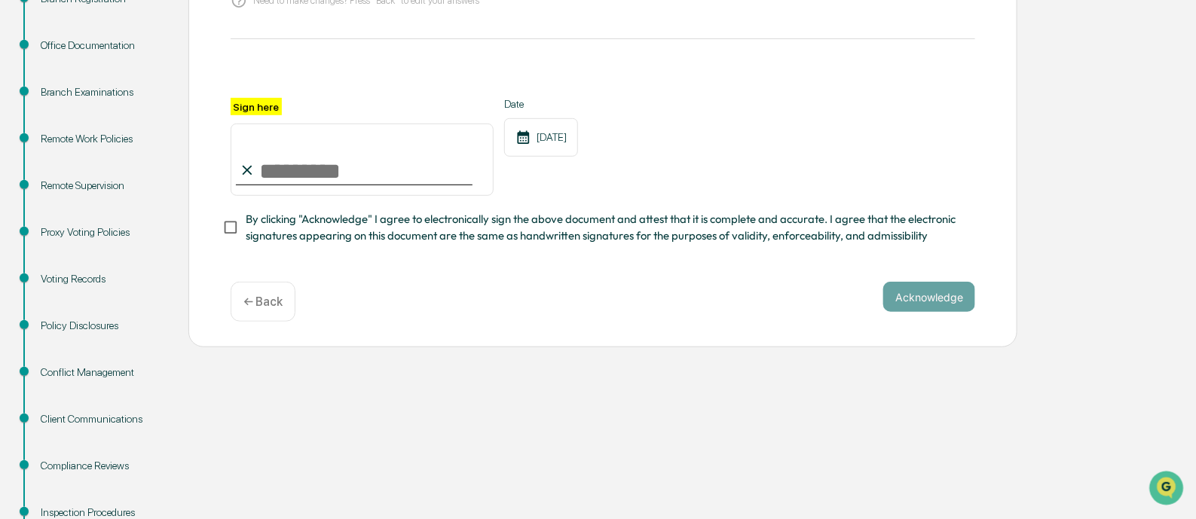
scroll to position [37, 0]
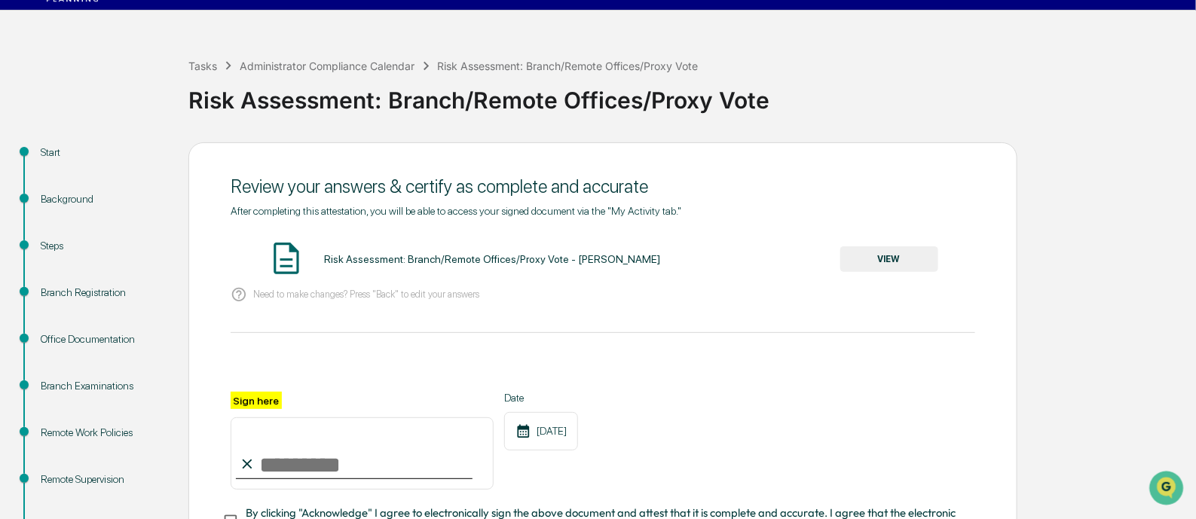
click at [341, 473] on input "Sign here" at bounding box center [362, 454] width 263 height 72
type input "**********"
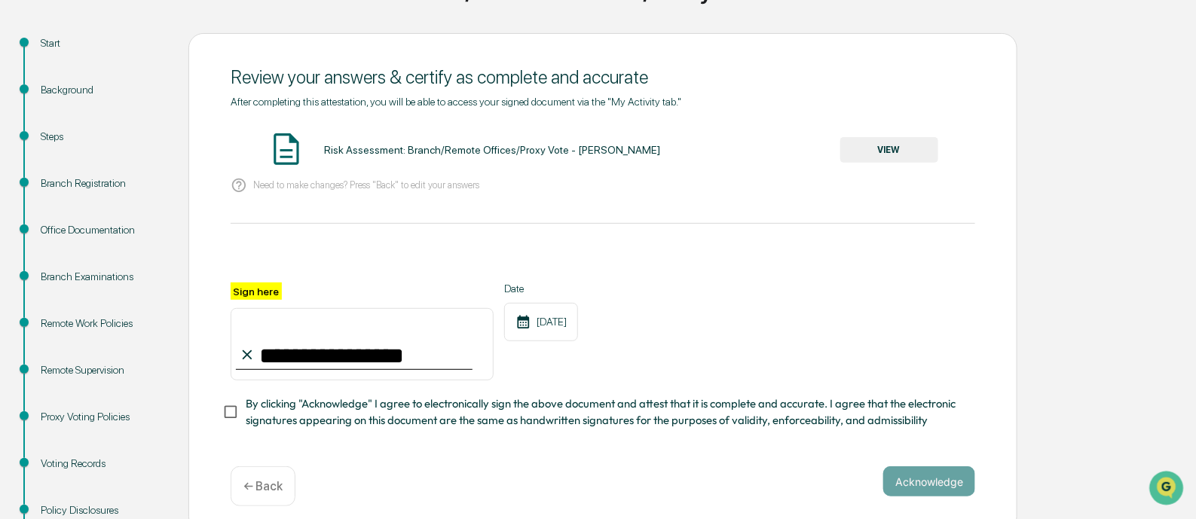
scroll to position [320, 0]
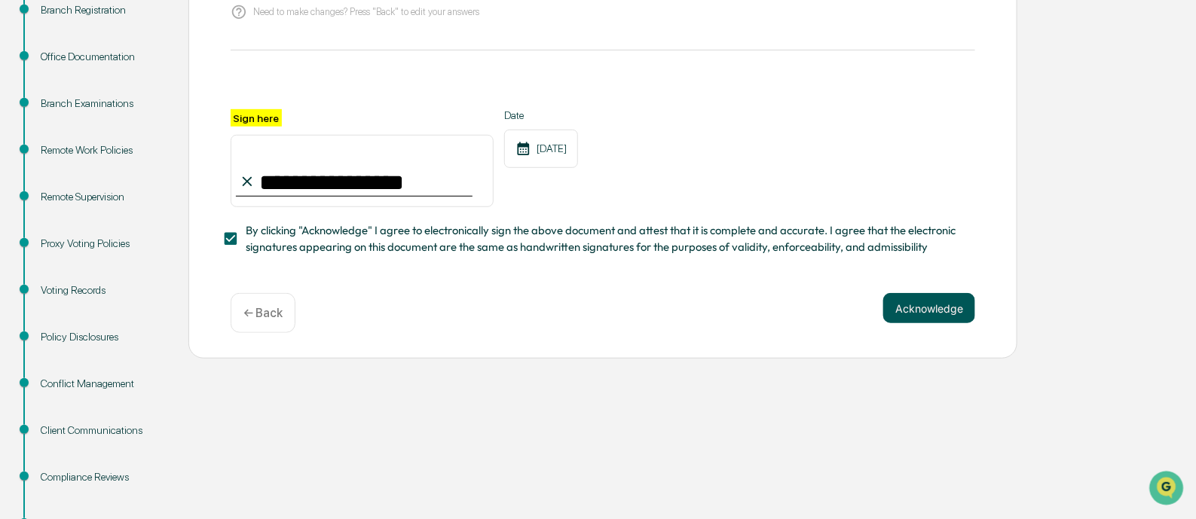
click at [941, 317] on button "Acknowledge" at bounding box center [929, 308] width 92 height 30
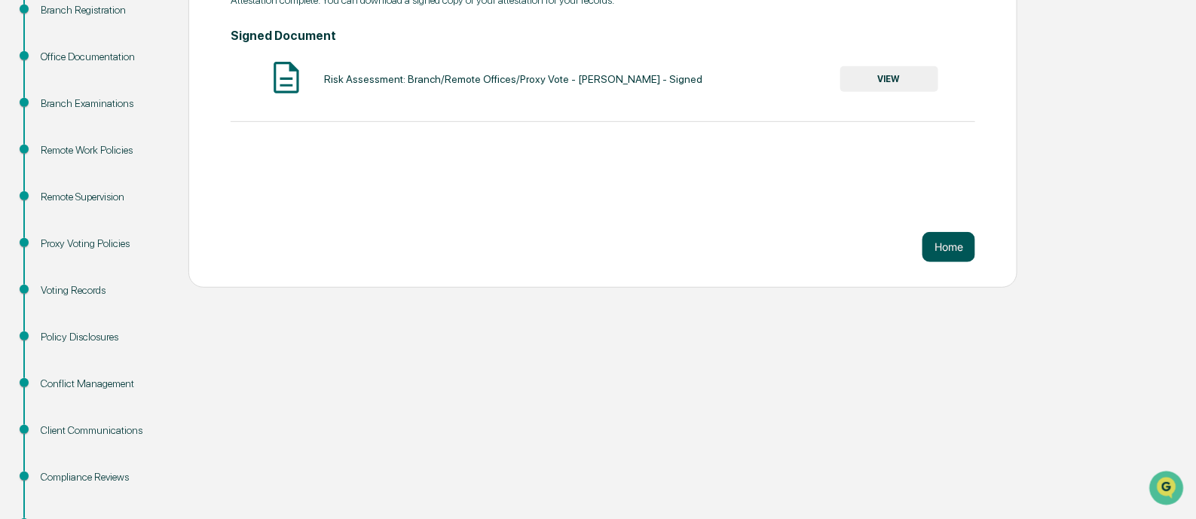
click at [932, 239] on button "Home" at bounding box center [948, 247] width 53 height 30
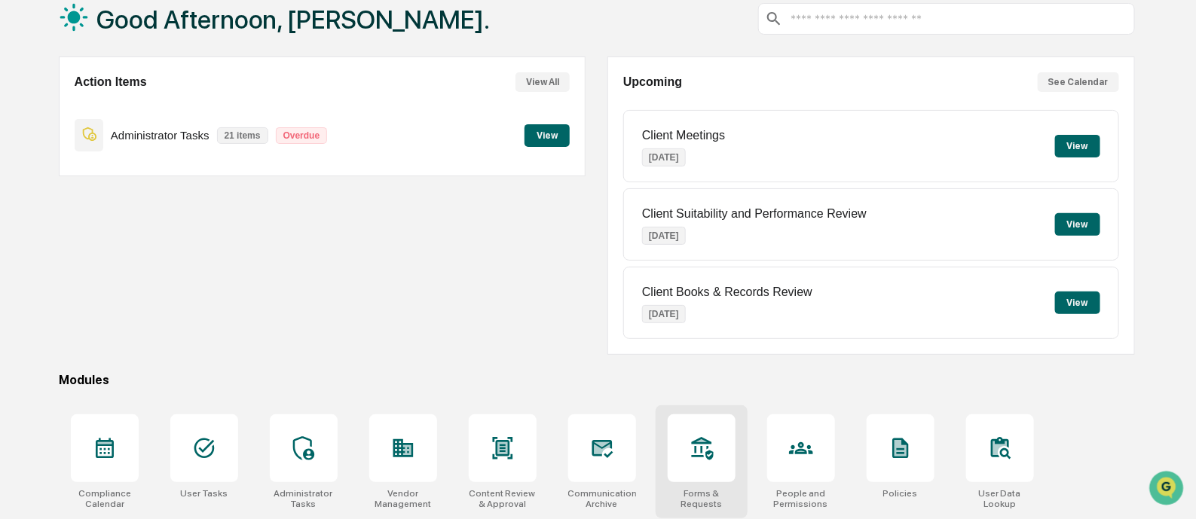
scroll to position [207, 0]
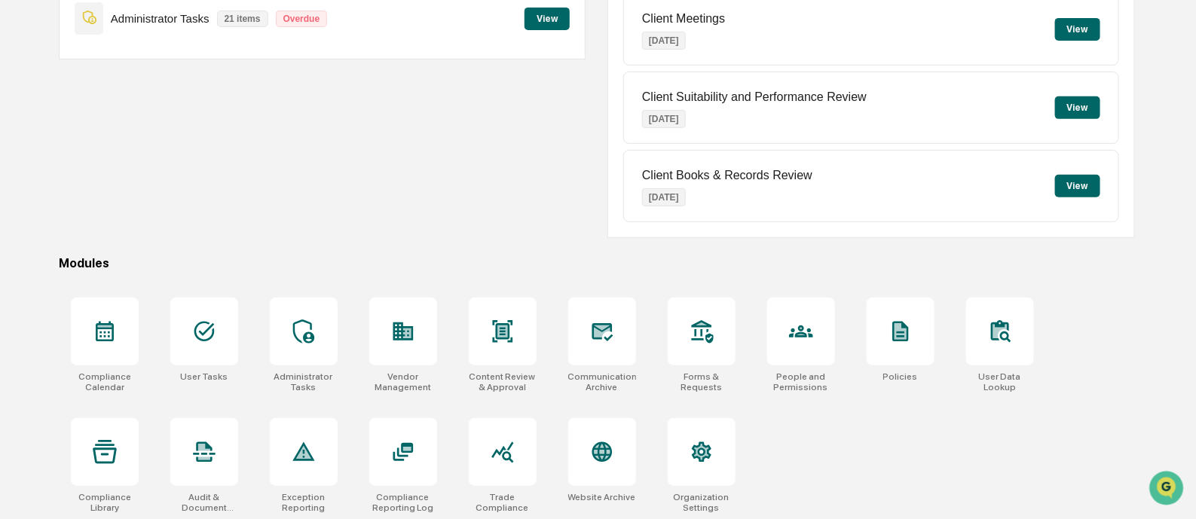
click at [560, 18] on button "View" at bounding box center [547, 19] width 45 height 23
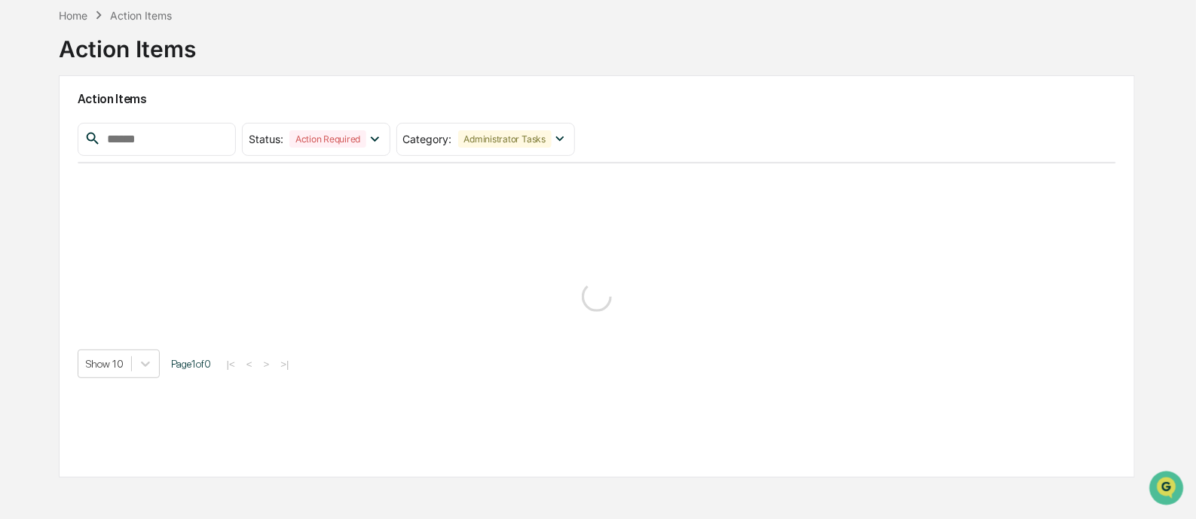
scroll to position [131, 0]
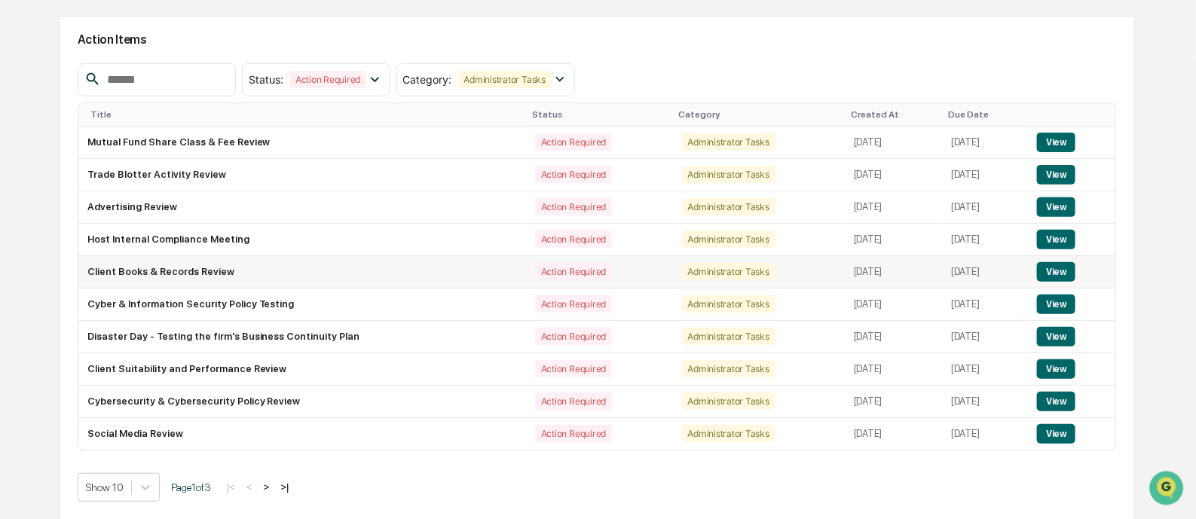
click at [1051, 265] on button "View" at bounding box center [1056, 272] width 38 height 20
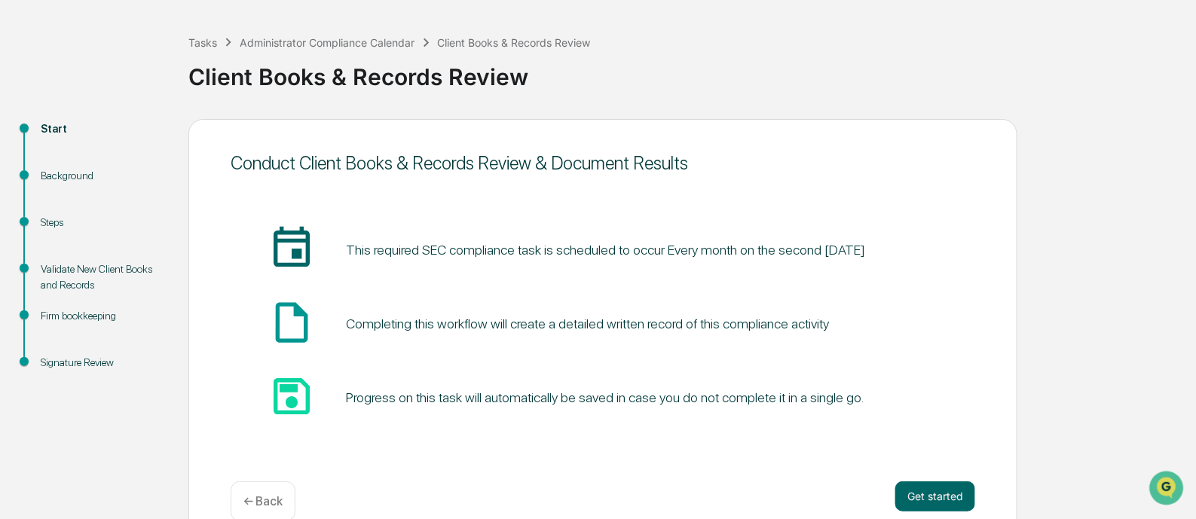
scroll to position [88, 0]
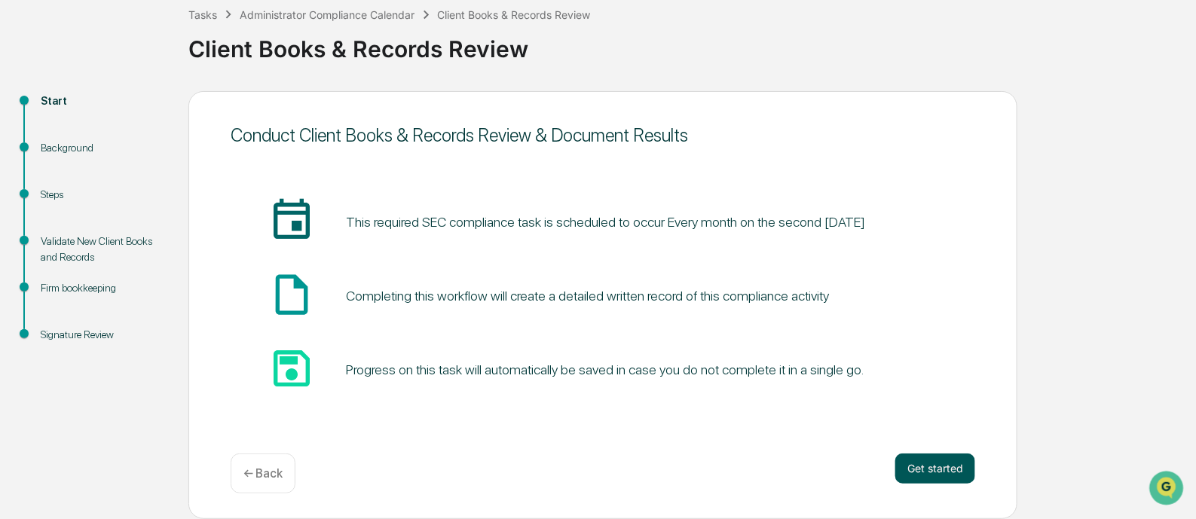
click at [937, 473] on button "Get started" at bounding box center [935, 469] width 80 height 30
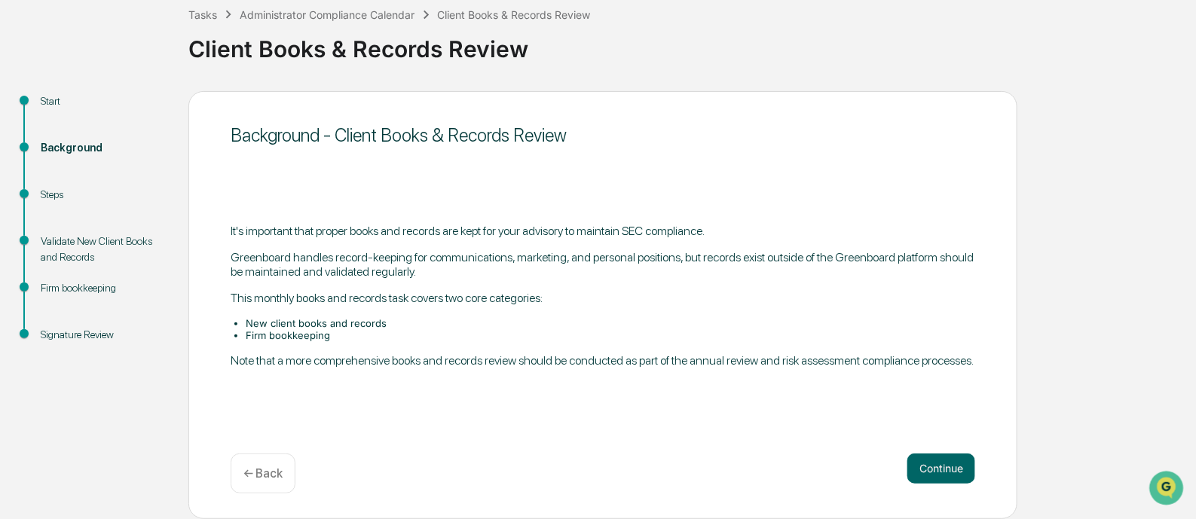
click at [937, 473] on button "Continue" at bounding box center [941, 469] width 68 height 30
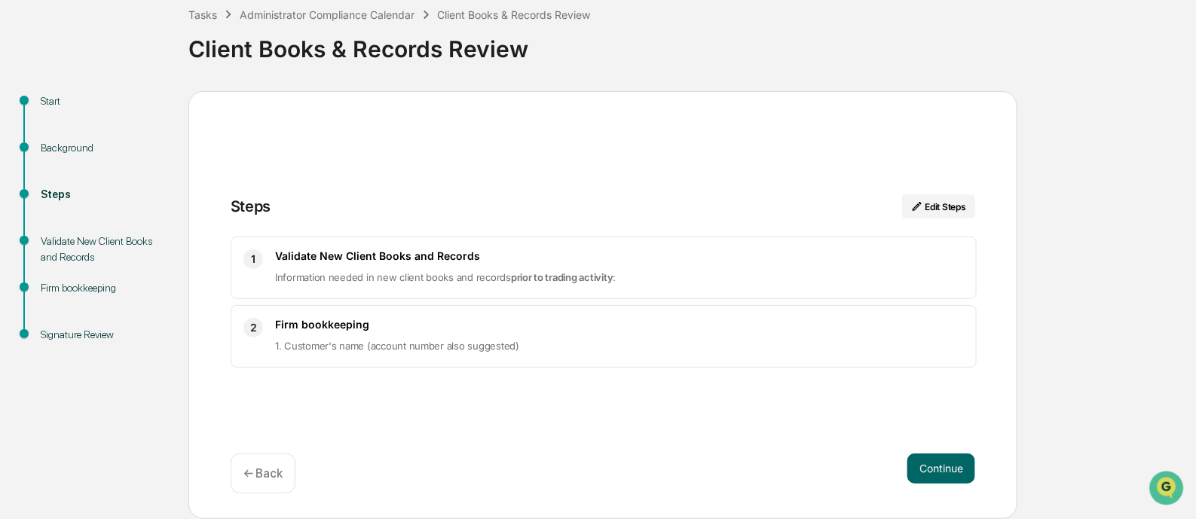
click at [937, 473] on button "Continue" at bounding box center [941, 469] width 68 height 30
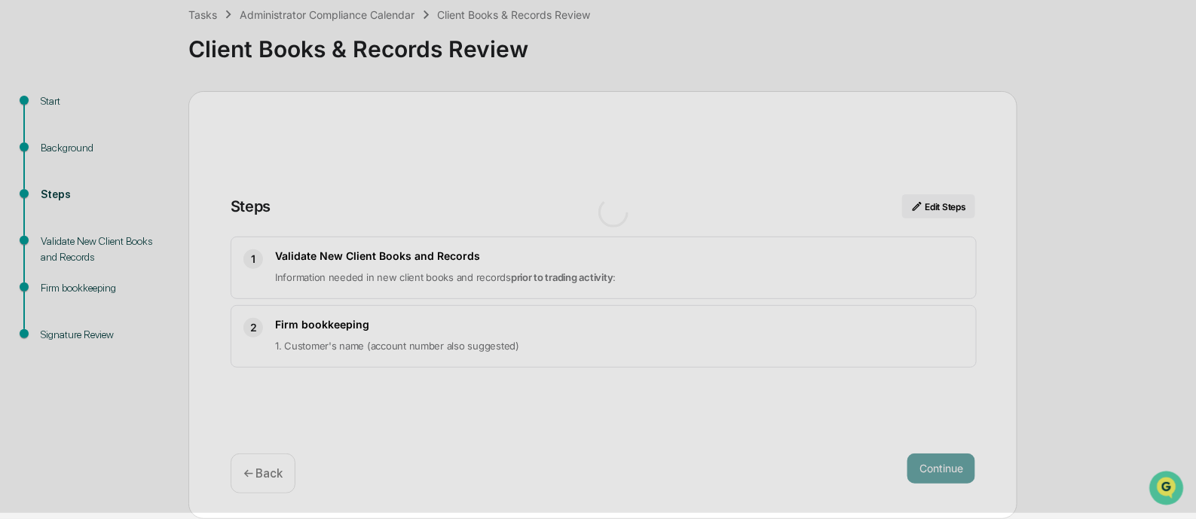
scroll to position [11, 0]
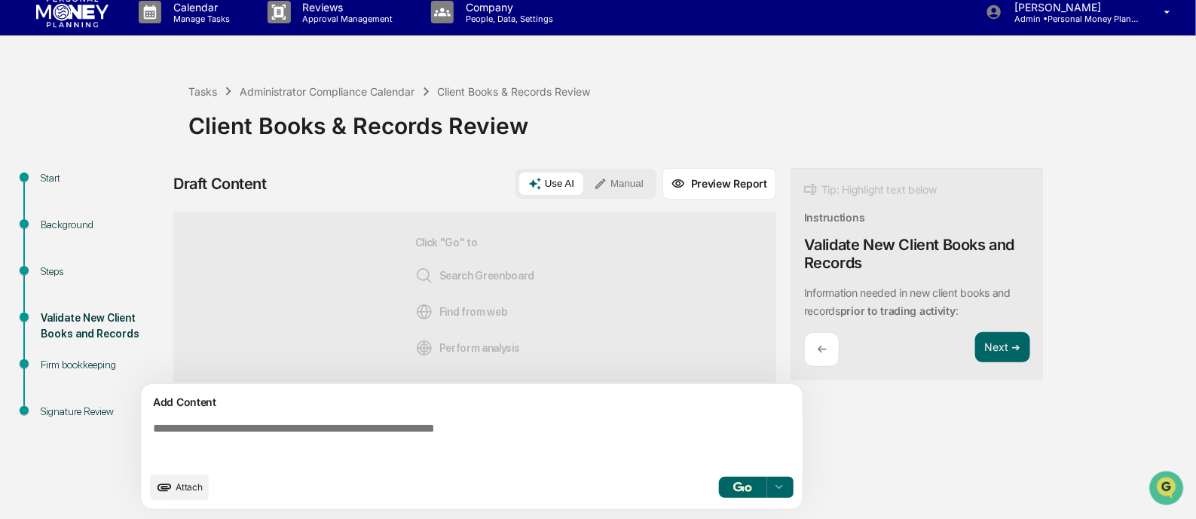
click at [987, 327] on div "Tip: Highlight text below Instructions Validate New Client Books and Records I…" at bounding box center [917, 274] width 252 height 213
click at [989, 338] on button "Next ➔" at bounding box center [1002, 347] width 55 height 31
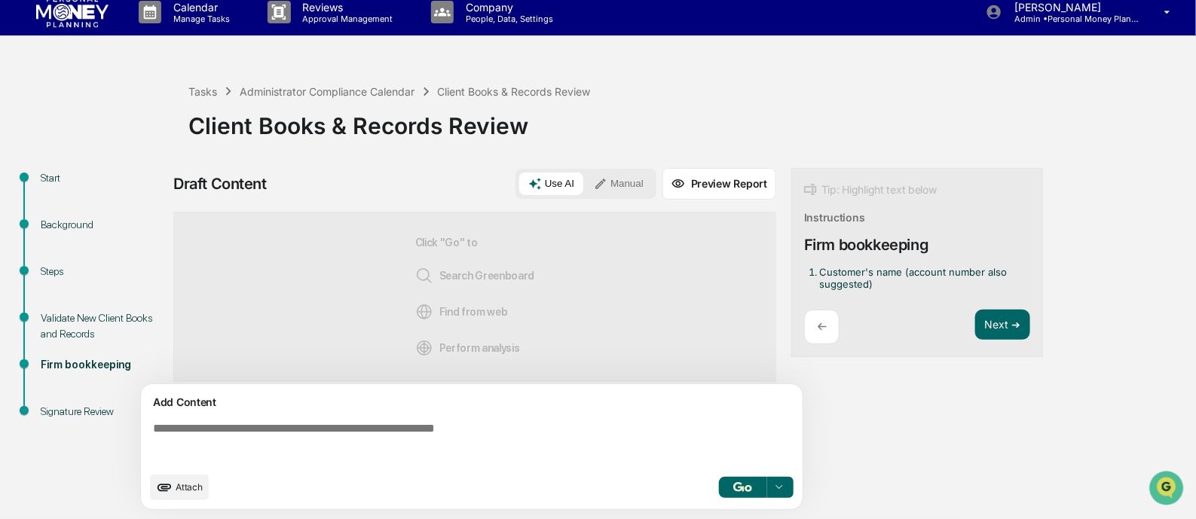
click at [991, 345] on div "Tip: Highlight text below Instructions Firm bookkeeping Customer's name (accoun…" at bounding box center [917, 263] width 252 height 190
click at [994, 331] on button "Next ➔" at bounding box center [1002, 325] width 55 height 31
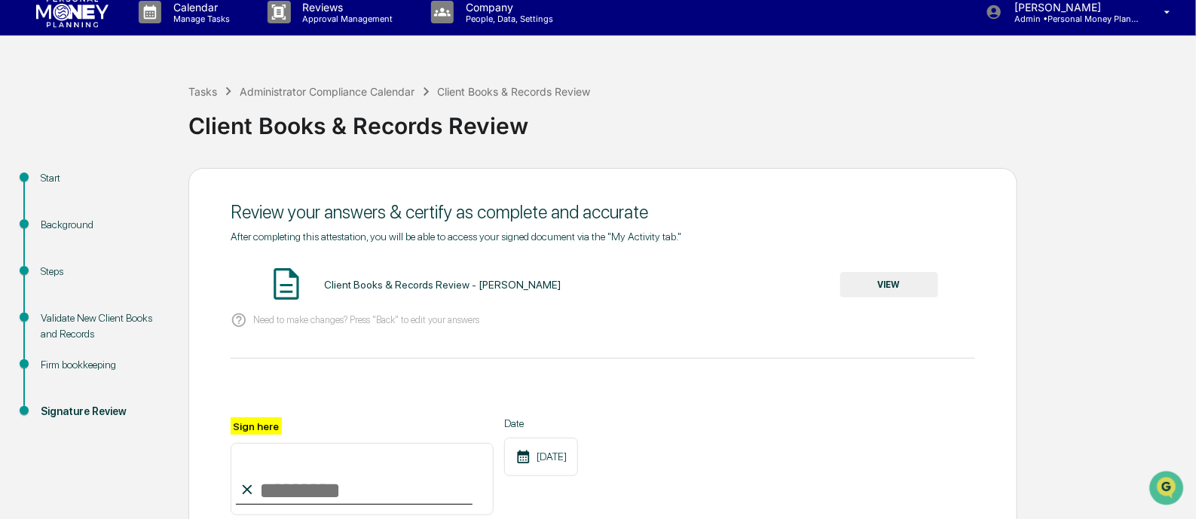
click at [894, 292] on button "VIEW" at bounding box center [889, 285] width 98 height 26
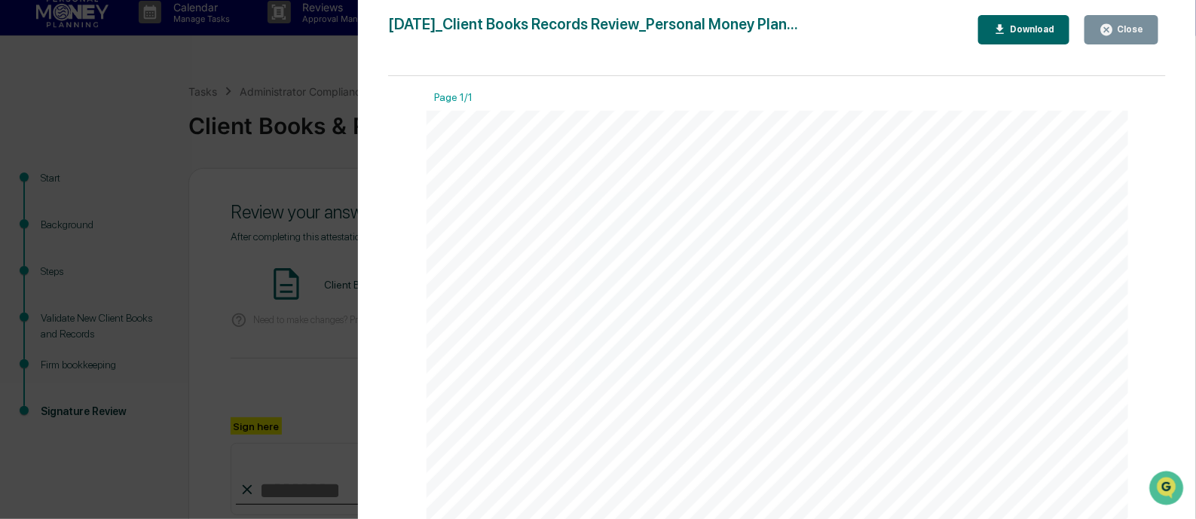
click at [1114, 35] on icon "button" at bounding box center [1107, 30] width 14 height 14
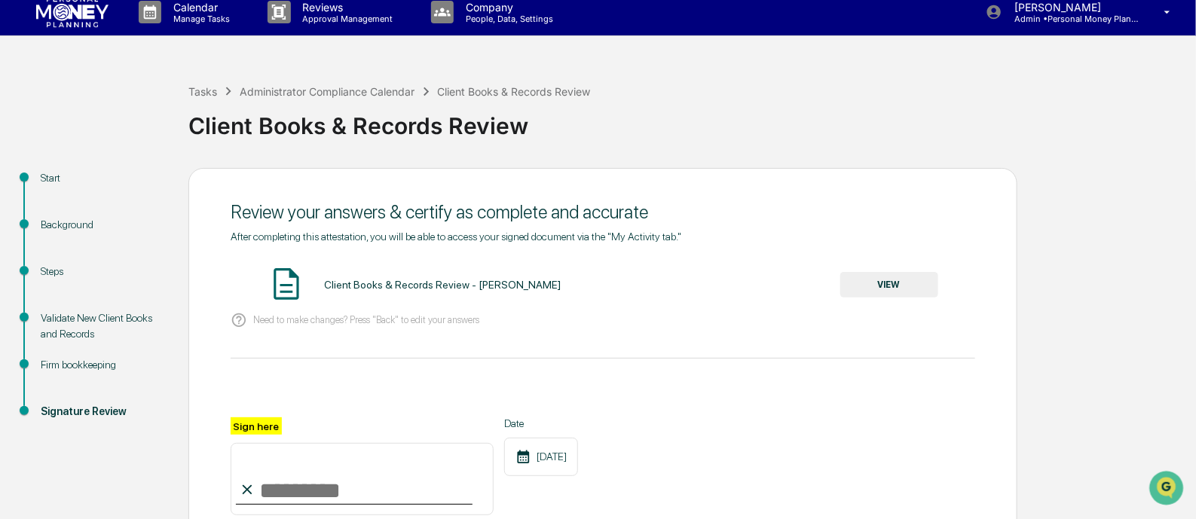
click at [282, 484] on input "Sign here" at bounding box center [362, 479] width 263 height 72
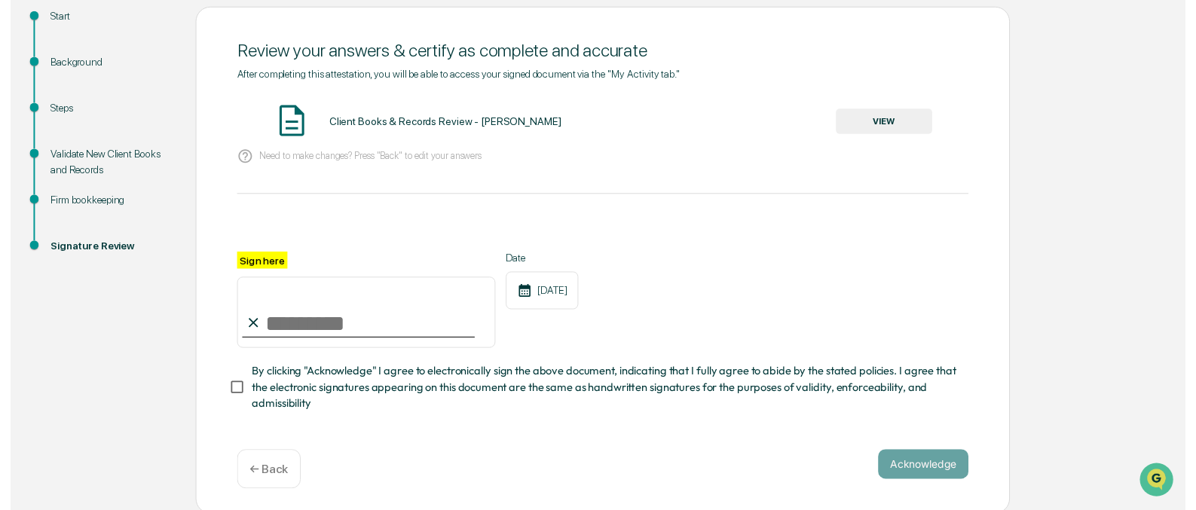
scroll to position [182, 0]
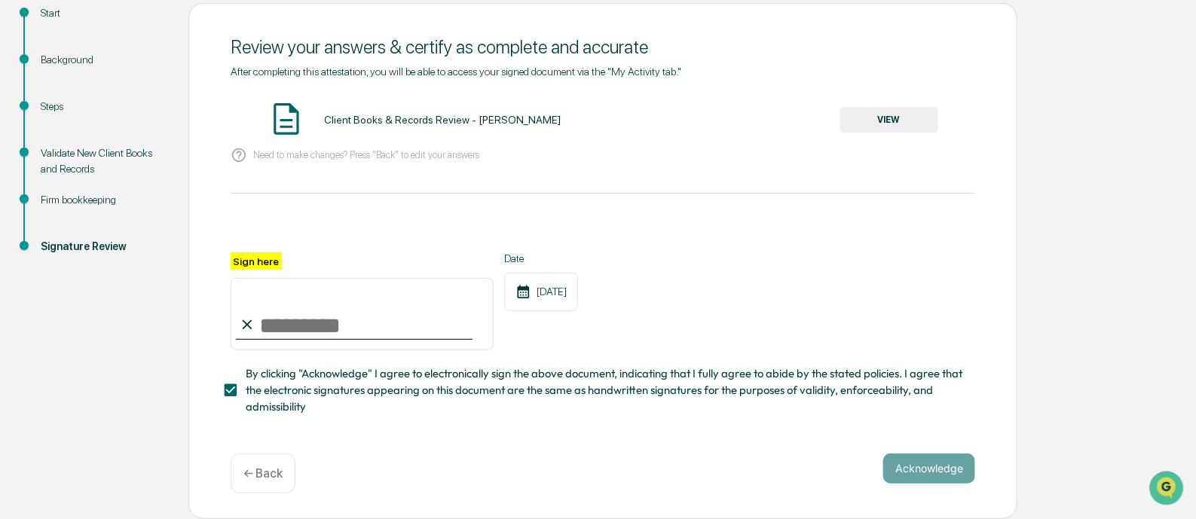
click at [305, 315] on input "Sign here" at bounding box center [362, 314] width 263 height 72
type input "**********"
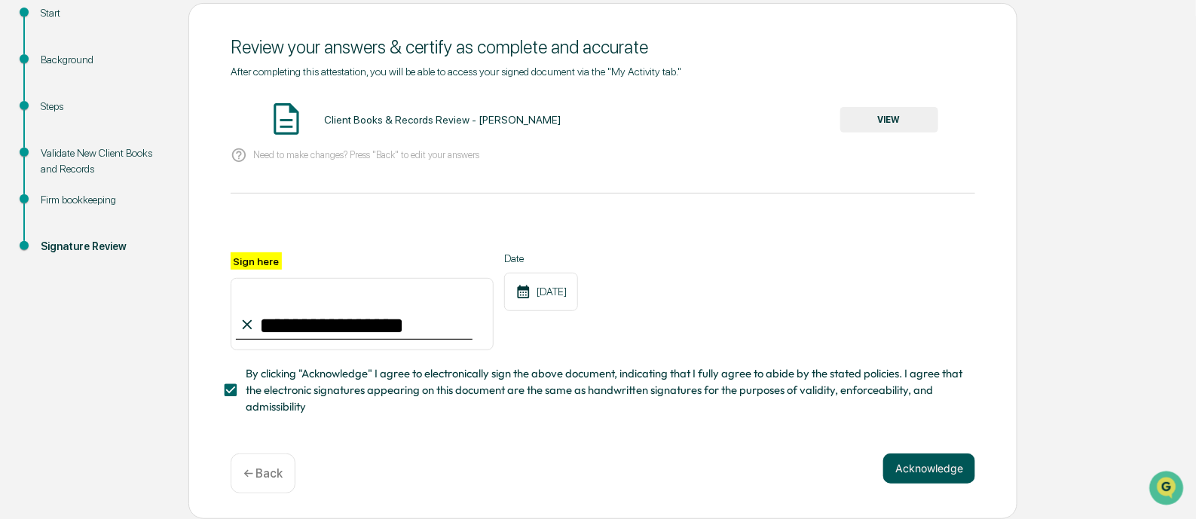
click at [928, 463] on button "Acknowledge" at bounding box center [929, 469] width 92 height 30
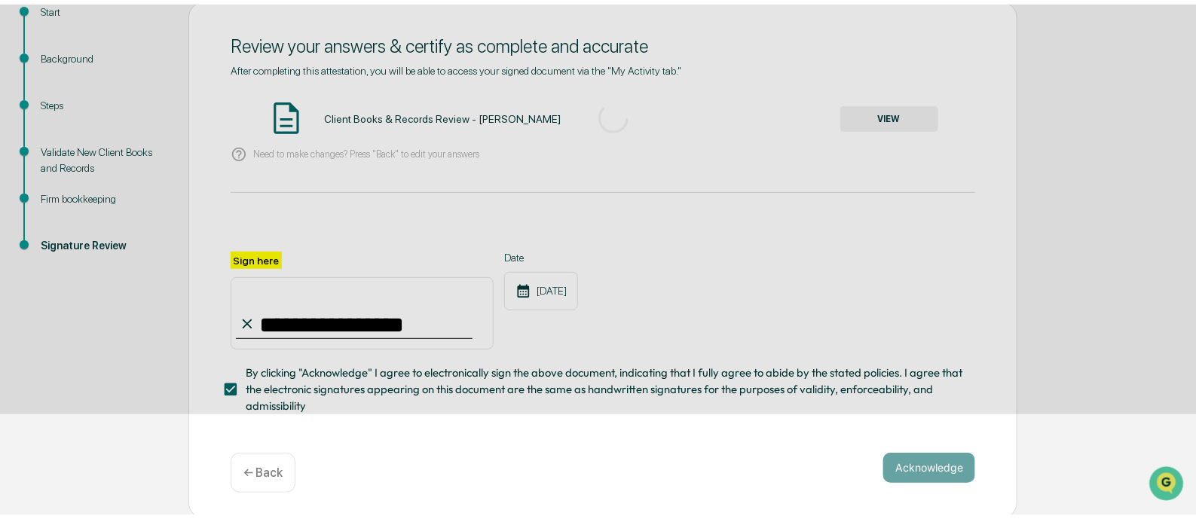
scroll to position [88, 0]
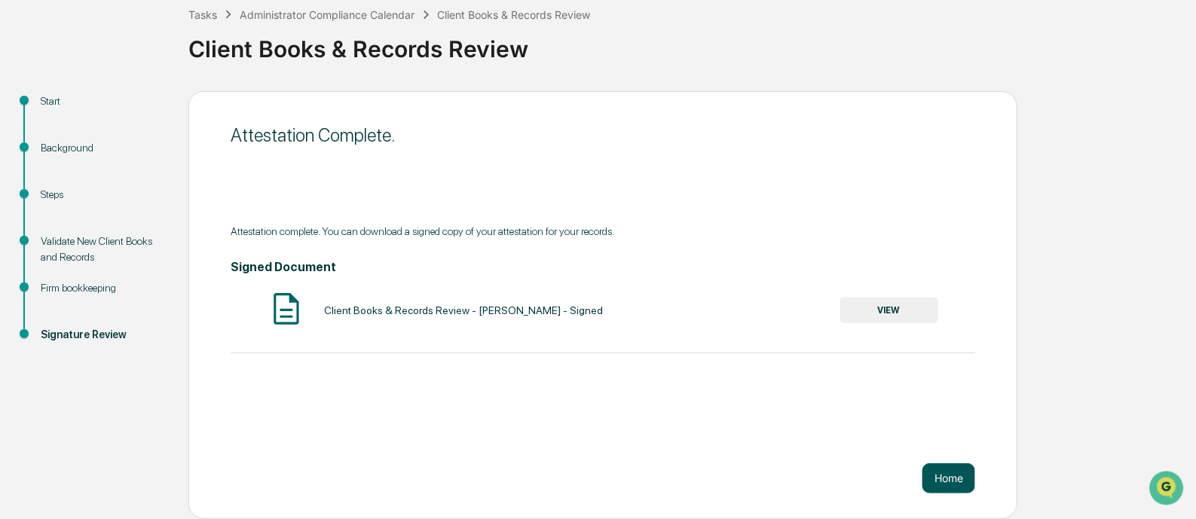
click at [946, 483] on button "Home" at bounding box center [948, 478] width 53 height 30
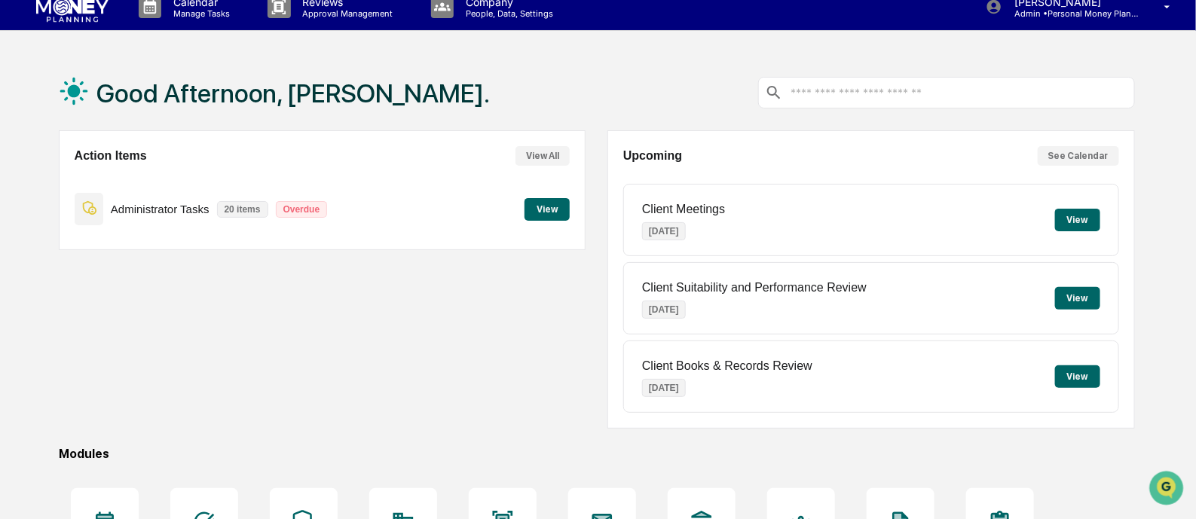
click at [551, 206] on button "View" at bounding box center [547, 209] width 45 height 23
